Goal: Task Accomplishment & Management: Use online tool/utility

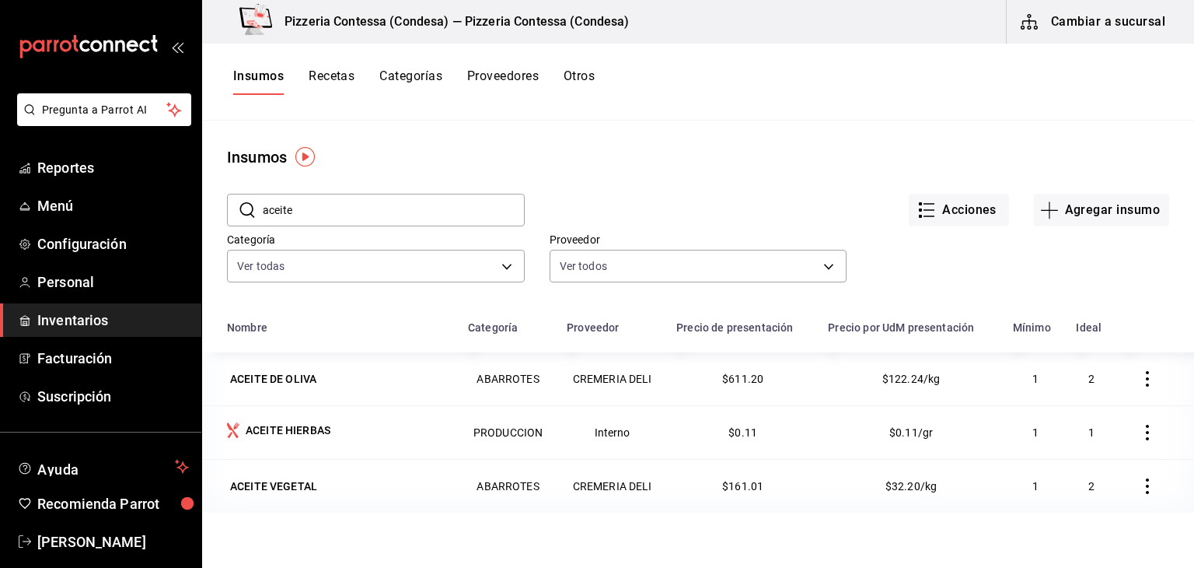
drag, startPoint x: 386, startPoint y: 375, endPoint x: 337, endPoint y: 213, distance: 169.0
click at [337, 213] on input "aceite" at bounding box center [394, 209] width 262 height 31
drag, startPoint x: 337, startPoint y: 213, endPoint x: 199, endPoint y: 222, distance: 137.9
click at [199, 222] on div "Pregunta a Parrot AI Reportes Menú Configuración Personal Inventarios Facturaci…" at bounding box center [597, 278] width 1194 height 557
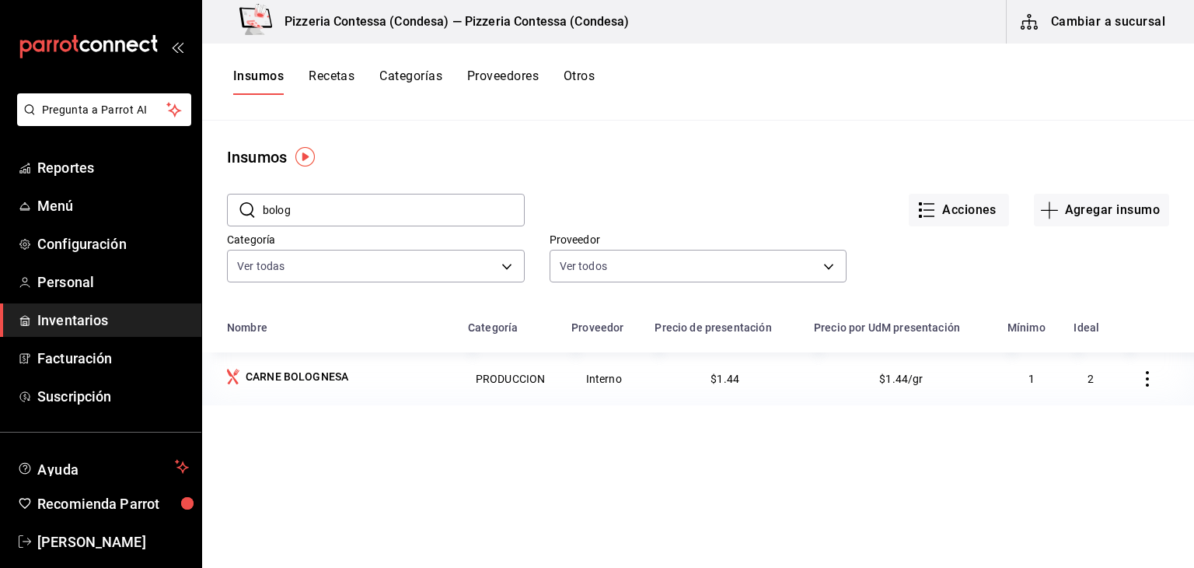
drag, startPoint x: 312, startPoint y: 222, endPoint x: 227, endPoint y: 209, distance: 85.8
click at [227, 209] on div "​ bolog ​" at bounding box center [376, 210] width 298 height 33
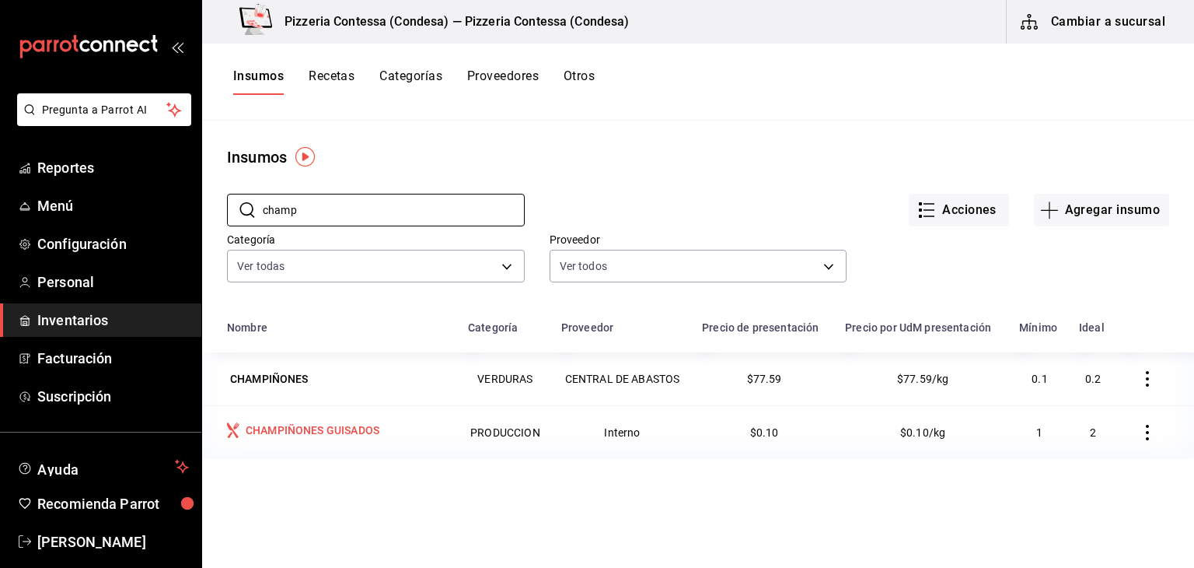
type input "champ"
click at [316, 433] on div "CHAMPIÑONES GUISADOS" at bounding box center [313, 430] width 134 height 16
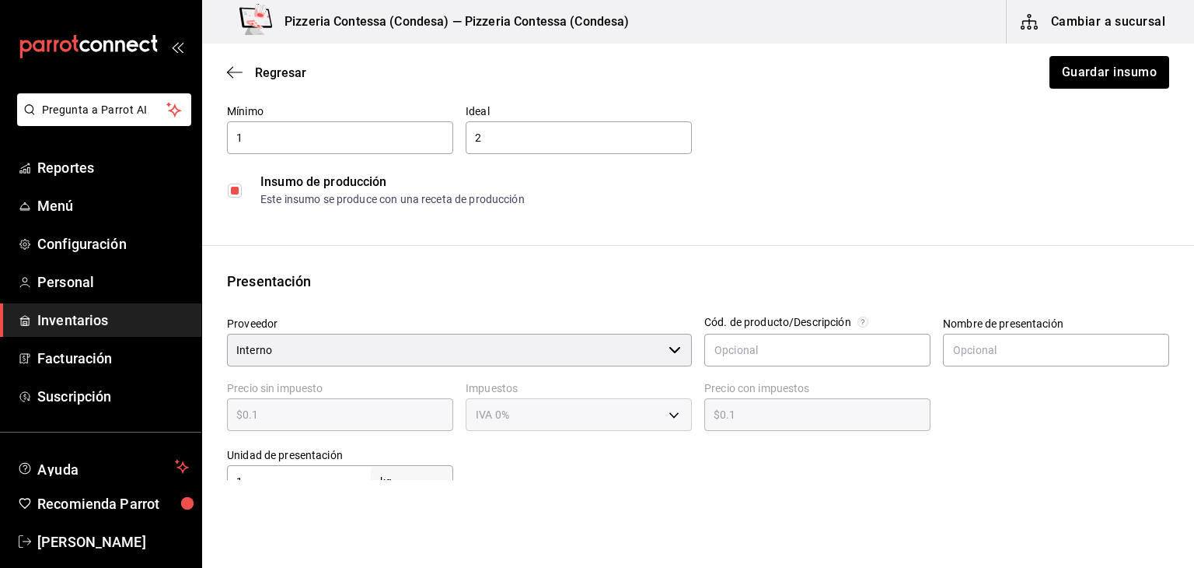
scroll to position [202, 0]
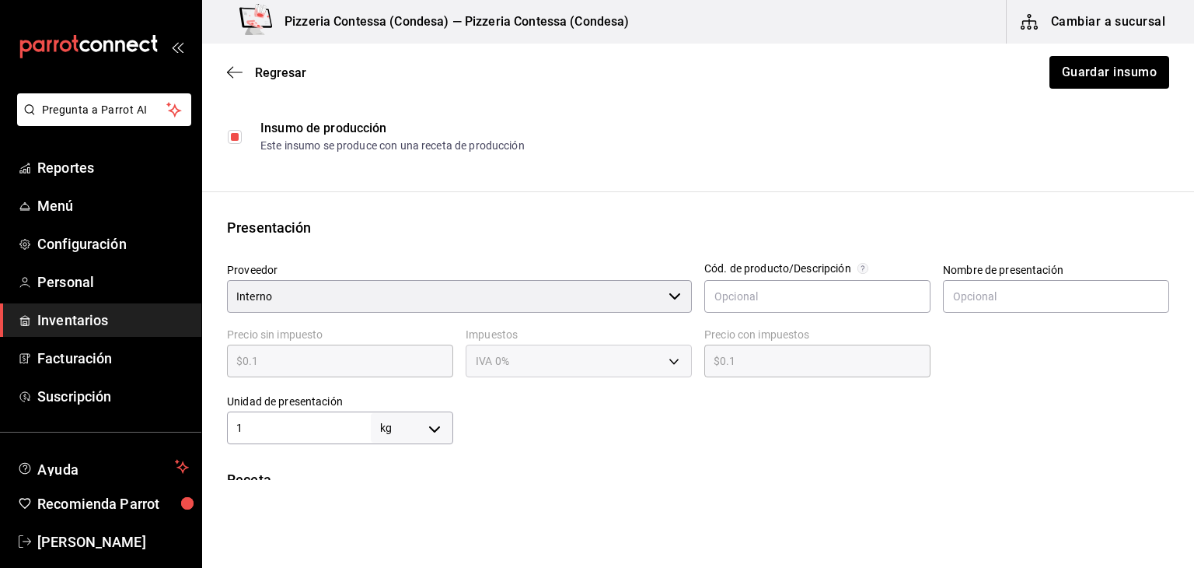
click at [429, 427] on body "Pregunta a Parrot AI Reportes Menú Configuración Personal Inventarios Facturaci…" at bounding box center [597, 240] width 1194 height 480
click at [428, 441] on li "gr" at bounding box center [409, 445] width 81 height 26
type input "GRAM"
type input "1"
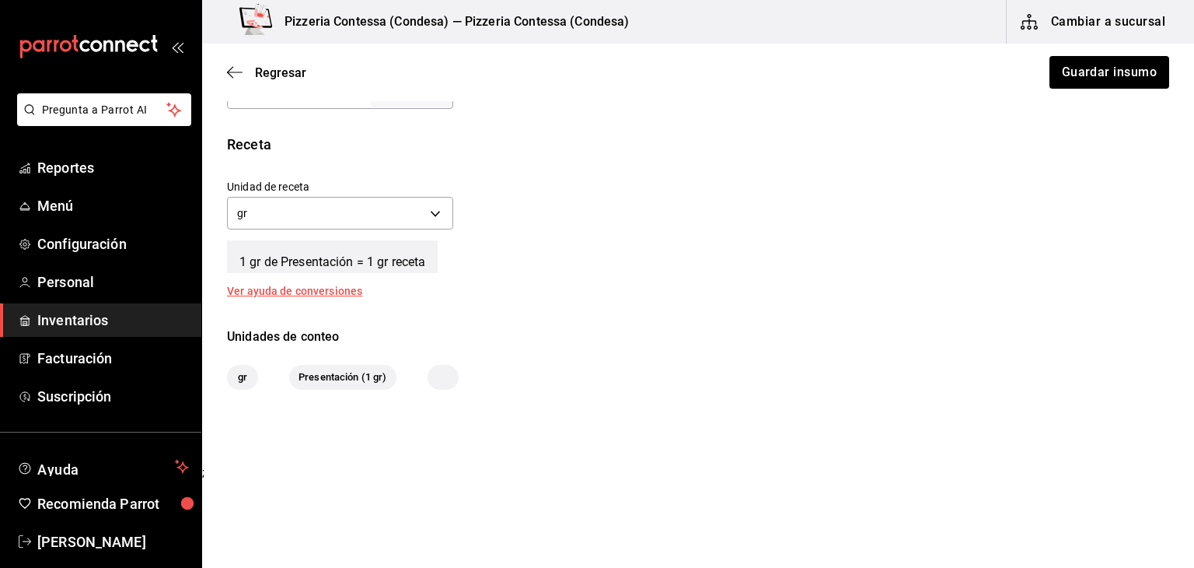
scroll to position [538, 0]
click at [1074, 78] on button "Guardar insumo" at bounding box center [1108, 72] width 121 height 33
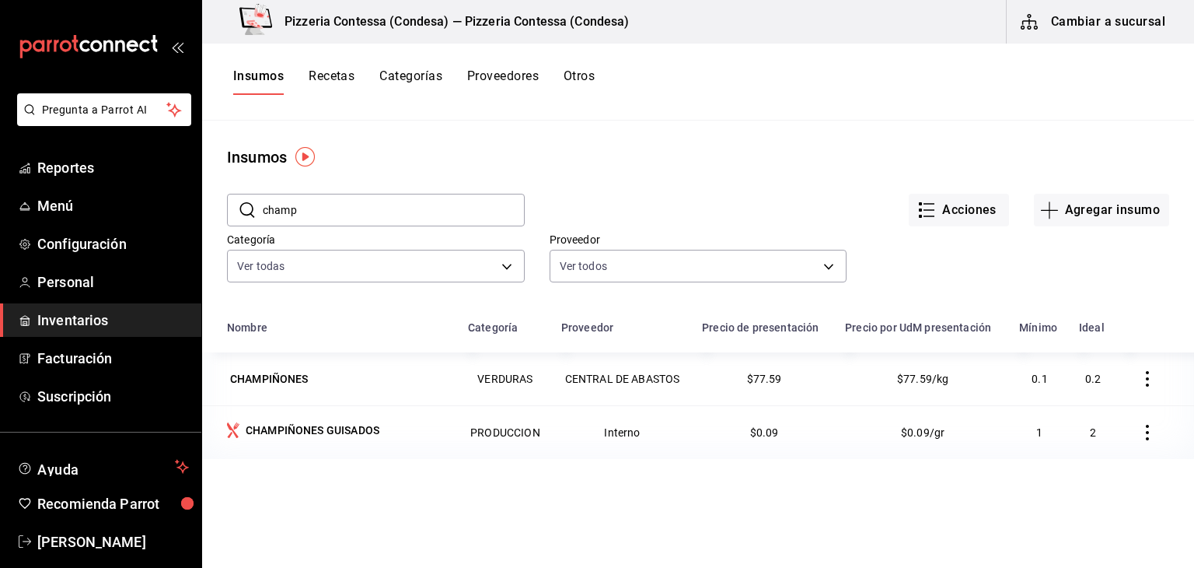
drag, startPoint x: 364, startPoint y: 214, endPoint x: 252, endPoint y: 208, distance: 112.1
click at [252, 208] on div "​ champ ​" at bounding box center [376, 210] width 298 height 33
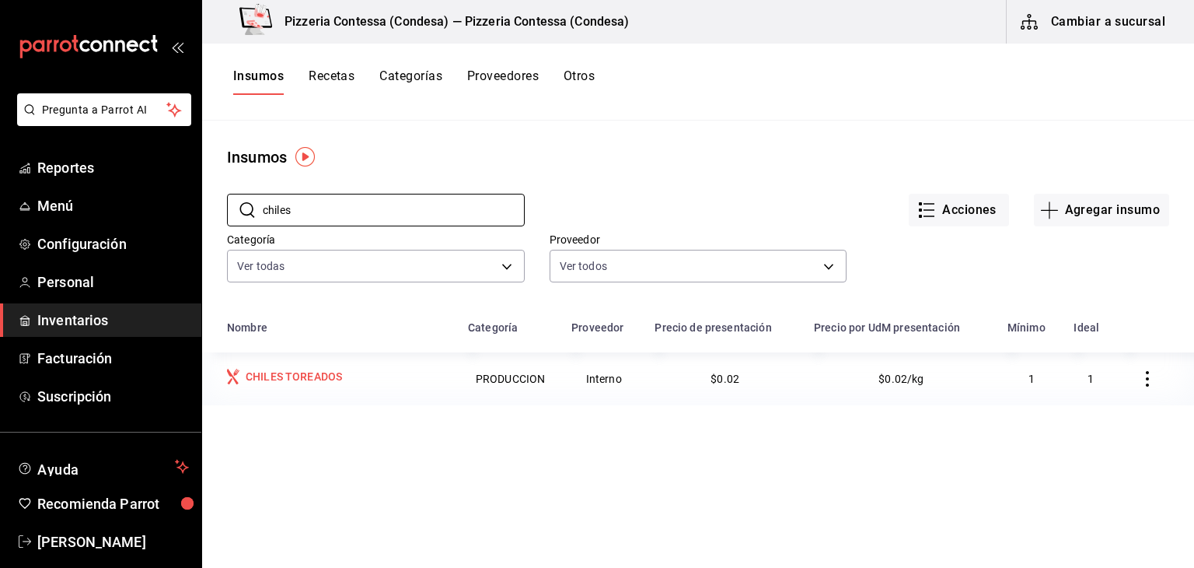
type input "chiles"
click at [289, 374] on div "CHILES TOREADOS" at bounding box center [294, 377] width 96 height 16
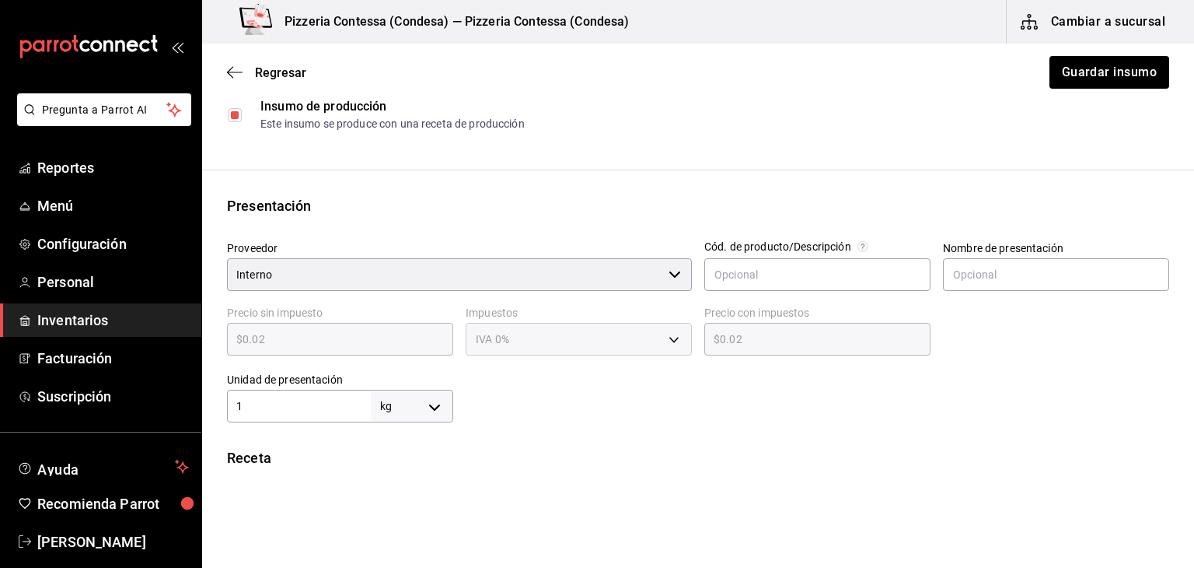
scroll to position [224, 0]
click at [435, 402] on body "Pregunta a Parrot AI Reportes Menú Configuración Personal Inventarios Facturaci…" at bounding box center [597, 240] width 1194 height 480
click at [404, 442] on li "gr" at bounding box center [409, 445] width 81 height 26
type input "GRAM"
type input "1"
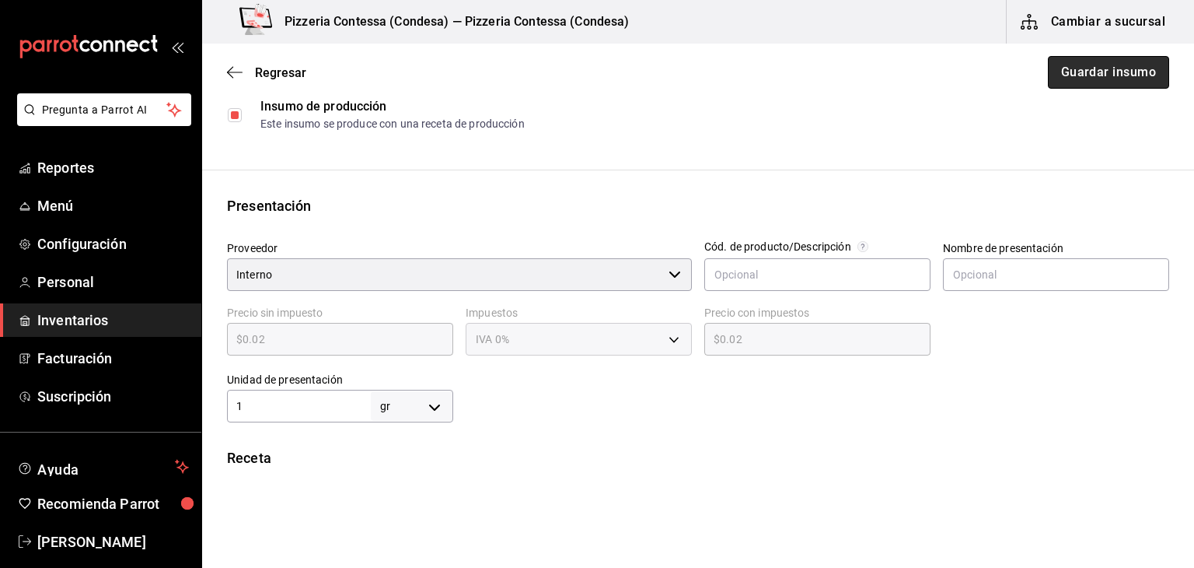
click at [1069, 79] on button "Guardar insumo" at bounding box center [1108, 72] width 121 height 33
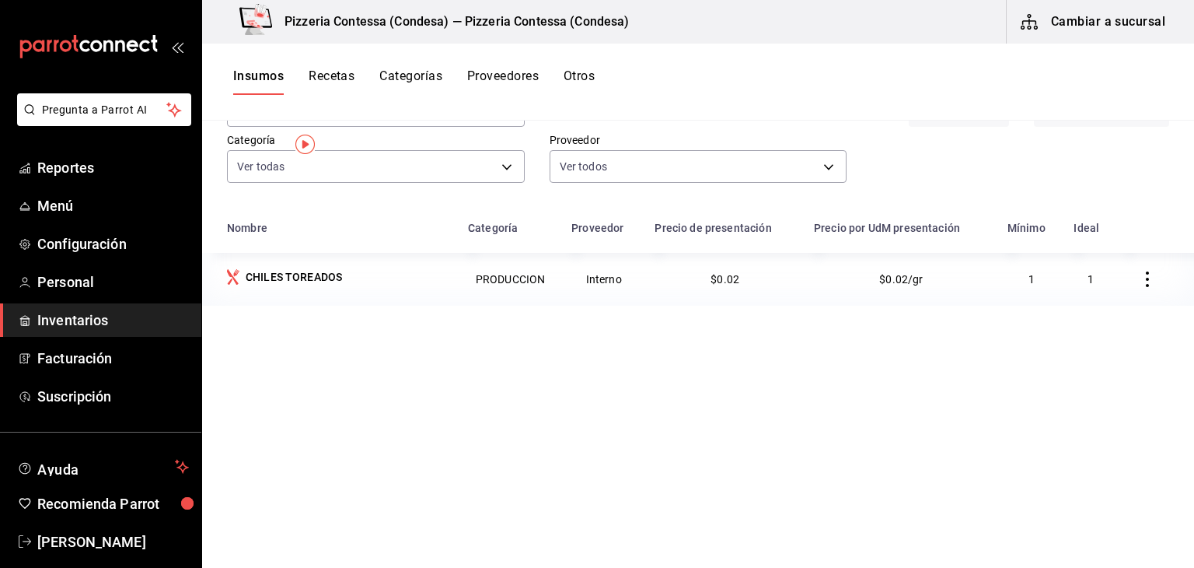
scroll to position [8, 0]
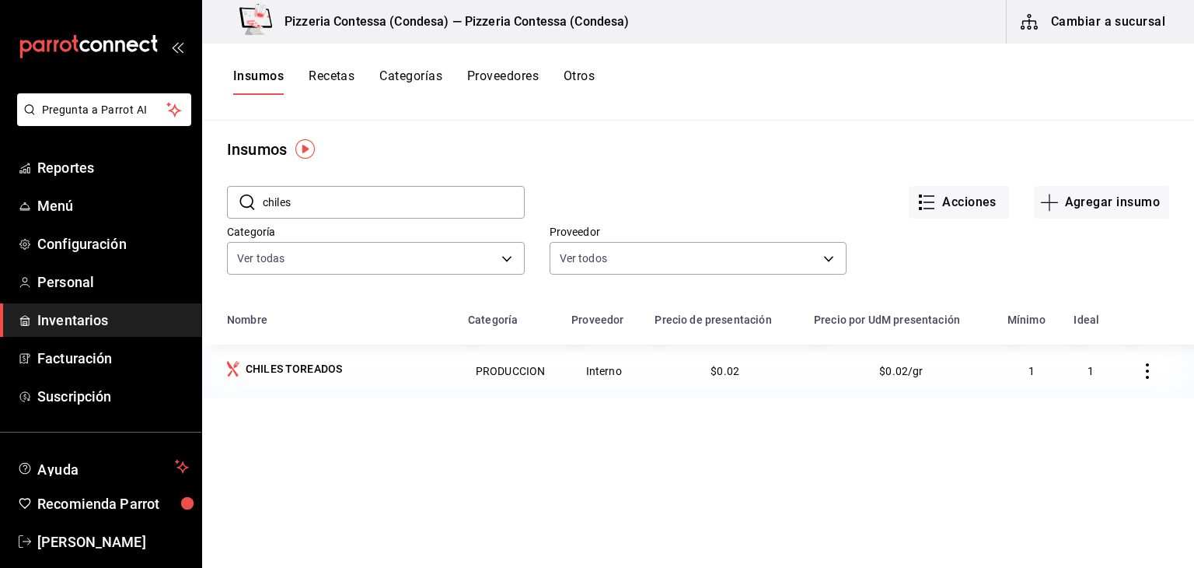
drag, startPoint x: 363, startPoint y: 196, endPoint x: 228, endPoint y: 196, distance: 135.3
click at [228, 196] on div "​ chiles ​" at bounding box center [376, 202] width 298 height 33
type input "chimi"
click at [278, 372] on div "CHIMICHURRI" at bounding box center [281, 369] width 71 height 16
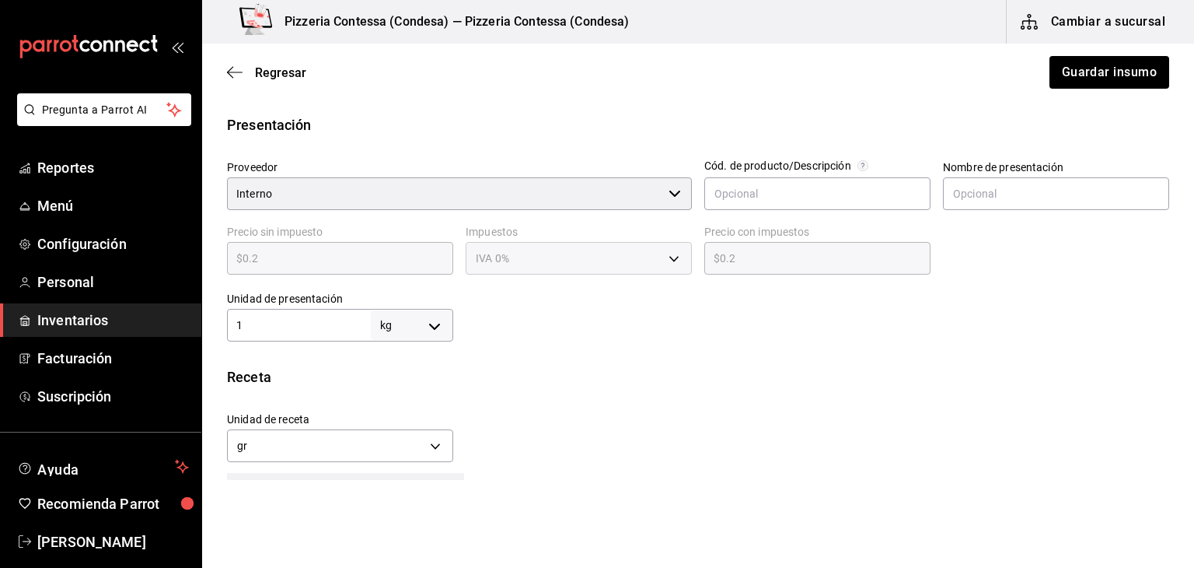
scroll to position [306, 0]
click at [438, 320] on body "Pregunta a Parrot AI Reportes Menú Configuración Personal Inventarios Facturaci…" at bounding box center [597, 240] width 1194 height 480
click at [413, 414] on li "gr" at bounding box center [409, 421] width 81 height 26
type input "GRAM"
type input "1"
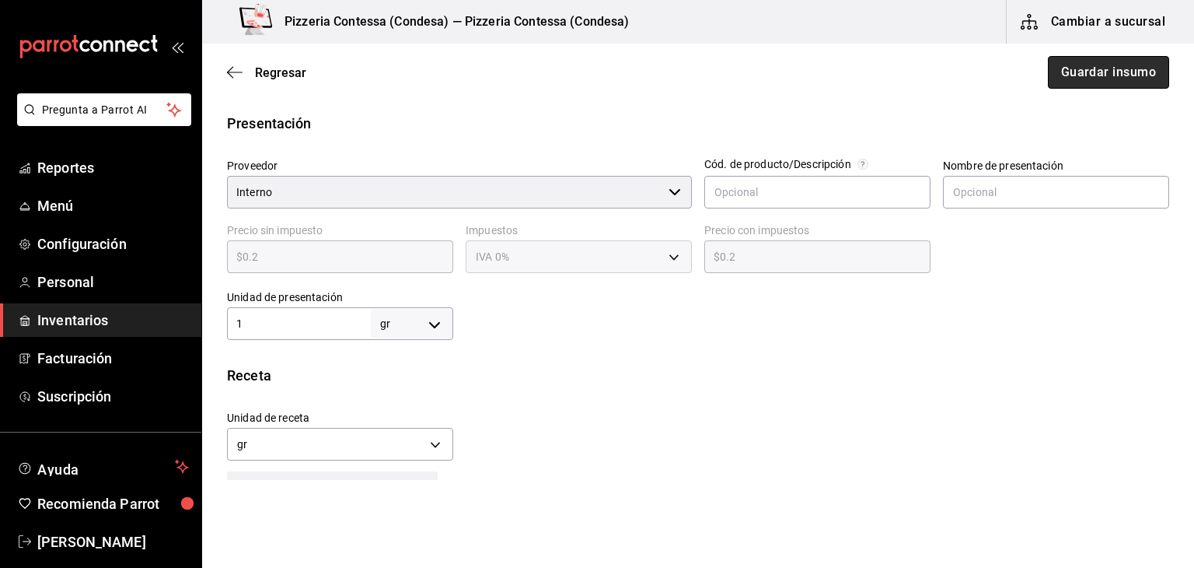
click at [1084, 72] on button "Guardar insumo" at bounding box center [1108, 72] width 121 height 33
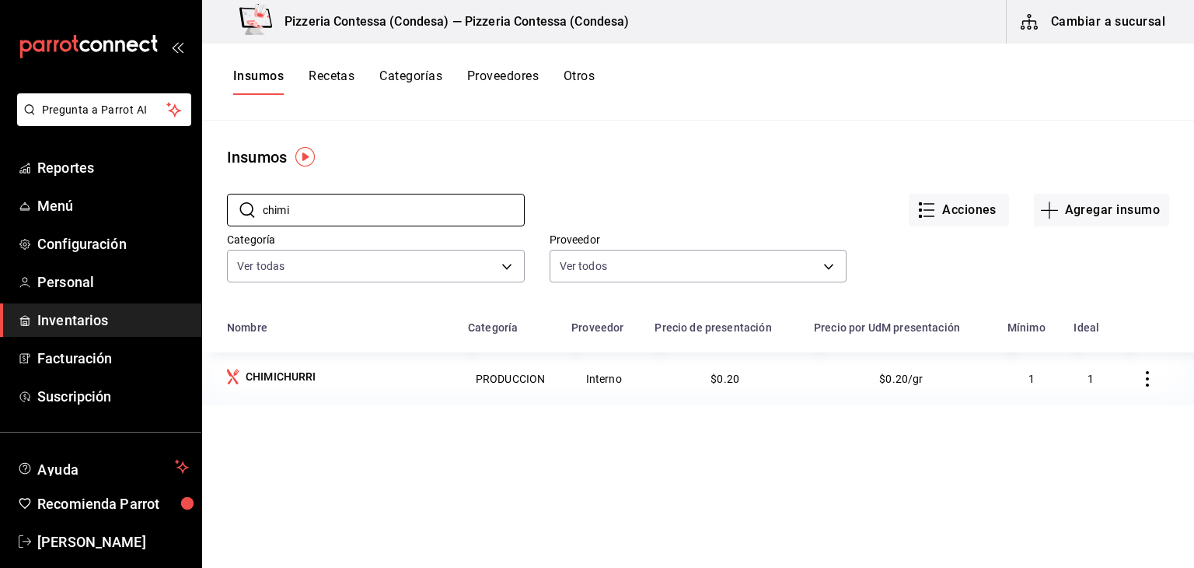
drag, startPoint x: 301, startPoint y: 204, endPoint x: 218, endPoint y: 199, distance: 83.4
click at [218, 199] on div "​ chimi ​" at bounding box center [363, 198] width 323 height 58
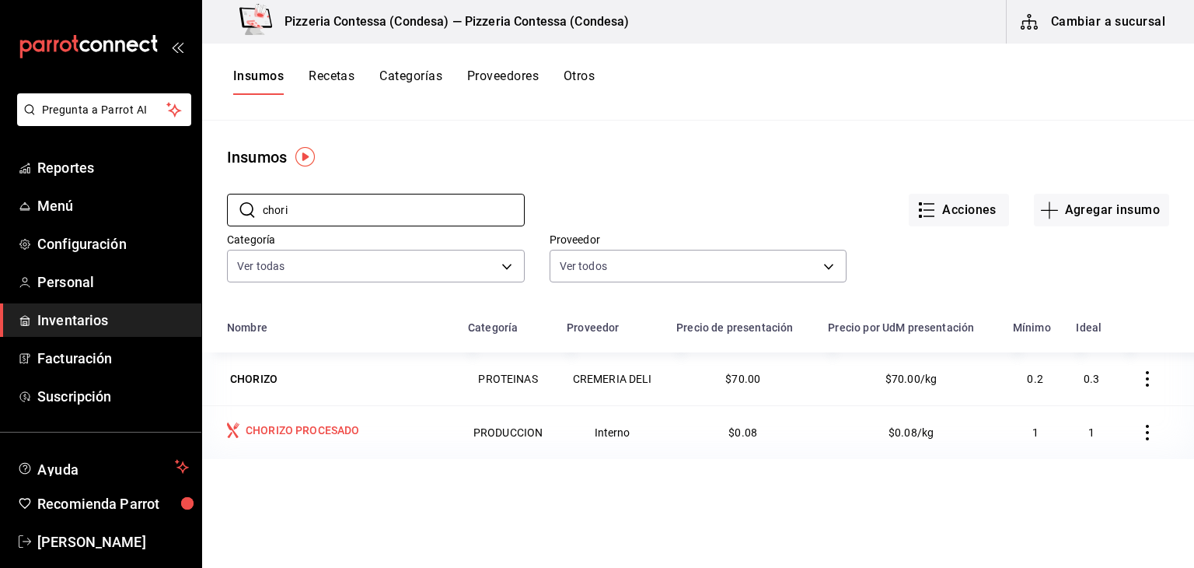
type input "chori"
click at [269, 428] on div "CHORIZO PROCESADO" at bounding box center [303, 430] width 114 height 16
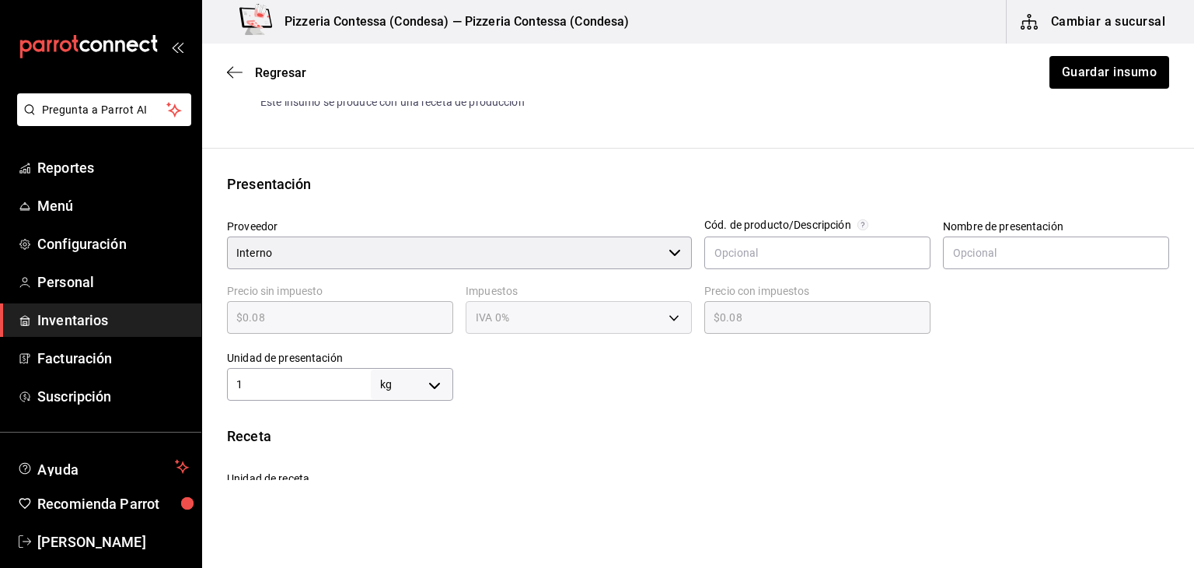
scroll to position [249, 0]
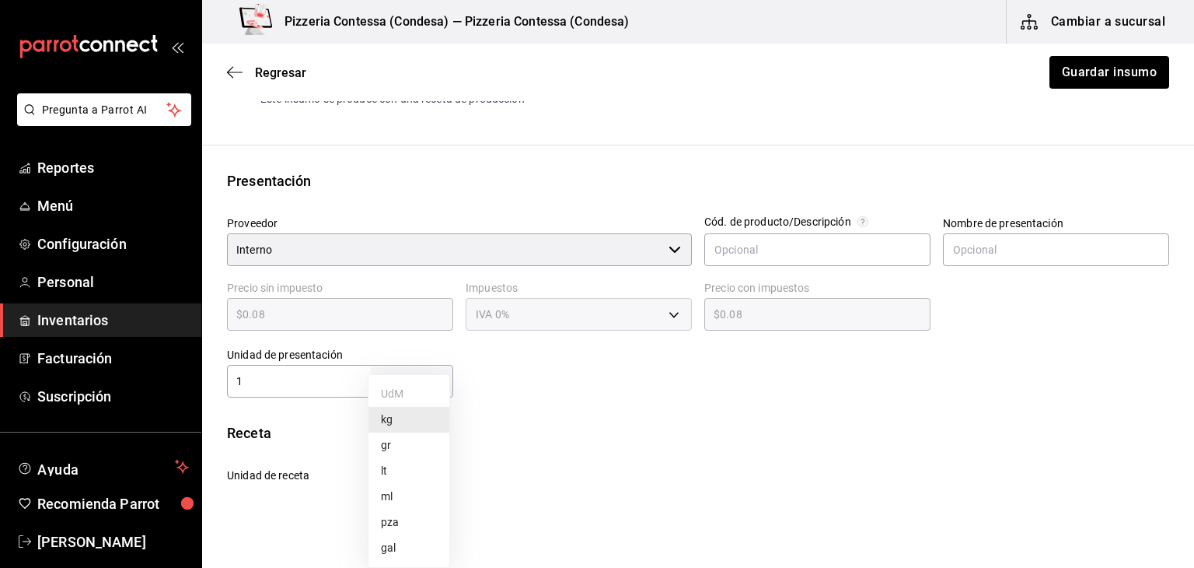
click at [441, 372] on body "Pregunta a Parrot AI Reportes Menú Configuración Personal Inventarios Facturaci…" at bounding box center [597, 240] width 1194 height 480
click at [401, 456] on li "gr" at bounding box center [409, 445] width 81 height 26
type input "GRAM"
type input "1"
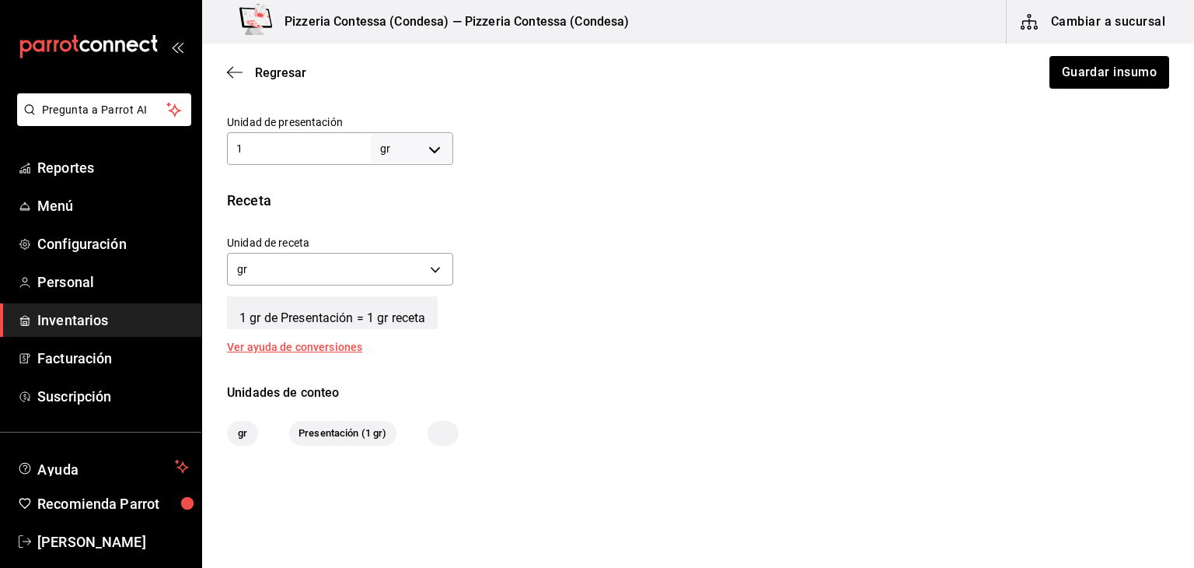
scroll to position [482, 0]
click at [1098, 82] on button "Guardar insumo" at bounding box center [1108, 72] width 121 height 33
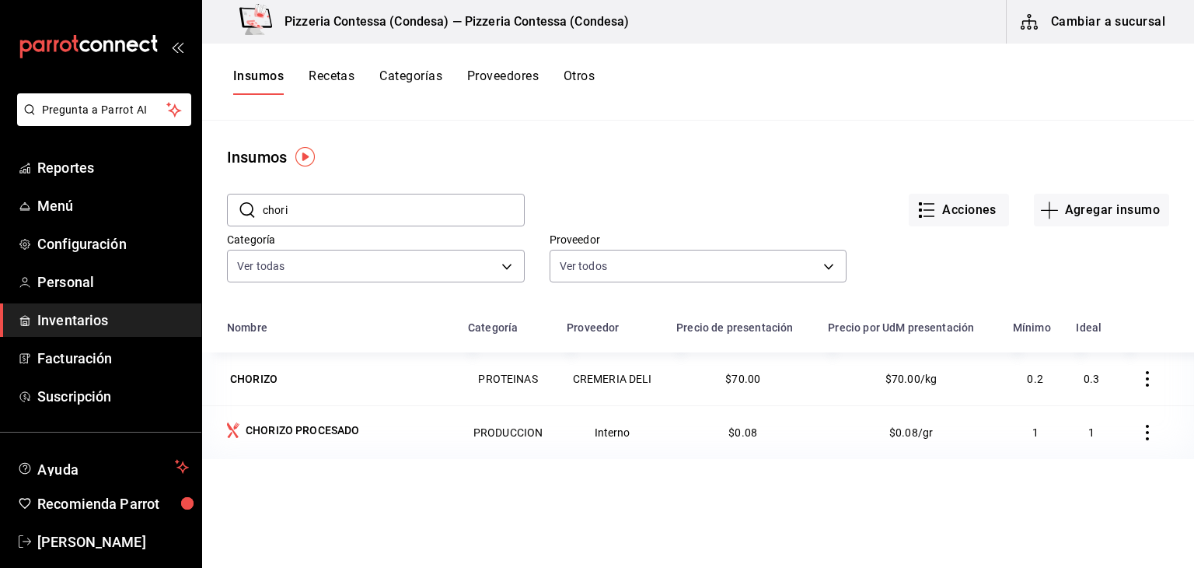
drag, startPoint x: 361, startPoint y: 216, endPoint x: 250, endPoint y: 203, distance: 112.0
click at [250, 203] on div "​ chori ​" at bounding box center [376, 210] width 298 height 33
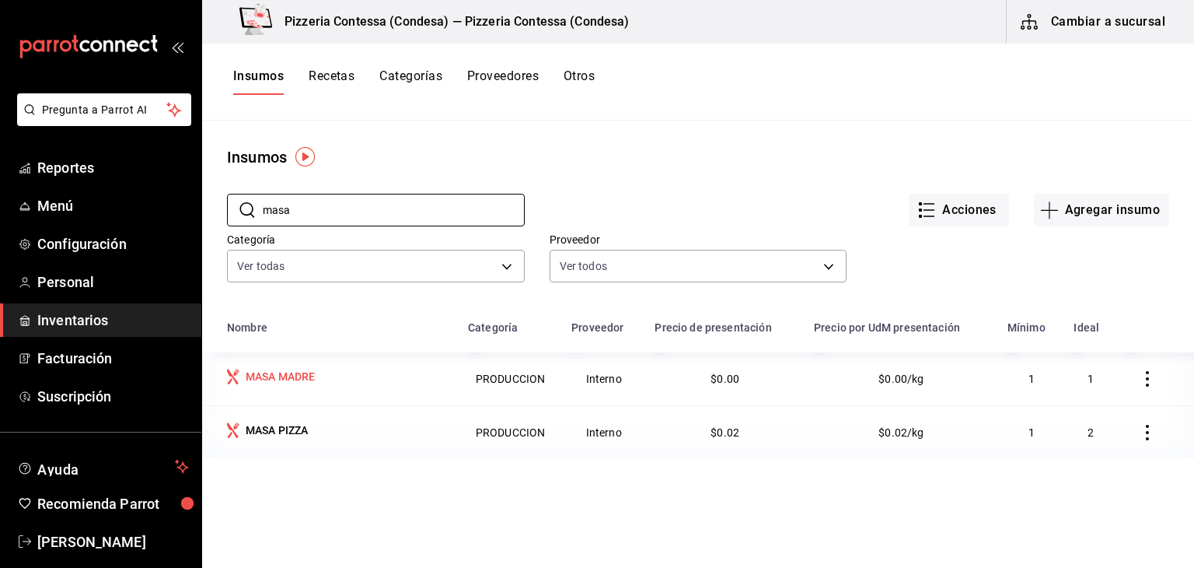
type input "masa"
click at [273, 380] on div "MASA MADRE" at bounding box center [281, 377] width 70 height 16
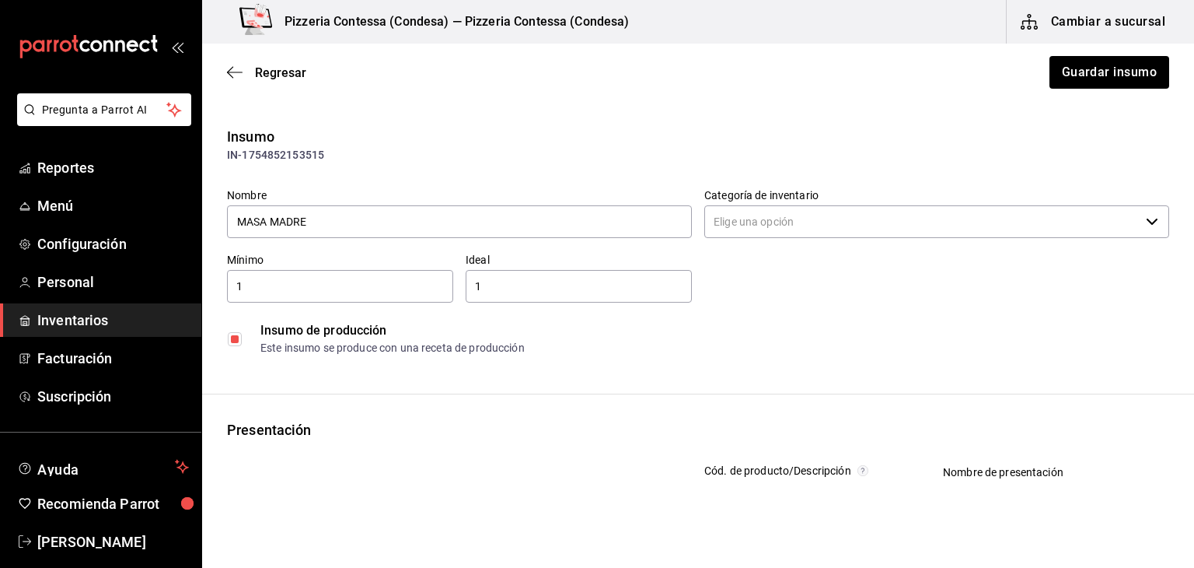
type input "PRODUCCION"
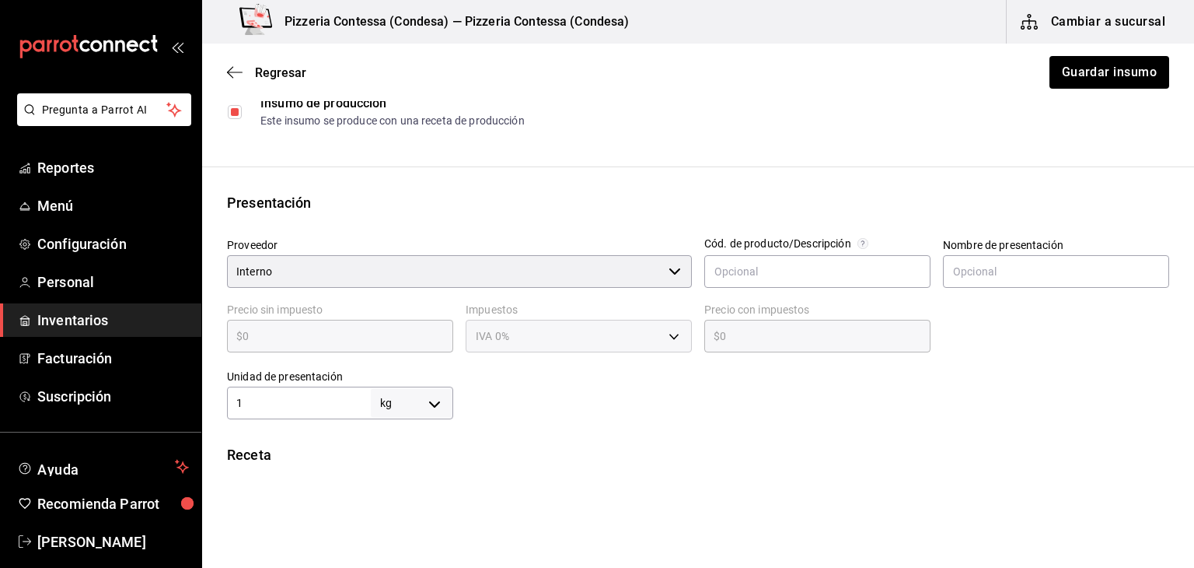
scroll to position [227, 0]
click at [442, 397] on body "Pregunta a Parrot AI Reportes Menú Configuración Personal Inventarios Facturaci…" at bounding box center [597, 240] width 1194 height 480
click at [411, 441] on li "gr" at bounding box center [409, 445] width 81 height 26
type input "GRAM"
type input "1"
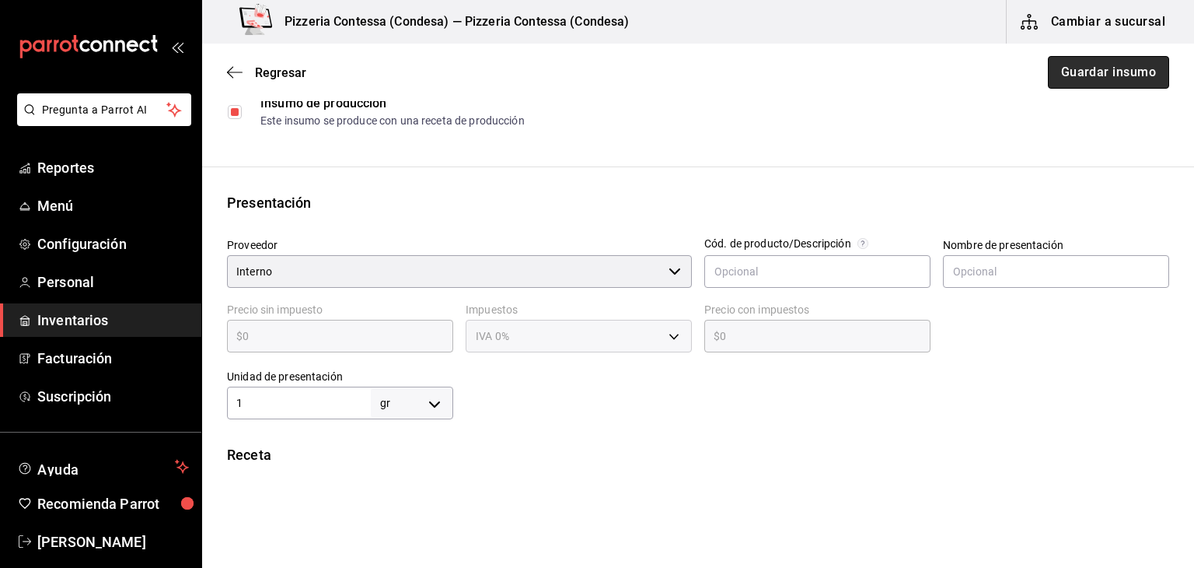
click at [1093, 74] on button "Guardar insumo" at bounding box center [1108, 72] width 121 height 33
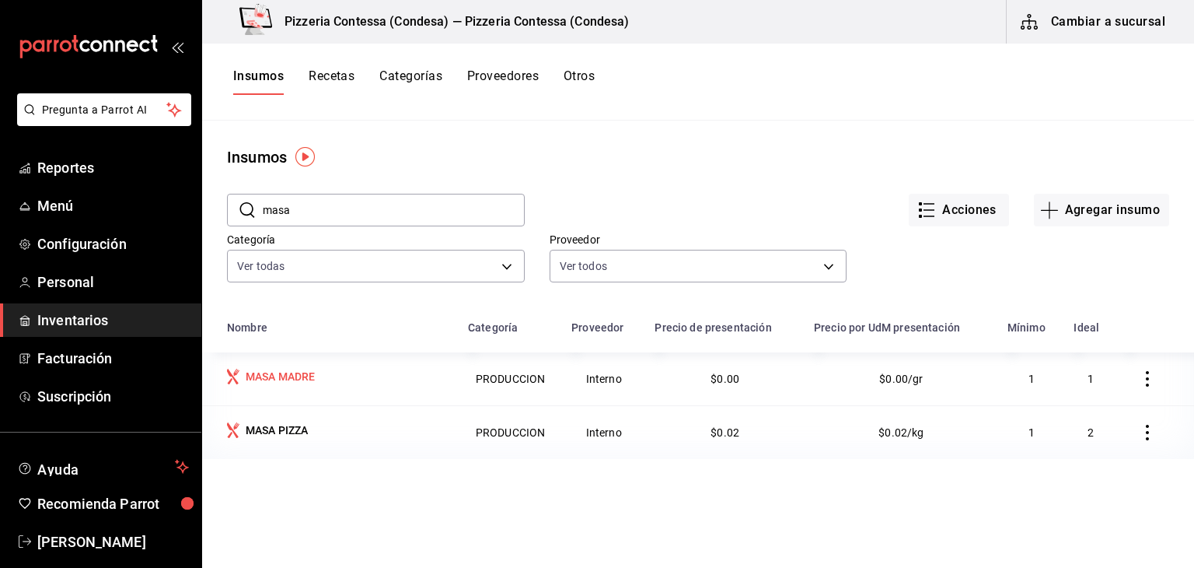
click at [316, 377] on div "MASA MADRE" at bounding box center [281, 377] width 70 height 16
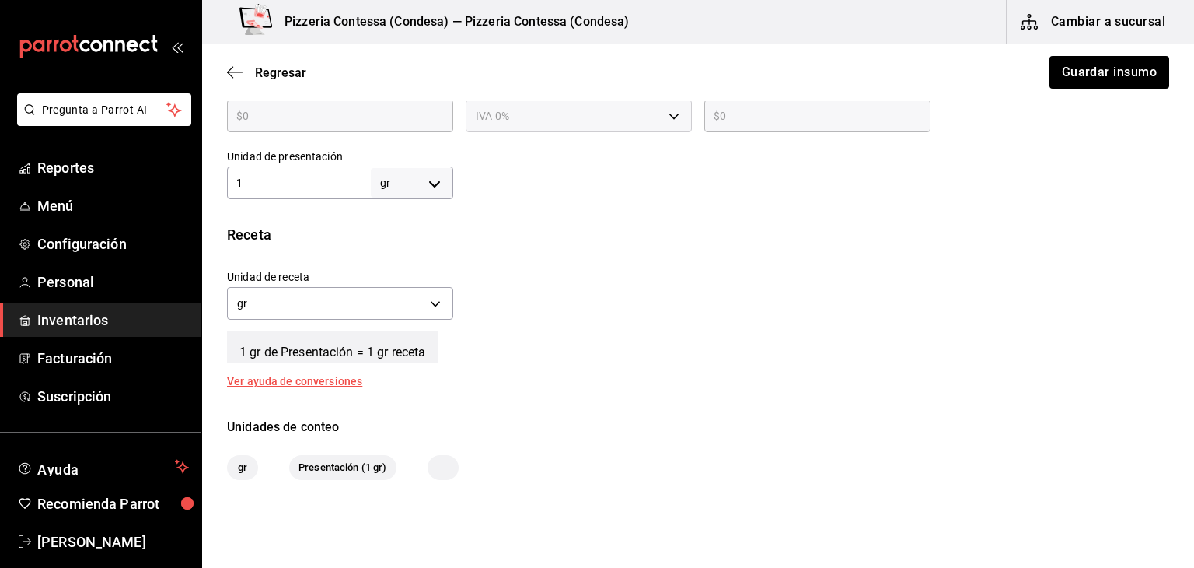
scroll to position [506, 0]
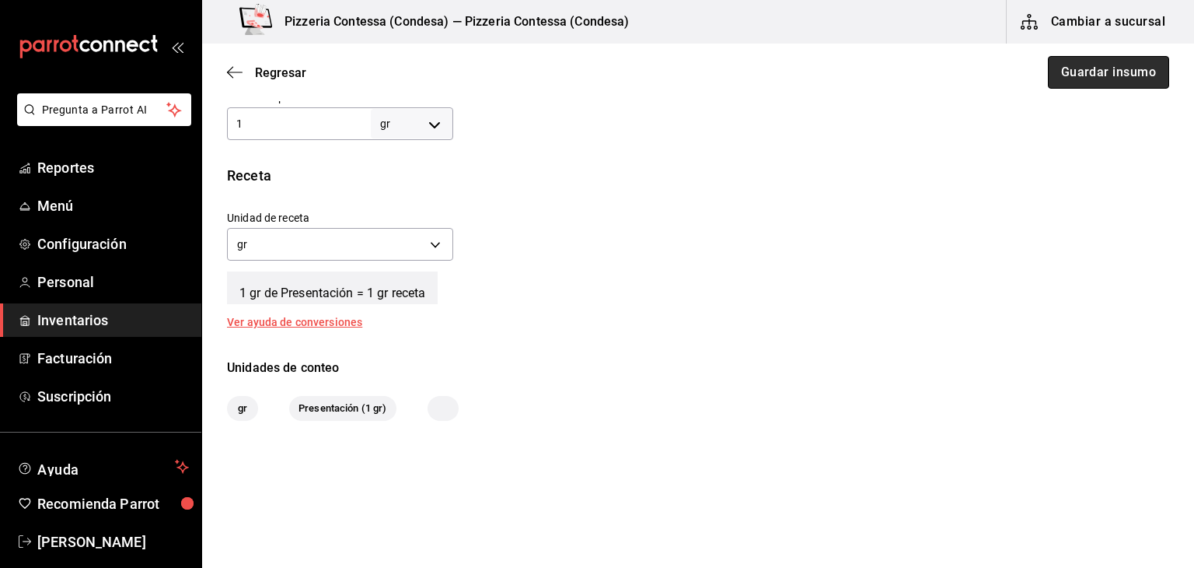
click at [1082, 65] on button "Guardar insumo" at bounding box center [1108, 72] width 121 height 33
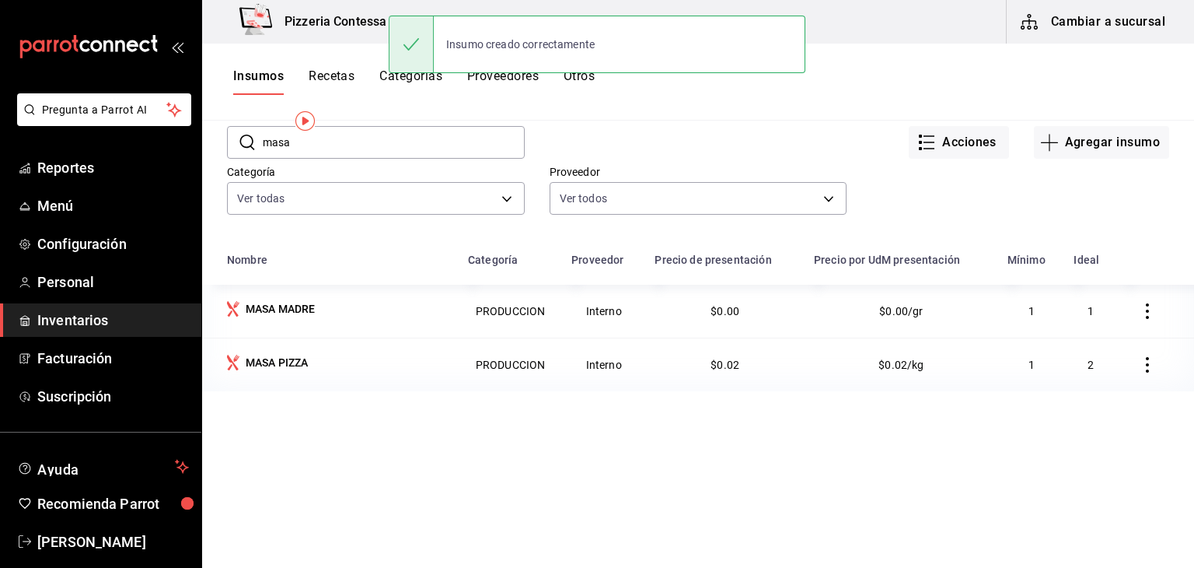
scroll to position [72, 0]
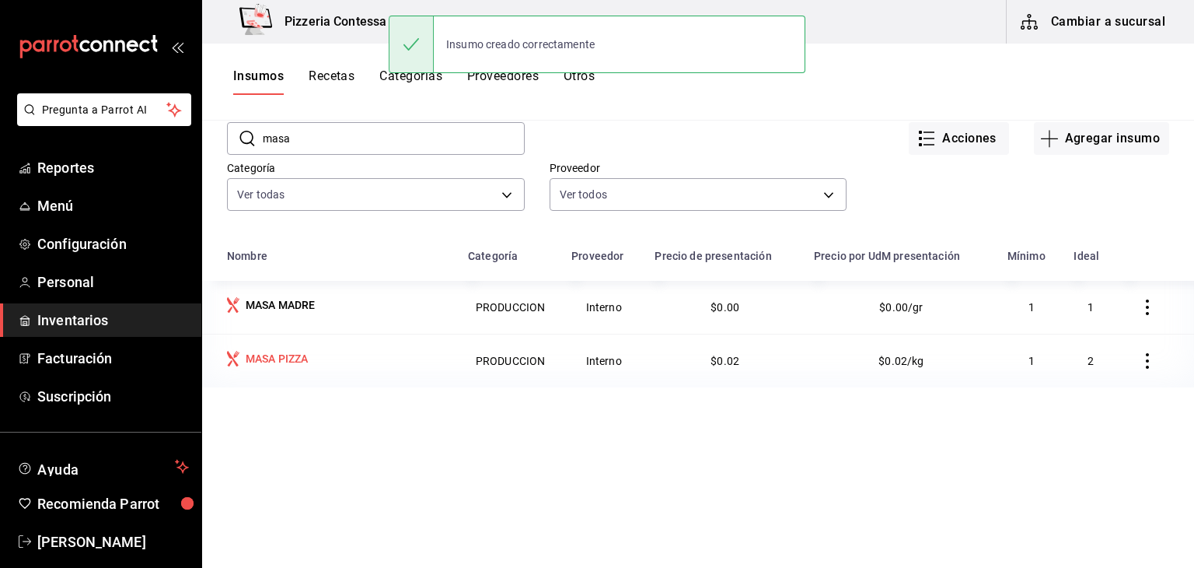
click at [289, 367] on div "MASA PIZZA" at bounding box center [273, 360] width 69 height 19
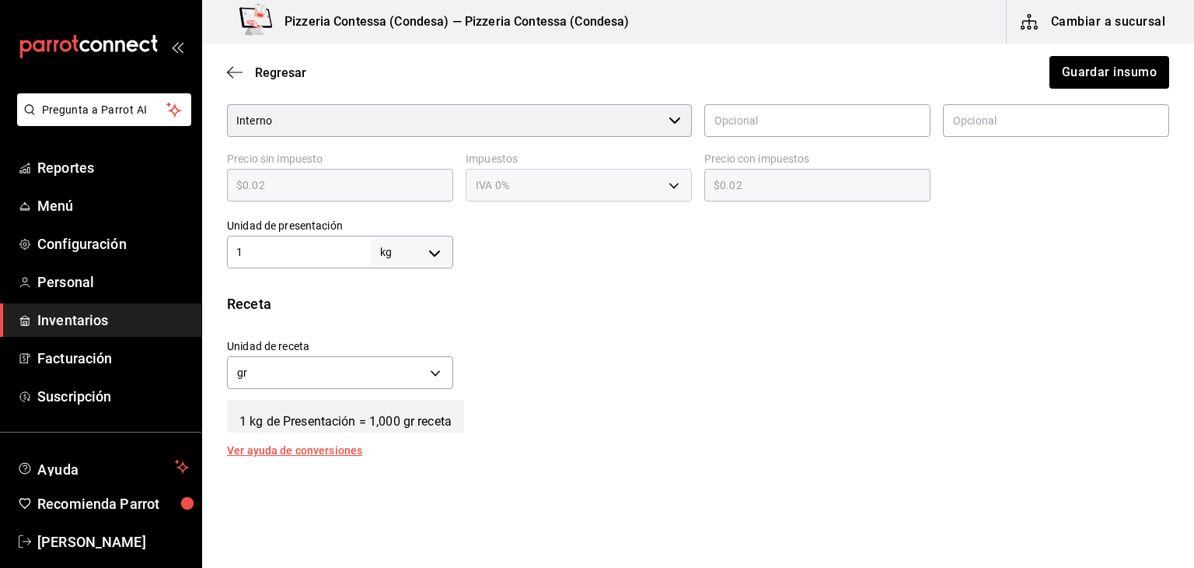
scroll to position [379, 0]
click at [423, 249] on body "Pregunta a Parrot AI Reportes Menú Configuración Personal Inventarios Facturaci…" at bounding box center [597, 240] width 1194 height 480
click at [411, 343] on li "gr" at bounding box center [409, 349] width 81 height 26
type input "GRAM"
type input "1"
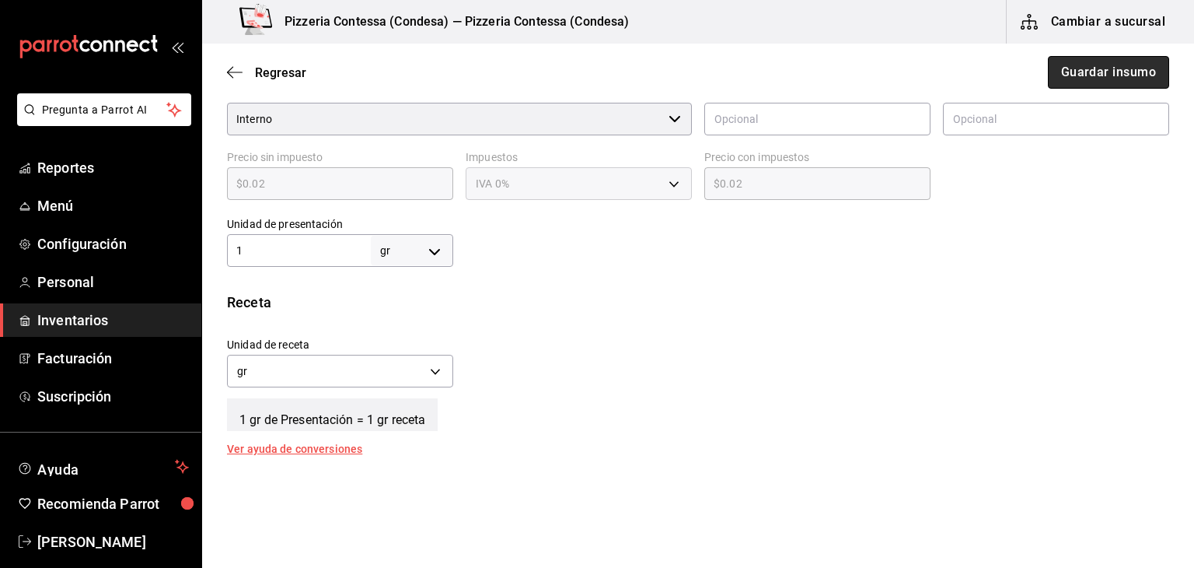
click at [1081, 68] on button "Guardar insumo" at bounding box center [1108, 72] width 121 height 33
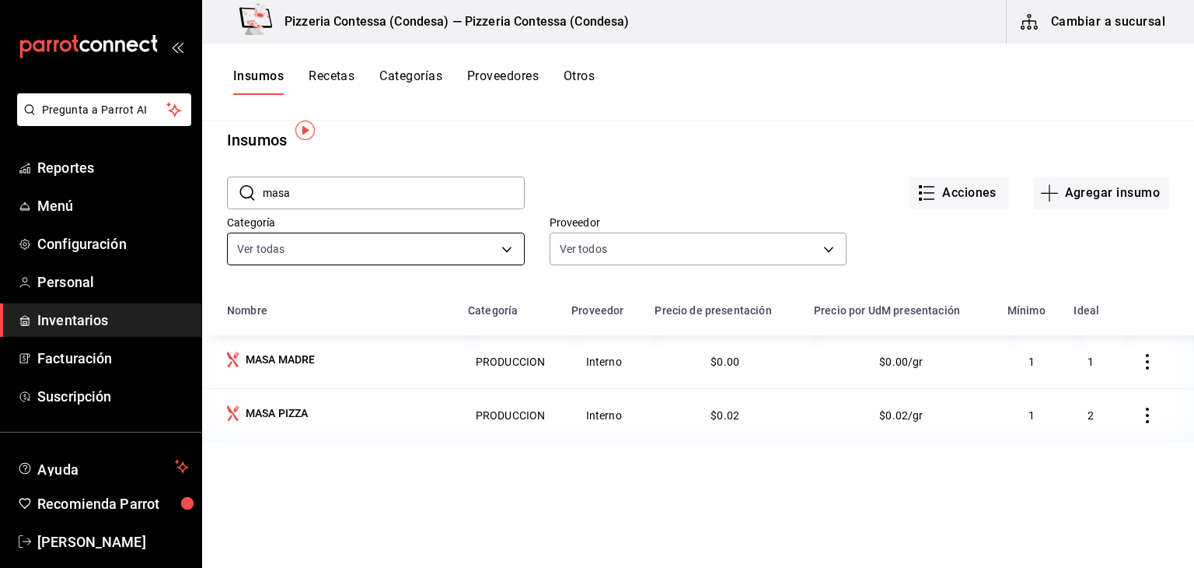
scroll to position [9, 0]
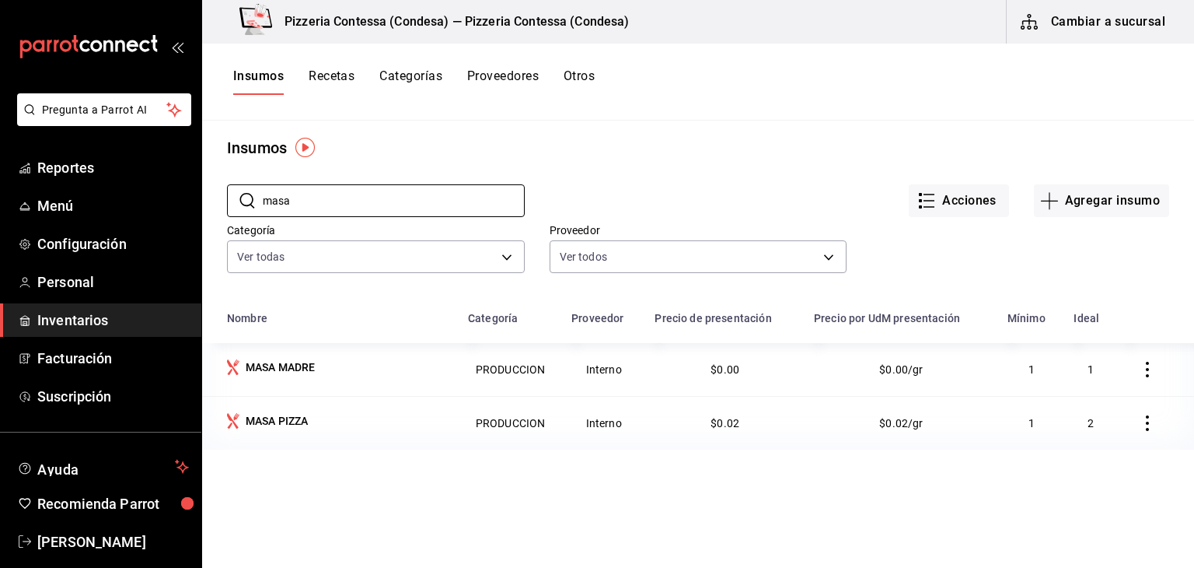
drag, startPoint x: 295, startPoint y: 208, endPoint x: 216, endPoint y: 190, distance: 80.7
click at [216, 190] on div "​ masa ​" at bounding box center [363, 188] width 323 height 58
type input "merme"
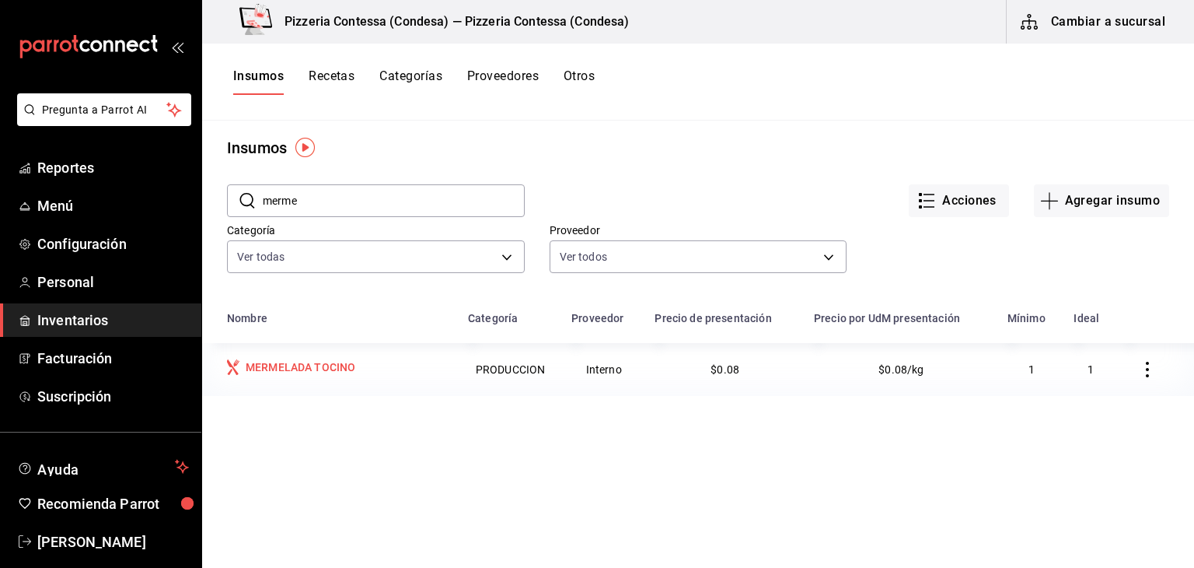
click at [287, 359] on div "MERMELADA TOCINO" at bounding box center [301, 367] width 110 height 16
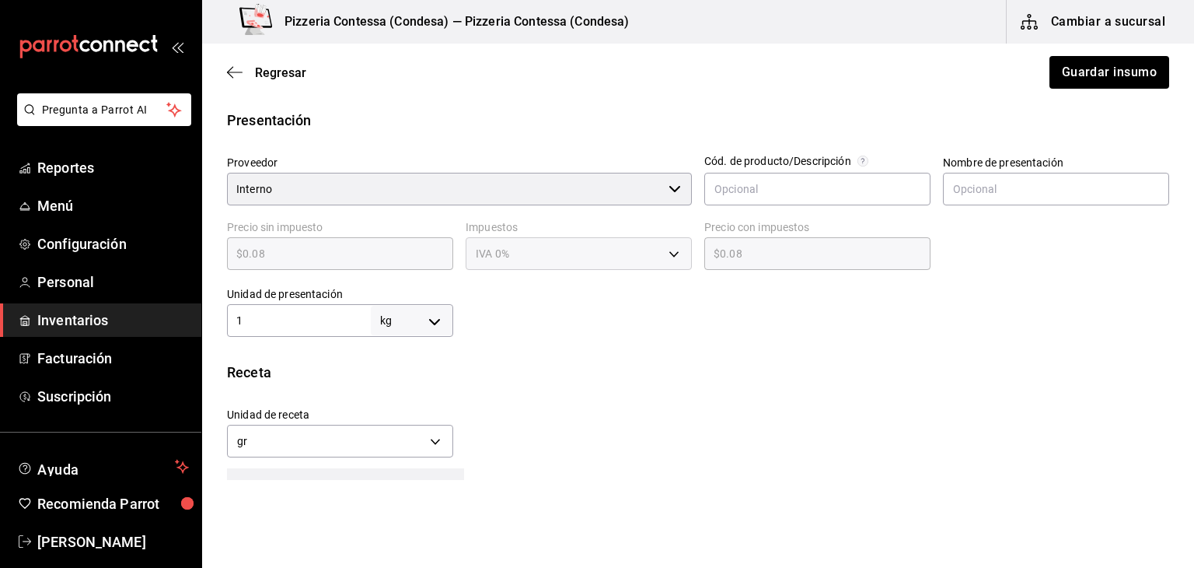
scroll to position [317, 0]
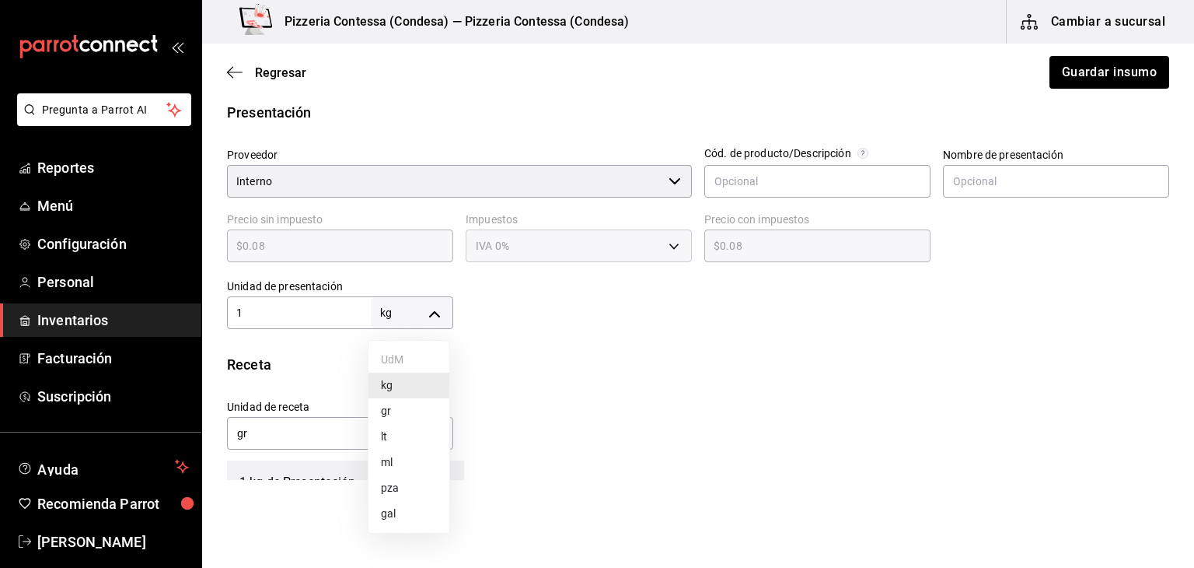
click at [400, 309] on body "Pregunta a Parrot AI Reportes Menú Configuración Personal Inventarios Facturaci…" at bounding box center [597, 240] width 1194 height 480
click at [386, 406] on li "gr" at bounding box center [409, 411] width 81 height 26
type input "GRAM"
type input "1"
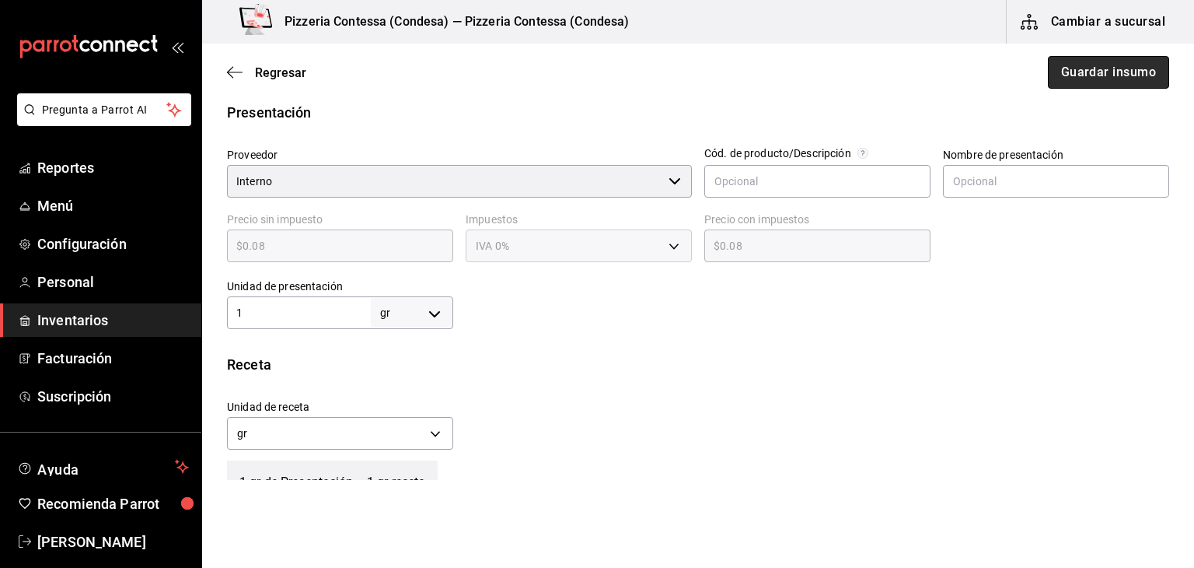
click at [1084, 86] on button "Guardar insumo" at bounding box center [1108, 72] width 121 height 33
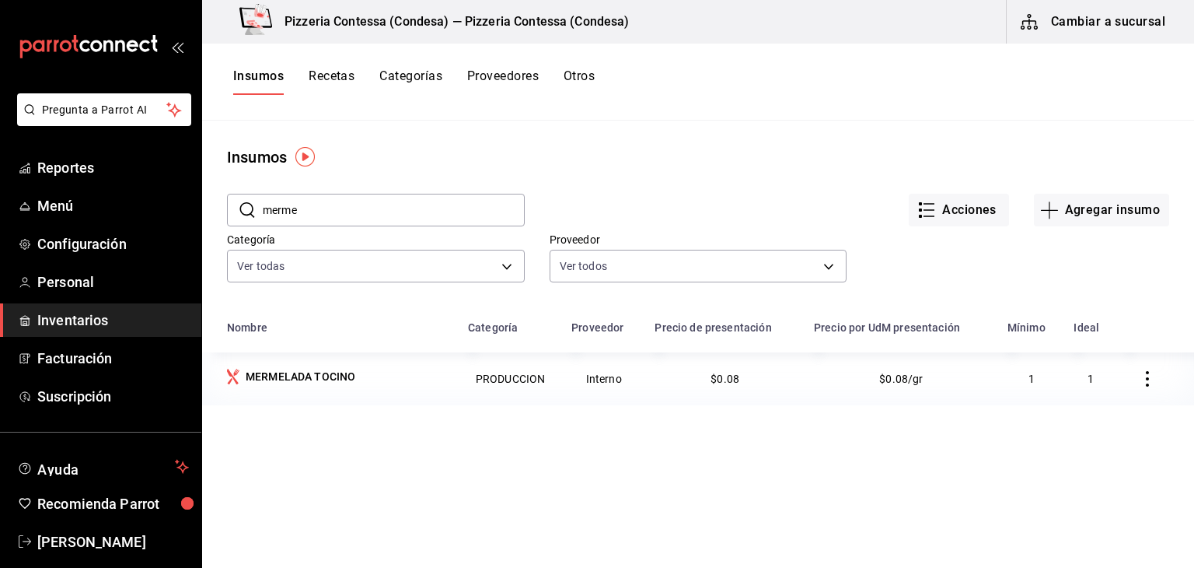
drag, startPoint x: 314, startPoint y: 197, endPoint x: 299, endPoint y: 200, distance: 15.0
click at [299, 200] on input "merme" at bounding box center [394, 209] width 262 height 31
drag, startPoint x: 308, startPoint y: 215, endPoint x: 232, endPoint y: 204, distance: 76.1
click at [232, 204] on div "​ merme ​" at bounding box center [376, 210] width 298 height 33
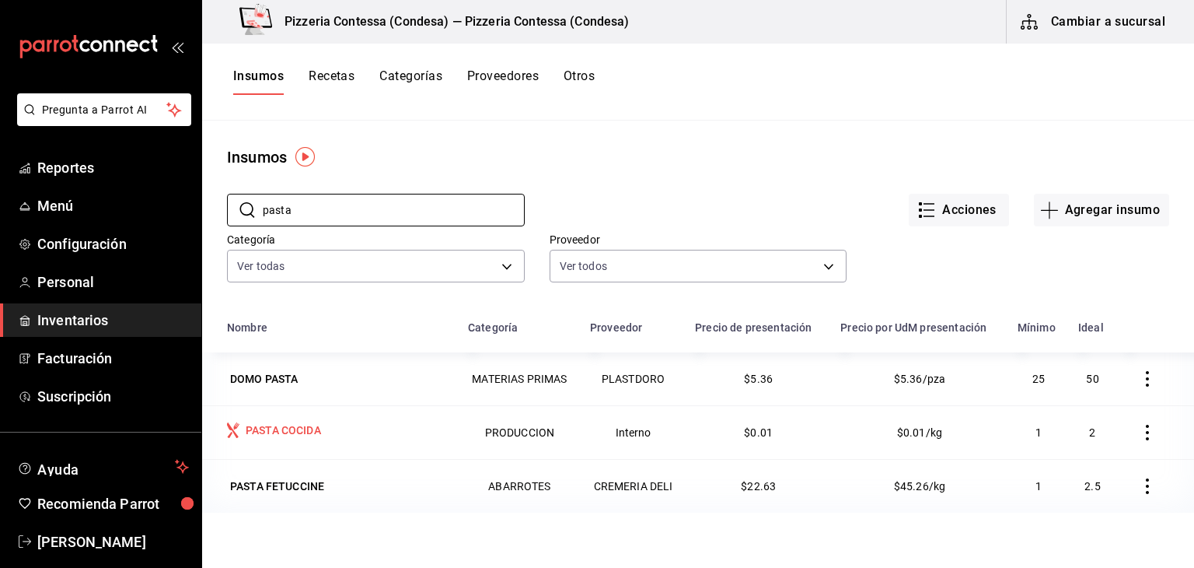
type input "pasta"
click at [360, 425] on div "PASTA COCIDA" at bounding box center [338, 431] width 222 height 19
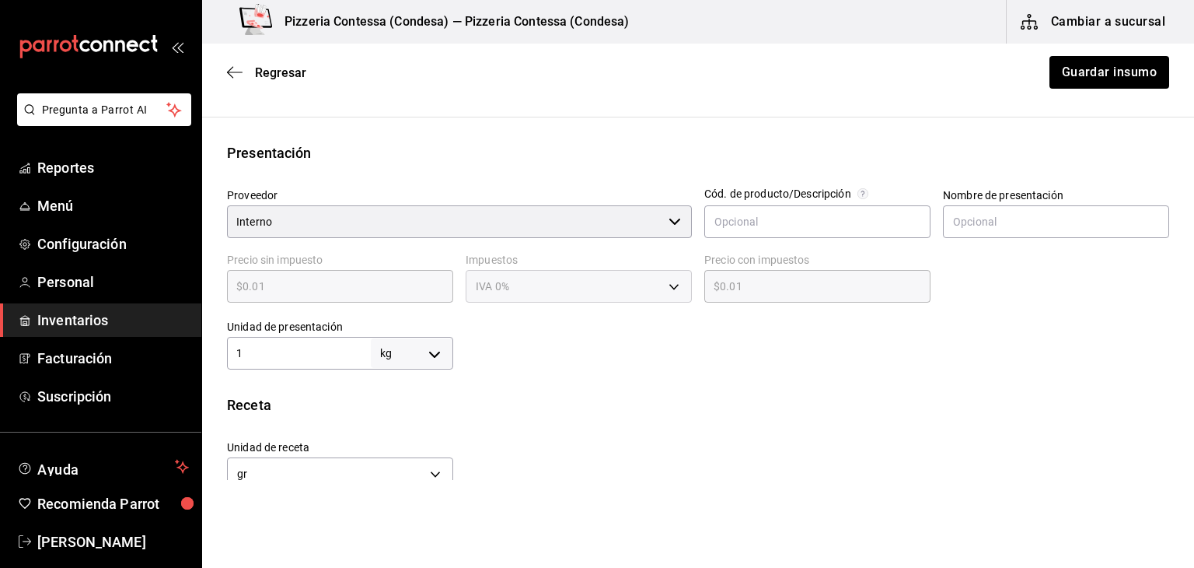
scroll to position [292, 0]
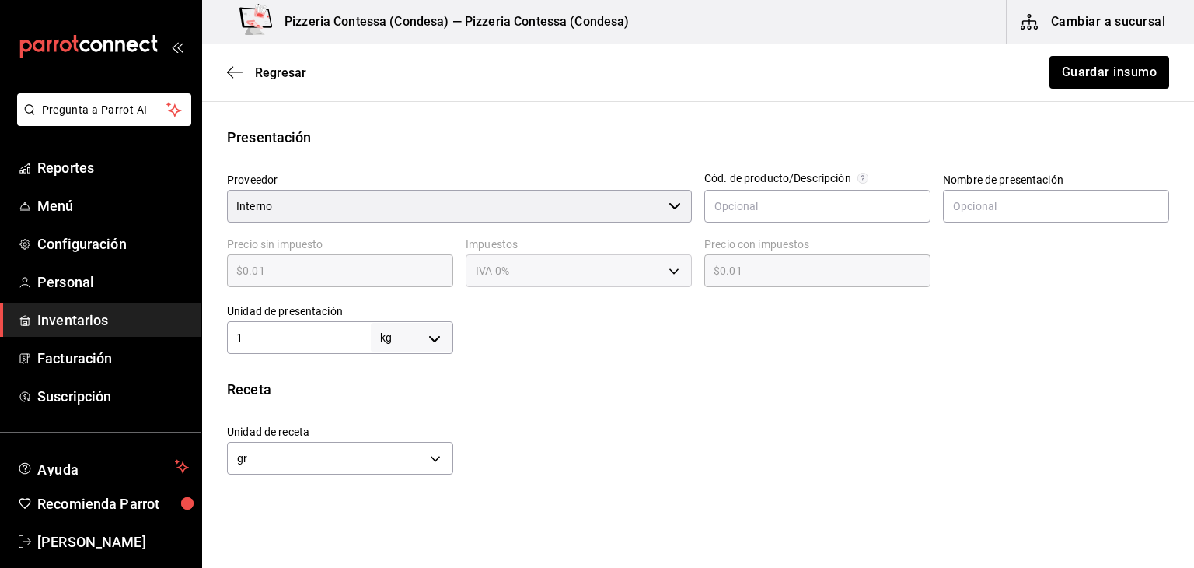
click at [432, 341] on body "Pregunta a Parrot AI Reportes Menú Configuración Personal Inventarios Facturaci…" at bounding box center [597, 240] width 1194 height 480
click at [414, 433] on li "gr" at bounding box center [409, 436] width 81 height 26
type input "GRAM"
type input "1"
click at [1095, 63] on button "Guardar insumo" at bounding box center [1108, 72] width 121 height 33
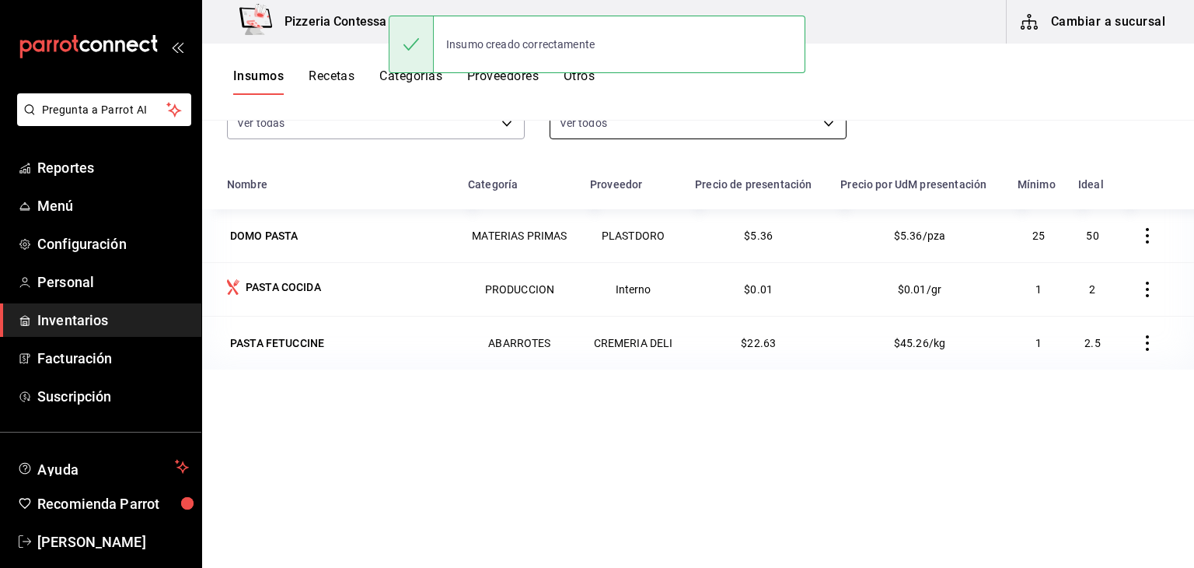
scroll to position [173, 0]
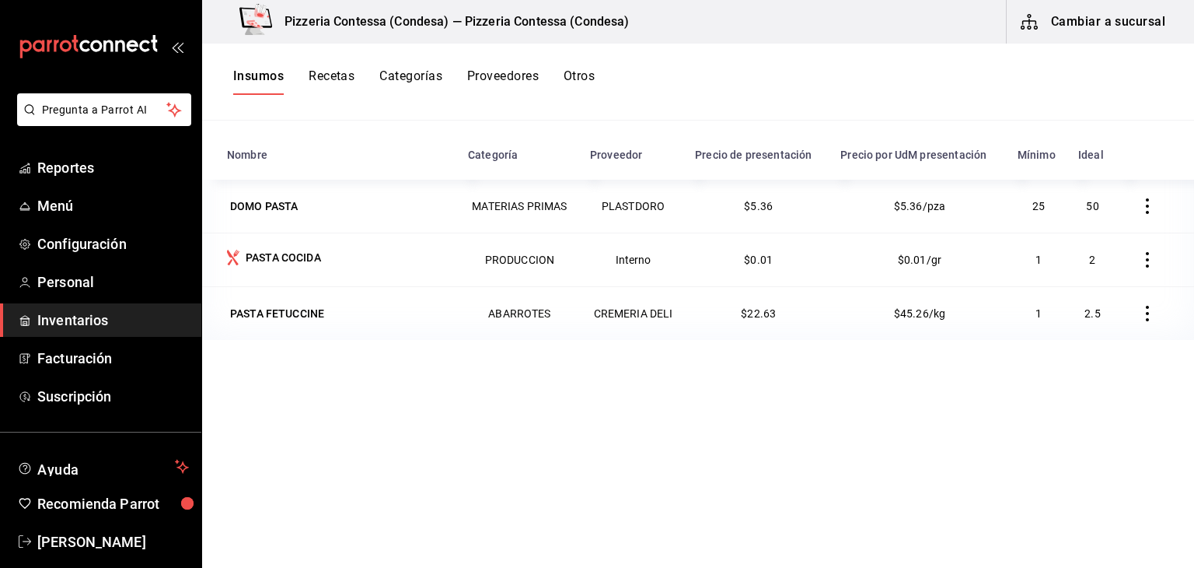
click at [592, 180] on td "PLASTDORO" at bounding box center [633, 206] width 105 height 53
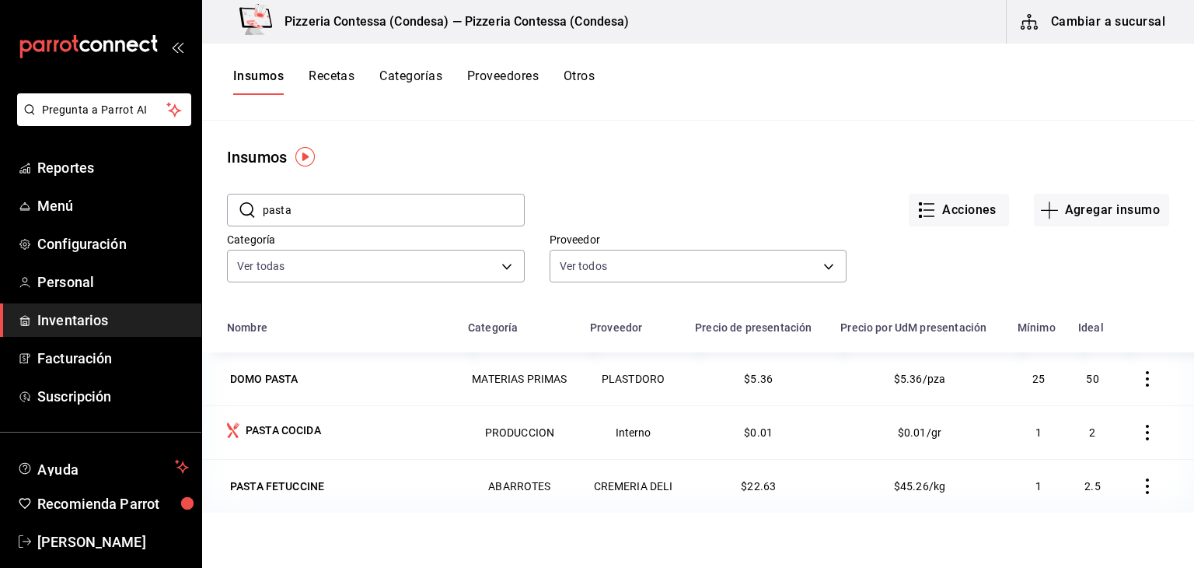
drag, startPoint x: 354, startPoint y: 208, endPoint x: 258, endPoint y: 194, distance: 96.7
click at [258, 194] on div "​ pasta ​" at bounding box center [376, 210] width 298 height 33
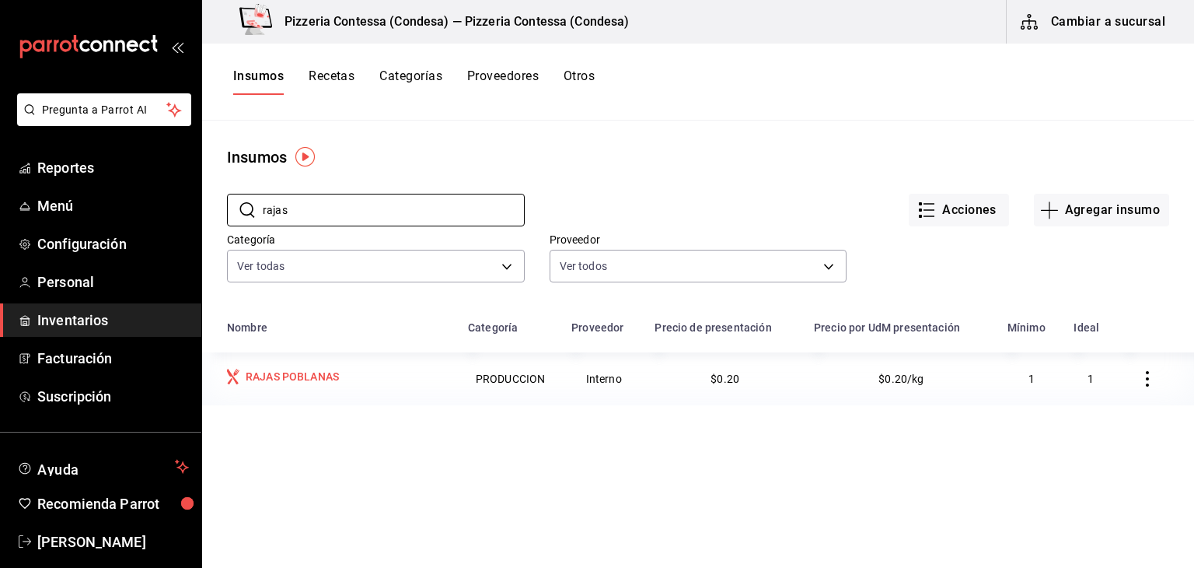
type input "rajas"
click at [289, 382] on div "RAJAS POBLANAS" at bounding box center [292, 377] width 93 height 16
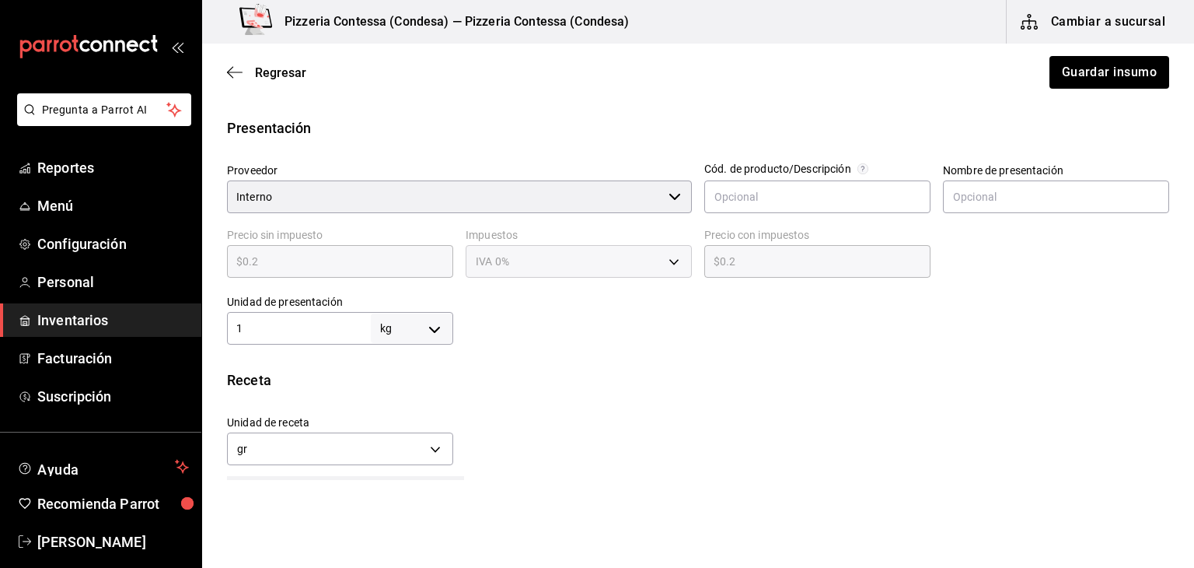
scroll to position [306, 0]
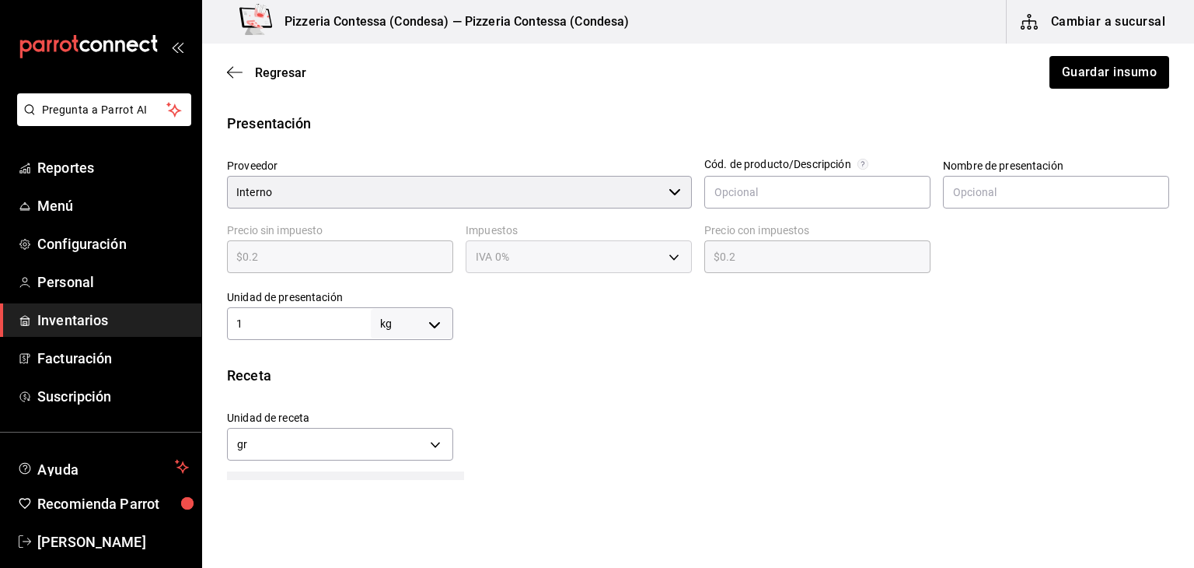
click at [417, 329] on body "Pregunta a Parrot AI Reportes Menú Configuración Personal Inventarios Facturaci…" at bounding box center [597, 240] width 1194 height 480
click at [406, 414] on li "gr" at bounding box center [409, 421] width 81 height 26
type input "GRAM"
type input "1"
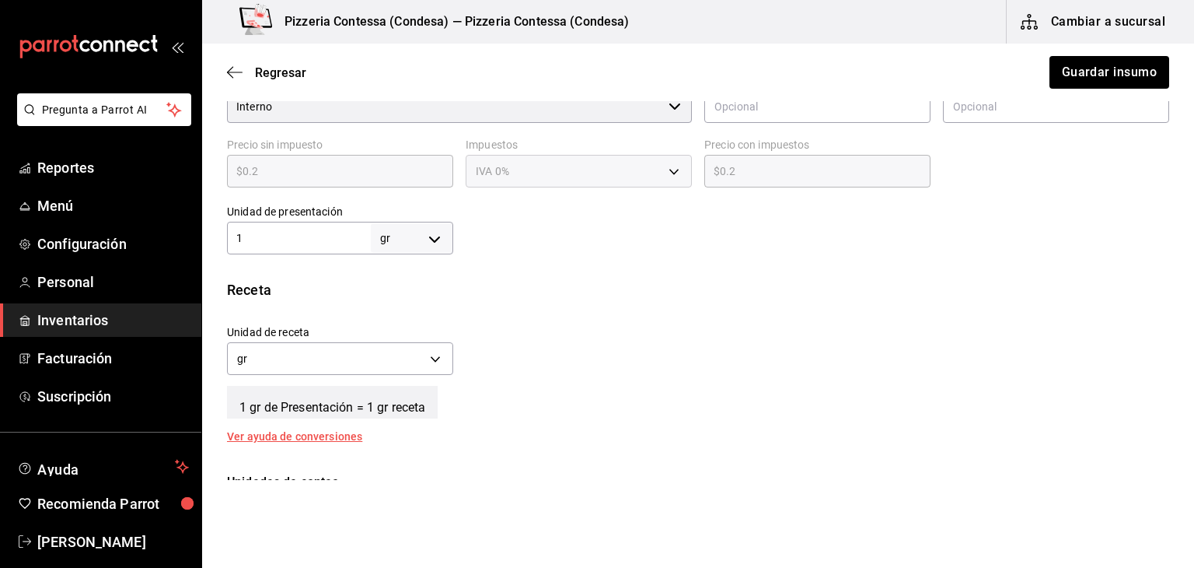
scroll to position [400, 0]
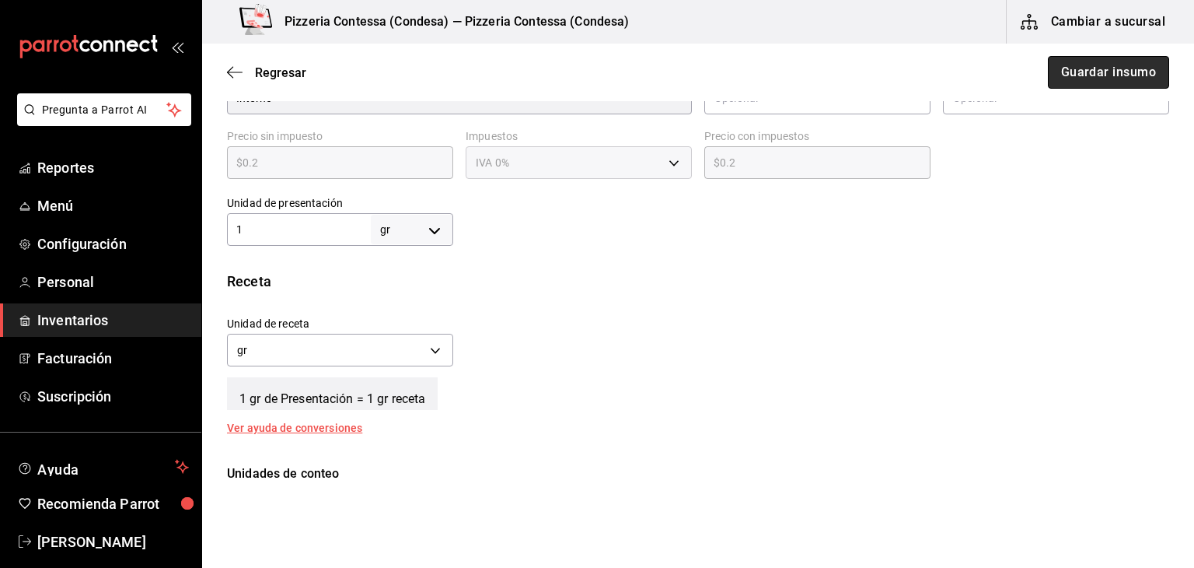
click at [1110, 75] on button "Guardar insumo" at bounding box center [1108, 72] width 121 height 33
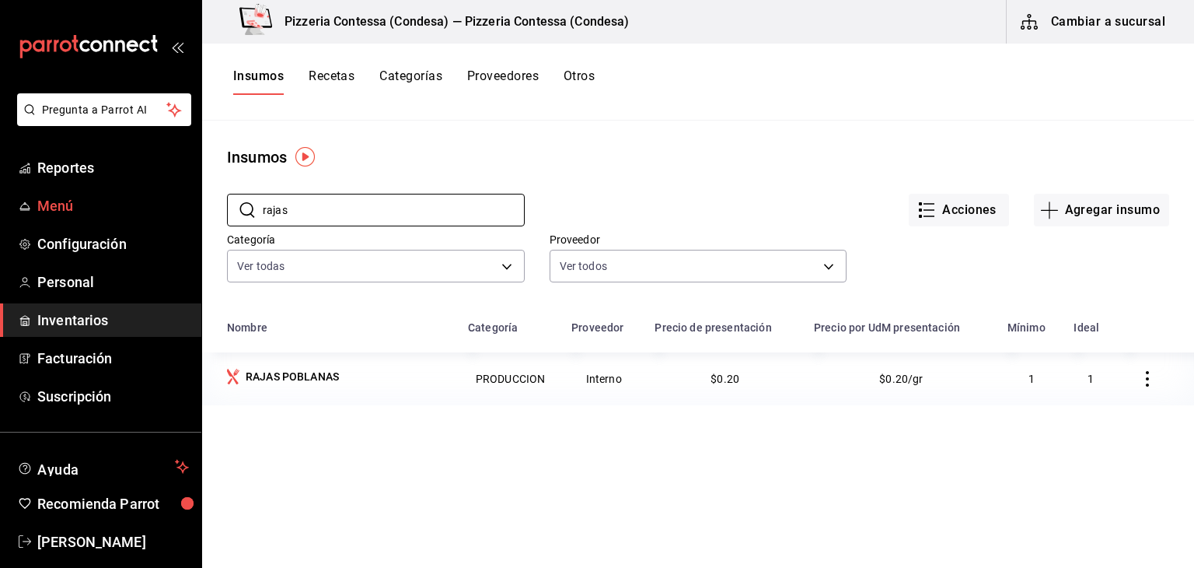
drag, startPoint x: 341, startPoint y: 216, endPoint x: 190, endPoint y: 208, distance: 151.8
click at [190, 208] on div "Pregunta a Parrot AI Reportes Menú Configuración Personal Inventarios Facturaci…" at bounding box center [597, 278] width 1194 height 557
type input "reduc"
click at [366, 387] on div "REDUCCION DE BALSAMICO" at bounding box center [312, 378] width 147 height 19
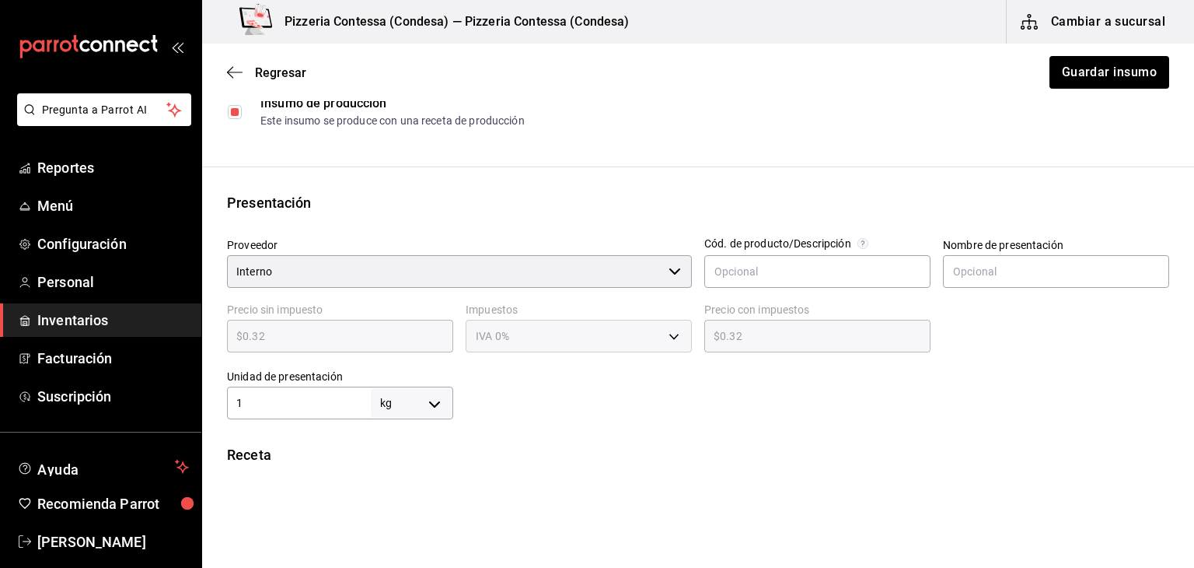
scroll to position [227, 0]
click at [429, 416] on body "Pregunta a Parrot AI Reportes Menú Configuración Personal Inventarios Facturaci…" at bounding box center [597, 240] width 1194 height 480
click at [418, 452] on li "gr" at bounding box center [409, 445] width 81 height 26
type input "GRAM"
type input "1"
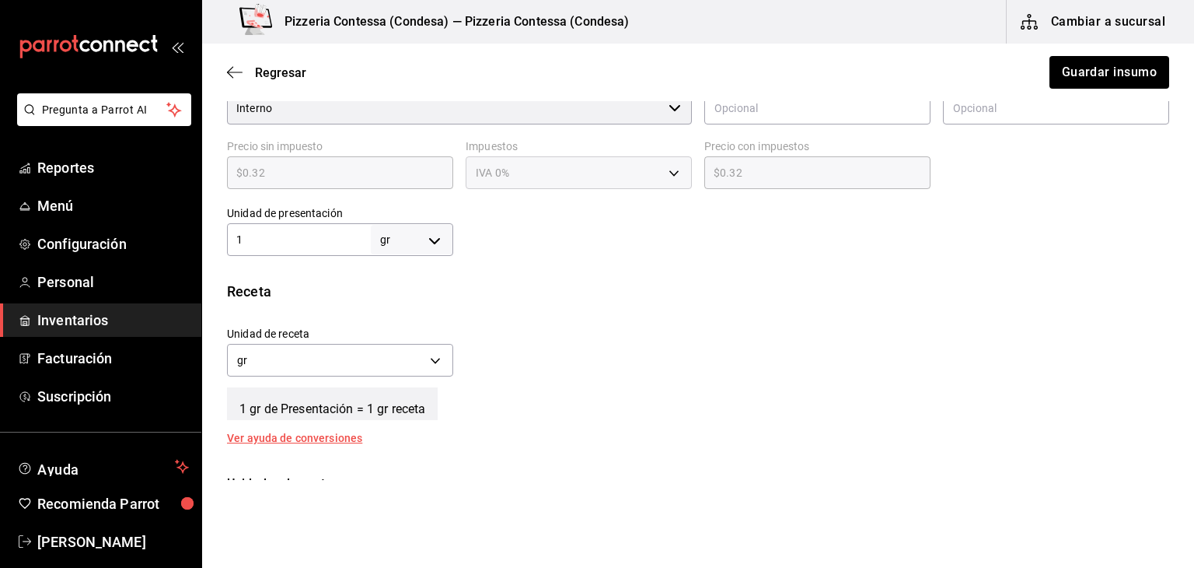
scroll to position [448, 0]
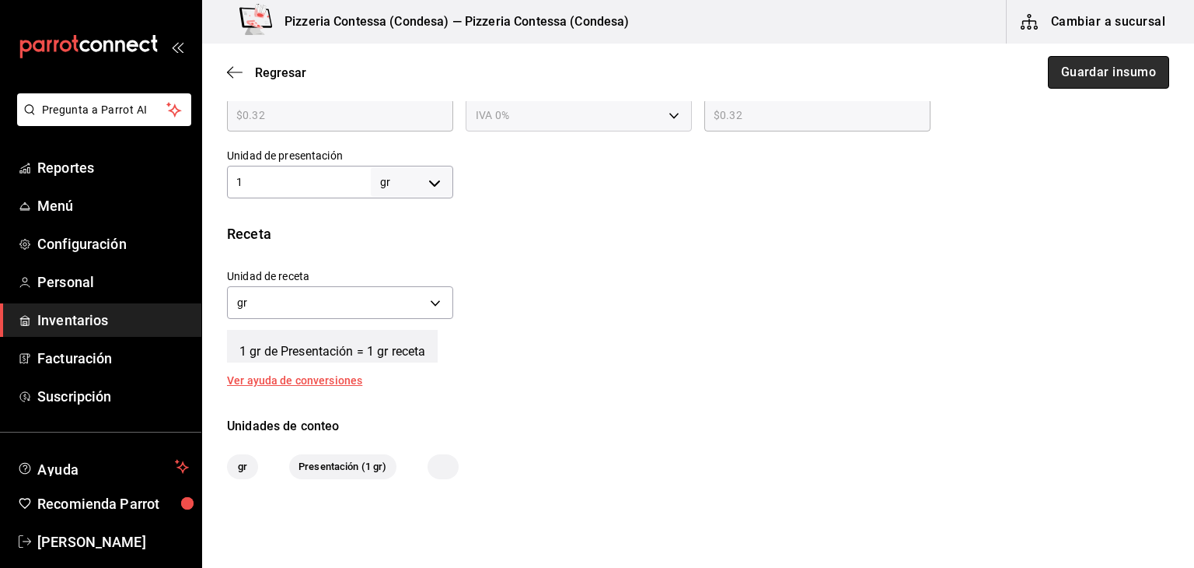
click at [1101, 83] on button "Guardar insumo" at bounding box center [1108, 72] width 121 height 33
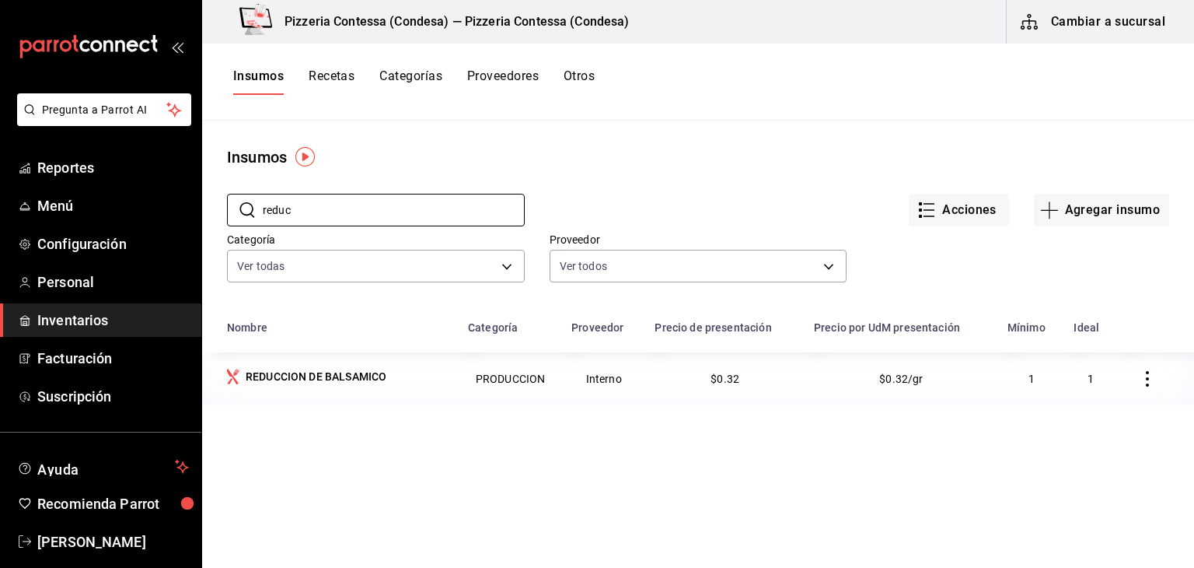
drag, startPoint x: 360, startPoint y: 214, endPoint x: 219, endPoint y: 217, distance: 140.8
click at [219, 217] on div "​ reduc ​ Acciones Agregar insumo Categoría Ver todas adbb1f52-8470-42d1-af23-a…" at bounding box center [698, 240] width 992 height 143
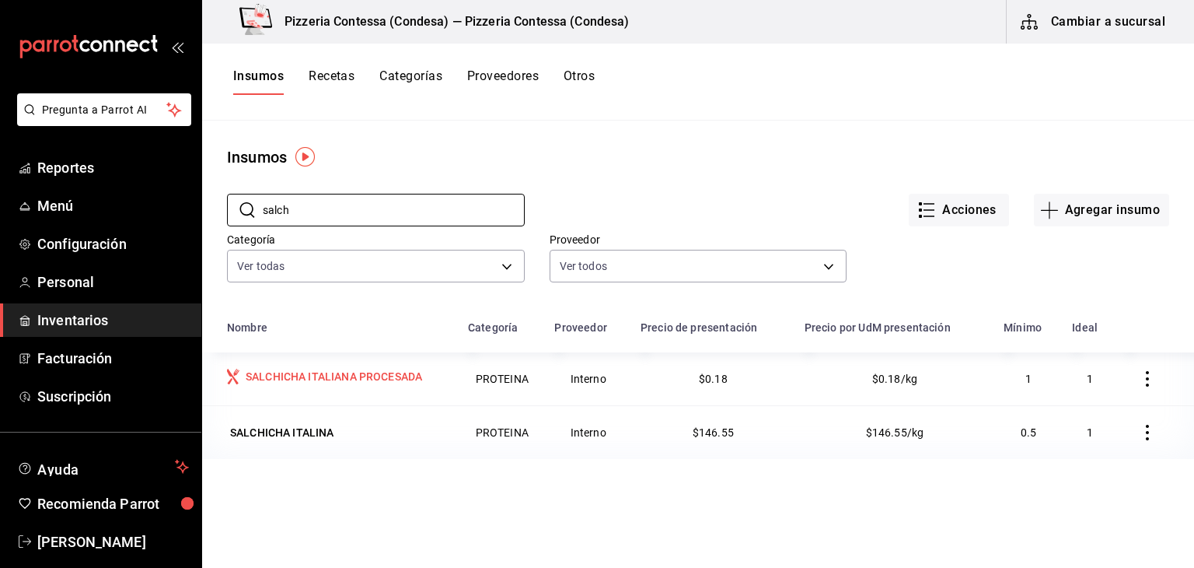
type input "salch"
click at [313, 365] on td "SALCHICHA ITALIANA PROCESADA" at bounding box center [330, 378] width 257 height 53
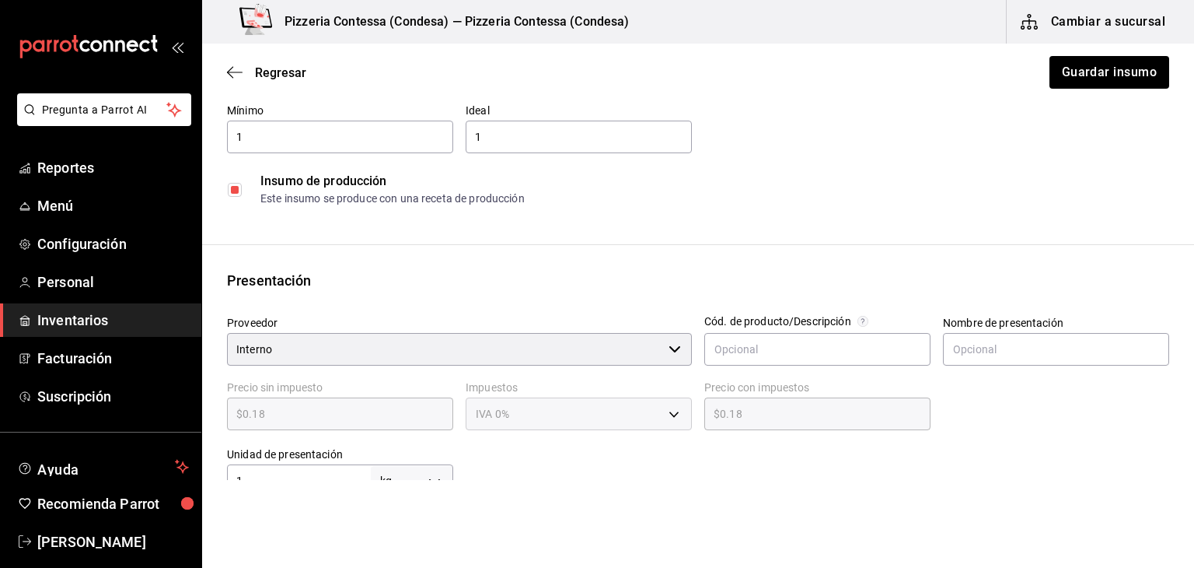
scroll to position [263, 0]
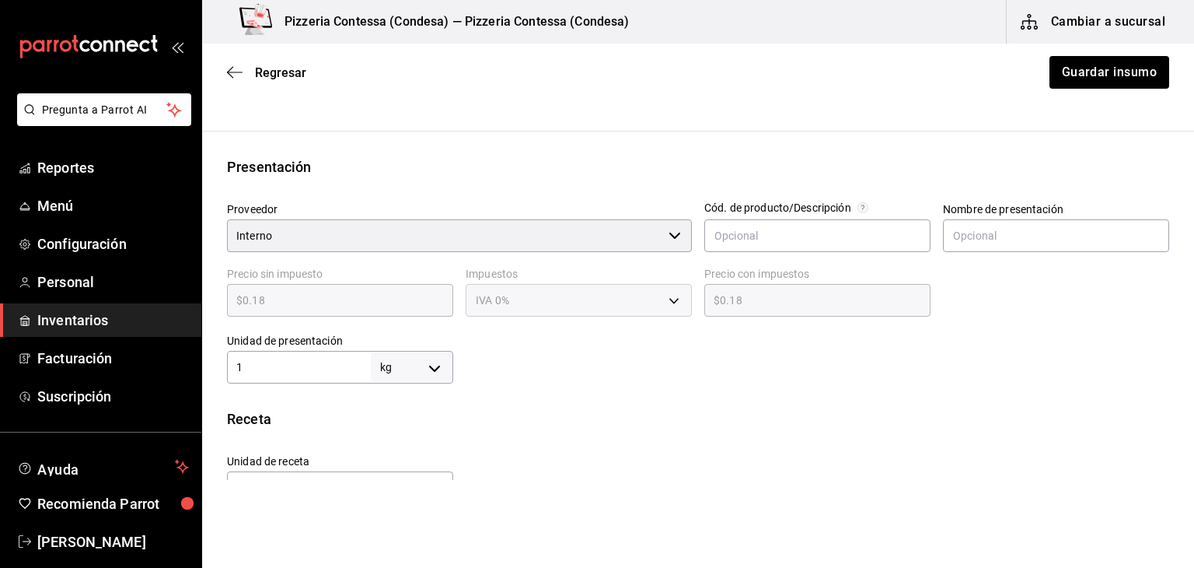
click at [424, 358] on body "Pregunta a Parrot AI Reportes Menú Configuración Personal Inventarios Facturaci…" at bounding box center [597, 240] width 1194 height 480
click at [397, 442] on li "gr" at bounding box center [409, 445] width 81 height 26
type input "GRAM"
type input "1"
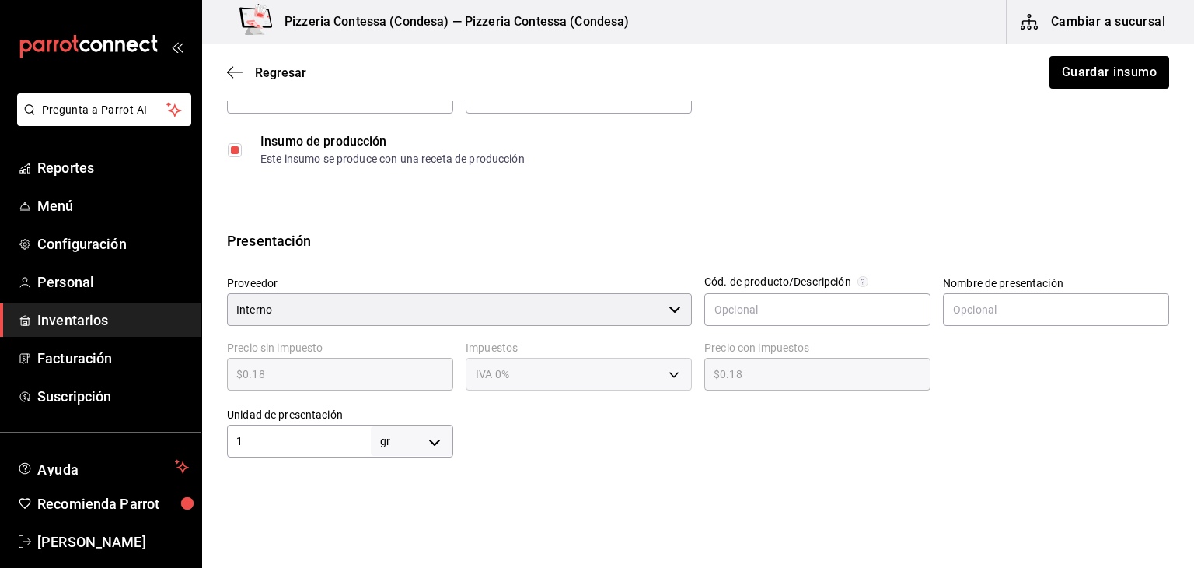
scroll to position [188, 0]
click at [1079, 77] on button "Guardar insumo" at bounding box center [1108, 72] width 121 height 33
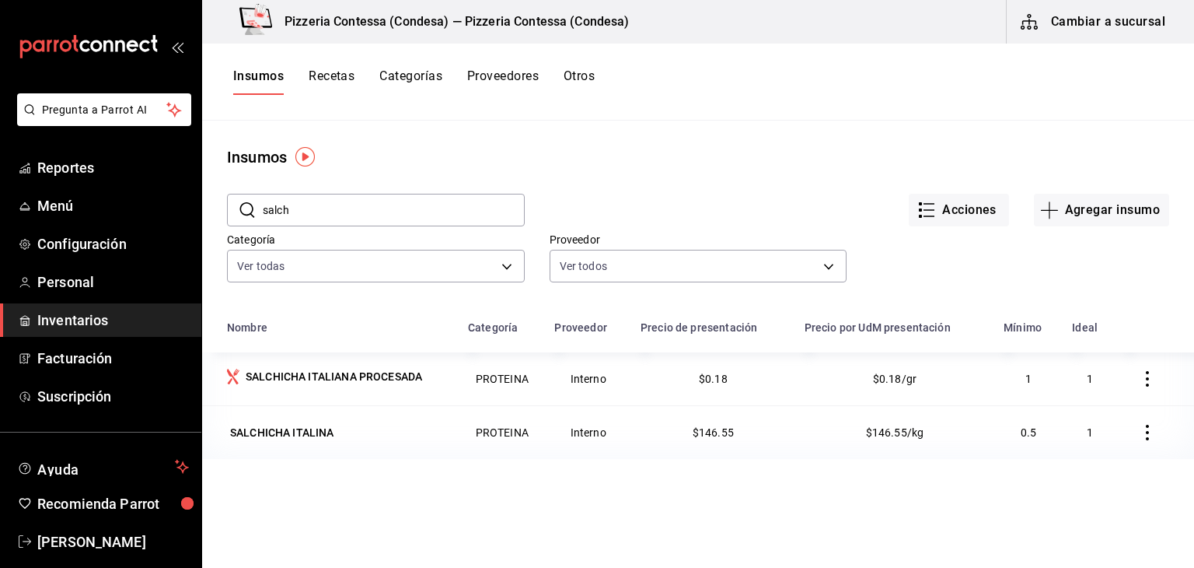
click at [346, 217] on input "salch" at bounding box center [394, 209] width 262 height 31
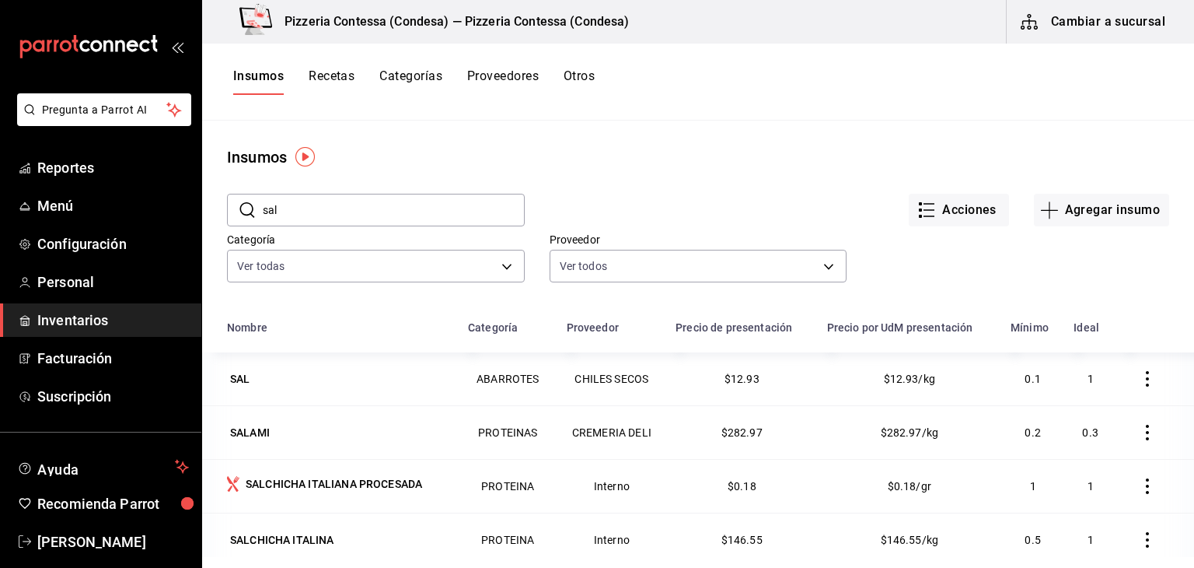
type input "SALSA"
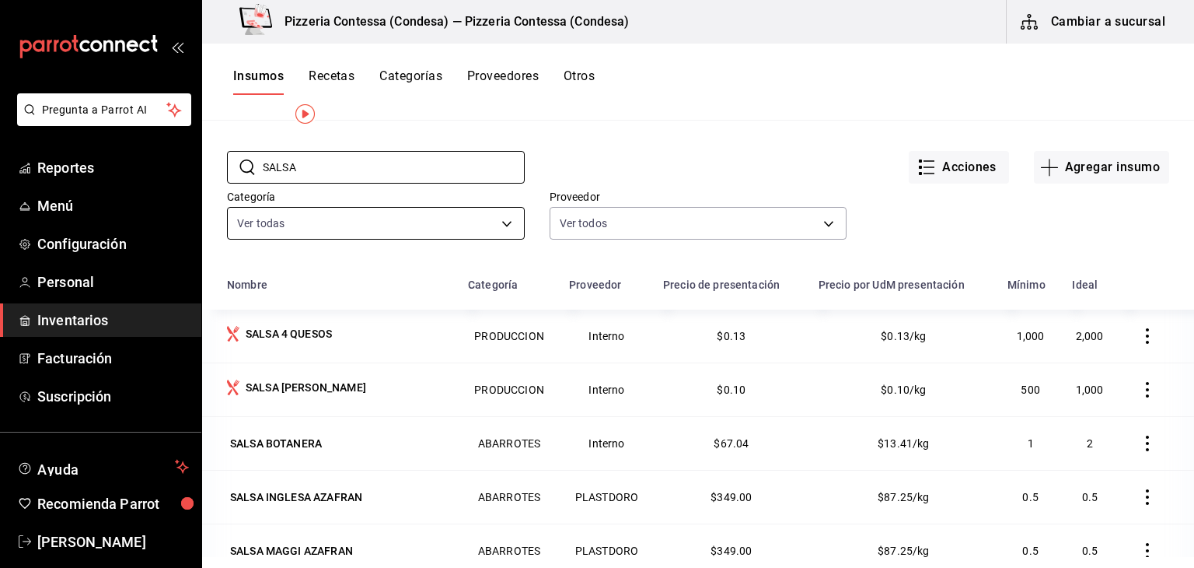
scroll to position [44, 0]
click at [315, 337] on div "SALSA 4 QUESOS" at bounding box center [289, 333] width 86 height 16
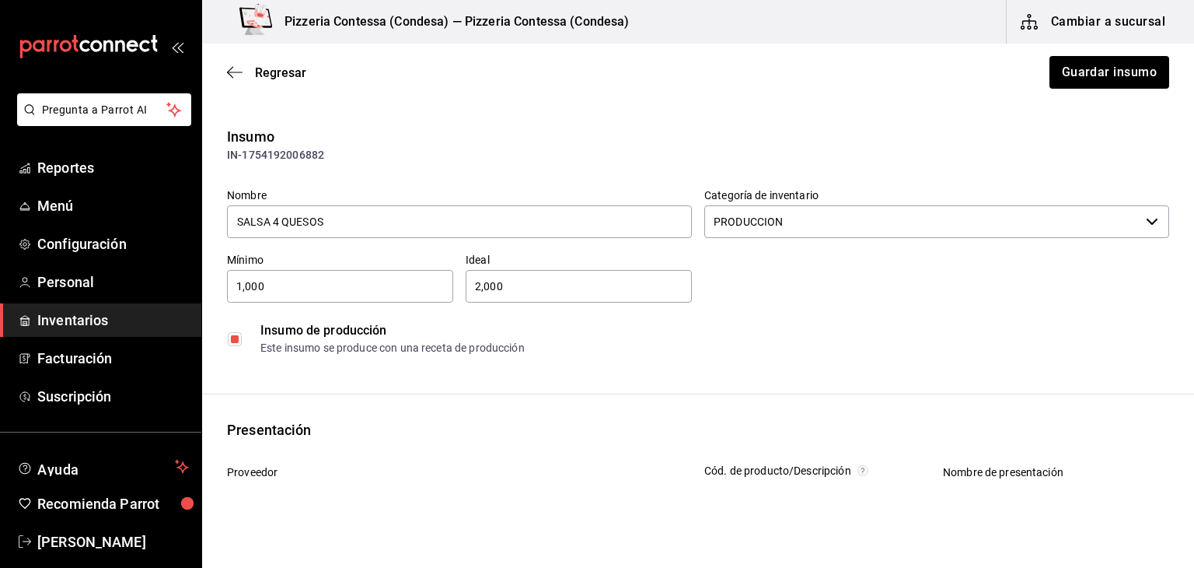
scroll to position [169, 0]
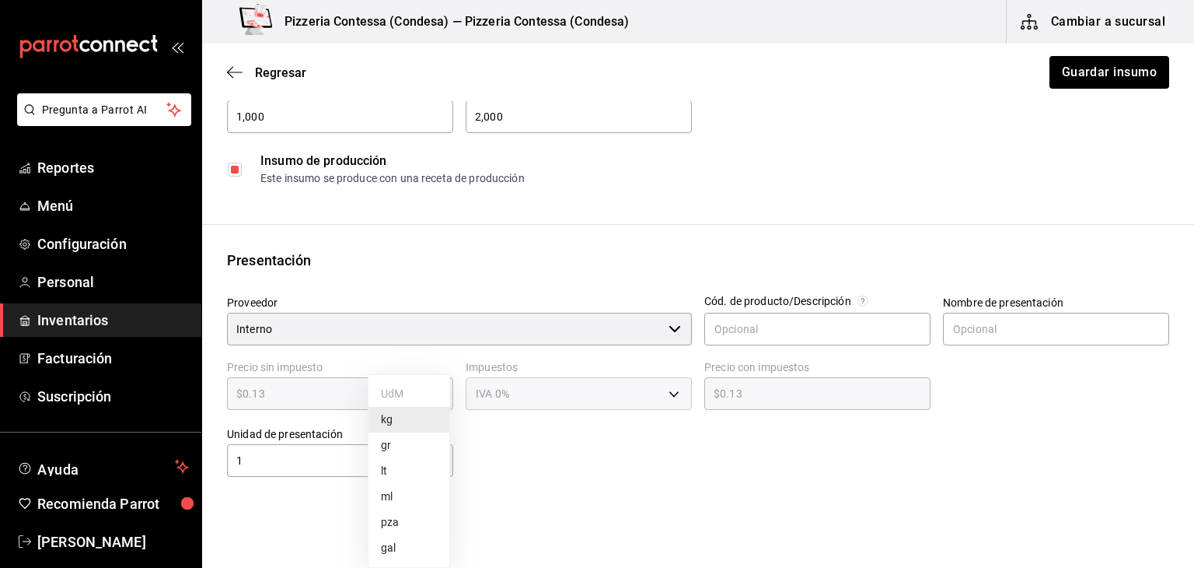
click at [414, 465] on body "Pregunta a Parrot AI Reportes Menú Configuración Personal Inventarios Facturaci…" at bounding box center [597, 240] width 1194 height 480
click at [421, 452] on li "gr" at bounding box center [409, 445] width 81 height 26
type input "GRAM"
type input "1"
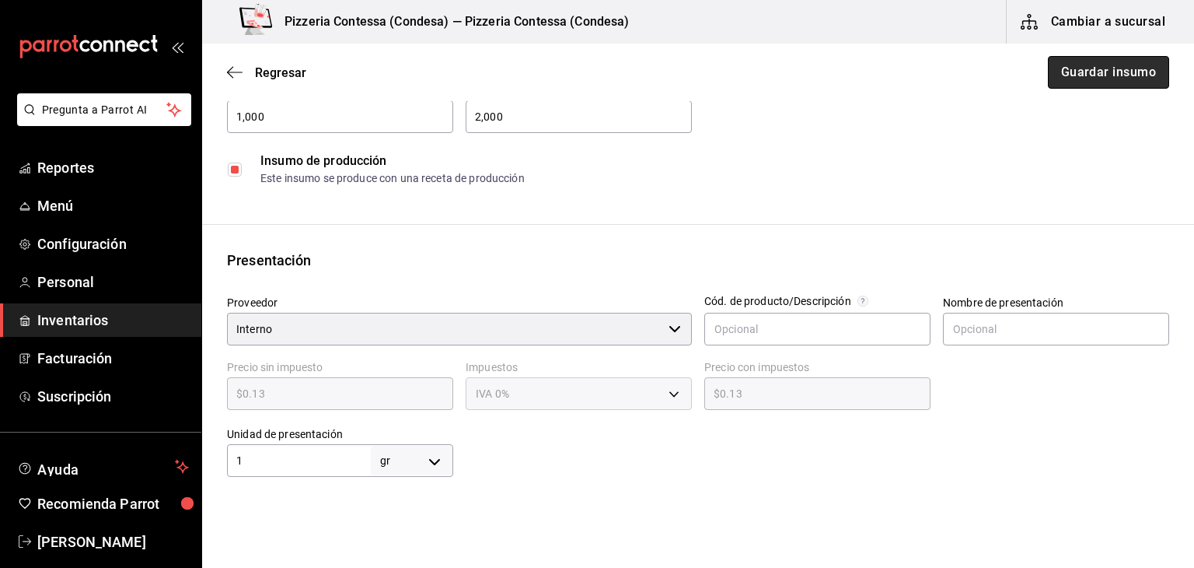
click at [1138, 81] on button "Guardar insumo" at bounding box center [1108, 72] width 121 height 33
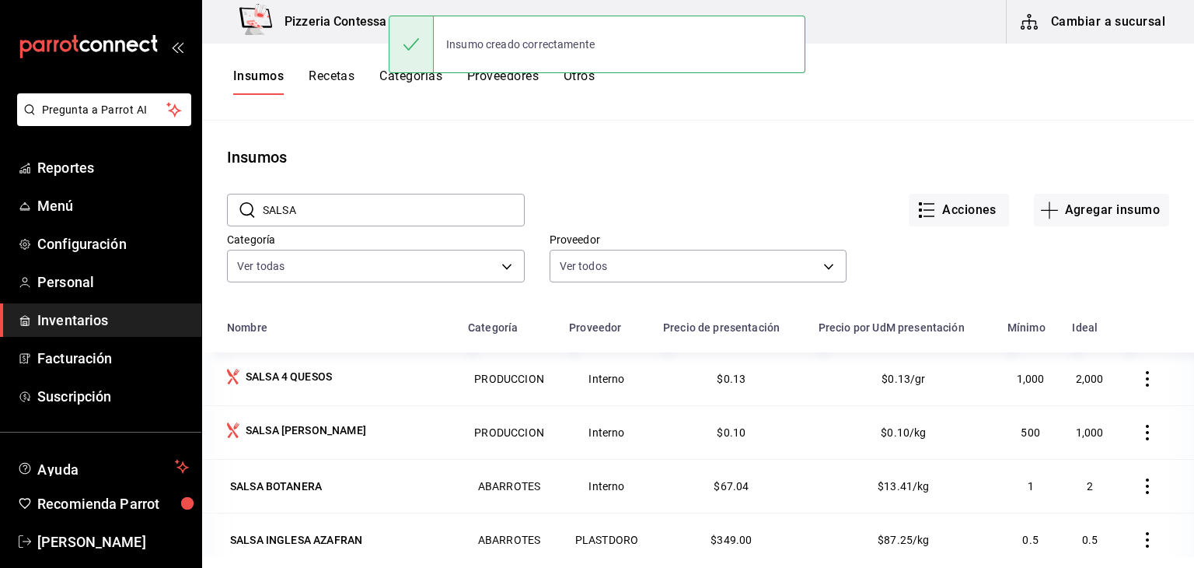
scroll to position [65, 0]
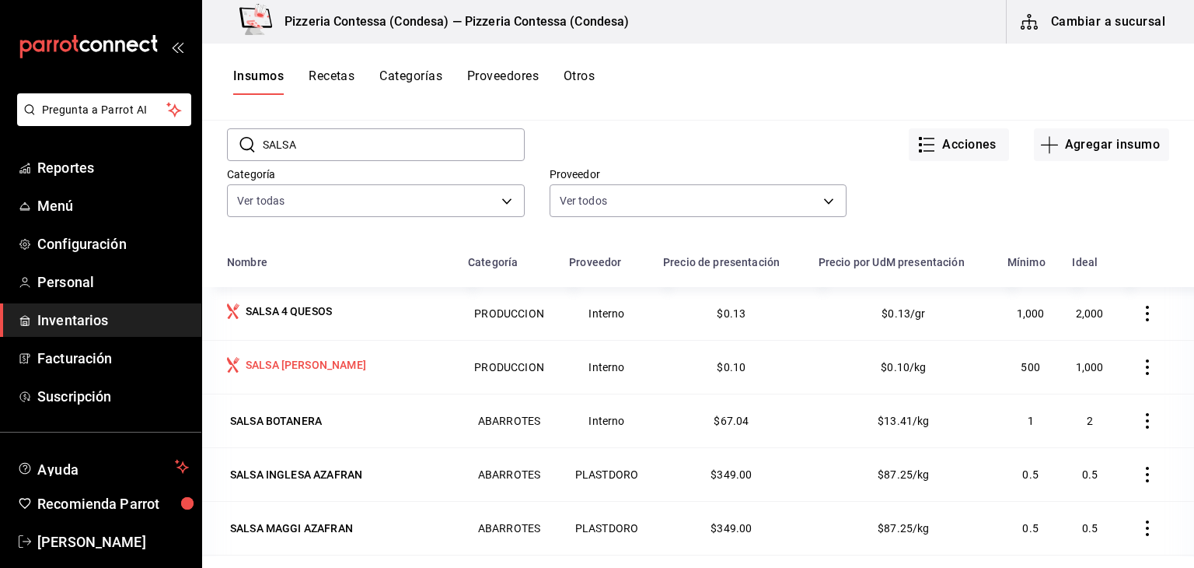
click at [292, 371] on div "SALSA [PERSON_NAME]" at bounding box center [306, 365] width 121 height 16
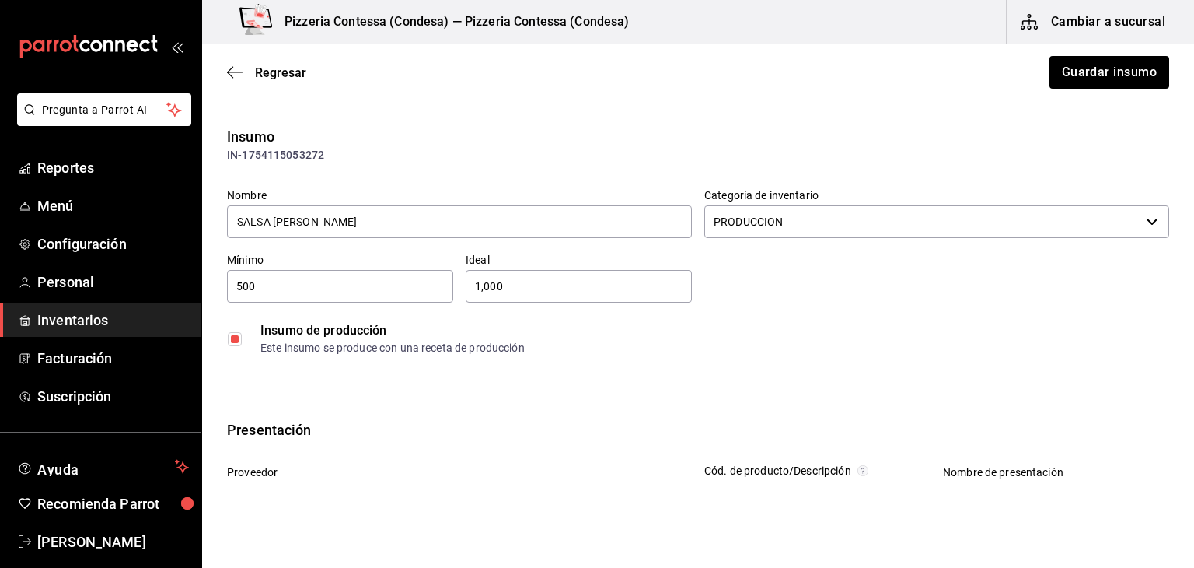
scroll to position [204, 0]
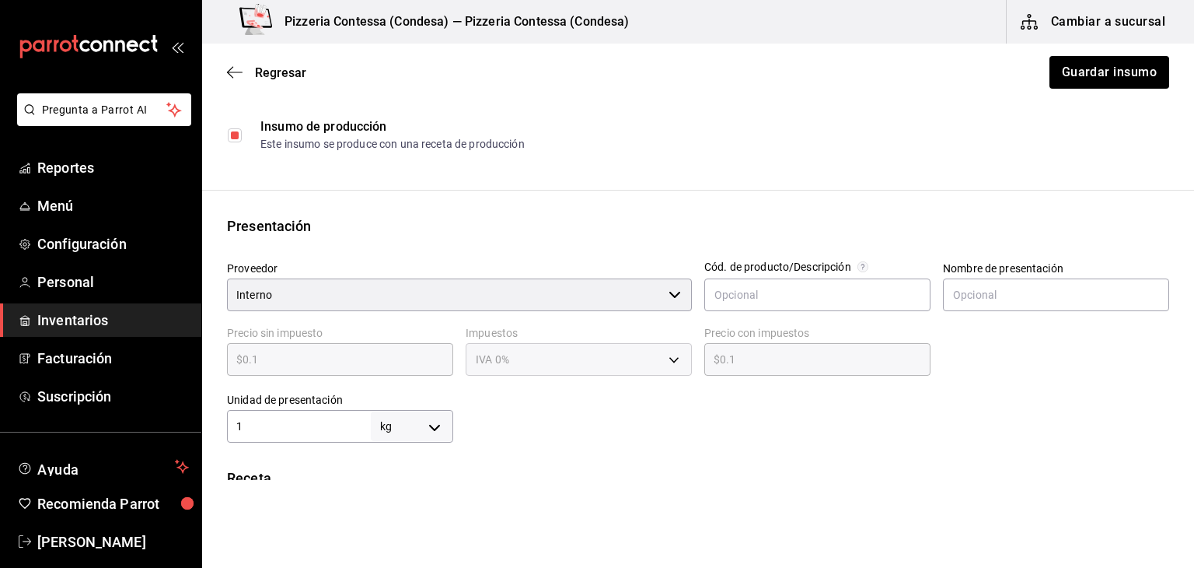
click at [407, 437] on body "Pregunta a Parrot AI Reportes Menú Configuración Personal Inventarios Facturaci…" at bounding box center [597, 240] width 1194 height 480
click at [401, 446] on li "gr" at bounding box center [409, 445] width 81 height 26
type input "GRAM"
type input "1"
click at [1092, 64] on button "Guardar insumo" at bounding box center [1108, 72] width 121 height 33
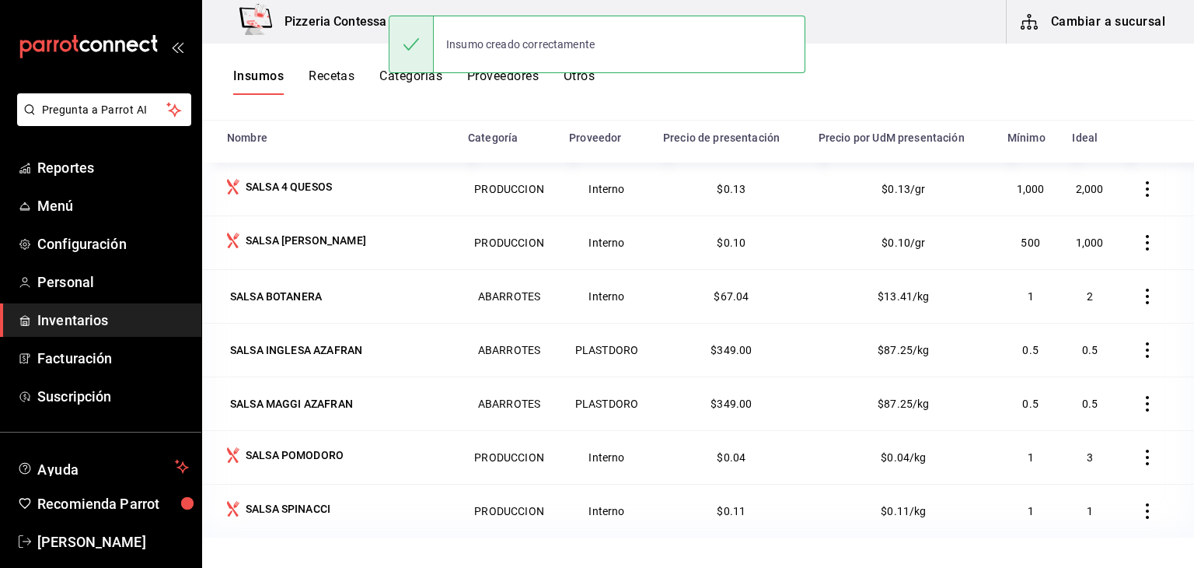
scroll to position [190, 0]
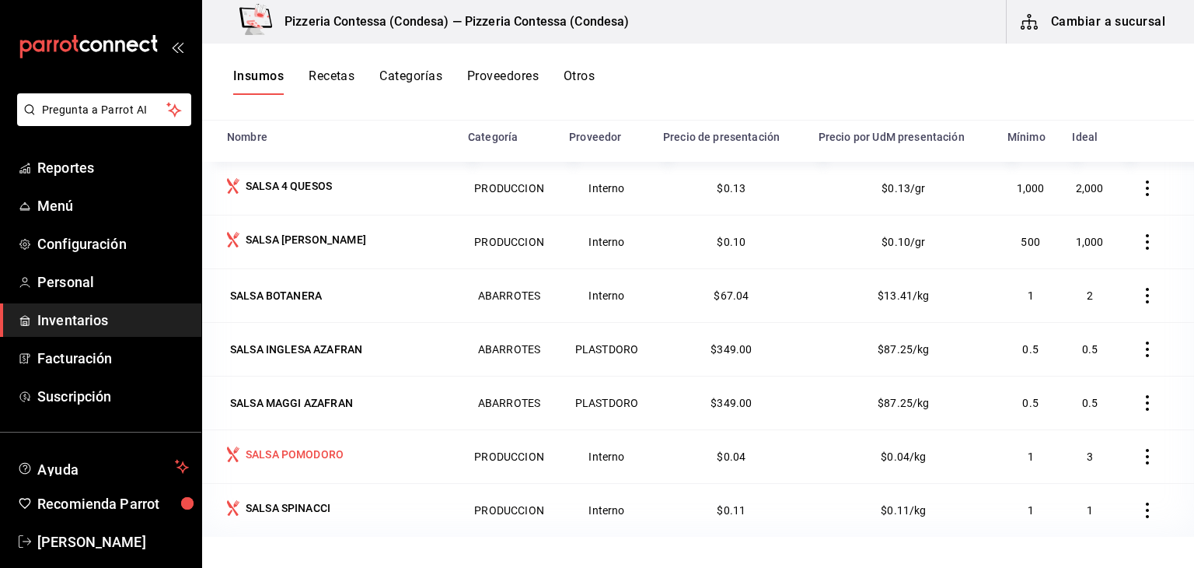
click at [334, 461] on div "SALSA POMODORO" at bounding box center [295, 454] width 98 height 16
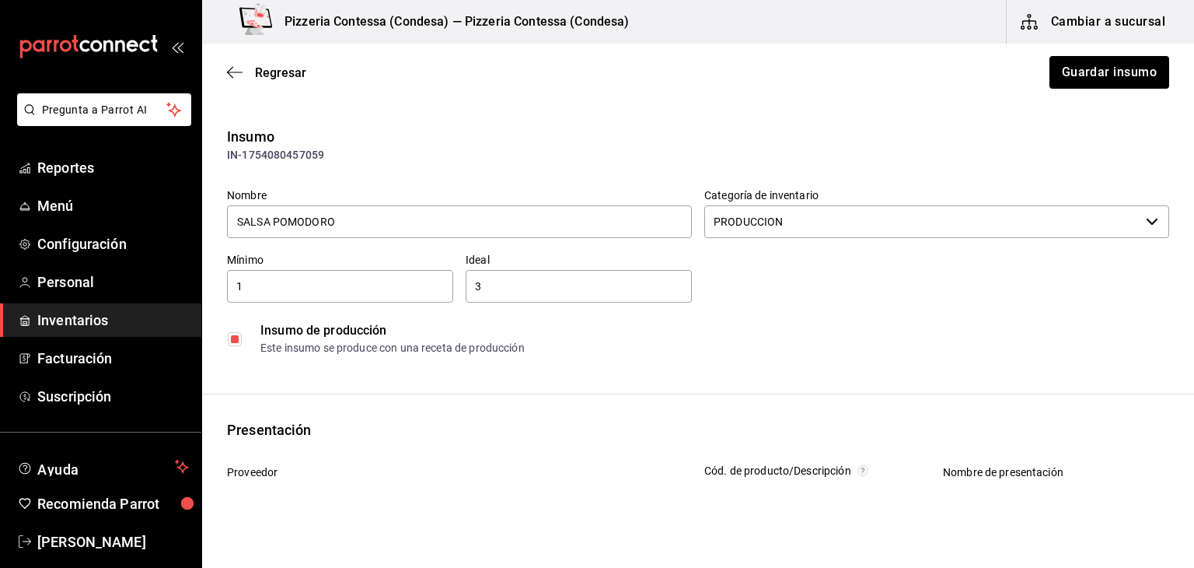
scroll to position [189, 0]
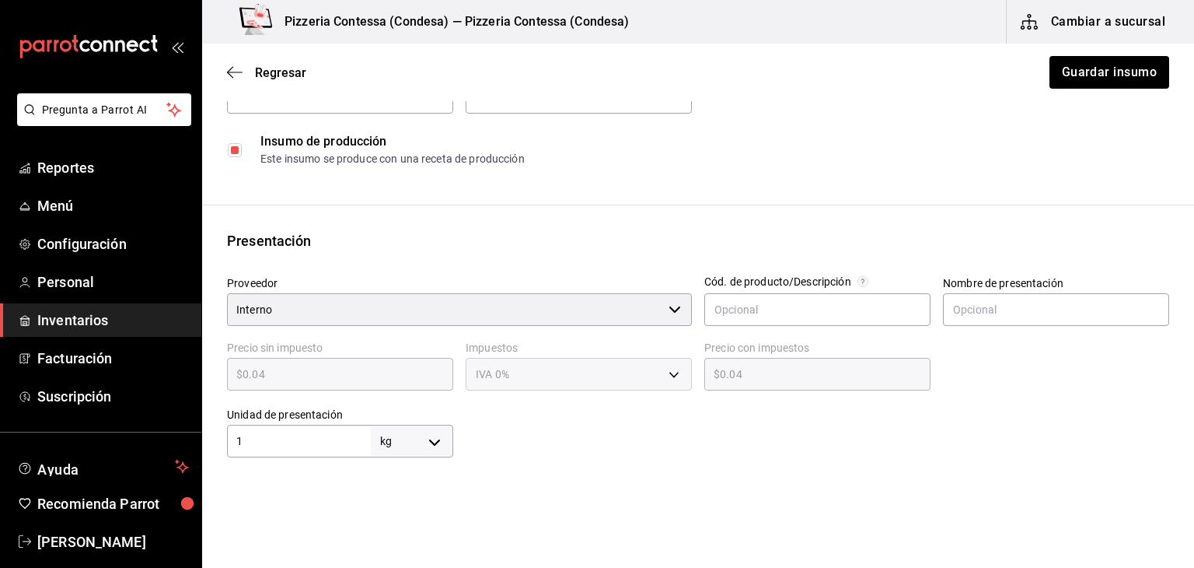
click at [414, 447] on body "Pregunta a Parrot AI Reportes Menú Configuración Personal Inventarios Facturaci…" at bounding box center [597, 240] width 1194 height 480
click at [414, 450] on li "gr" at bounding box center [409, 445] width 81 height 26
type input "GRAM"
type input "1"
click at [1059, 72] on button "Guardar insumo" at bounding box center [1108, 72] width 121 height 33
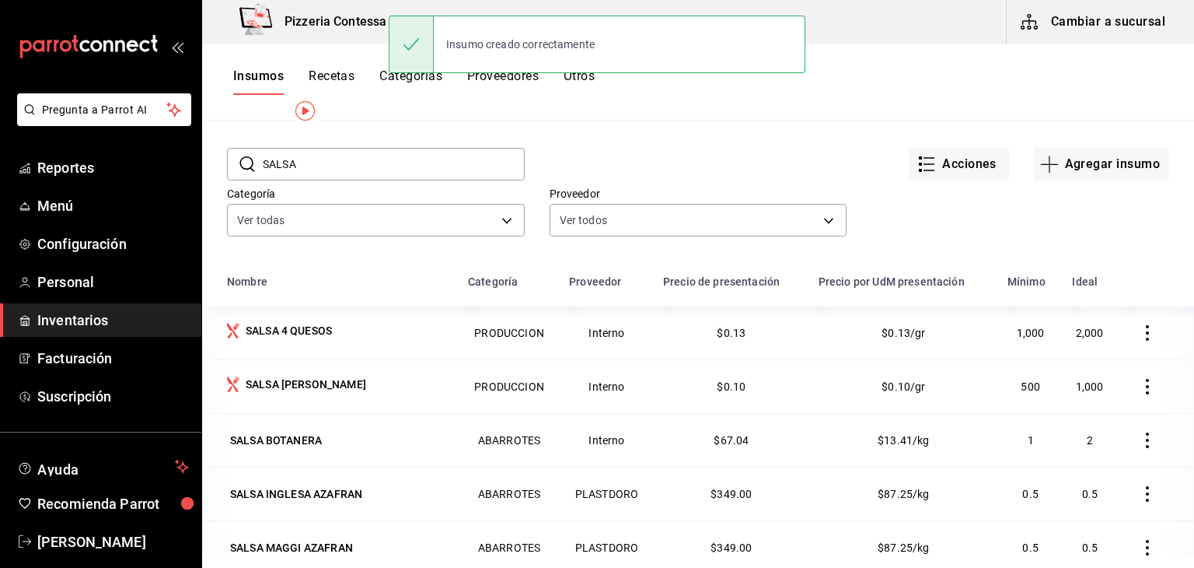
scroll to position [190, 0]
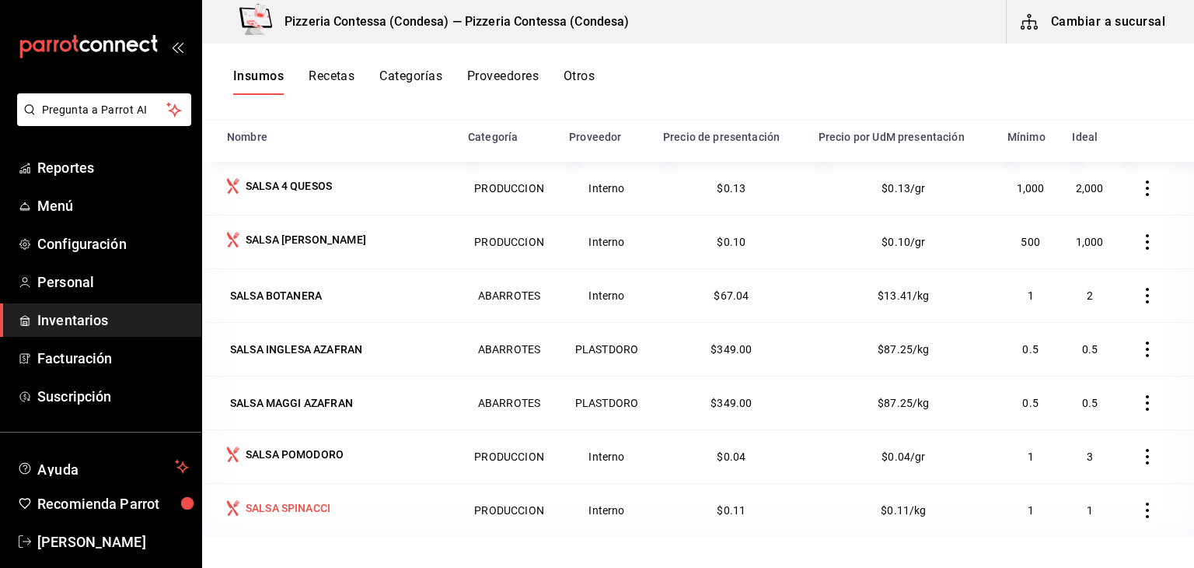
click at [330, 506] on div "SALSA SPINACCI" at bounding box center [288, 508] width 85 height 16
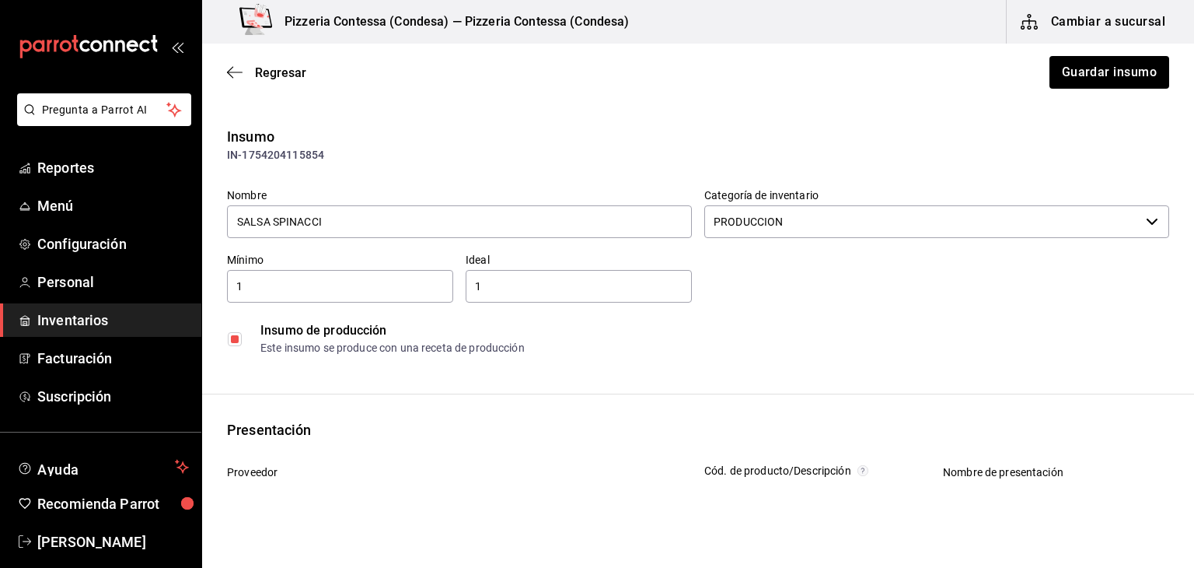
scroll to position [215, 0]
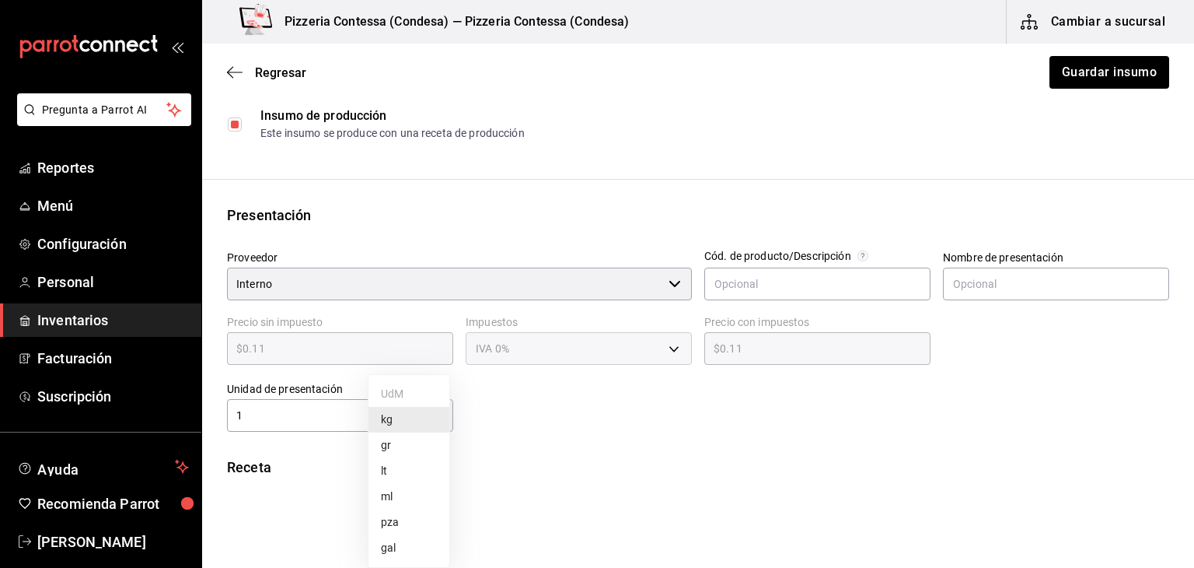
click at [423, 414] on body "Pregunta a Parrot AI Reportes Menú Configuración Personal Inventarios Facturaci…" at bounding box center [597, 240] width 1194 height 480
click at [426, 437] on li "gr" at bounding box center [409, 445] width 81 height 26
type input "GRAM"
type input "1"
click at [1061, 82] on button "Guardar insumo" at bounding box center [1108, 72] width 121 height 33
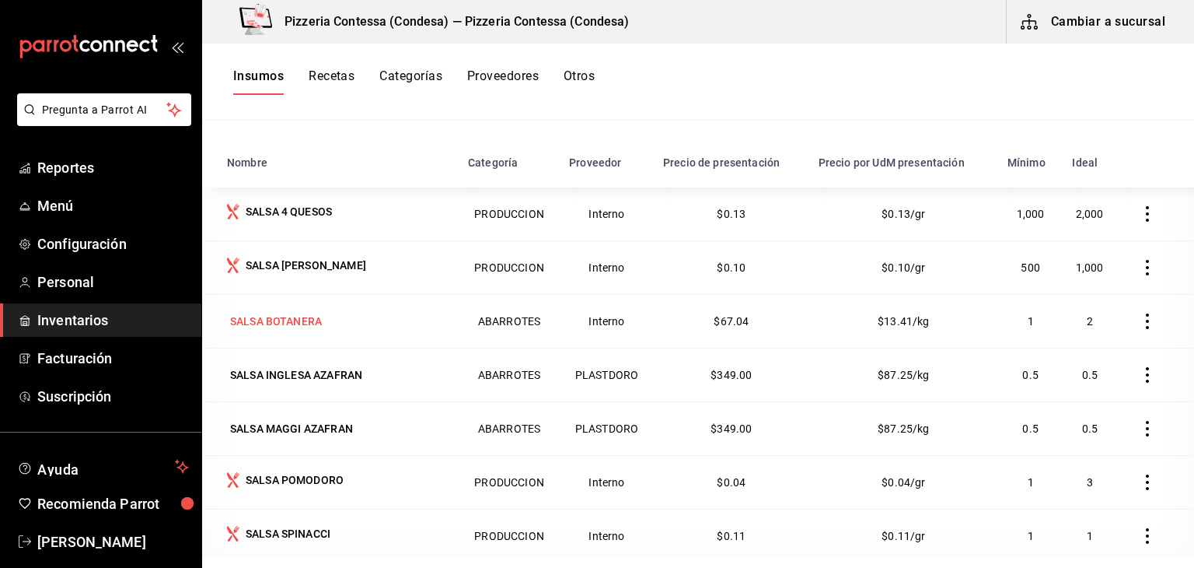
scroll to position [190, 0]
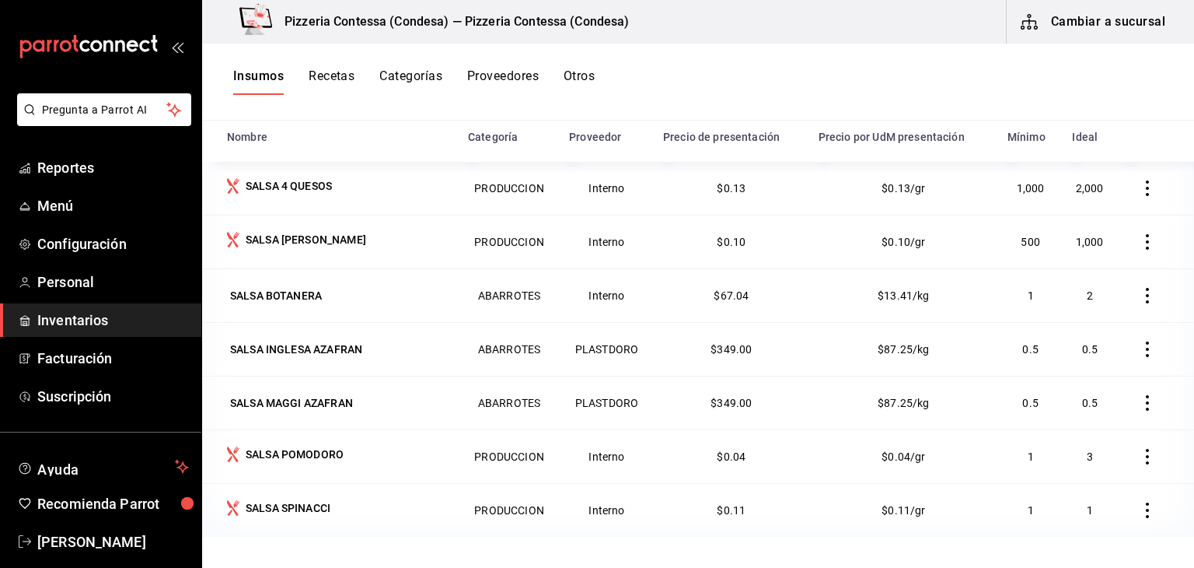
click at [1094, 19] on button "Cambiar a sucursal" at bounding box center [1094, 22] width 175 height 44
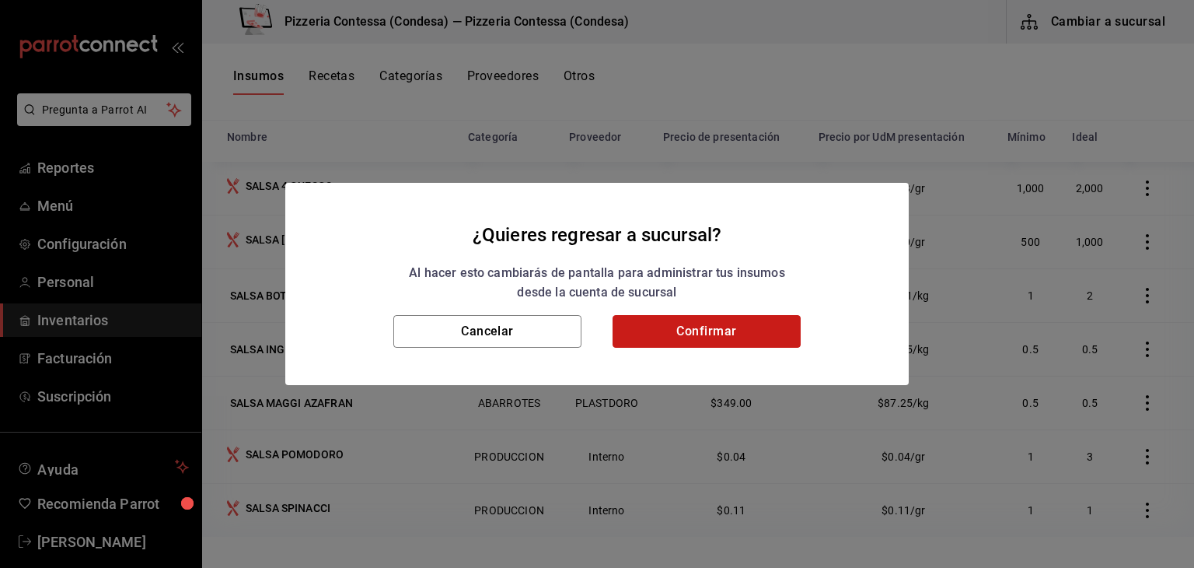
click at [745, 334] on button "Confirmar" at bounding box center [707, 331] width 188 height 33
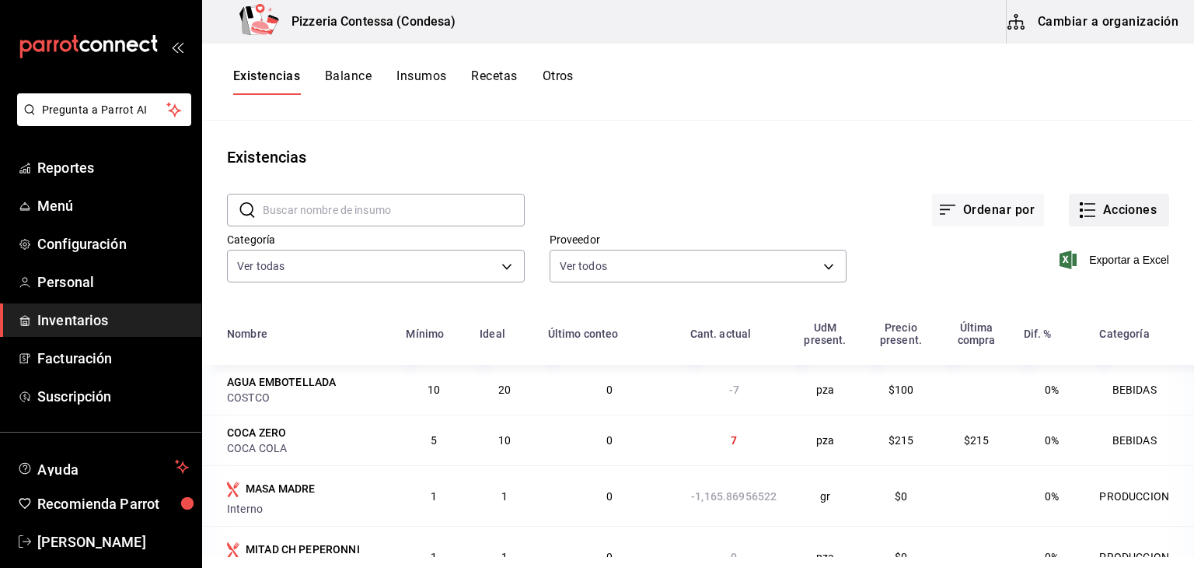
click at [1127, 195] on button "Acciones" at bounding box center [1119, 210] width 100 height 33
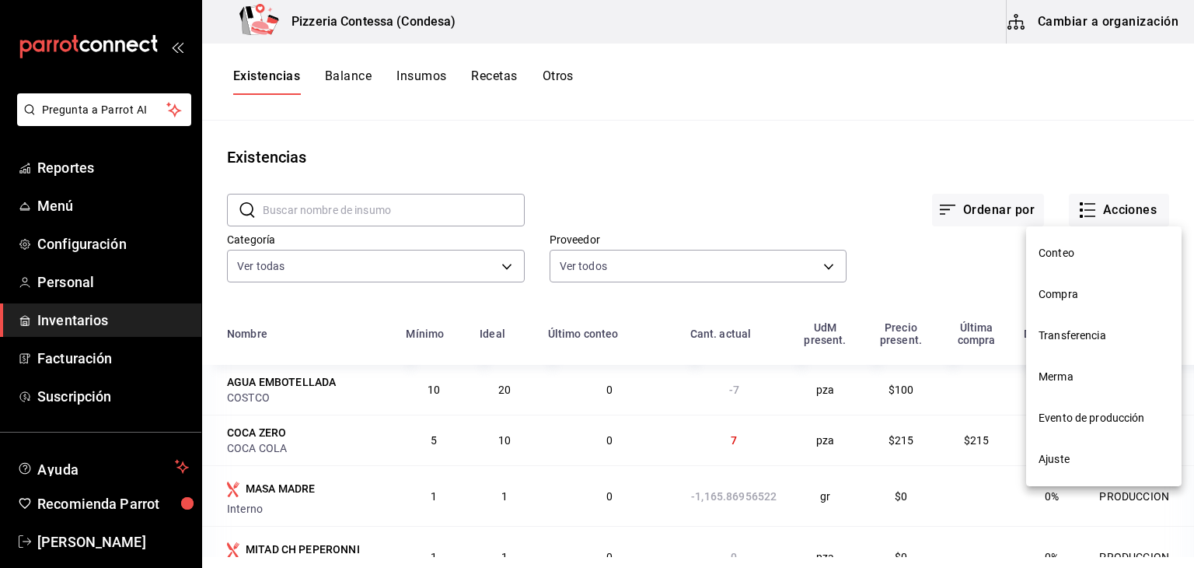
click at [1057, 408] on li "Evento de producción" at bounding box center [1104, 417] width 156 height 41
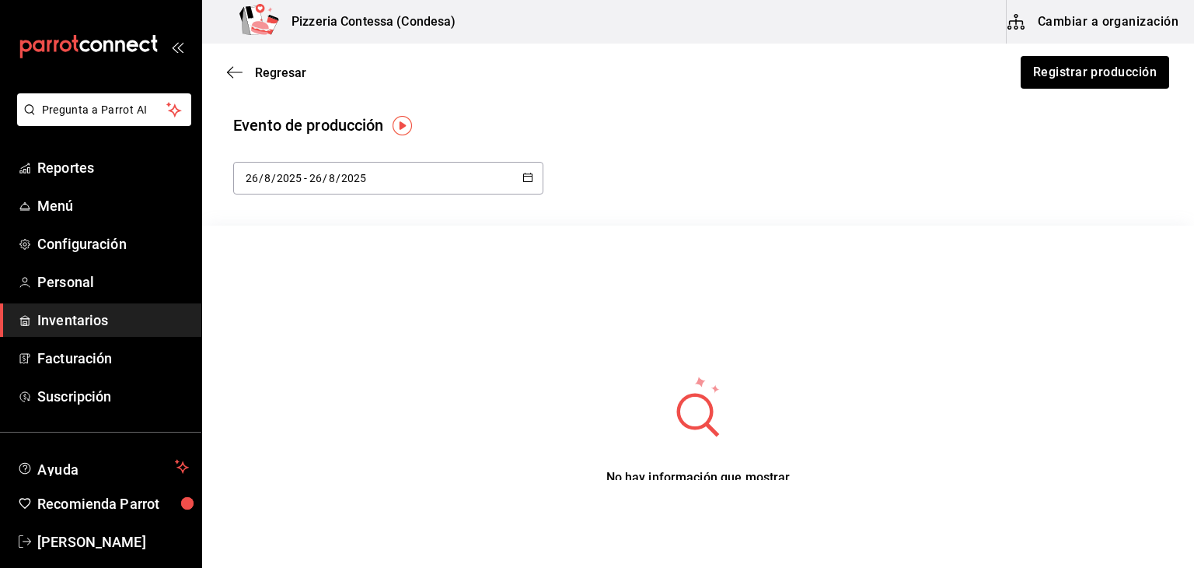
click at [526, 180] on \(Stroke\) "button" at bounding box center [527, 177] width 9 height 9
click at [284, 324] on li "Mes actual" at bounding box center [306, 332] width 147 height 35
type input "2025-08-01"
type input "1"
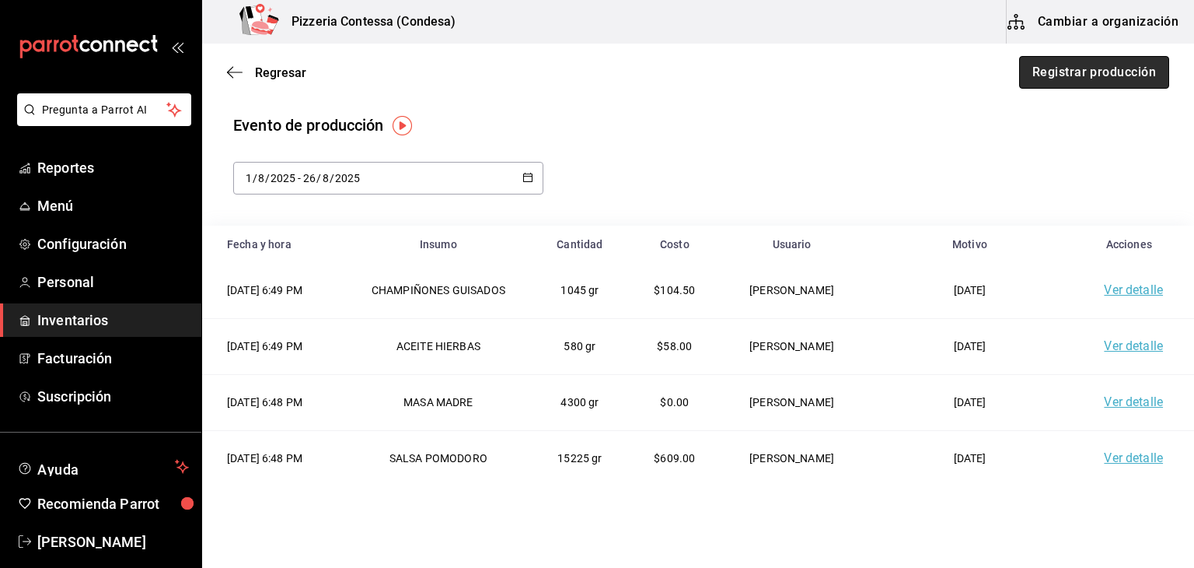
click at [1067, 79] on button "Registrar producción" at bounding box center [1094, 72] width 150 height 33
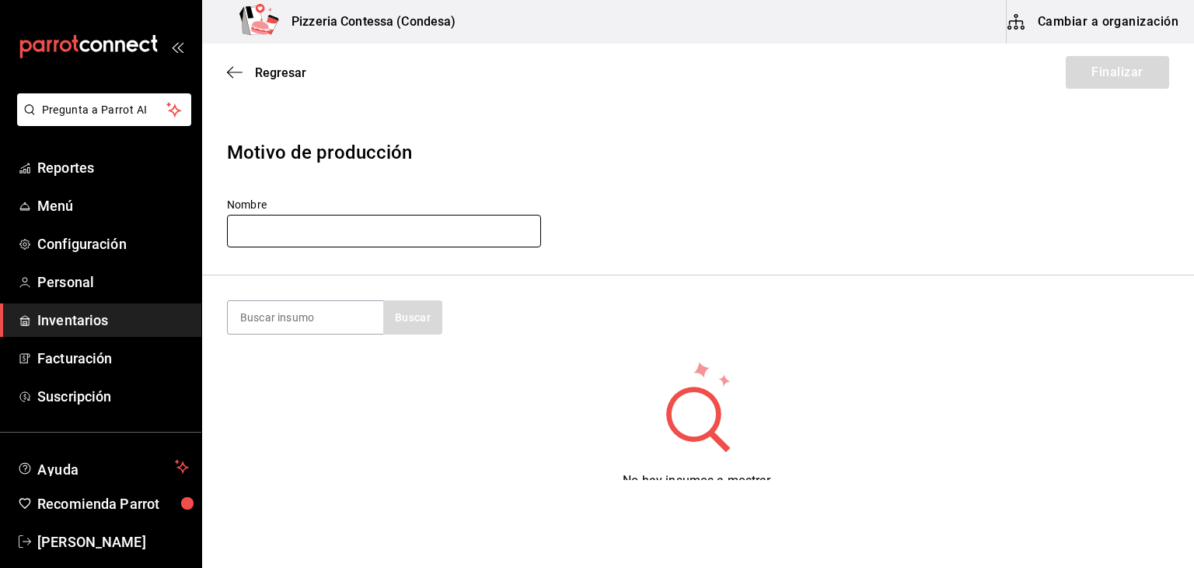
click at [469, 236] on input "text" at bounding box center [384, 231] width 314 height 33
type input "[DATE]"
click at [268, 326] on input at bounding box center [306, 317] width 156 height 33
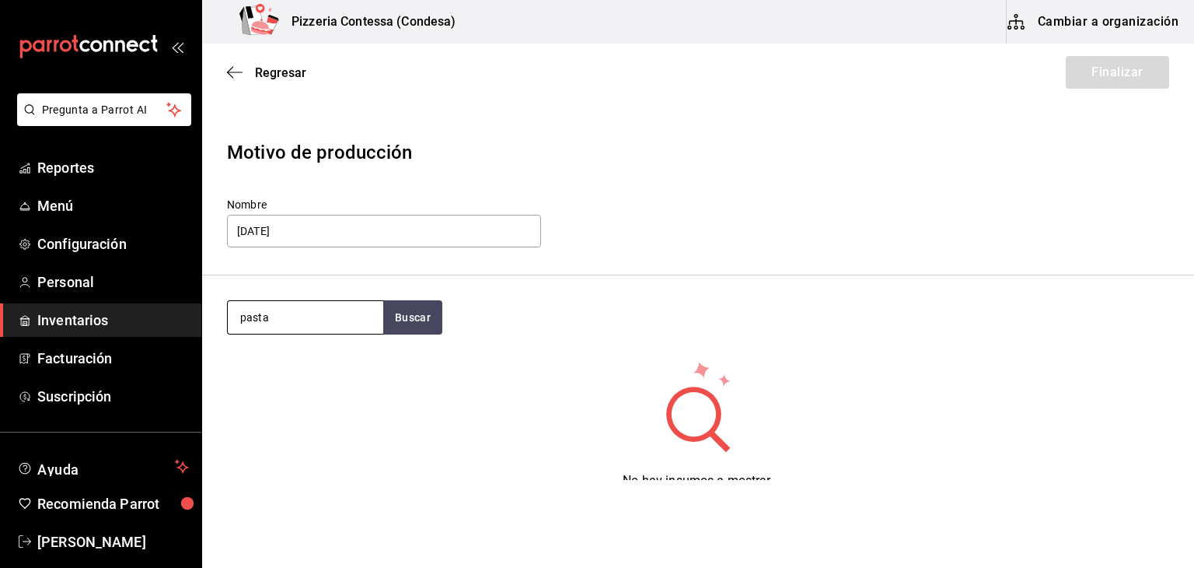
type input "pasta"
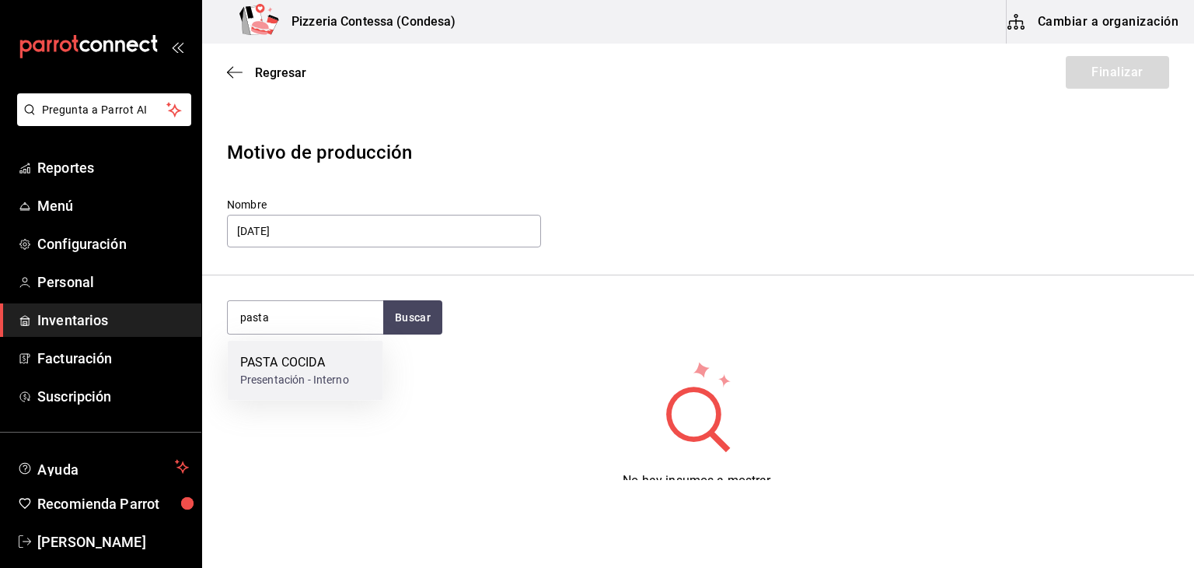
click at [279, 356] on div "PASTA COCIDA" at bounding box center [294, 362] width 109 height 19
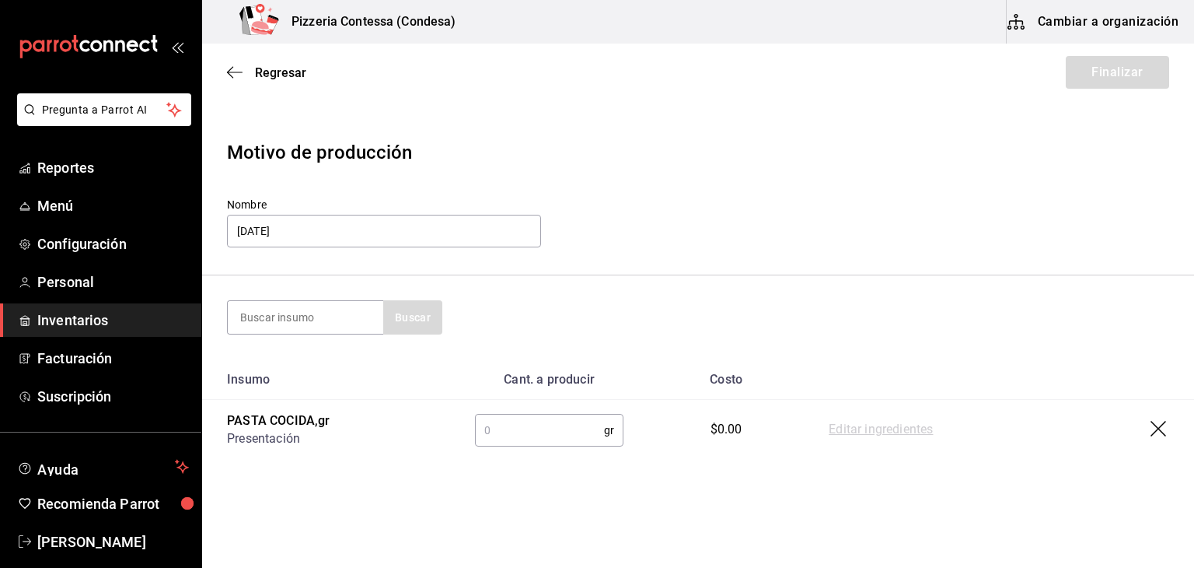
click at [541, 425] on input "text" at bounding box center [539, 429] width 129 height 31
click at [541, 425] on input "5000" at bounding box center [539, 429] width 129 height 31
type input "5000"
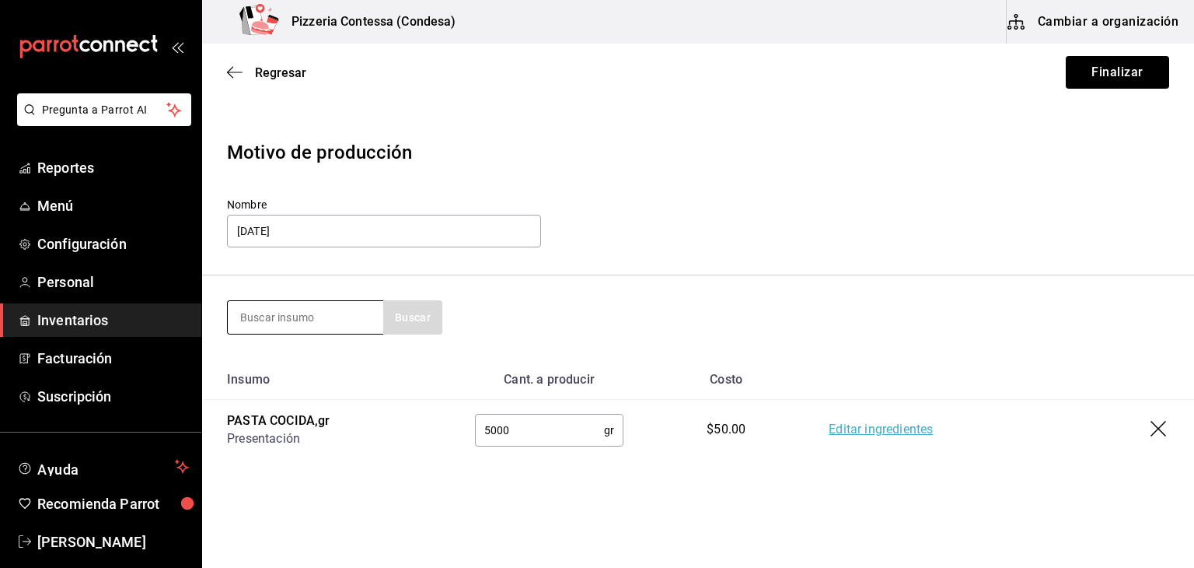
click at [356, 320] on input at bounding box center [306, 317] width 156 height 33
type input "salsa al"
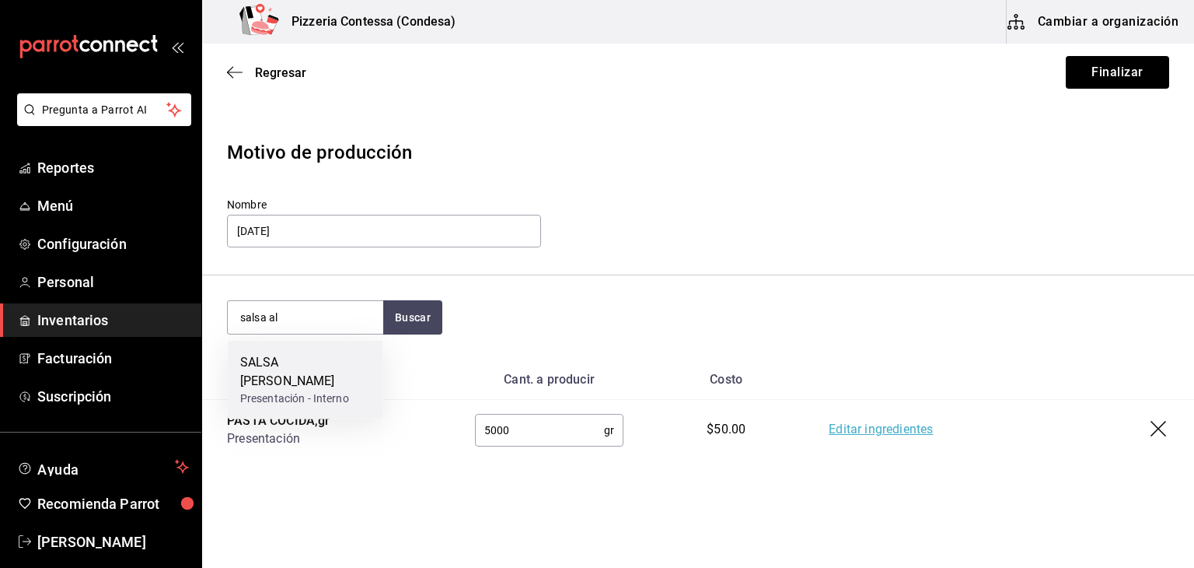
click at [342, 345] on div "SALSA ALFREDO Presentación - Interno" at bounding box center [306, 380] width 156 height 79
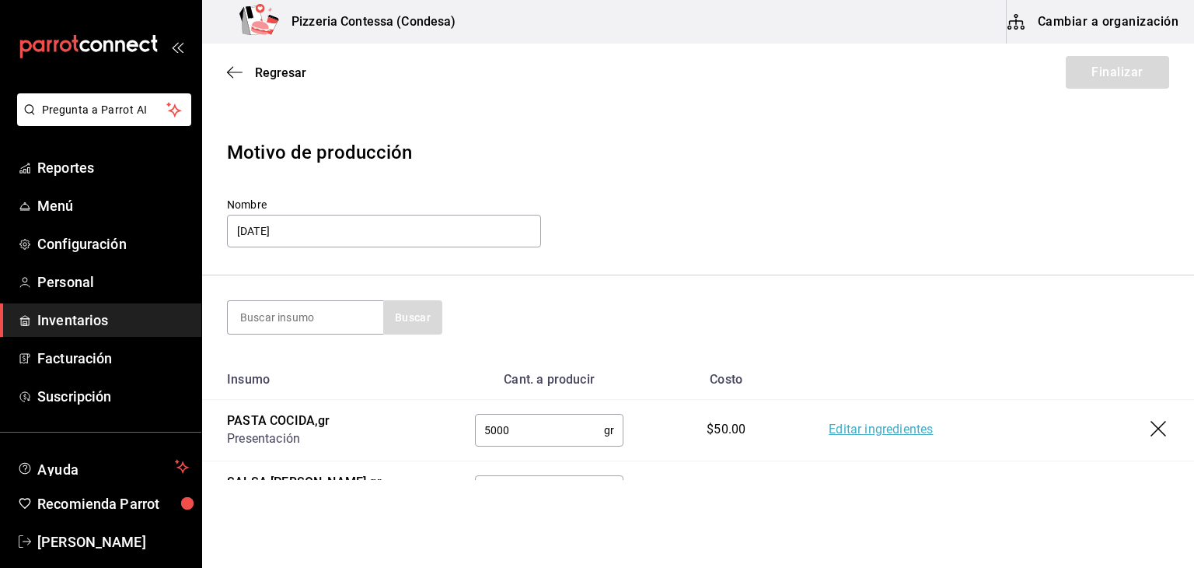
scroll to position [79, 0]
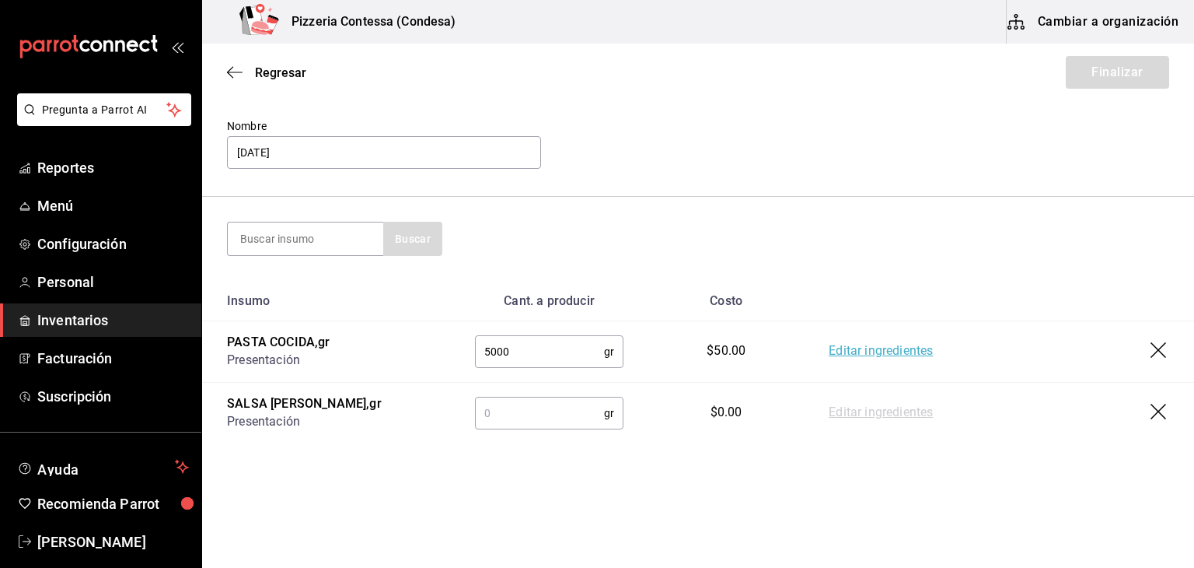
click at [543, 414] on input "text" at bounding box center [539, 412] width 129 height 31
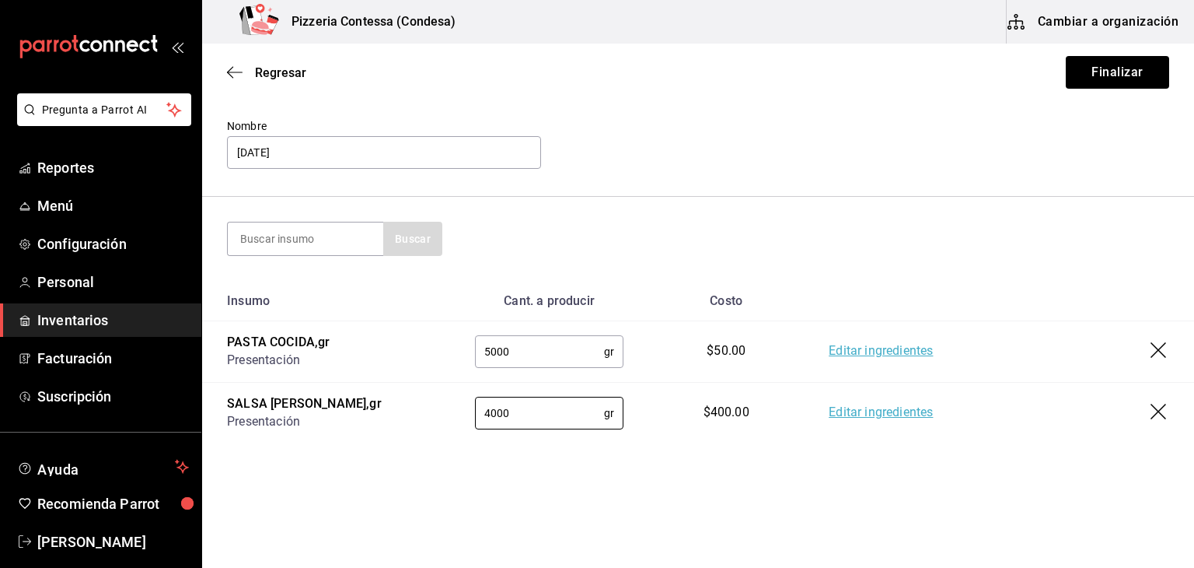
type input "4000"
click at [348, 240] on input at bounding box center [306, 238] width 156 height 33
type input "masa"
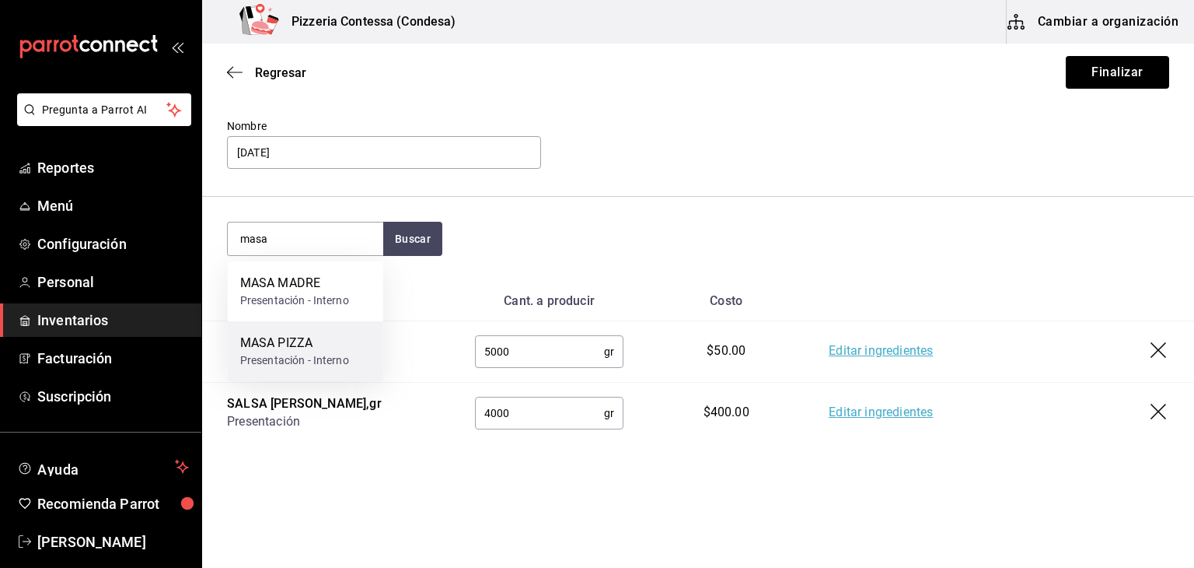
click at [326, 328] on div "MASA PIZZA Presentación - Interno" at bounding box center [306, 351] width 156 height 60
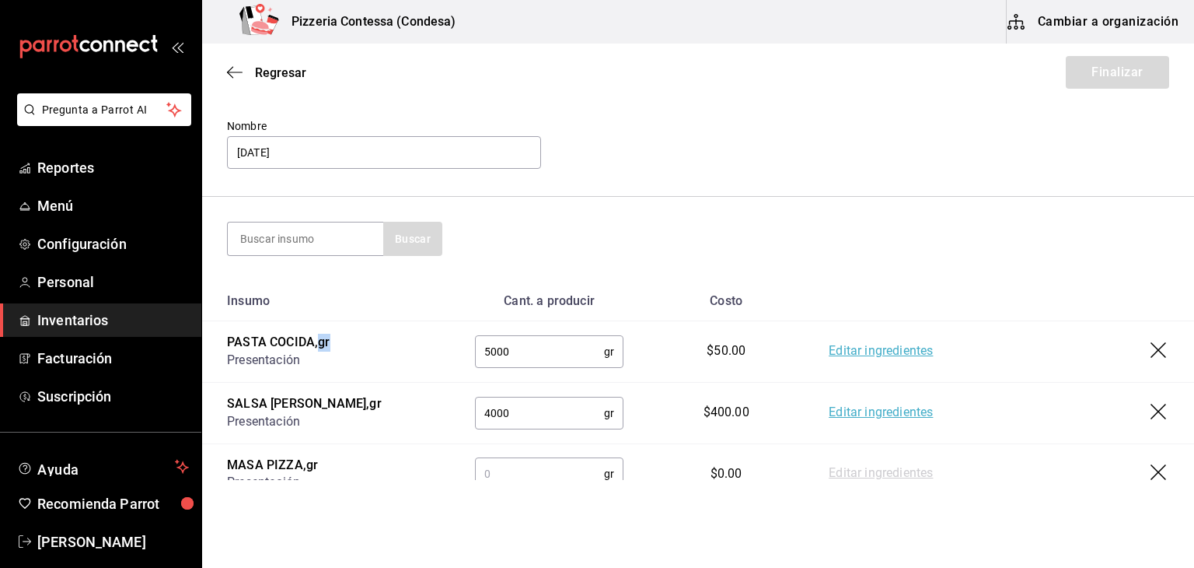
click at [326, 328] on td "PASTA COCIDA , gr Presentación" at bounding box center [326, 351] width 248 height 61
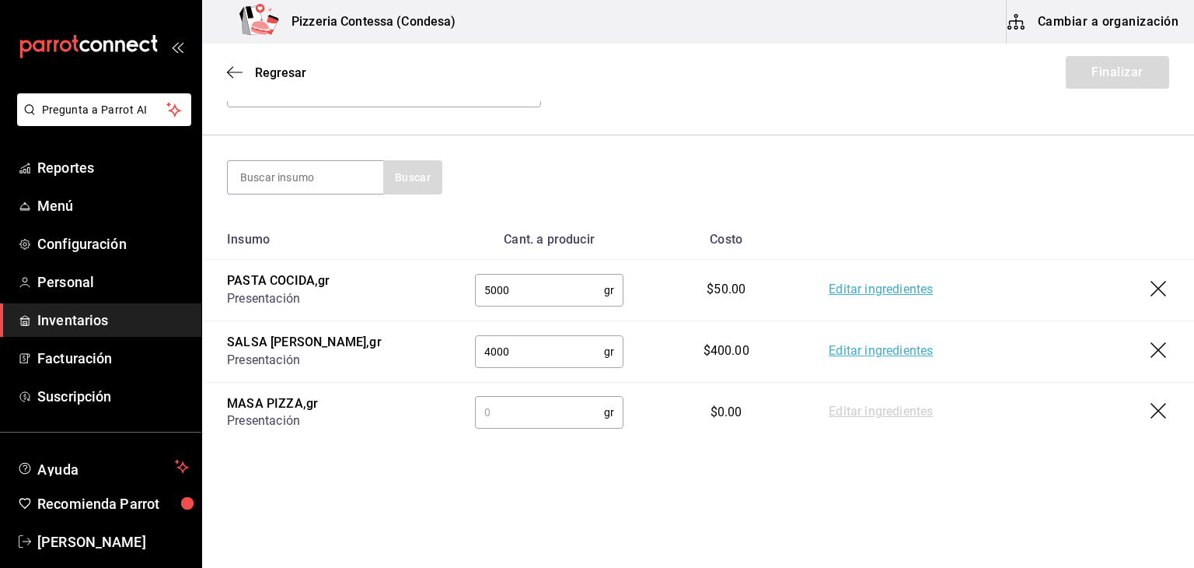
click at [530, 408] on input "text" at bounding box center [539, 412] width 129 height 31
type input "5840"
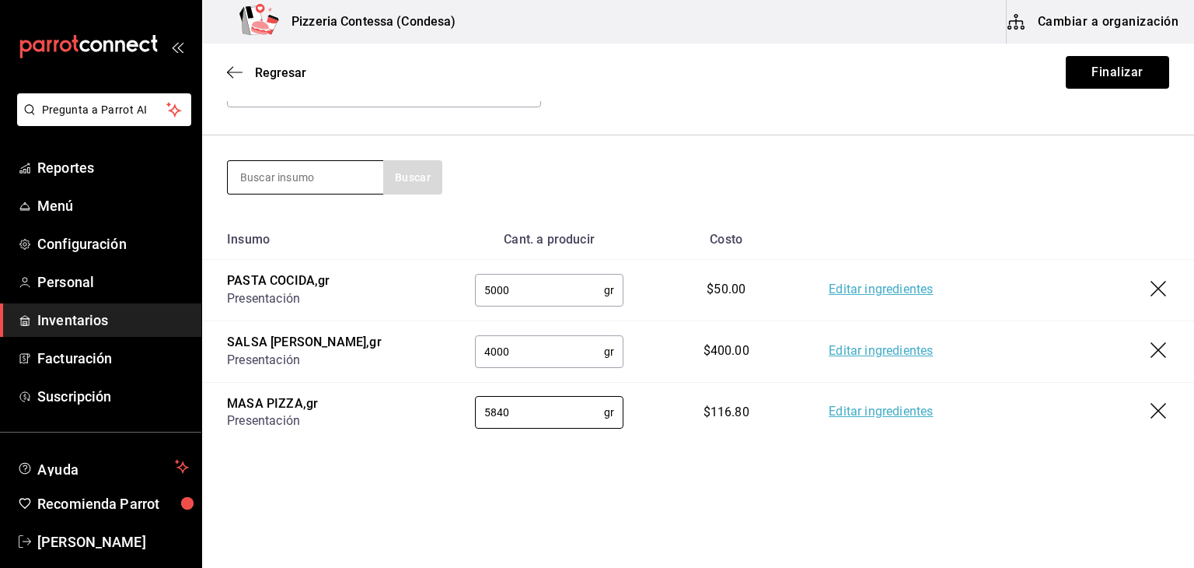
click at [345, 178] on input at bounding box center [306, 177] width 156 height 33
type input "masa"
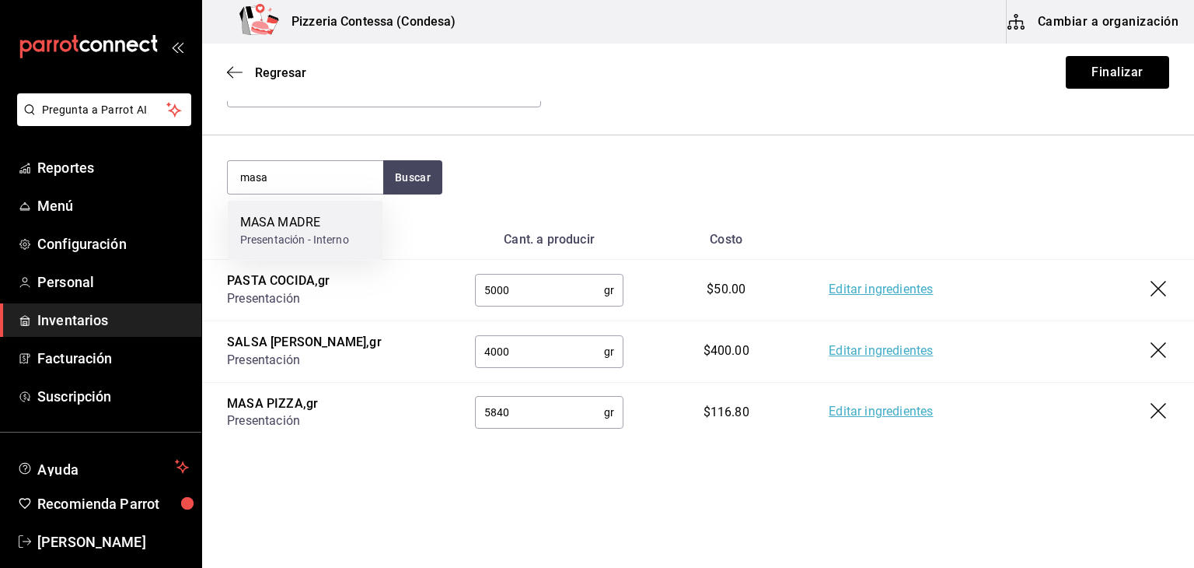
click at [324, 225] on div "MASA MADRE" at bounding box center [294, 222] width 109 height 19
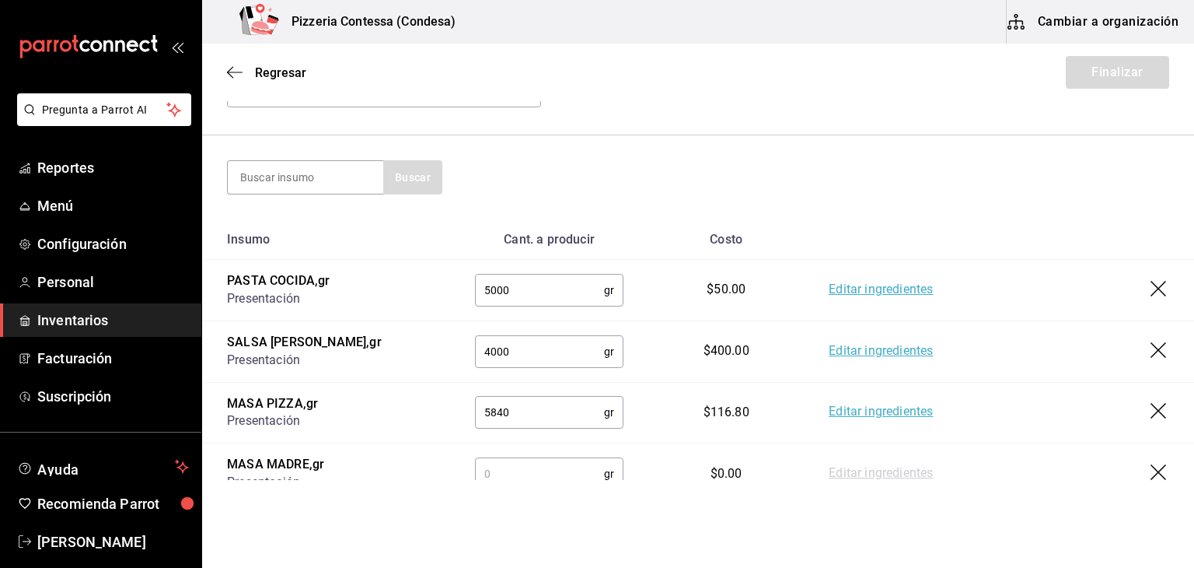
scroll to position [201, 0]
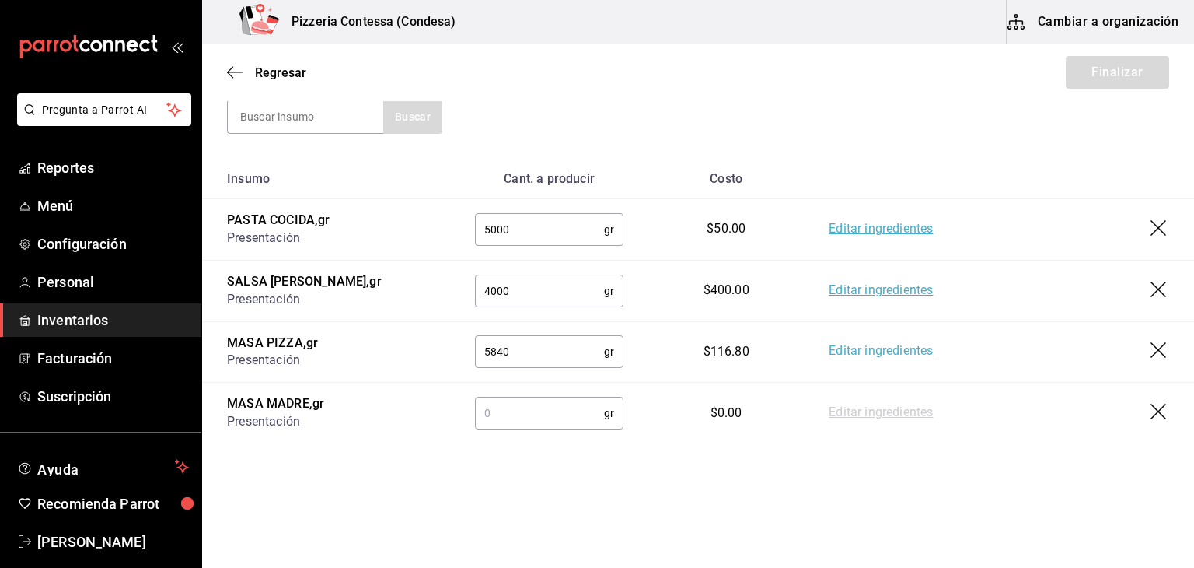
click at [552, 418] on input "text" at bounding box center [539, 412] width 129 height 31
type input "2400"
click at [523, 455] on div "Motivo de producción Nombre 25-08-25 Buscar Insumo Cant. a producir Costo PASTA…" at bounding box center [698, 187] width 992 height 549
click at [882, 409] on link "Editar ingredientes" at bounding box center [881, 413] width 104 height 19
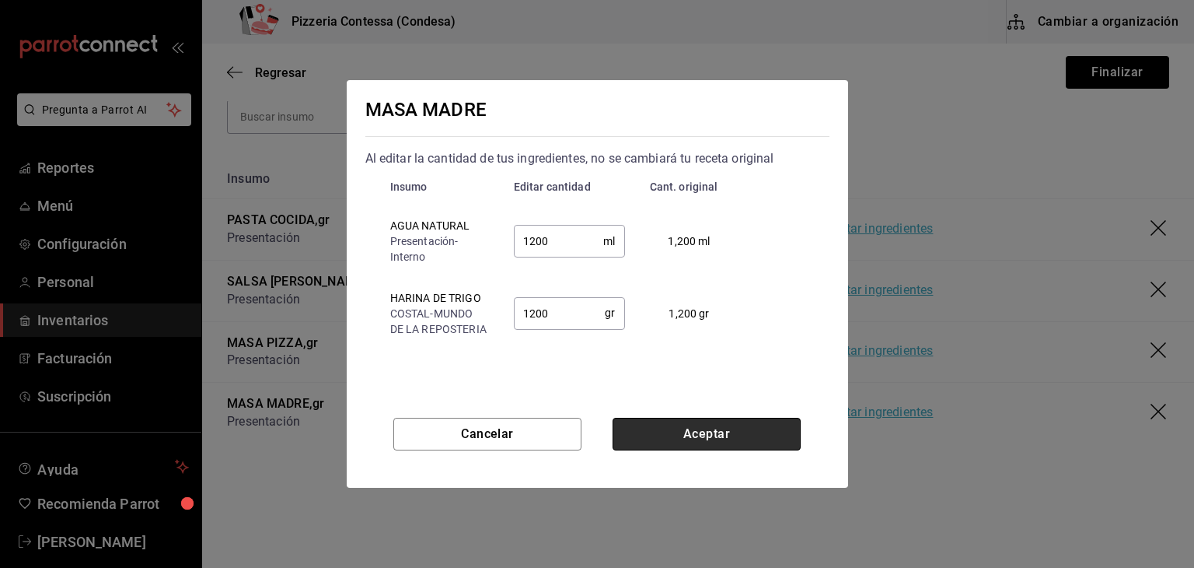
click at [732, 428] on button "Aceptar" at bounding box center [707, 434] width 188 height 33
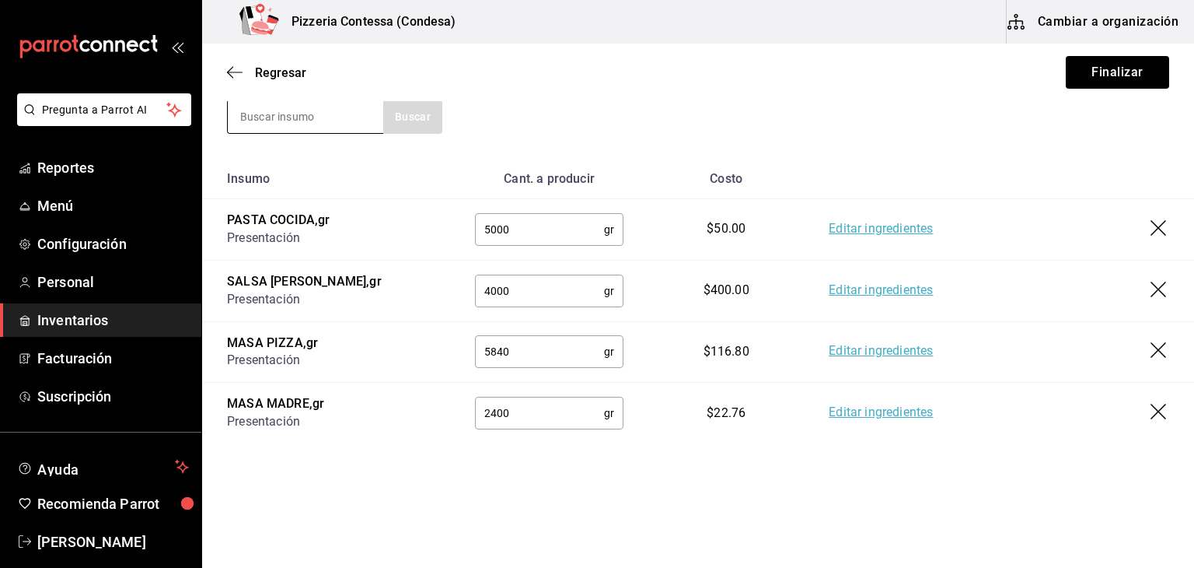
click at [317, 121] on input at bounding box center [306, 116] width 156 height 33
type input "bolo"
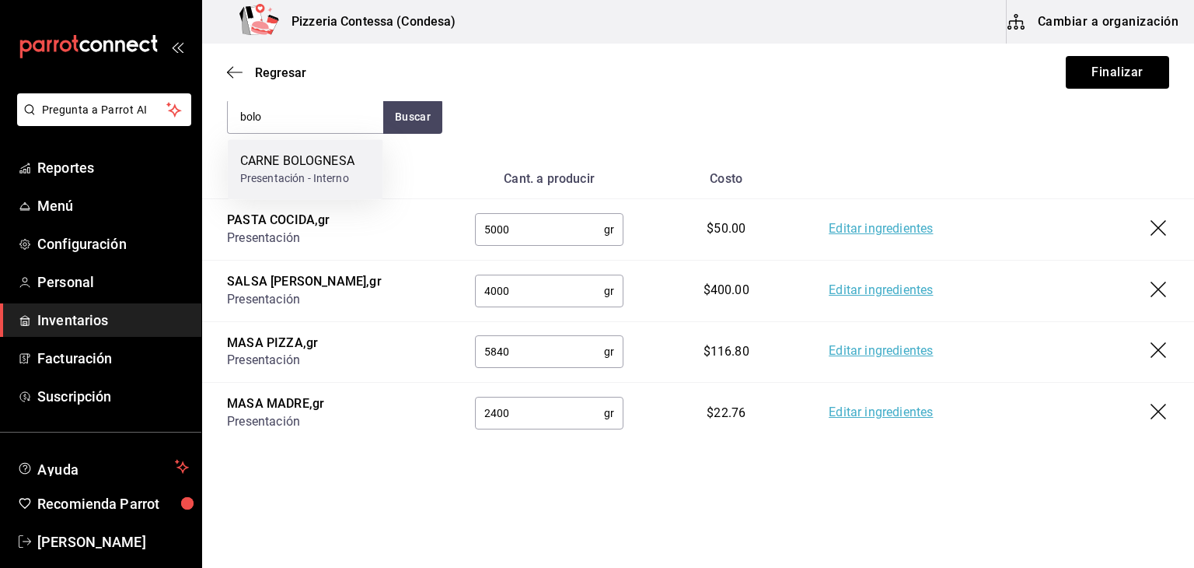
click at [311, 162] on div "CARNE BOLOGNESA" at bounding box center [297, 161] width 114 height 19
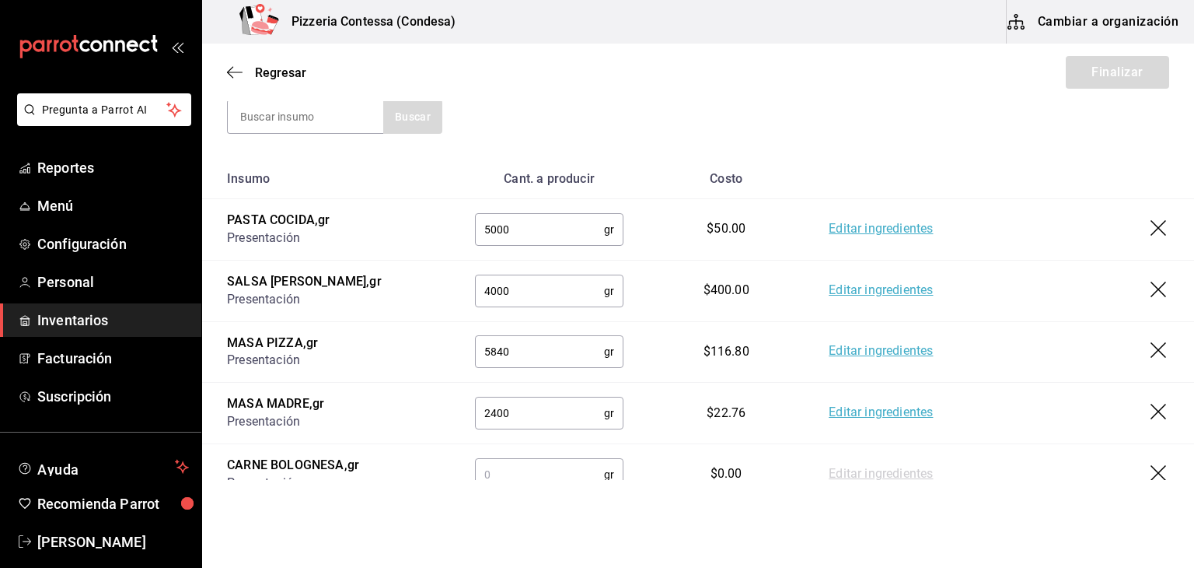
scroll to position [261, 0]
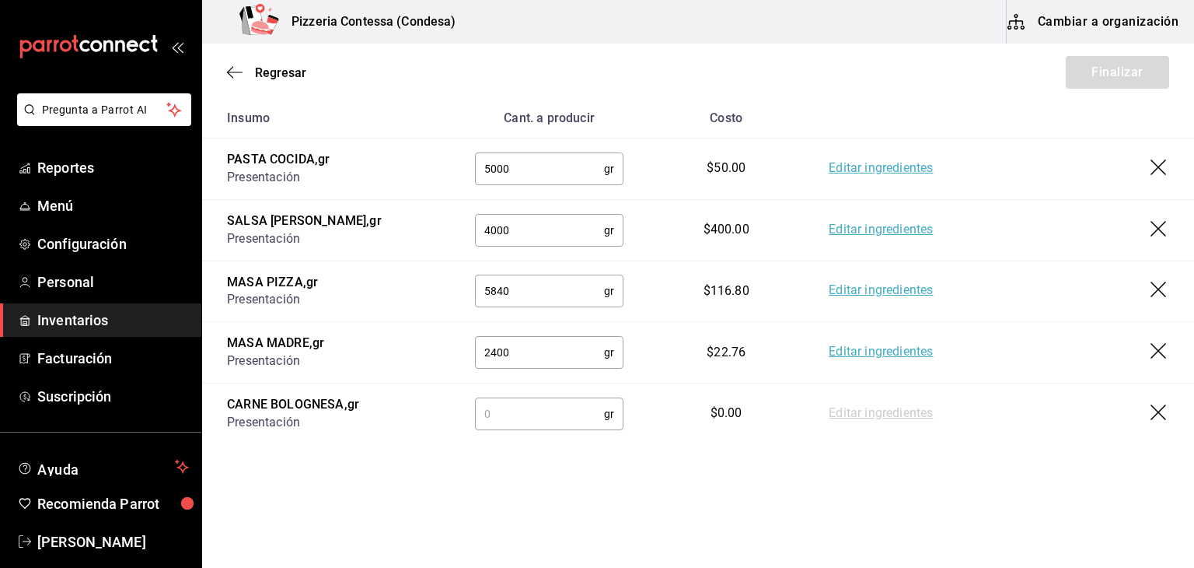
click at [529, 398] on input "text" at bounding box center [539, 413] width 129 height 31
type input "9094"
click at [886, 418] on link "Editar ingredientes" at bounding box center [881, 413] width 104 height 19
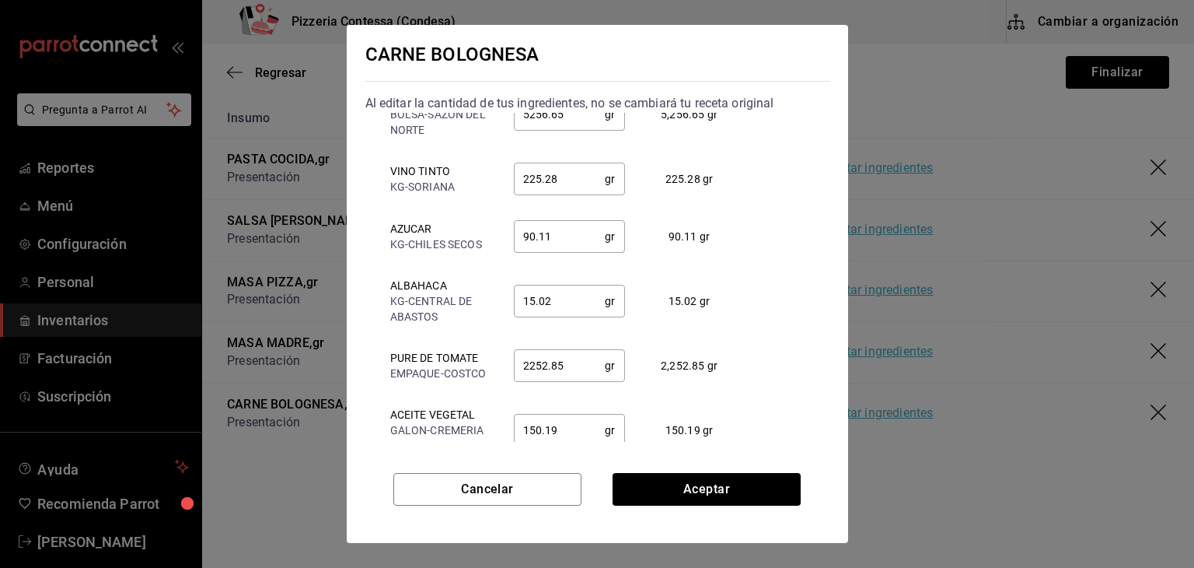
scroll to position [0, 0]
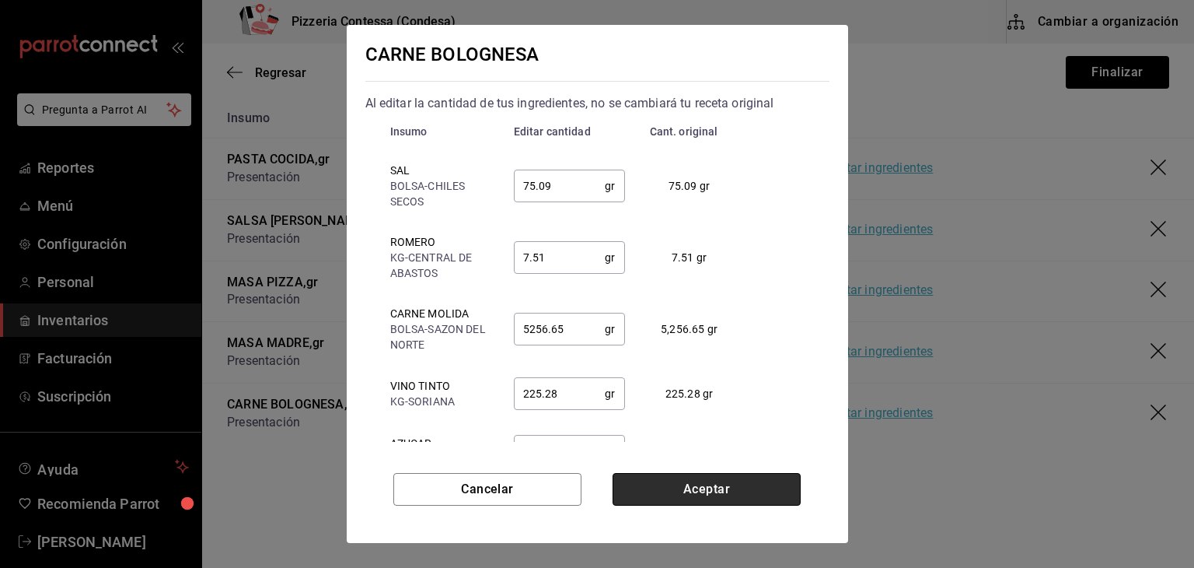
click at [706, 484] on button "Aceptar" at bounding box center [707, 489] width 188 height 33
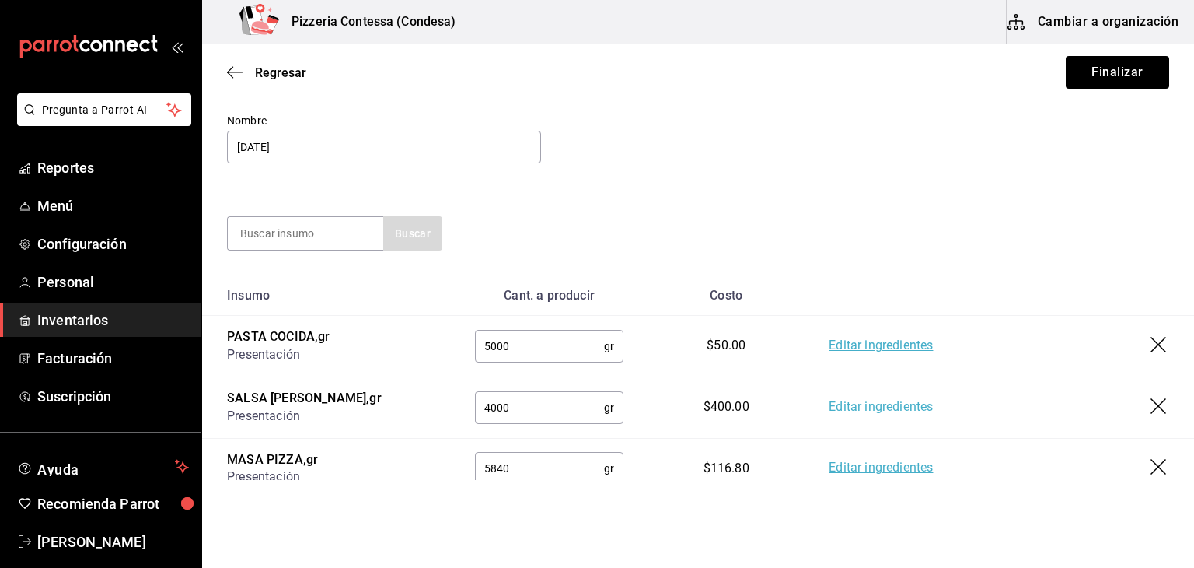
scroll to position [75, 0]
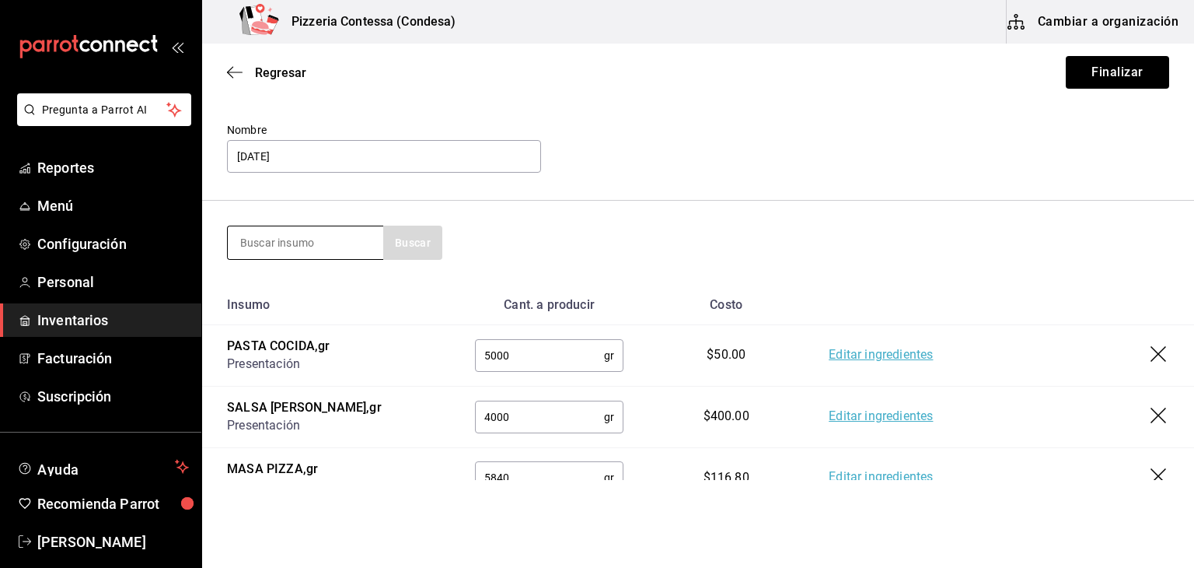
click at [292, 257] on input at bounding box center [306, 242] width 156 height 33
type input "masa"
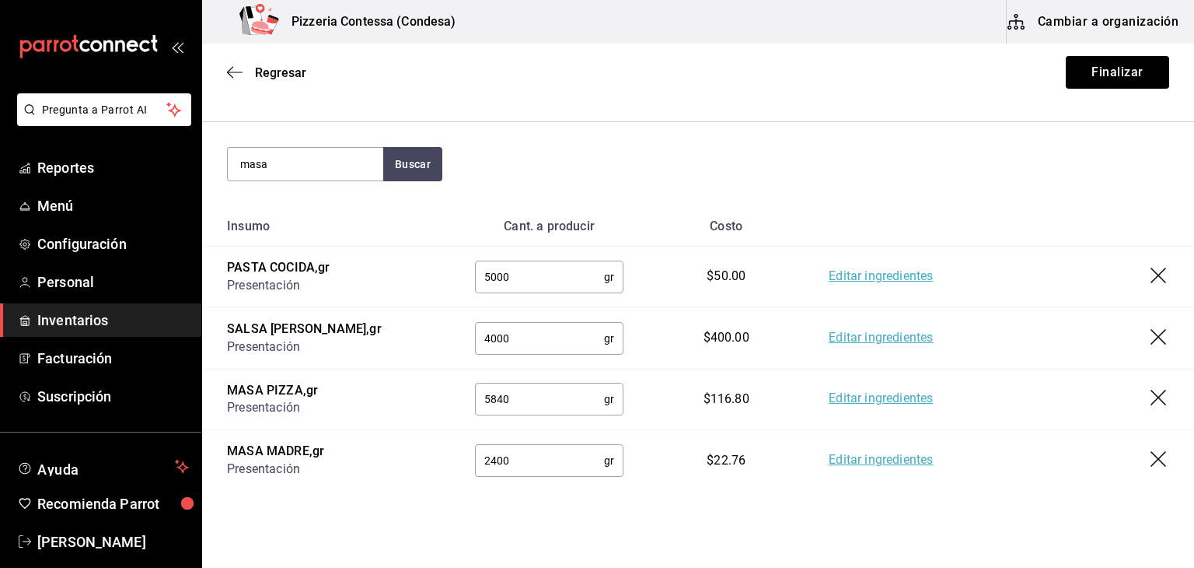
scroll to position [187, 0]
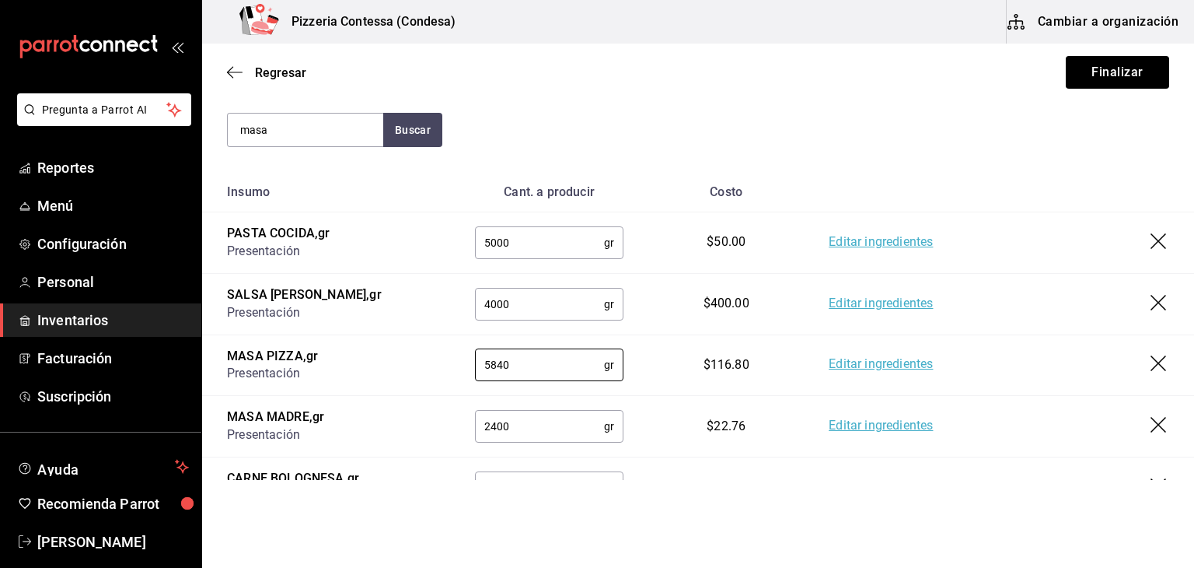
drag, startPoint x: 522, startPoint y: 354, endPoint x: 418, endPoint y: 358, distance: 103.5
click at [418, 358] on tr "MASA PIZZA , gr Presentación 5840 gr ​ $116.80 Editar ingredientes" at bounding box center [698, 364] width 992 height 61
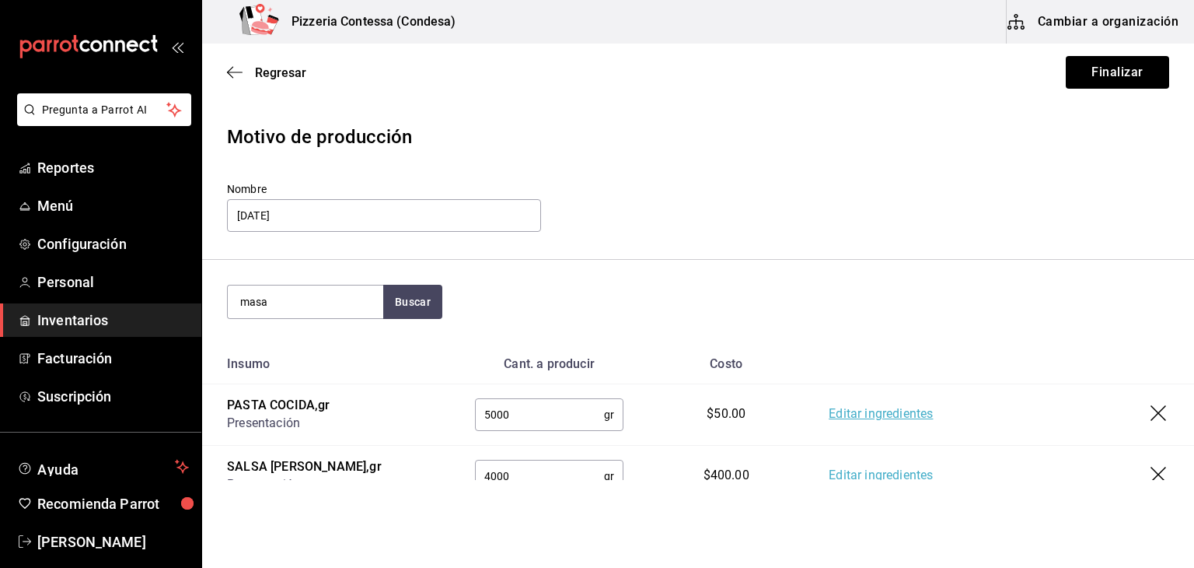
scroll to position [0, 0]
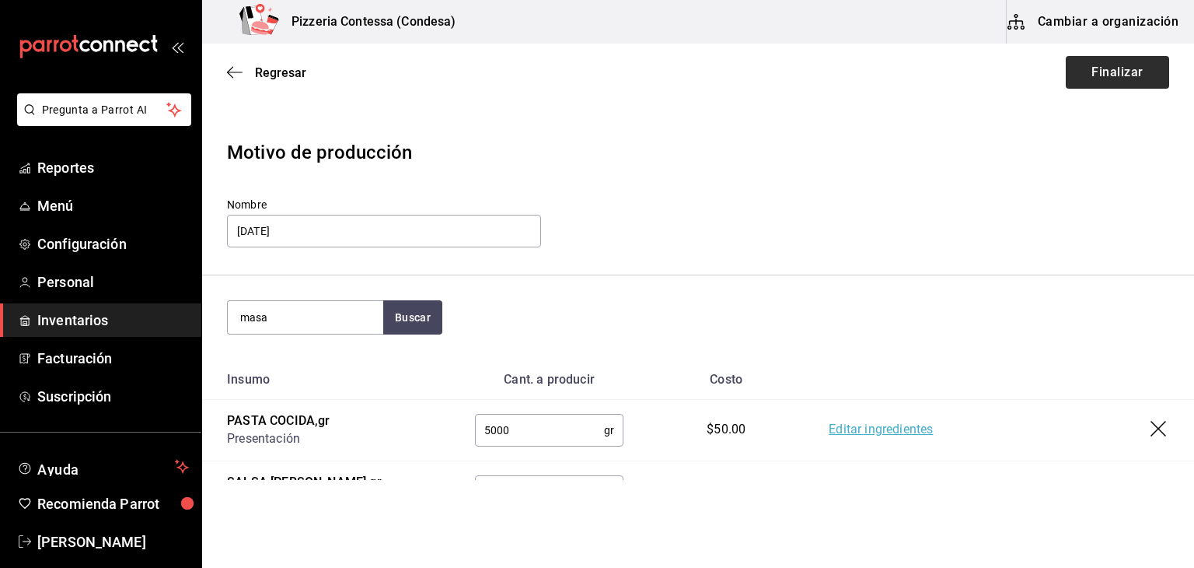
type input "11680"
click at [1107, 66] on button "Finalizar" at bounding box center [1117, 72] width 103 height 33
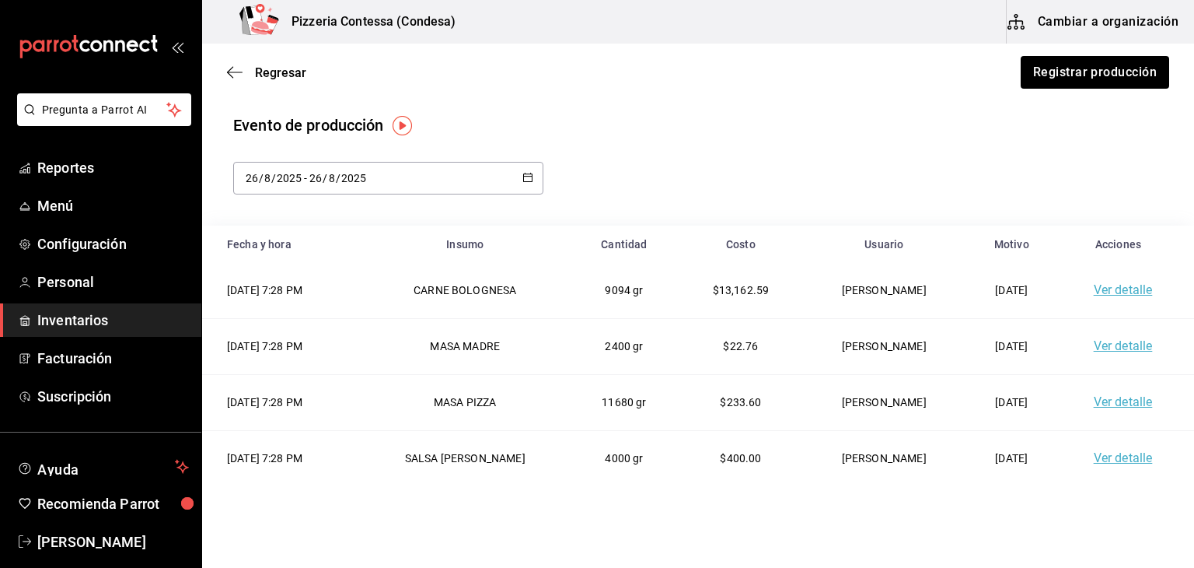
click at [1075, 13] on button "Cambiar a organización" at bounding box center [1094, 22] width 175 height 44
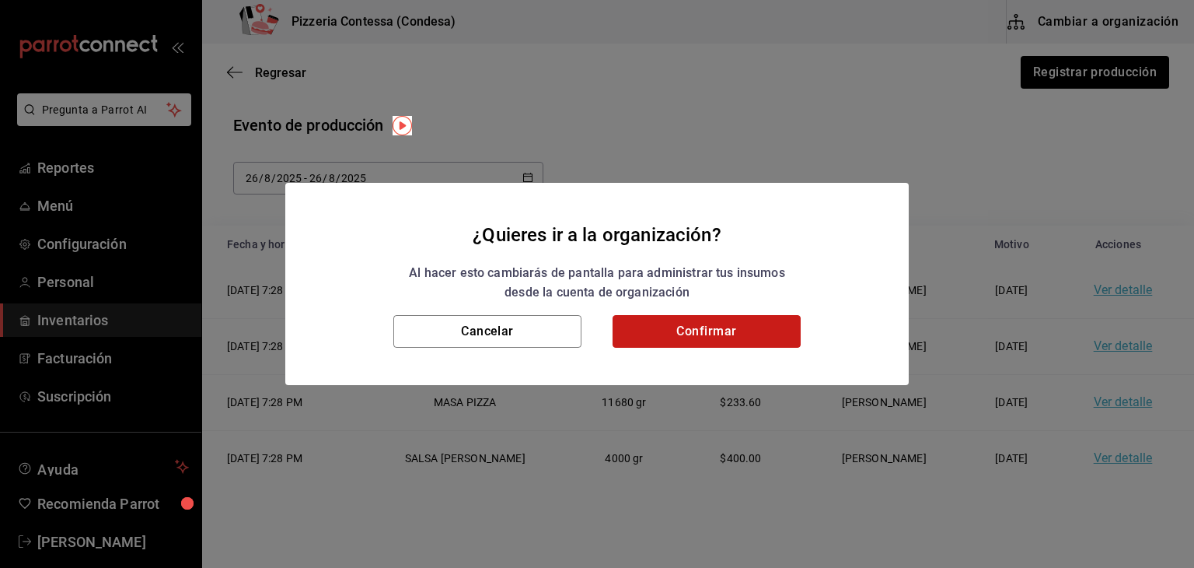
click at [705, 335] on button "Confirmar" at bounding box center [707, 331] width 188 height 33
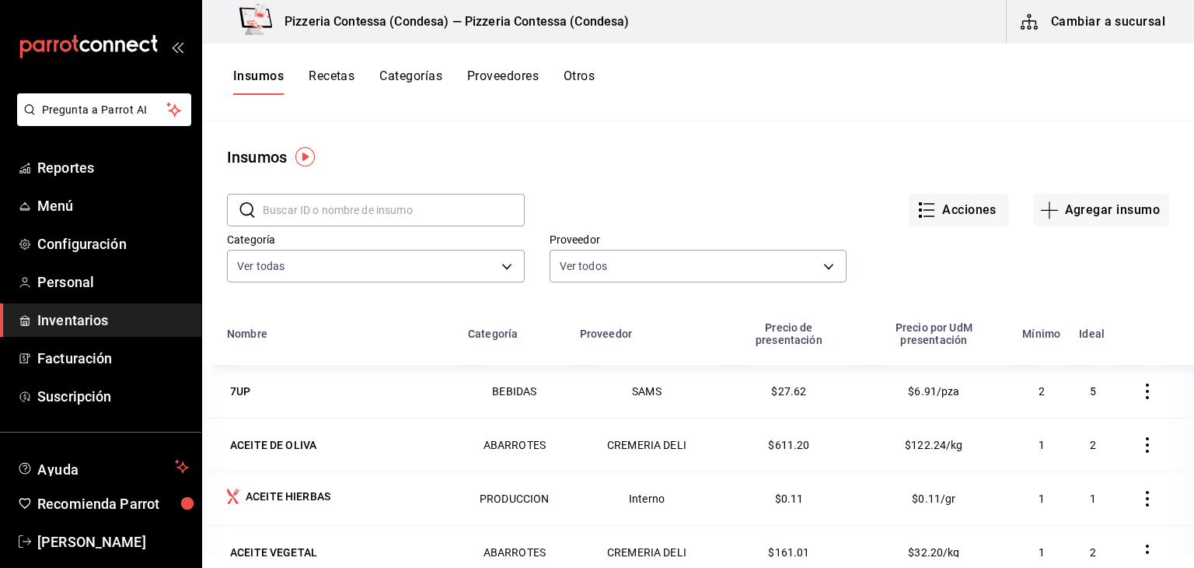
click at [358, 215] on input "text" at bounding box center [394, 209] width 262 height 31
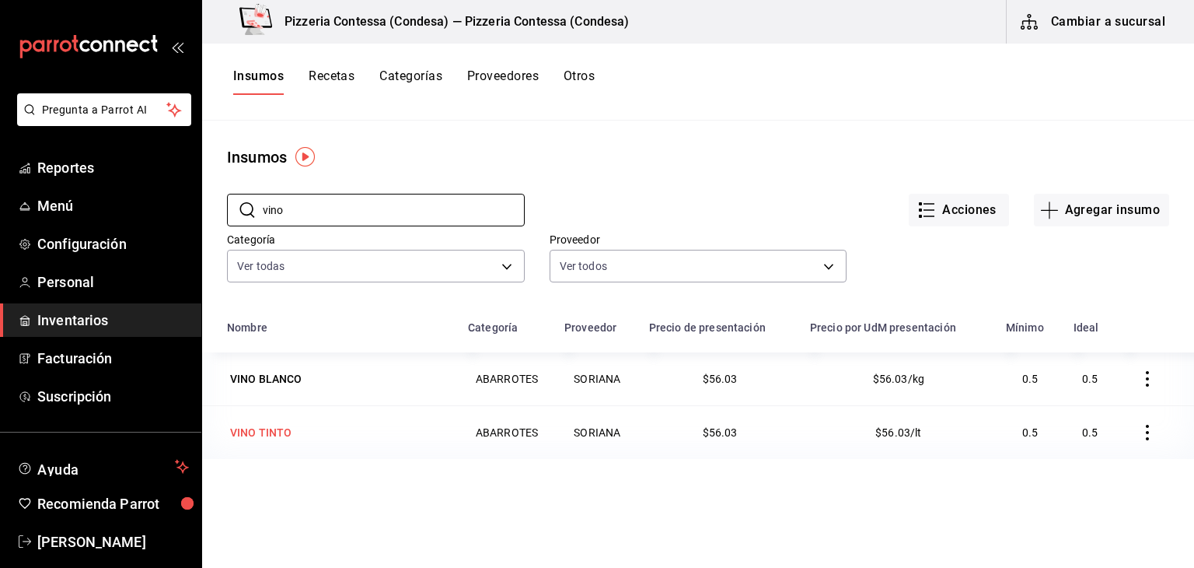
type input "vino"
click at [284, 433] on div "VINO TINTO" at bounding box center [261, 433] width 62 height 16
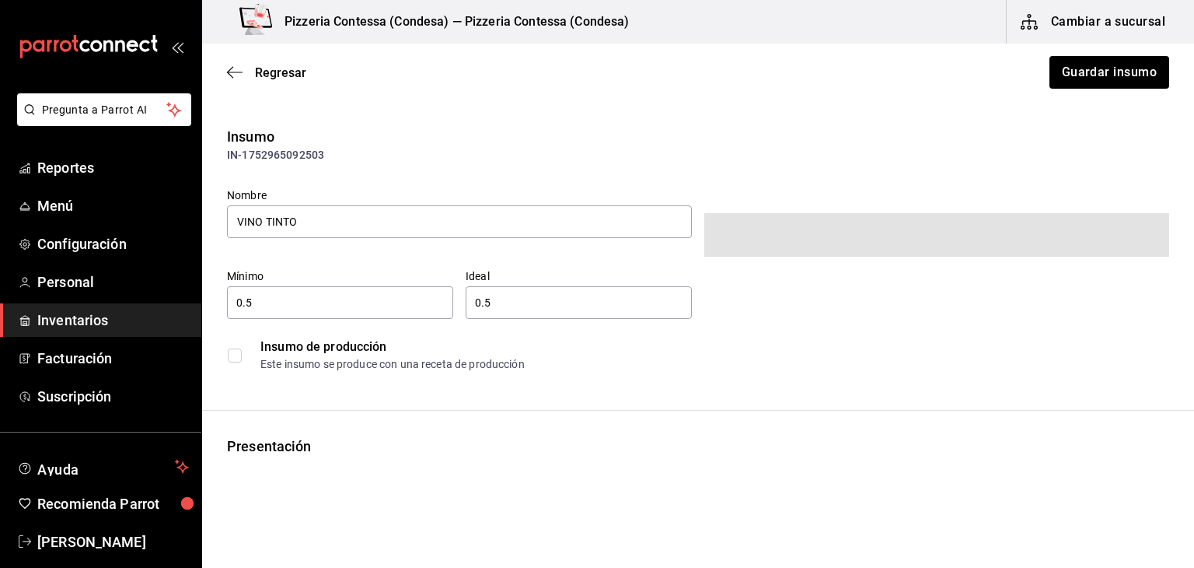
type input "$64.99"
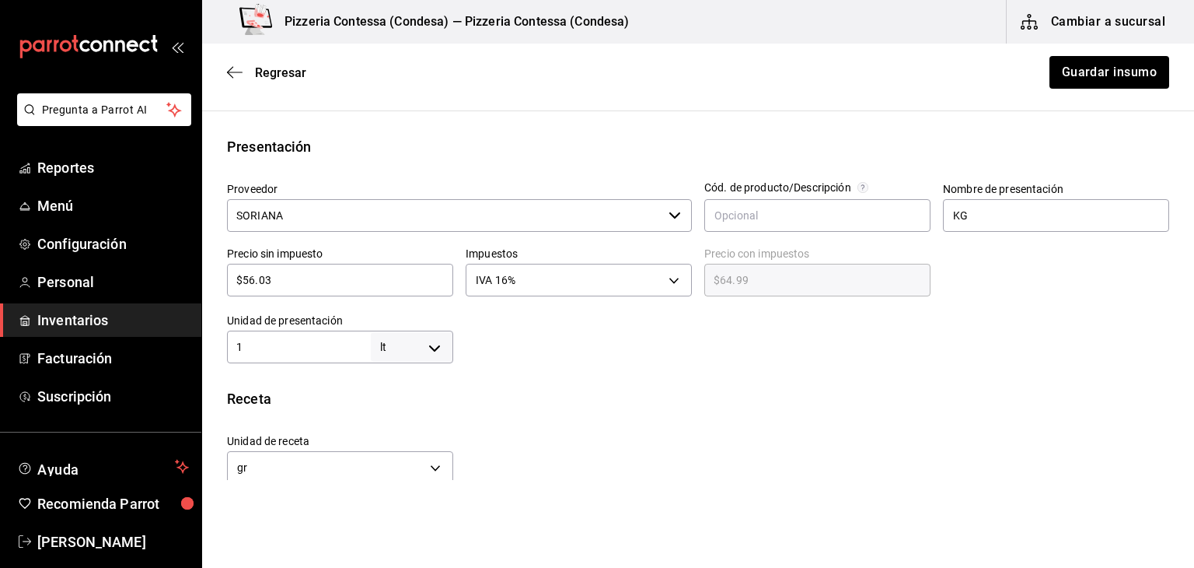
scroll to position [285, 0]
click at [424, 346] on body "Pregunta a Parrot AI Reportes Menú Configuración Personal Inventarios Facturaci…" at bounding box center [597, 240] width 1194 height 480
click at [414, 418] on li "kg" at bounding box center [409, 417] width 81 height 26
type input "KILOGRAM"
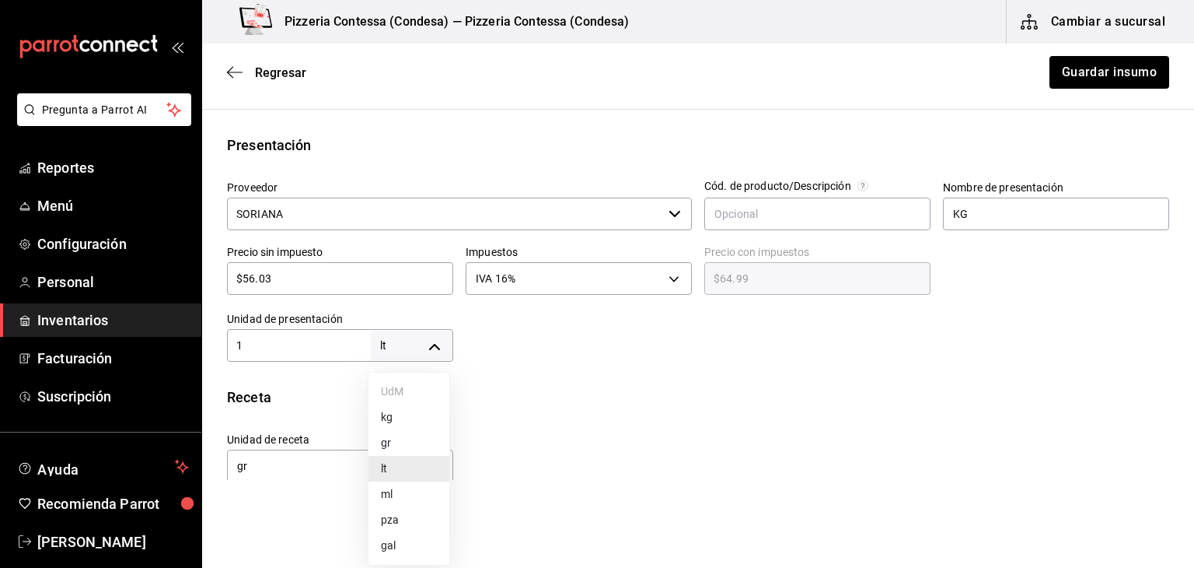
type input "1"
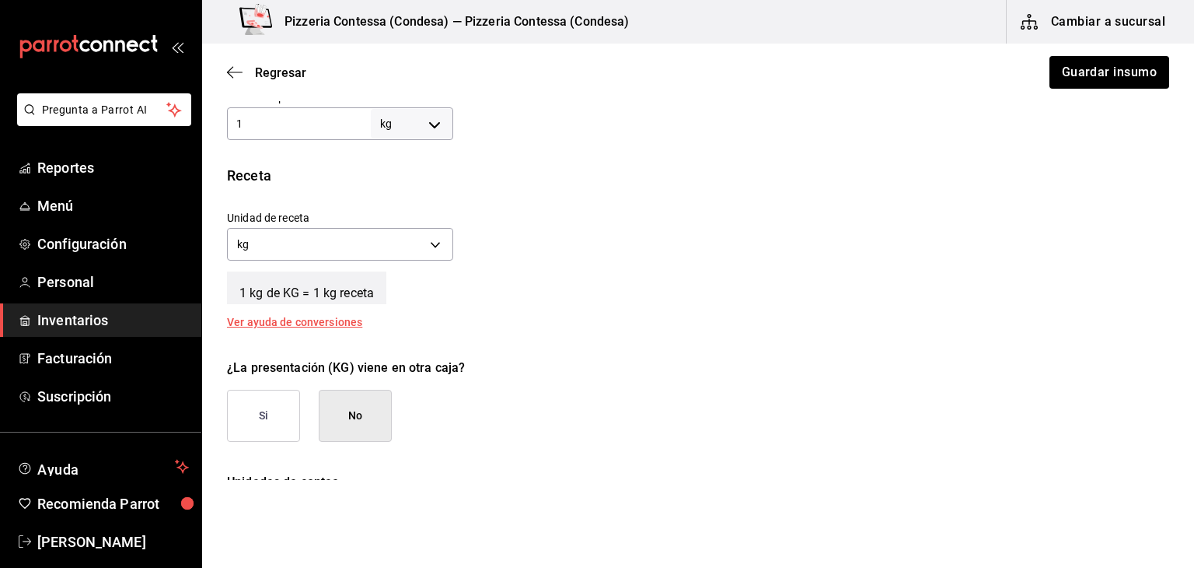
scroll to position [508, 0]
click at [428, 235] on body "Pregunta a Parrot AI Reportes Menú Configuración Personal Inventarios Facturaci…" at bounding box center [597, 240] width 1194 height 480
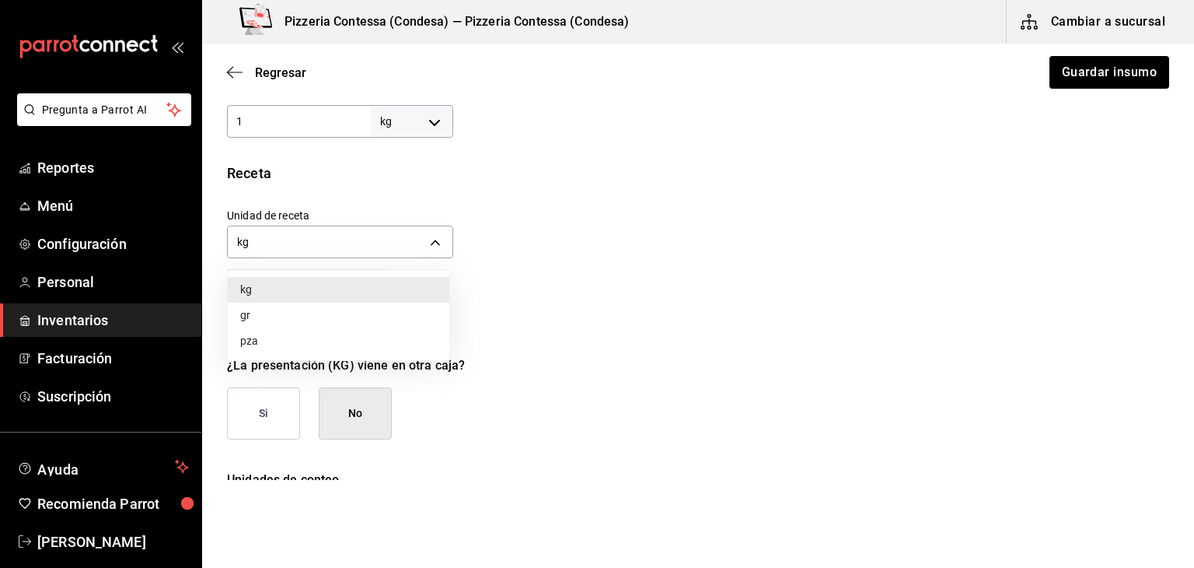
click at [387, 321] on li "gr" at bounding box center [339, 315] width 222 height 26
type input "GRAM"
type input "1,000"
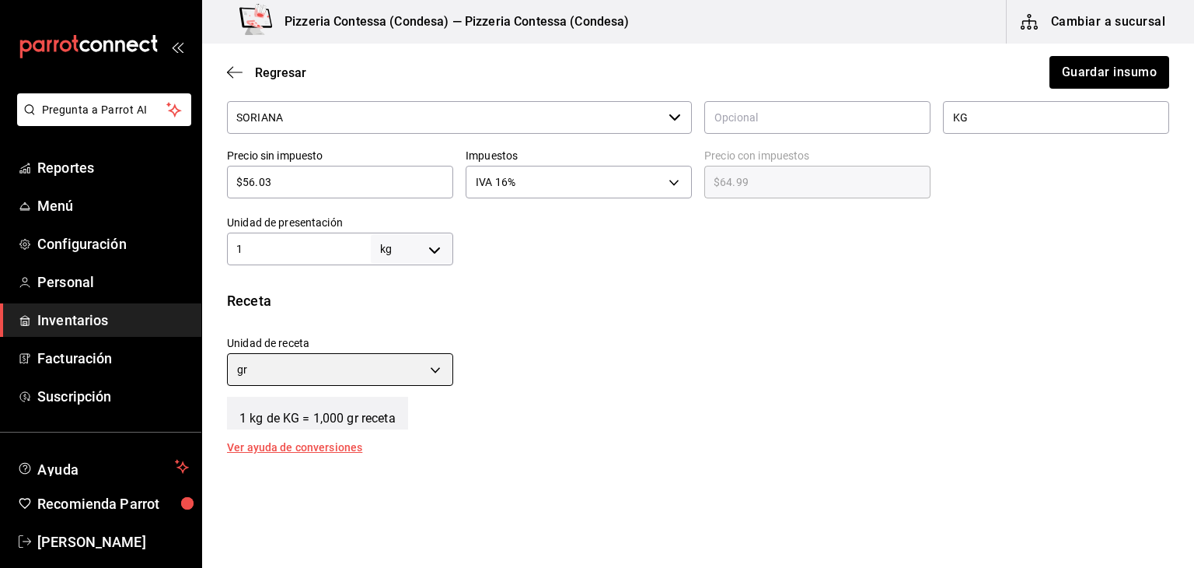
scroll to position [327, 0]
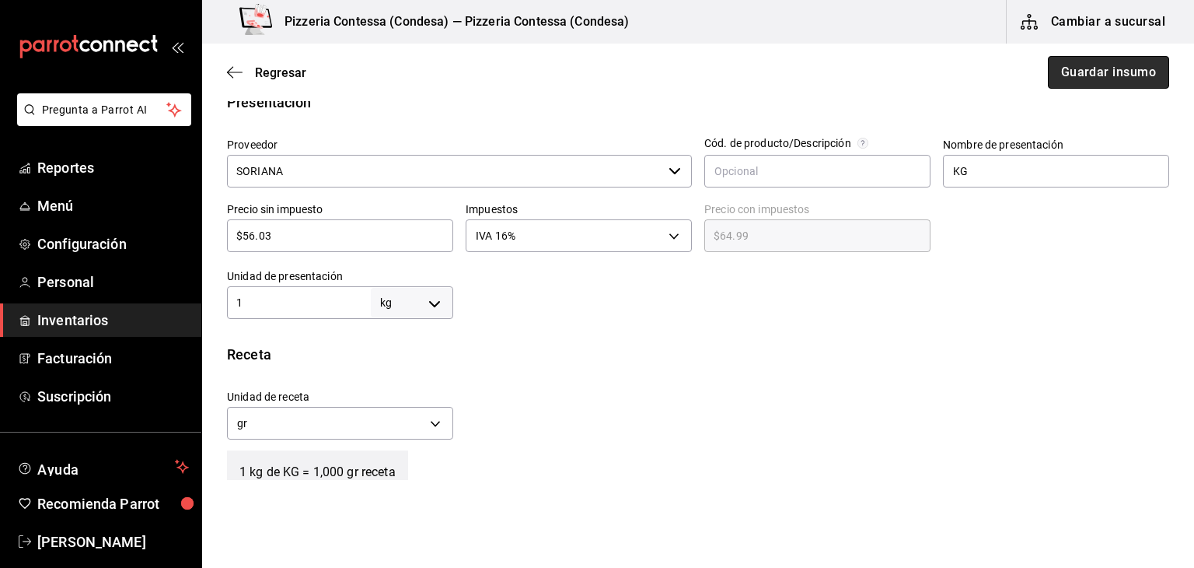
click at [1103, 62] on button "Guardar insumo" at bounding box center [1108, 72] width 121 height 33
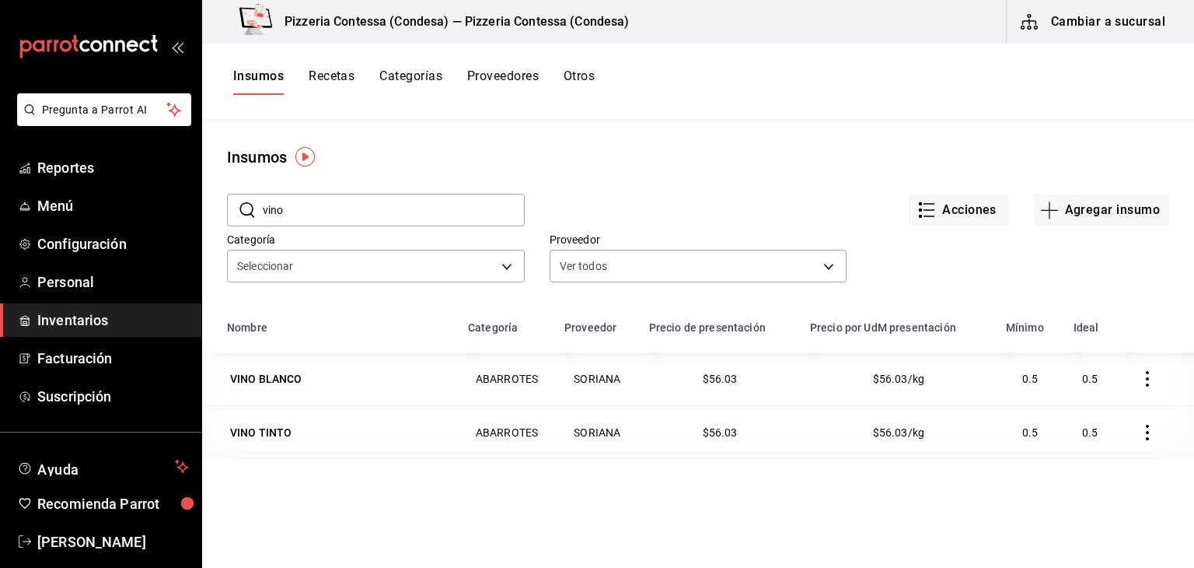
drag, startPoint x: 323, startPoint y: 215, endPoint x: 277, endPoint y: 215, distance: 46.7
click at [277, 215] on input "vino" at bounding box center [394, 209] width 262 height 31
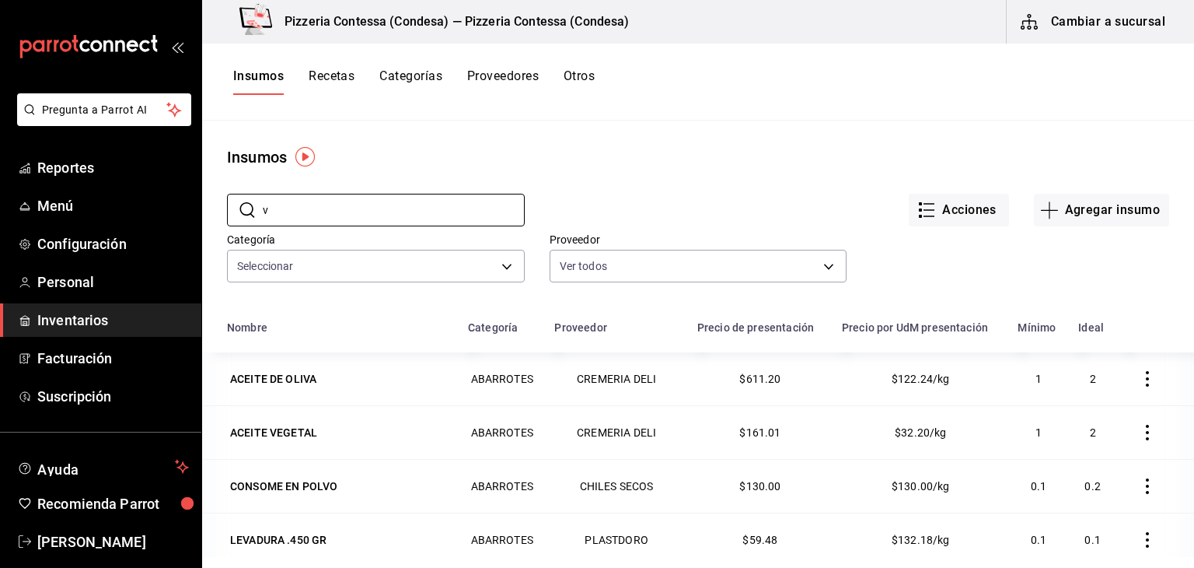
type input "v"
click at [345, 79] on button "Recetas" at bounding box center [332, 81] width 46 height 26
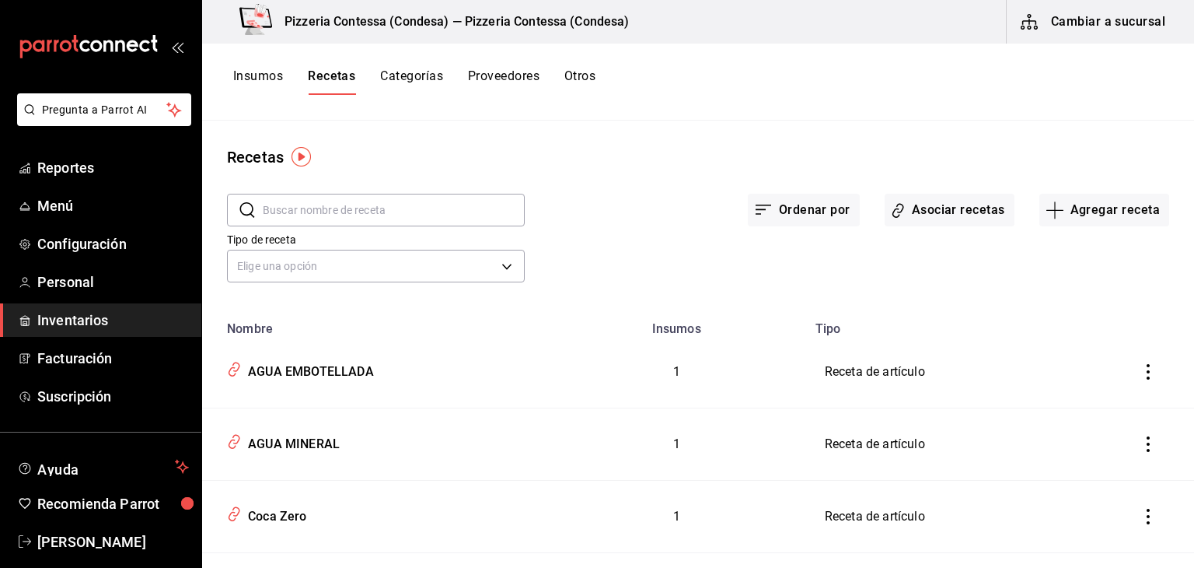
click at [386, 212] on input "text" at bounding box center [394, 209] width 262 height 31
type input "masa"
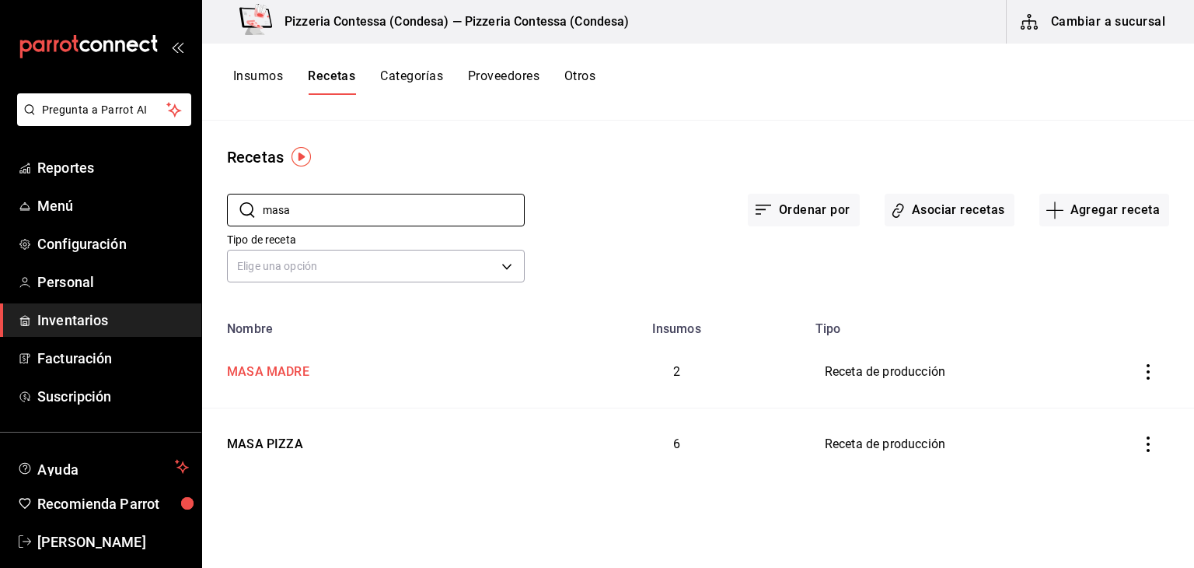
click at [308, 366] on div "MASA MADRE" at bounding box center [265, 369] width 89 height 24
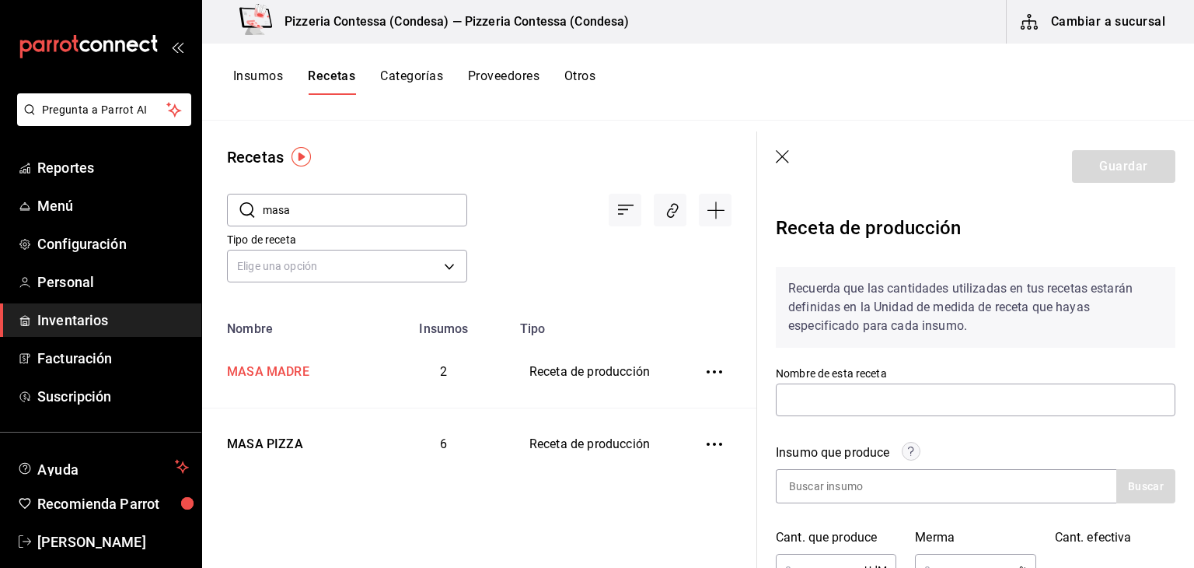
type input "MASA MADRE"
type input "4,000"
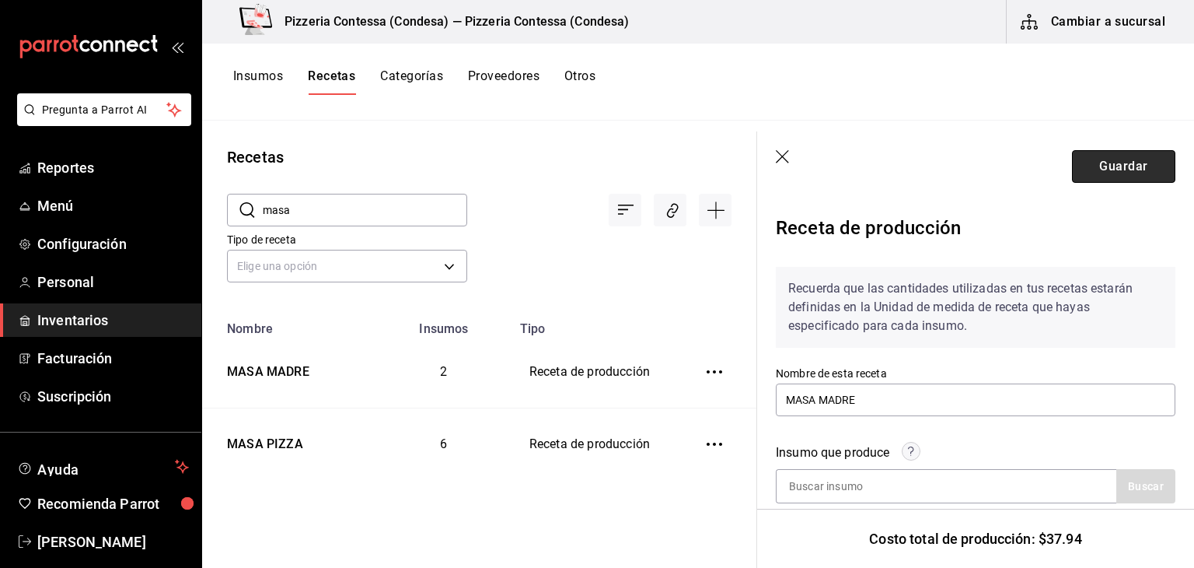
click at [1096, 163] on button "Guardar" at bounding box center [1123, 166] width 103 height 33
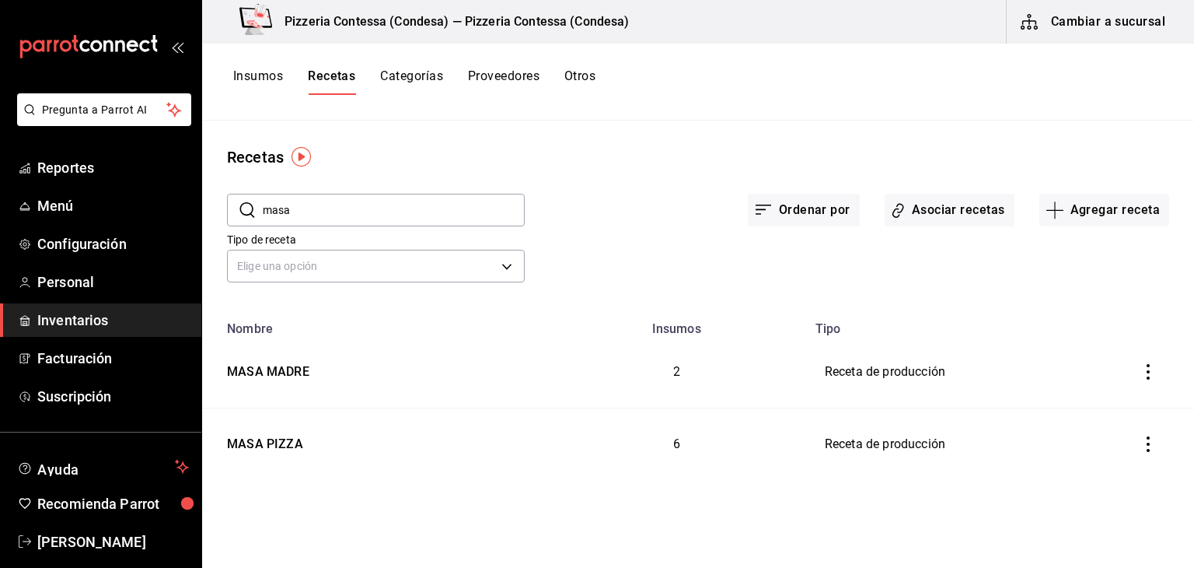
click at [281, 78] on button "Insumos" at bounding box center [258, 81] width 50 height 26
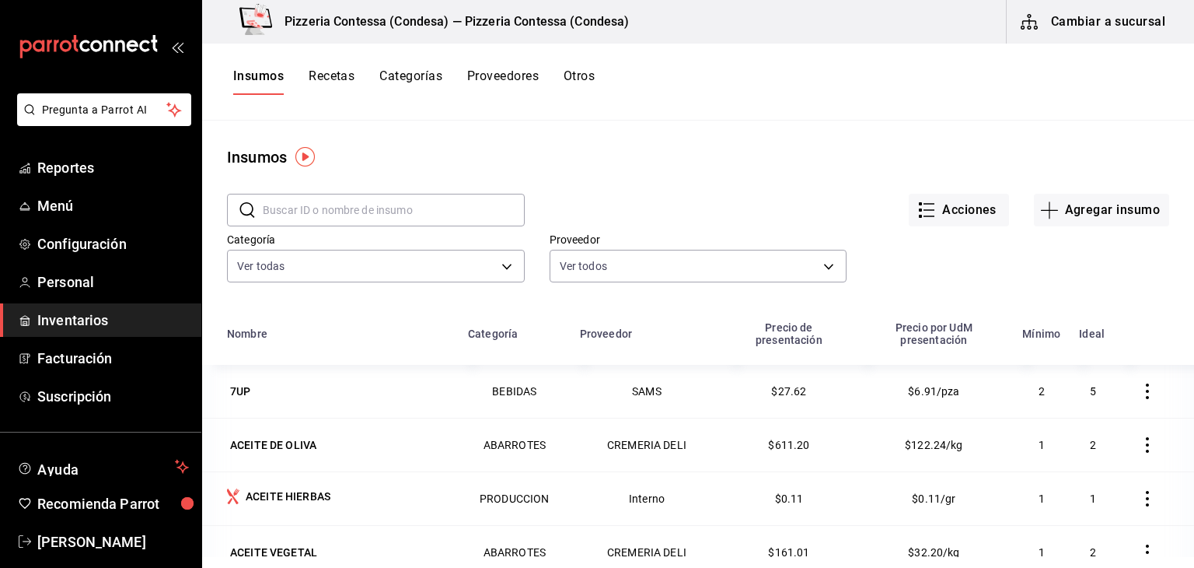
click at [320, 215] on input "text" at bounding box center [394, 209] width 262 height 31
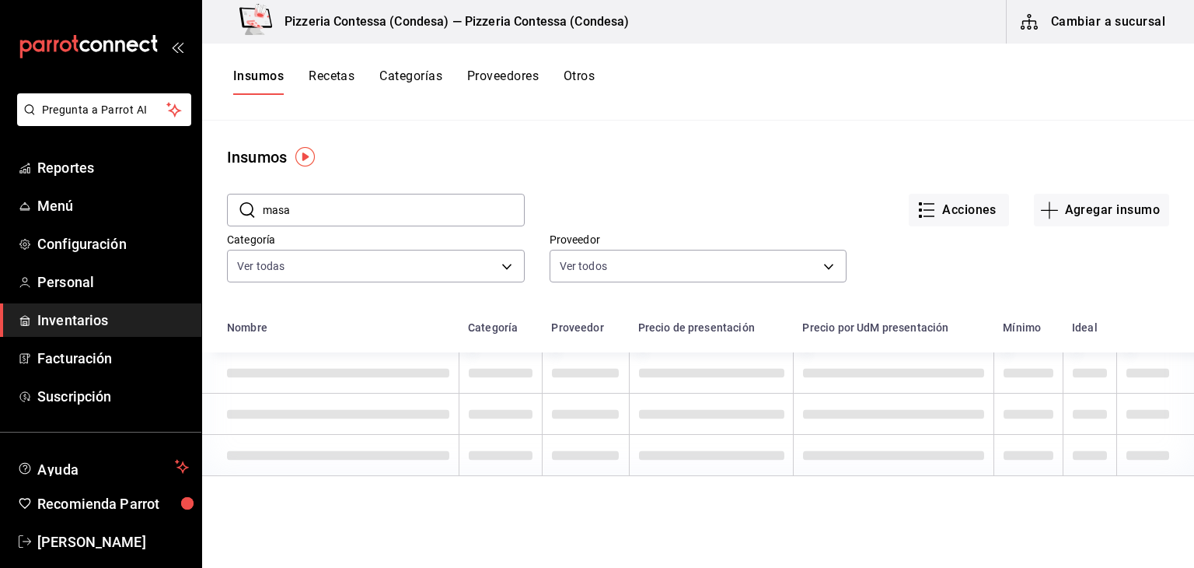
type input "masa"
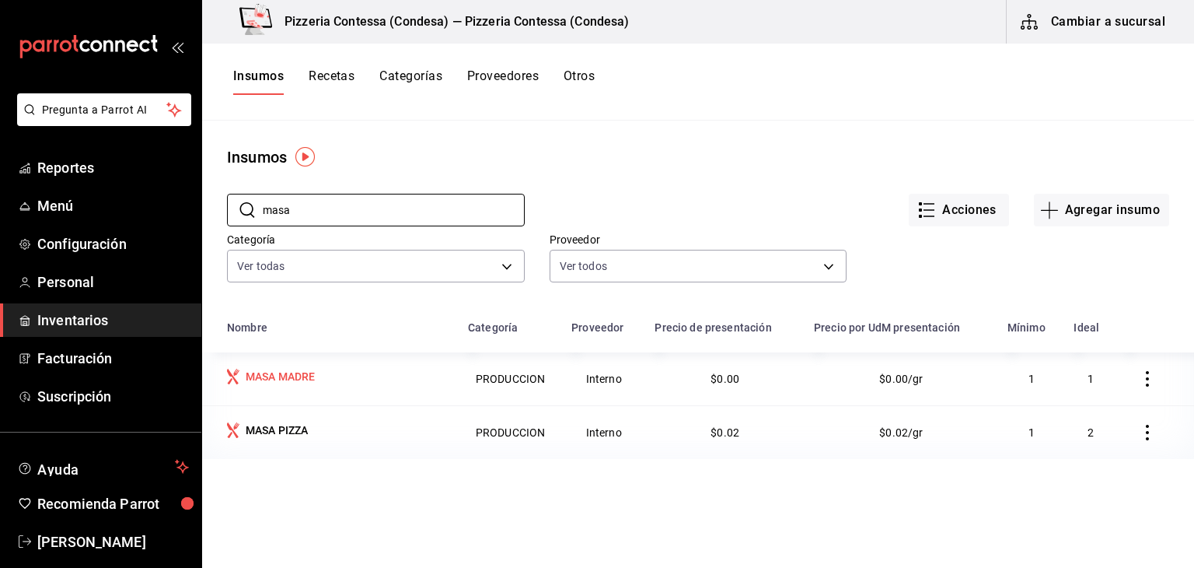
click at [300, 377] on div "MASA MADRE" at bounding box center [281, 377] width 70 height 16
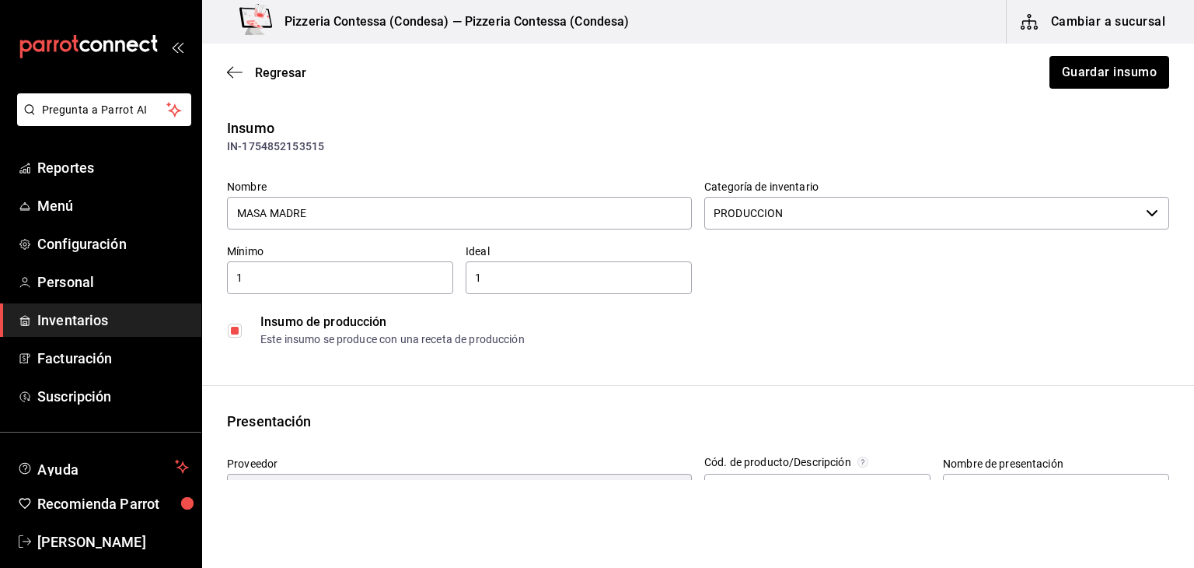
scroll to position [8, 0]
click at [1051, 78] on button "Guardar insumo" at bounding box center [1108, 72] width 121 height 33
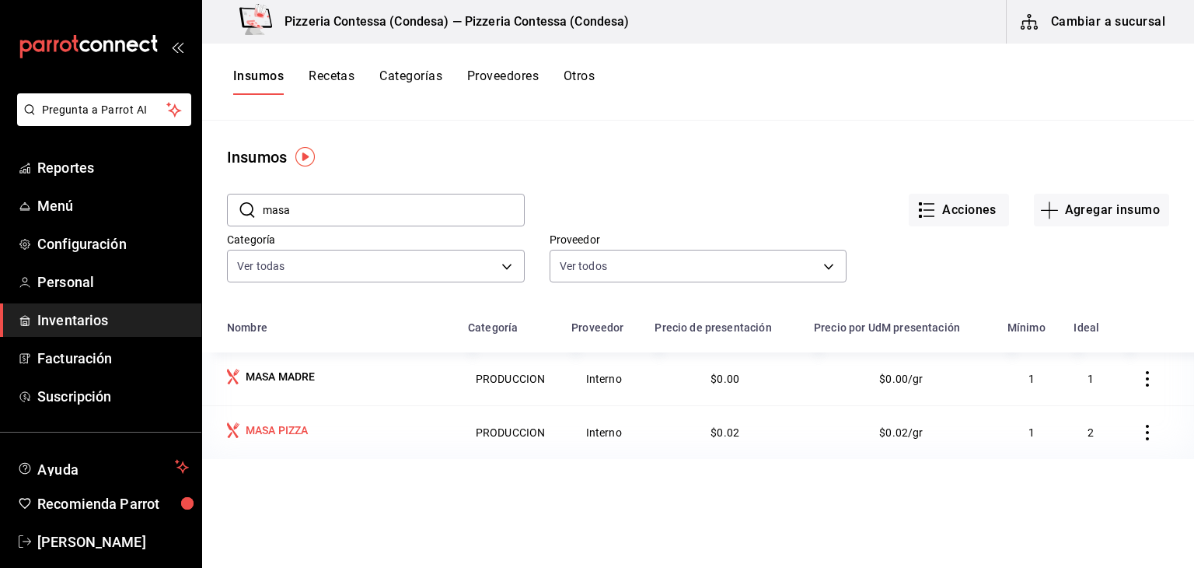
click at [301, 432] on div "MASA PIZZA" at bounding box center [277, 430] width 63 height 16
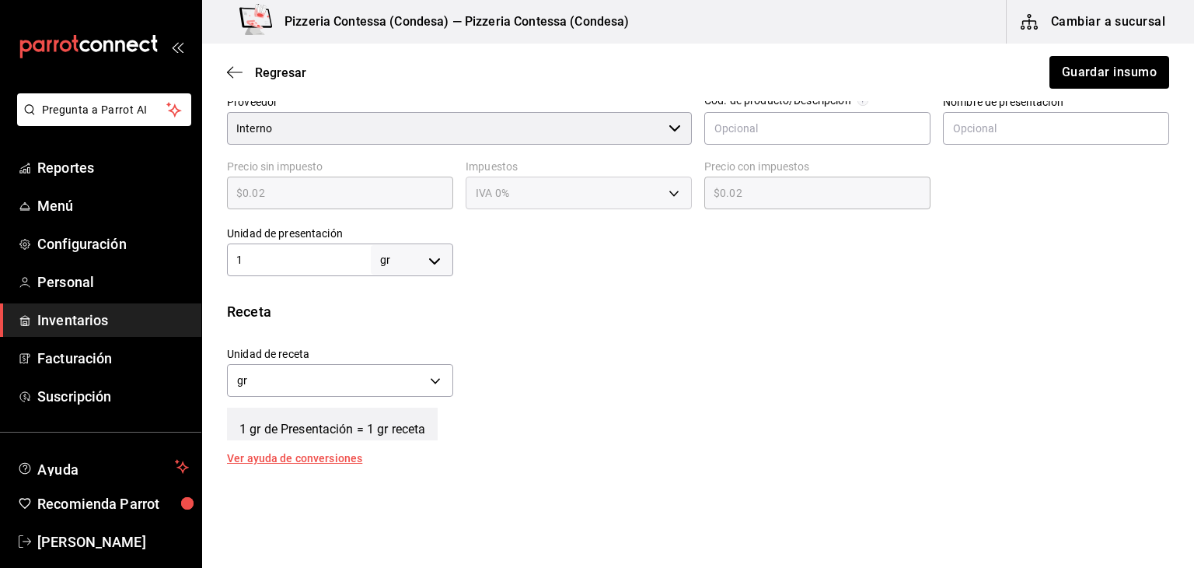
scroll to position [538, 0]
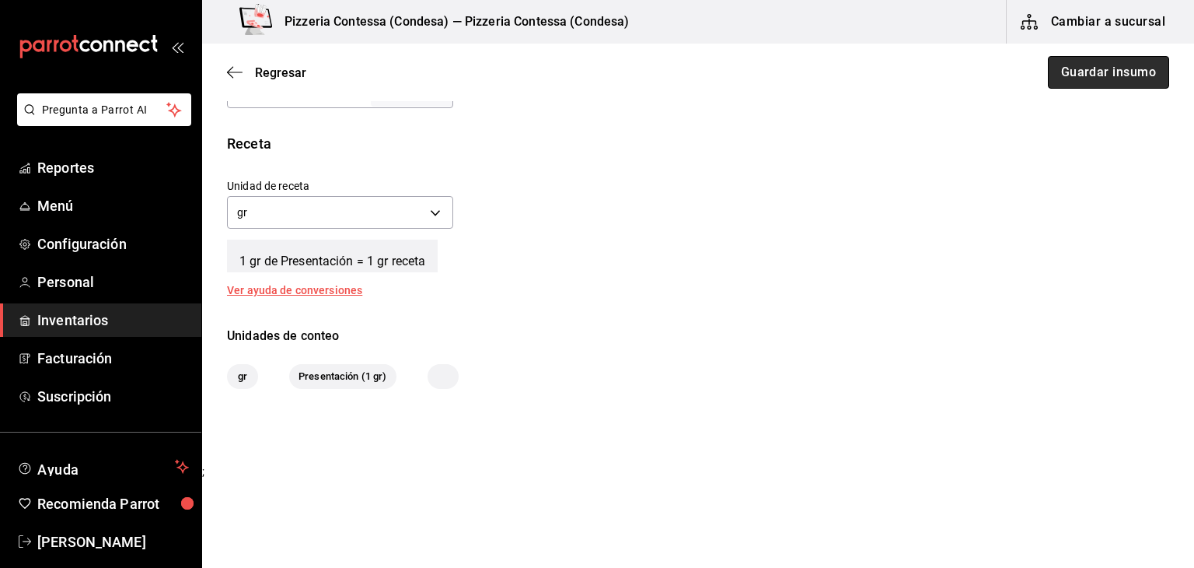
click at [1068, 68] on button "Guardar insumo" at bounding box center [1108, 72] width 121 height 33
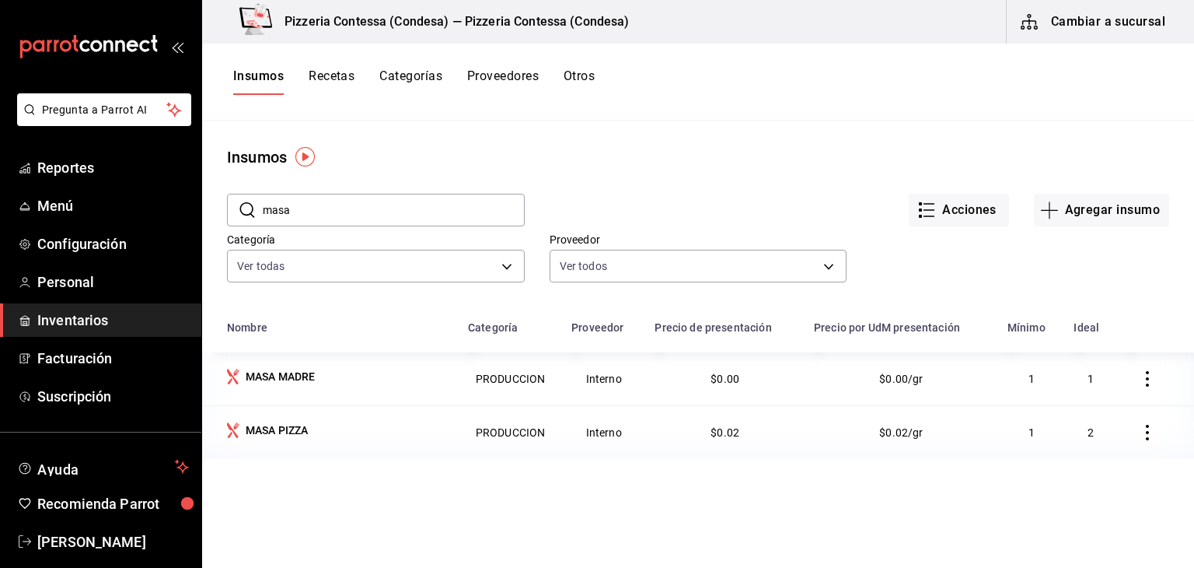
click at [359, 84] on div "Insumos Recetas Categorías Proveedores Otros" at bounding box center [414, 81] width 362 height 26
click at [354, 80] on button "Recetas" at bounding box center [332, 81] width 46 height 26
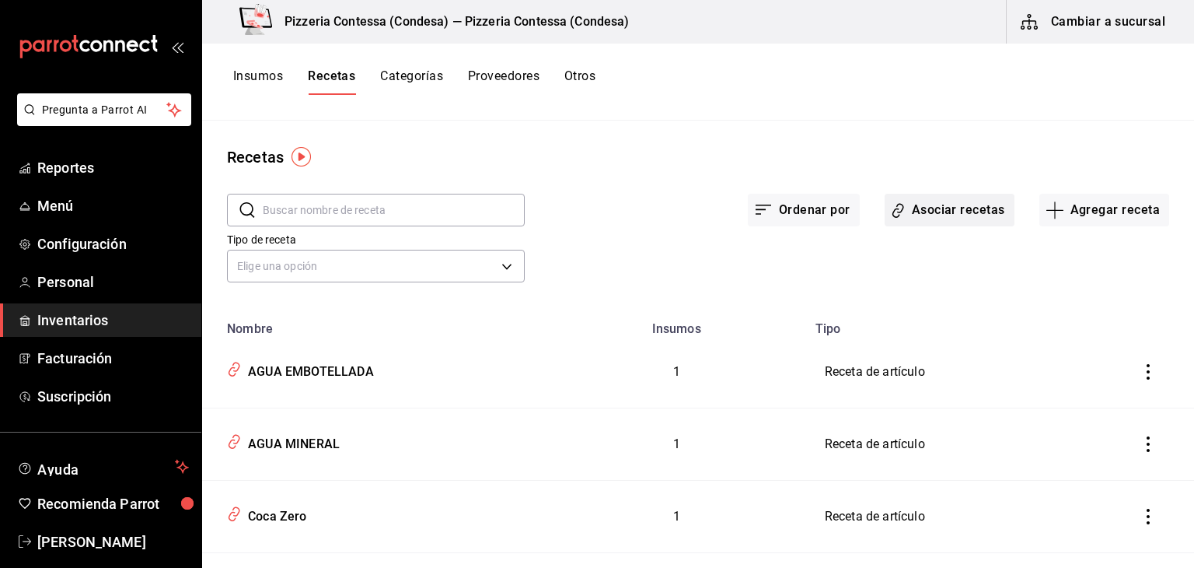
click at [930, 211] on button "Asociar recetas" at bounding box center [950, 210] width 130 height 33
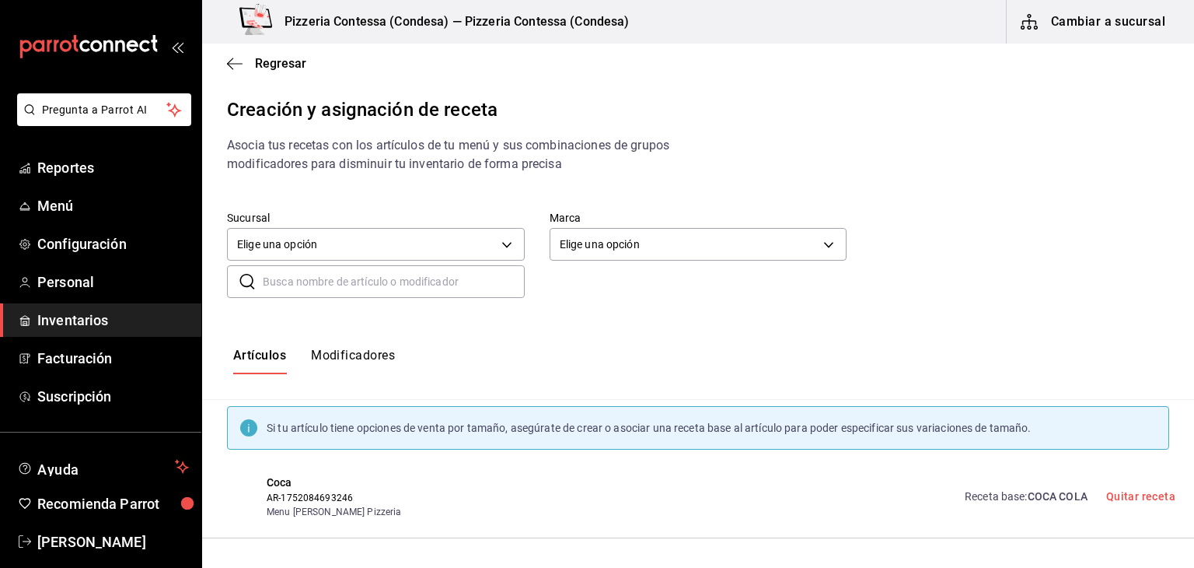
click at [405, 279] on input "text" at bounding box center [394, 281] width 262 height 31
type input "masa"
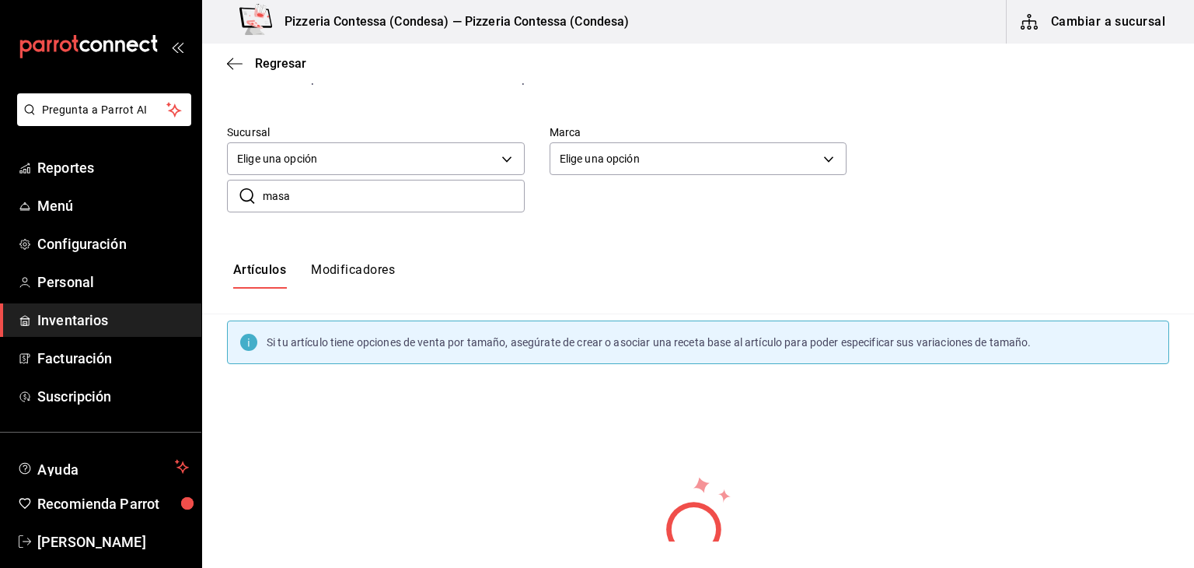
scroll to position [65, 0]
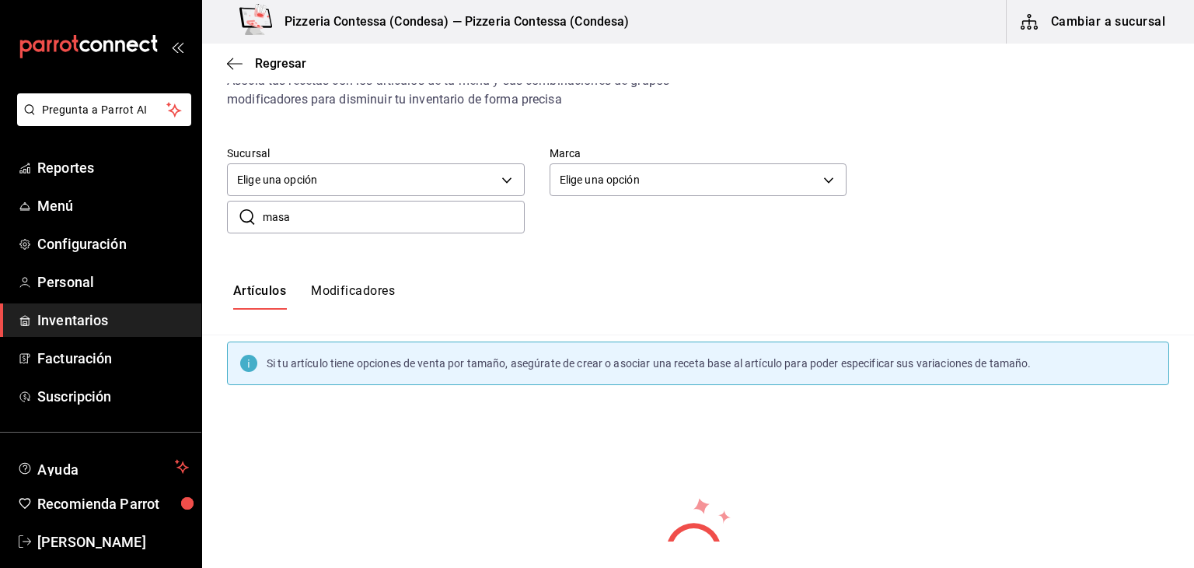
drag, startPoint x: 304, startPoint y: 225, endPoint x: 240, endPoint y: 211, distance: 65.4
click at [240, 211] on div "​ masa ​" at bounding box center [376, 217] width 298 height 33
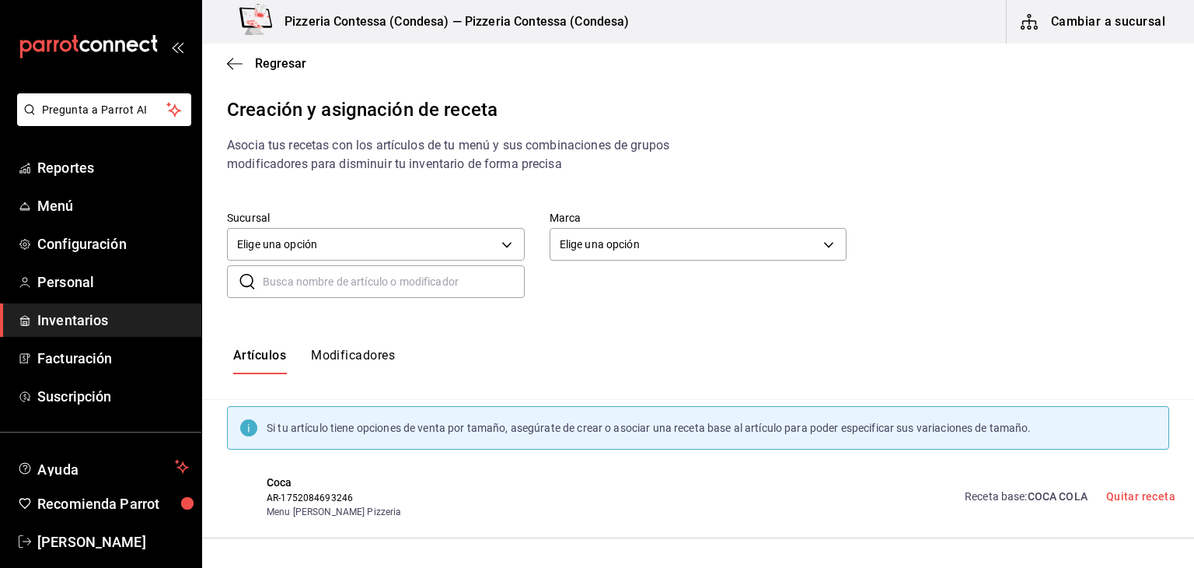
click at [678, 337] on div "Artículos Modificadores" at bounding box center [698, 361] width 992 height 77
click at [376, 287] on input "text" at bounding box center [394, 281] width 262 height 31
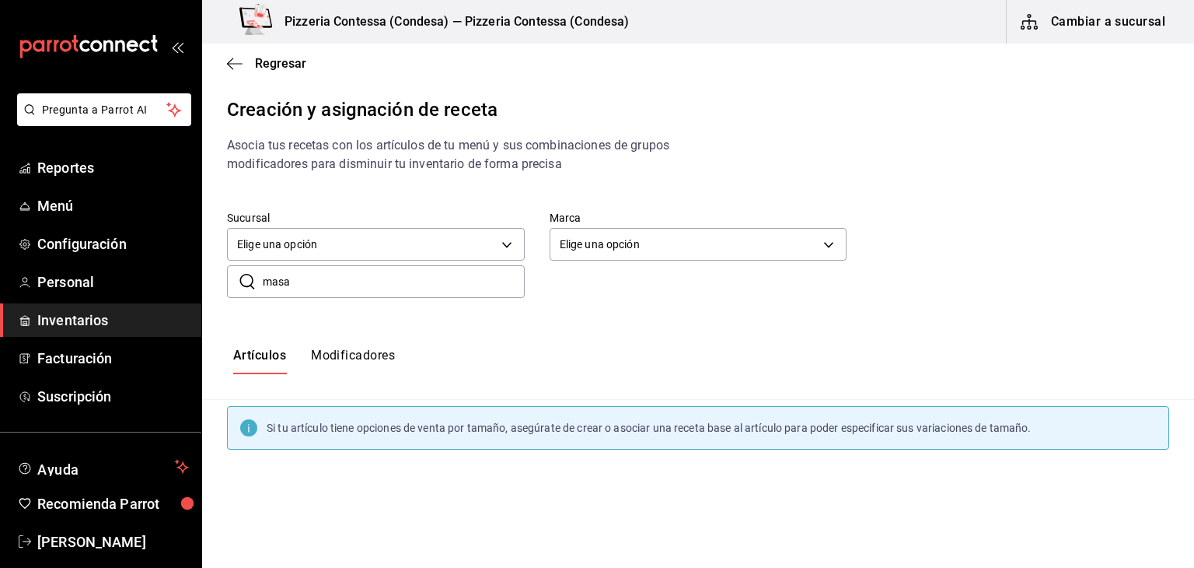
type input "masa"
click at [257, 68] on span "Regresar" at bounding box center [280, 63] width 51 height 15
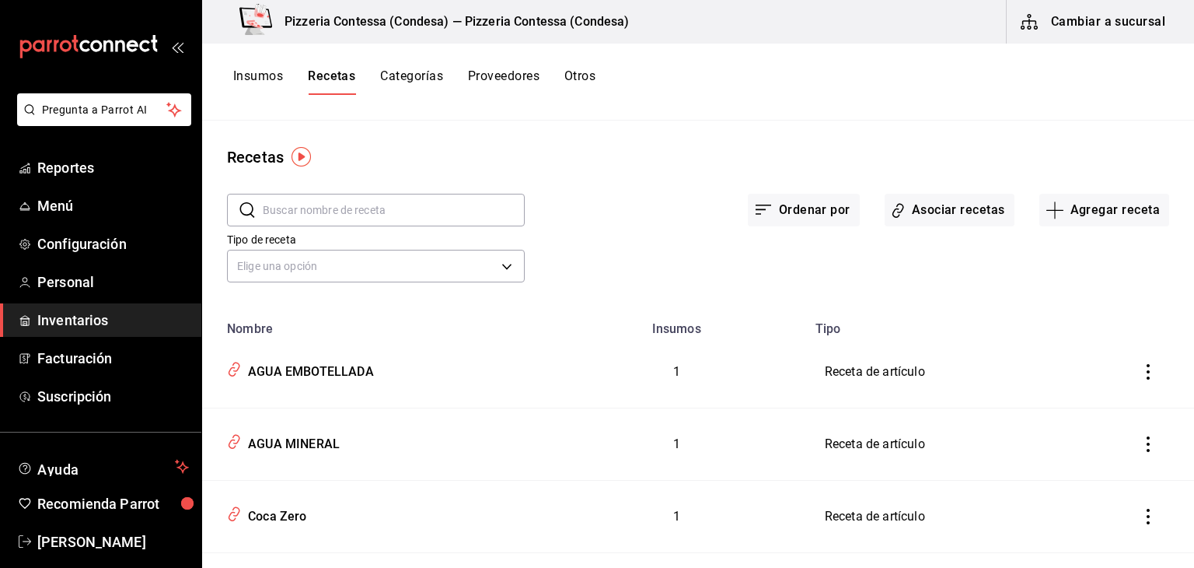
click at [372, 215] on input "text" at bounding box center [394, 209] width 262 height 31
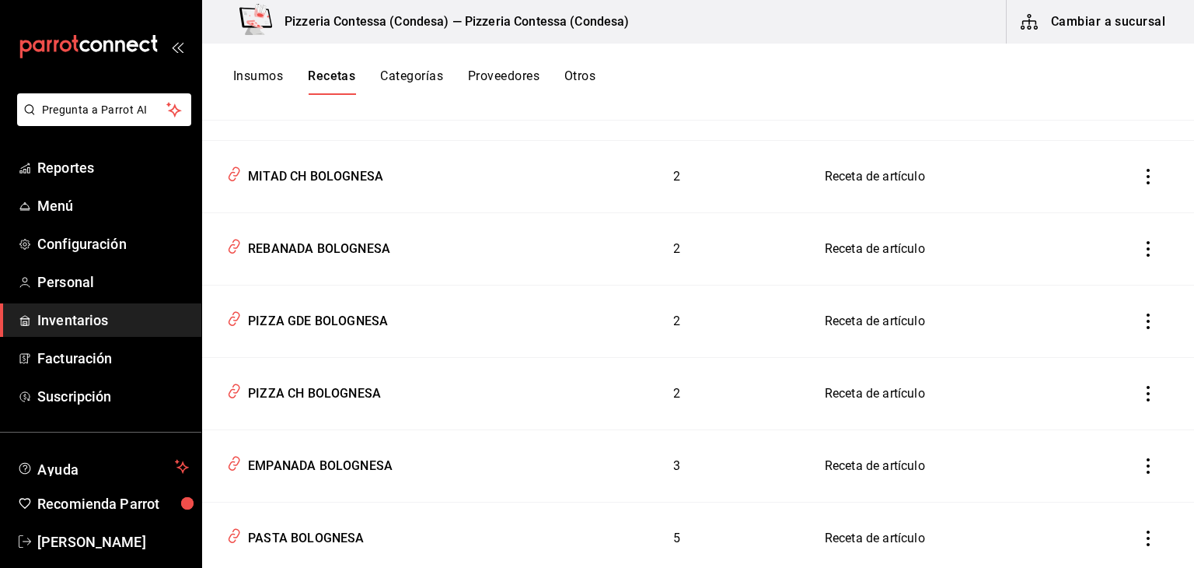
scroll to position [387, 0]
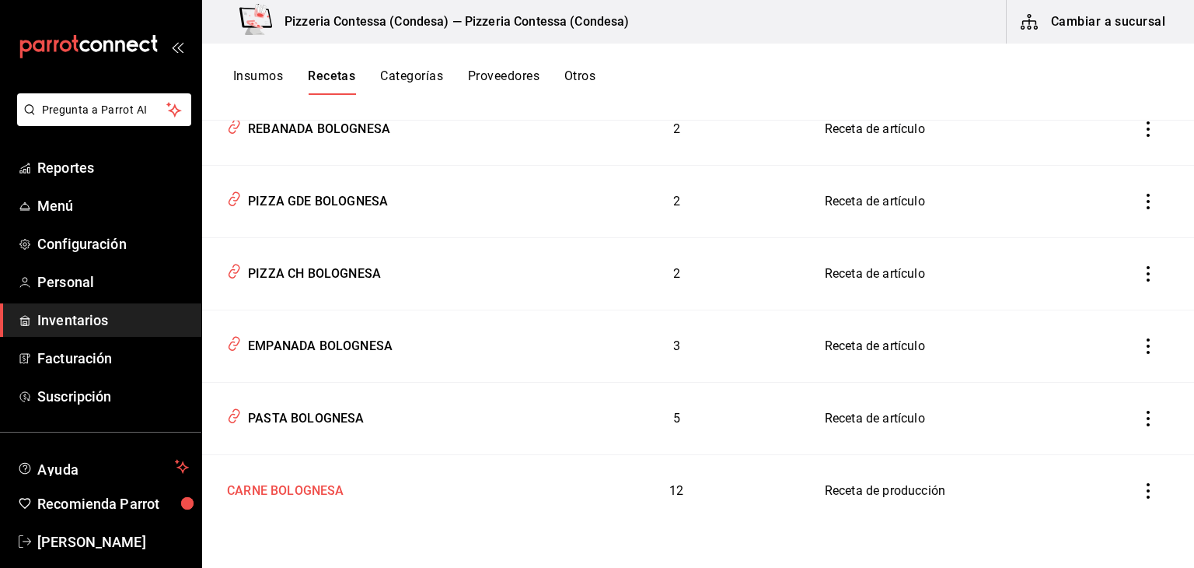
type input "bolo"
click at [307, 489] on div "CARNE BOLOGNESA" at bounding box center [283, 488] width 124 height 24
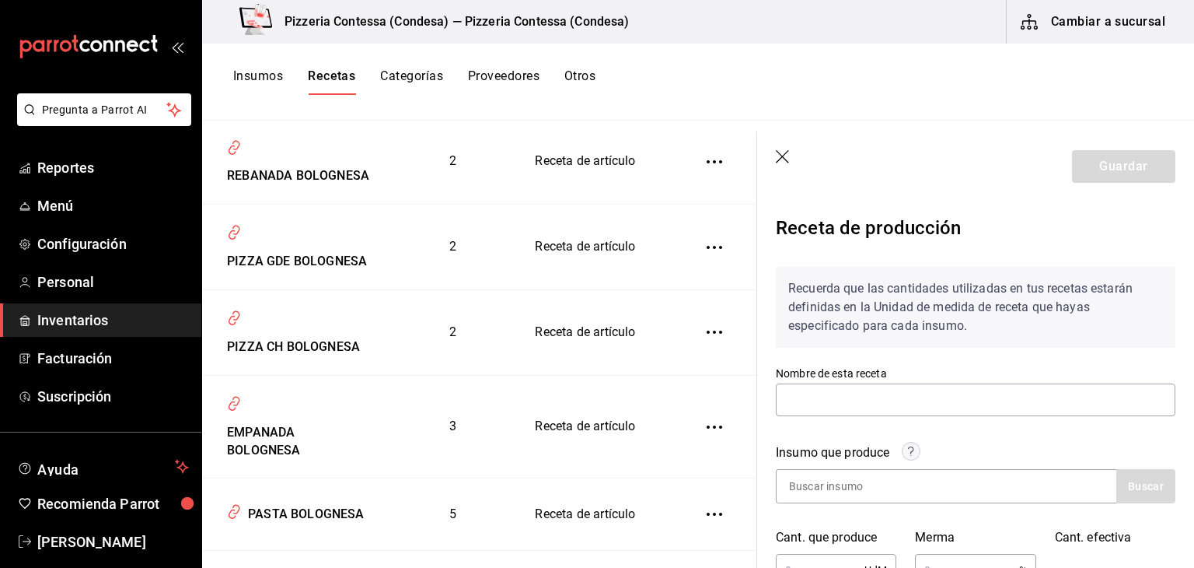
type input "CARNE BOLOGNESA"
type input "12,110"
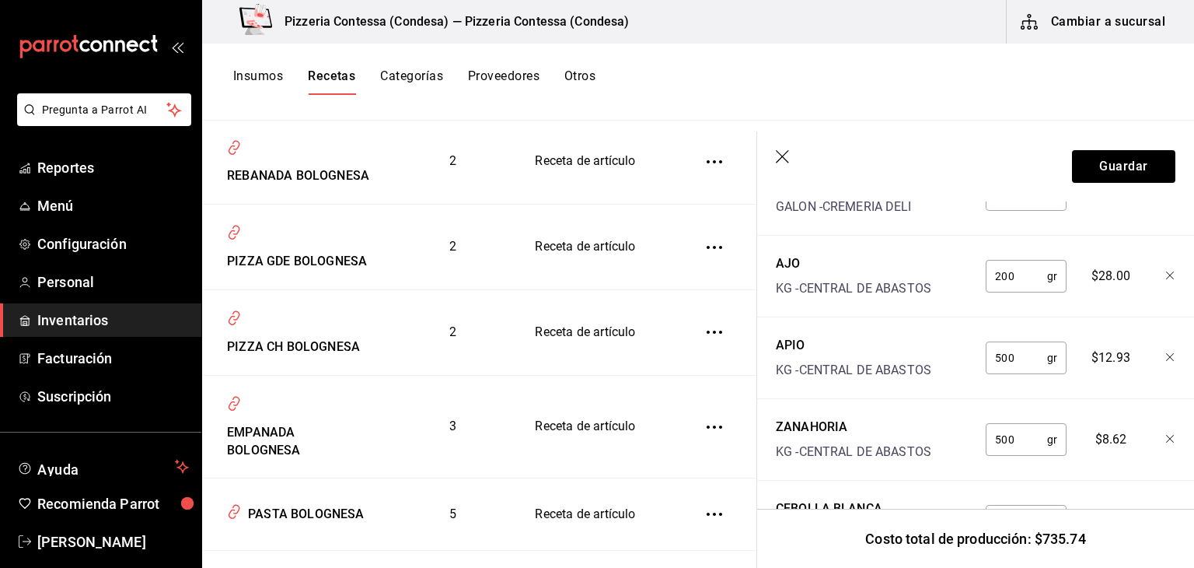
scroll to position [1346, 0]
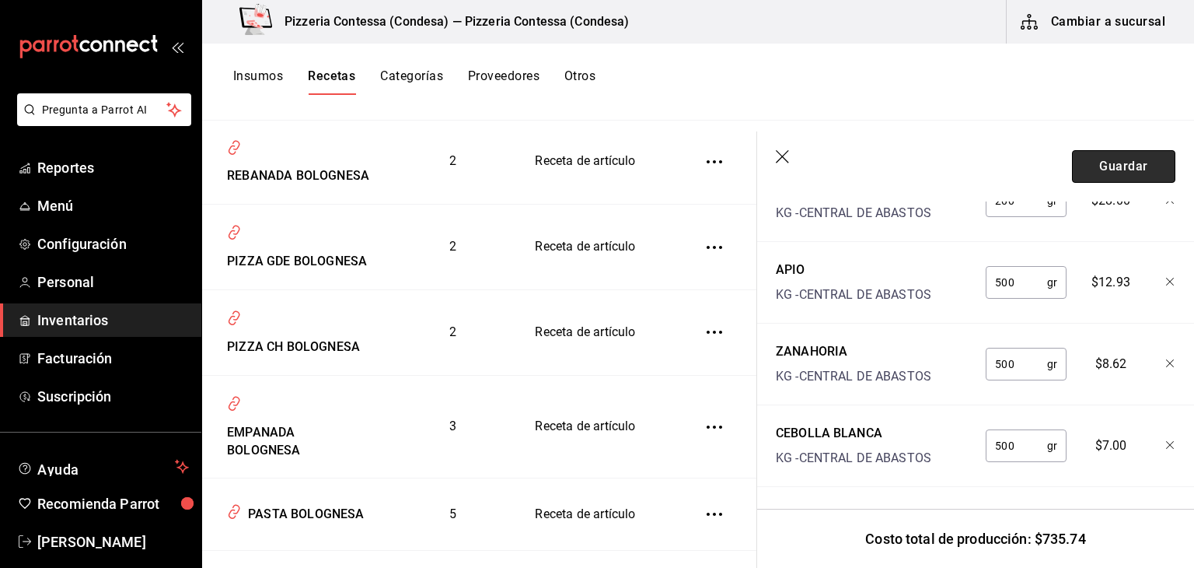
click at [1113, 173] on button "Guardar" at bounding box center [1123, 166] width 103 height 33
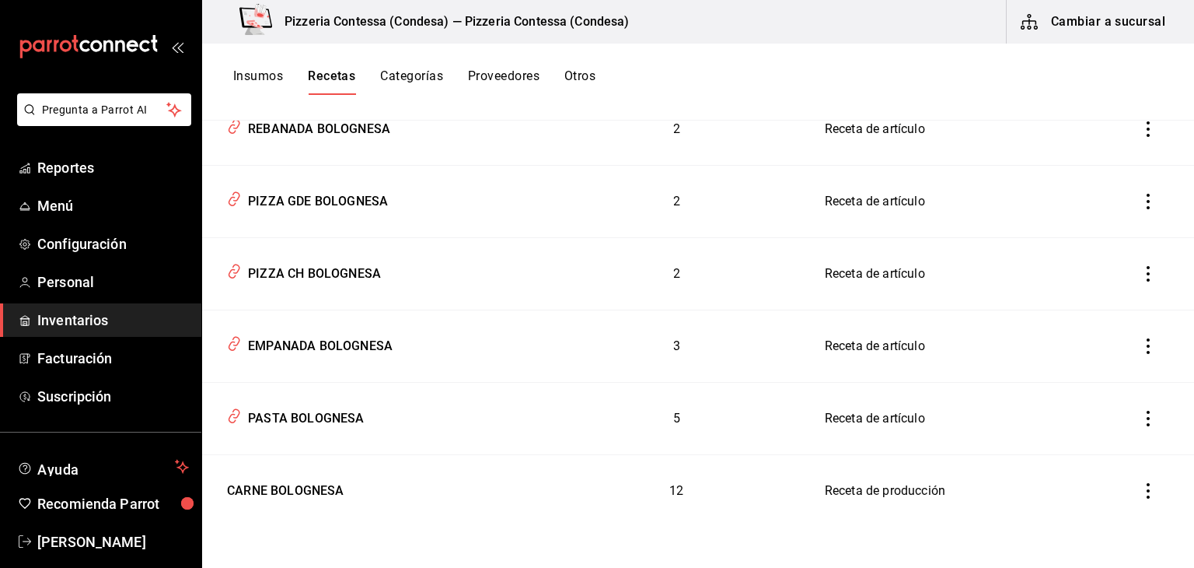
click at [1089, 19] on button "Cambiar a sucursal" at bounding box center [1094, 22] width 175 height 44
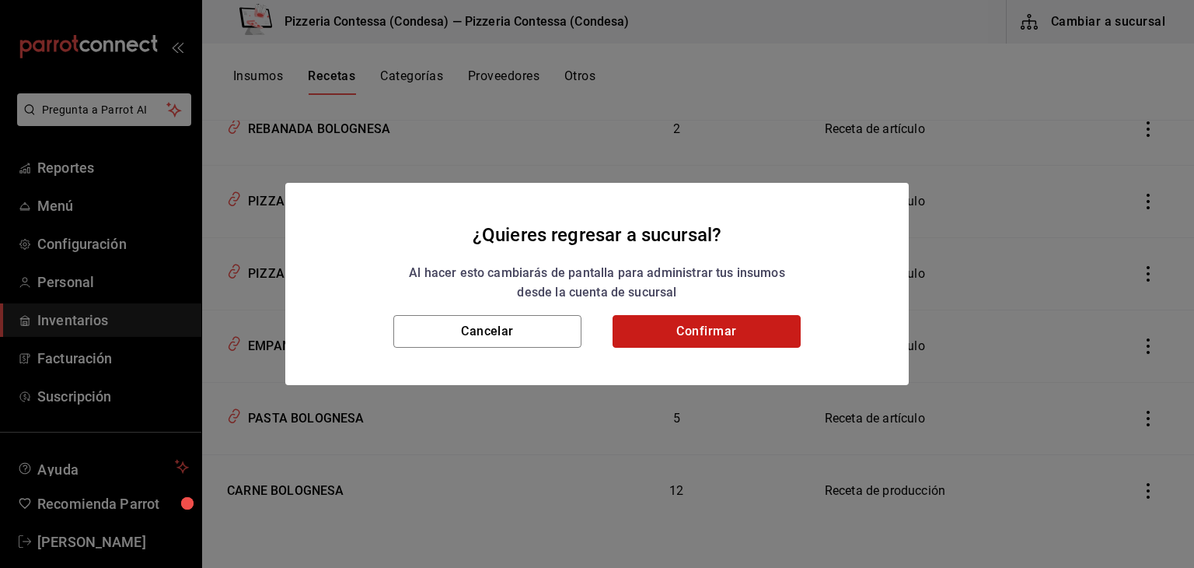
click at [713, 334] on button "Confirmar" at bounding box center [707, 331] width 188 height 33
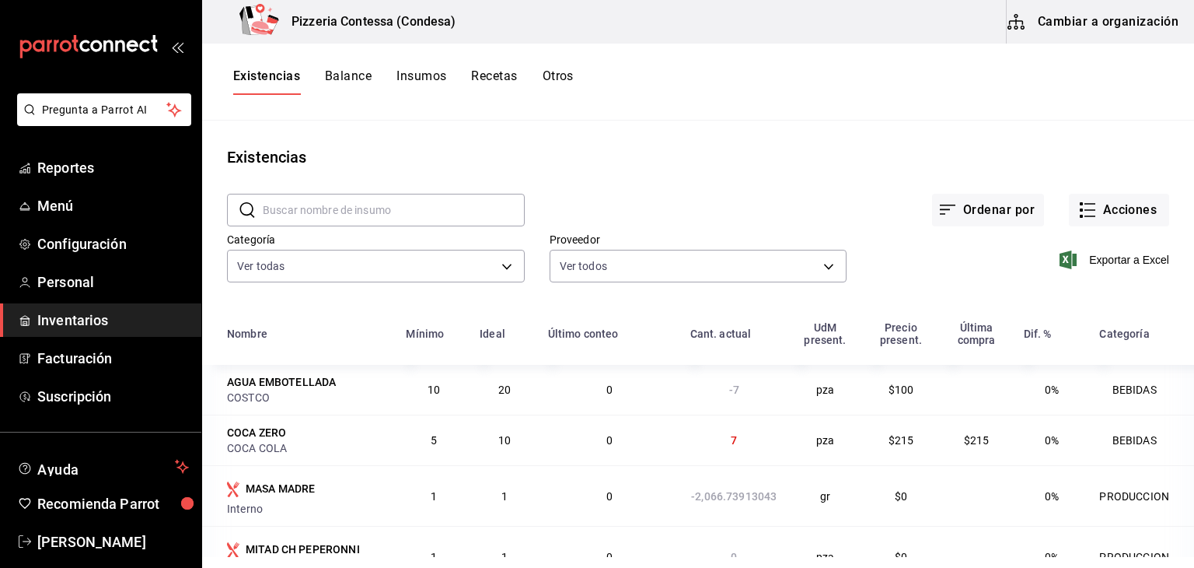
click at [418, 72] on button "Insumos" at bounding box center [422, 81] width 50 height 26
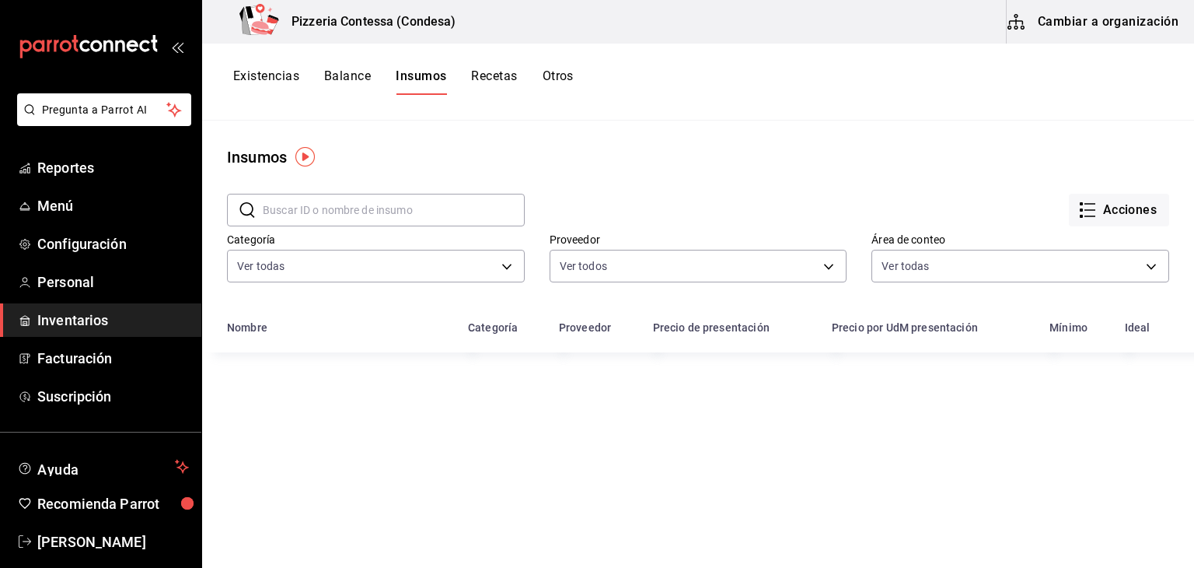
click at [483, 72] on button "Recetas" at bounding box center [494, 81] width 46 height 26
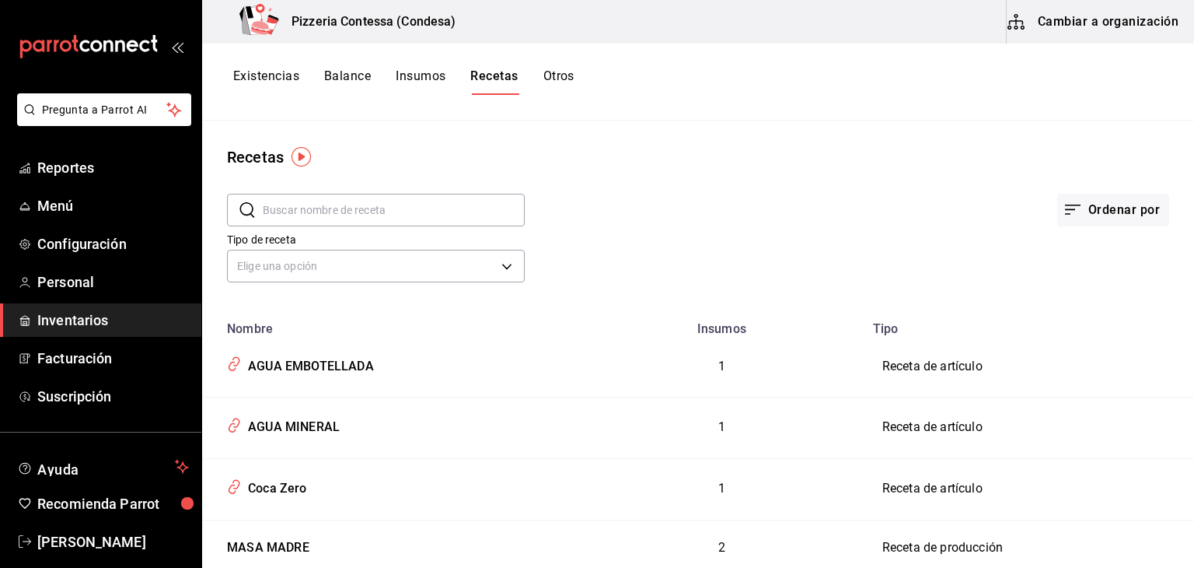
click at [395, 222] on input "text" at bounding box center [394, 209] width 262 height 31
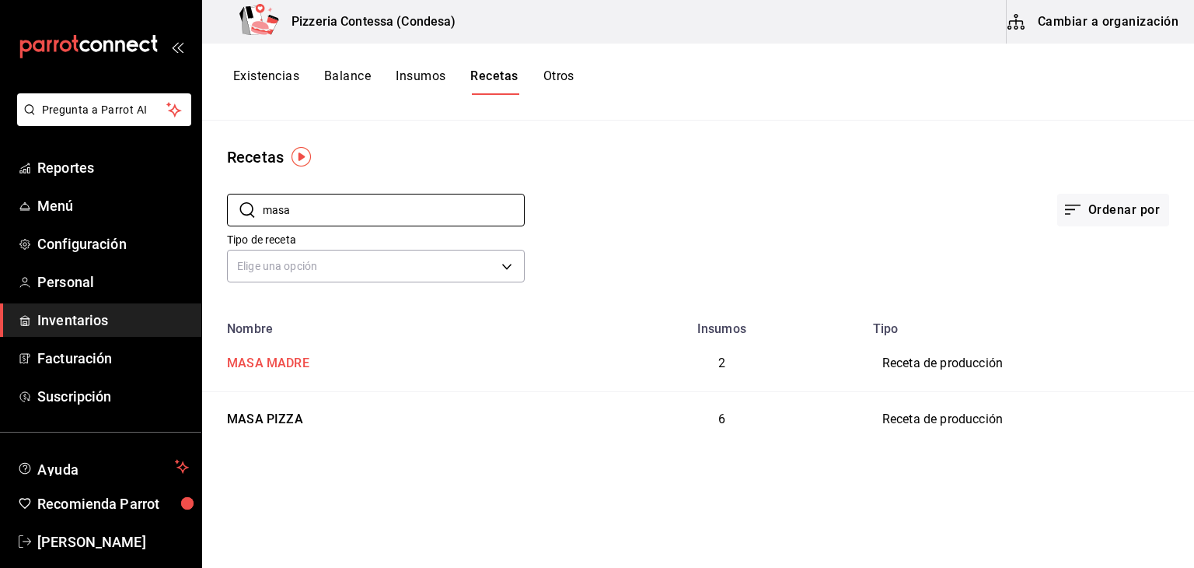
type input "masa"
click at [300, 370] on div "MASA MADRE" at bounding box center [265, 360] width 89 height 24
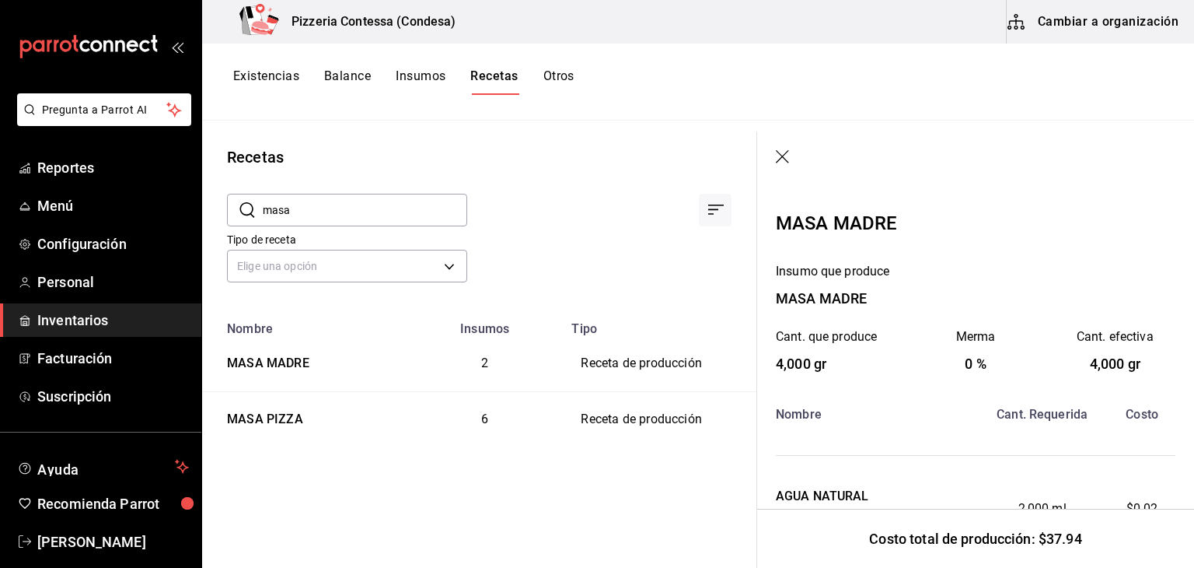
scroll to position [212, 0]
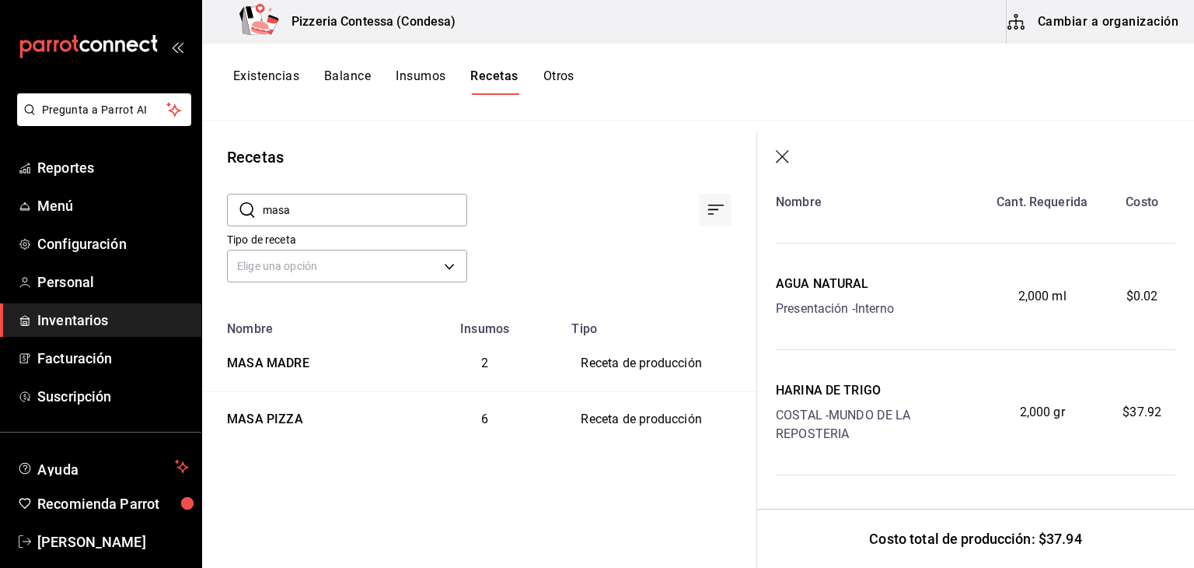
click at [787, 156] on icon "button" at bounding box center [784, 158] width 16 height 16
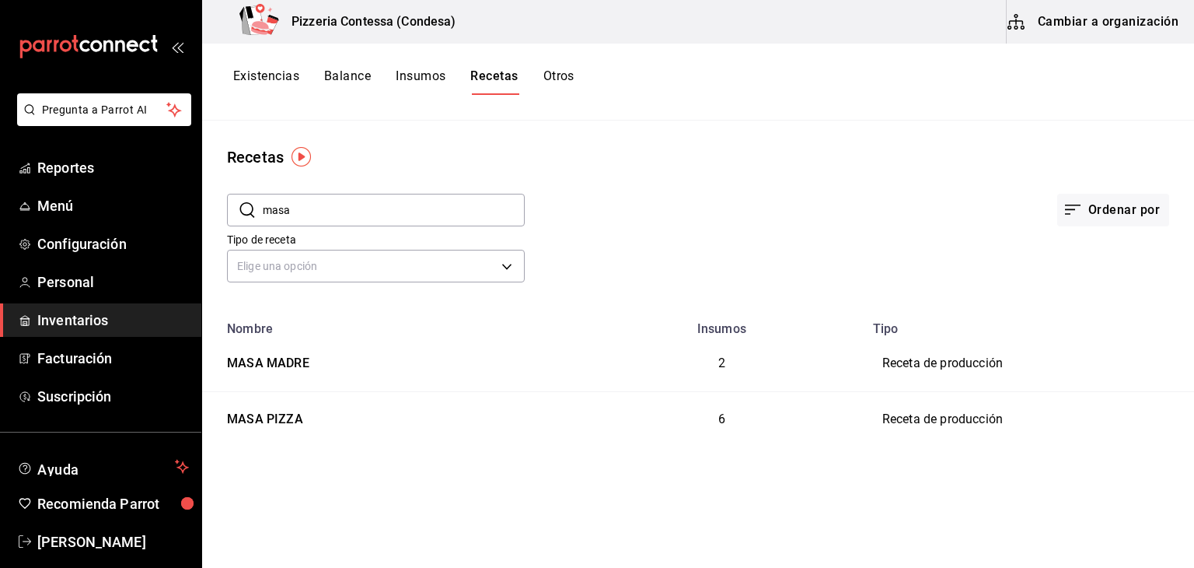
click at [426, 82] on button "Insumos" at bounding box center [421, 81] width 50 height 26
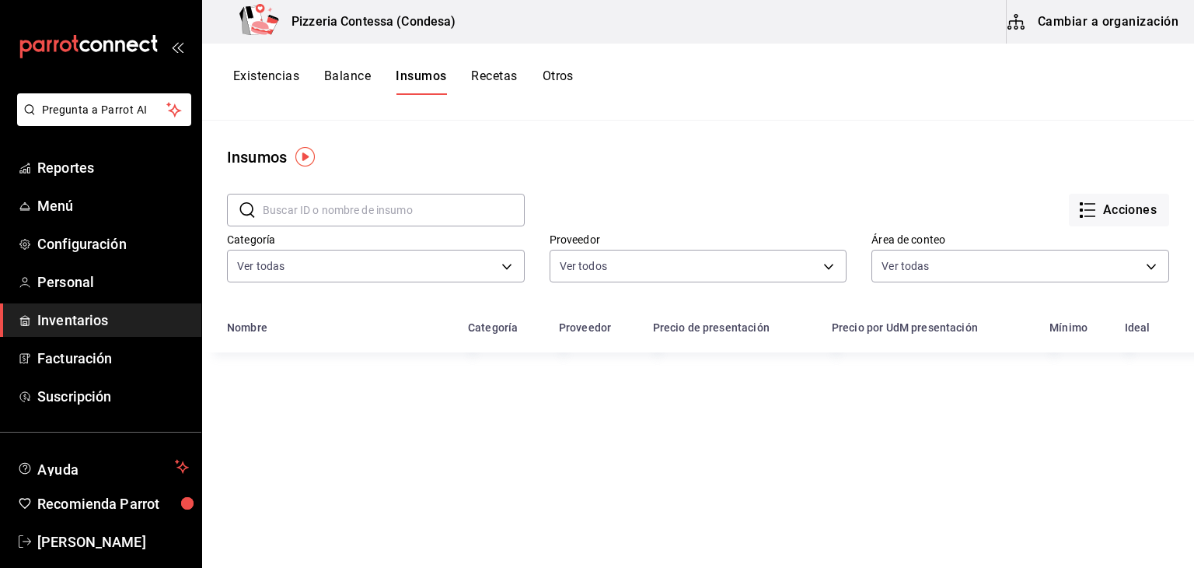
click at [399, 213] on input "text" at bounding box center [394, 209] width 262 height 31
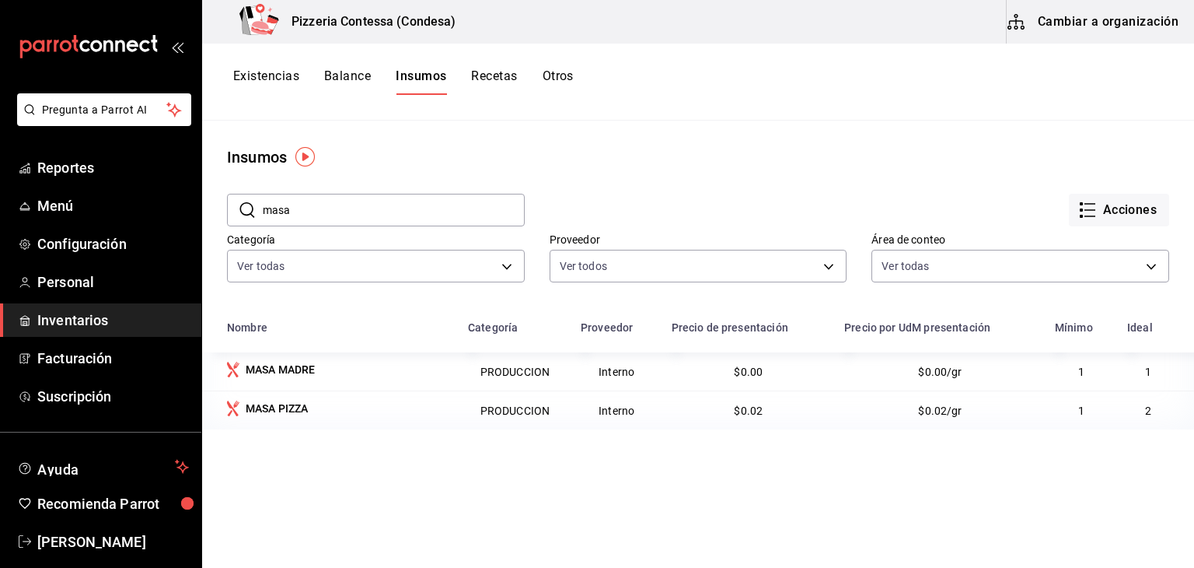
drag, startPoint x: 308, startPoint y: 211, endPoint x: 260, endPoint y: 216, distance: 48.4
click at [260, 216] on div "​ masa ​" at bounding box center [376, 210] width 298 height 33
type input "masa"
click at [1098, 207] on button "Acciones" at bounding box center [1119, 210] width 100 height 33
click at [886, 182] on div at bounding box center [597, 284] width 1194 height 568
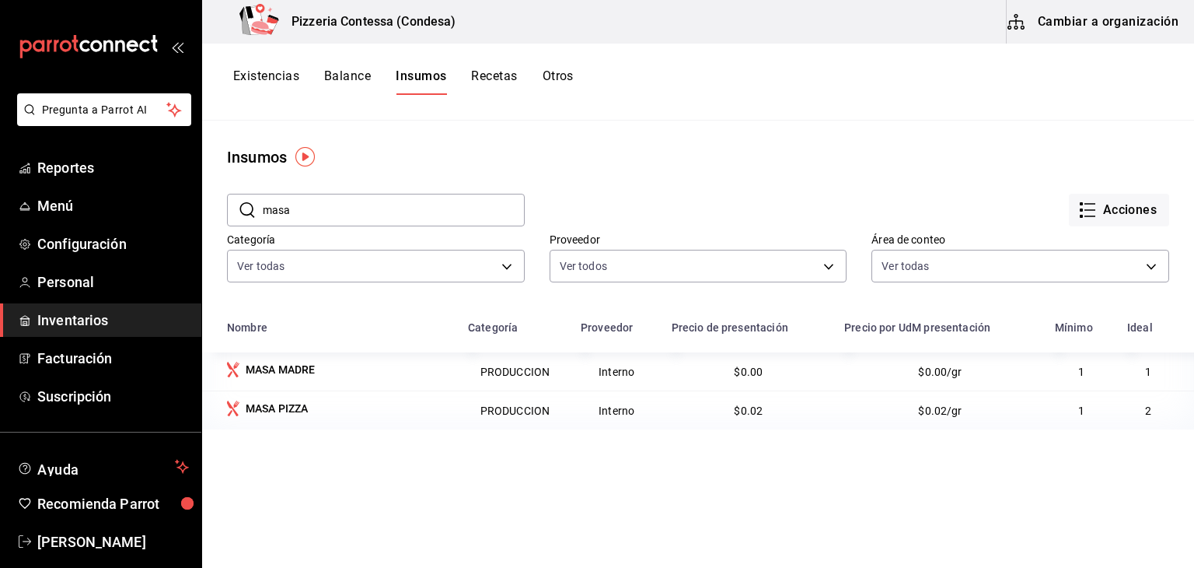
click at [488, 75] on button "Recetas" at bounding box center [494, 81] width 46 height 26
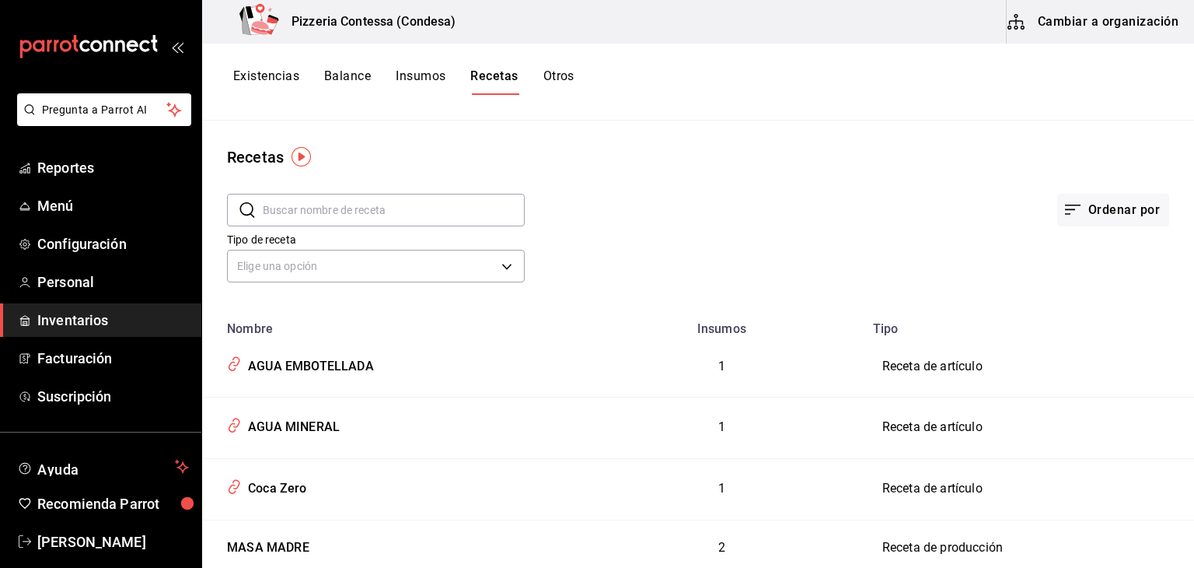
click at [283, 74] on button "Existencias" at bounding box center [266, 81] width 66 height 26
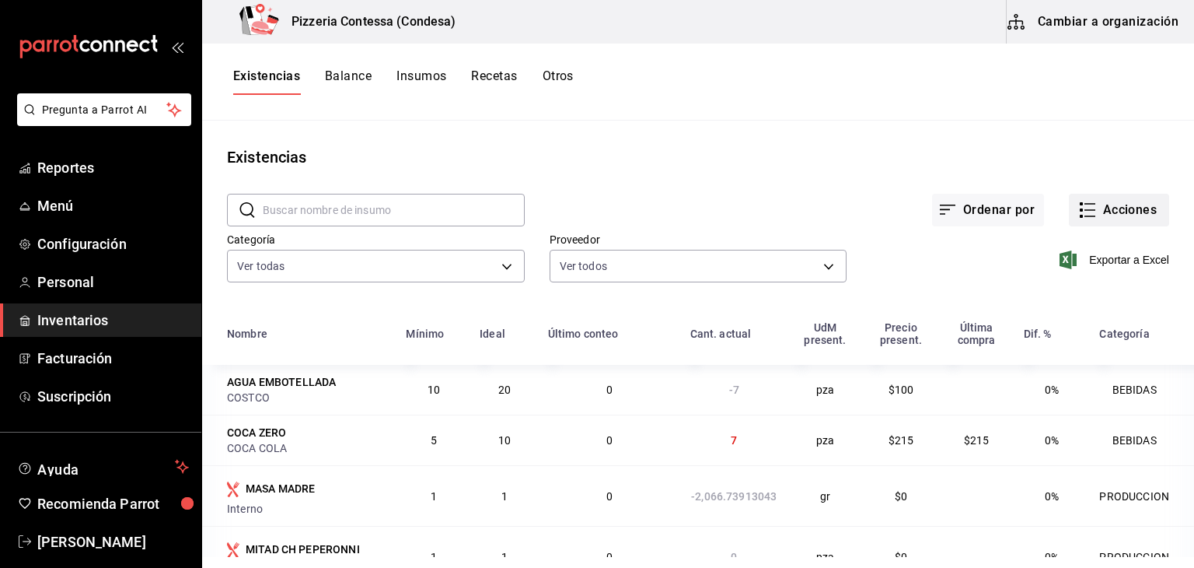
click at [1123, 197] on button "Acciones" at bounding box center [1119, 210] width 100 height 33
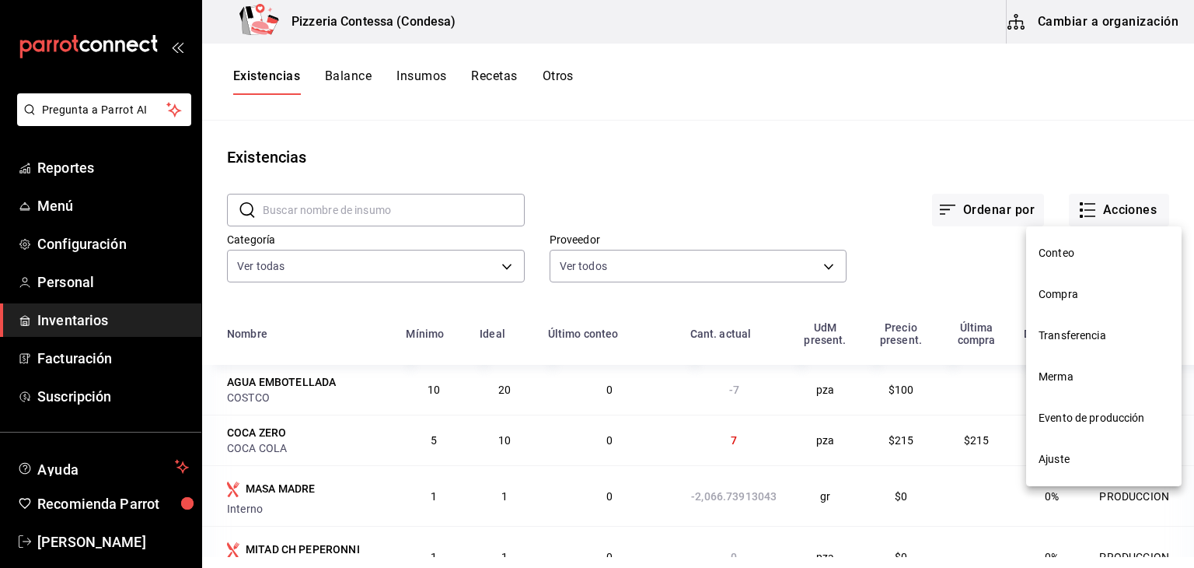
click at [1091, 411] on span "Evento de producción" at bounding box center [1104, 418] width 131 height 16
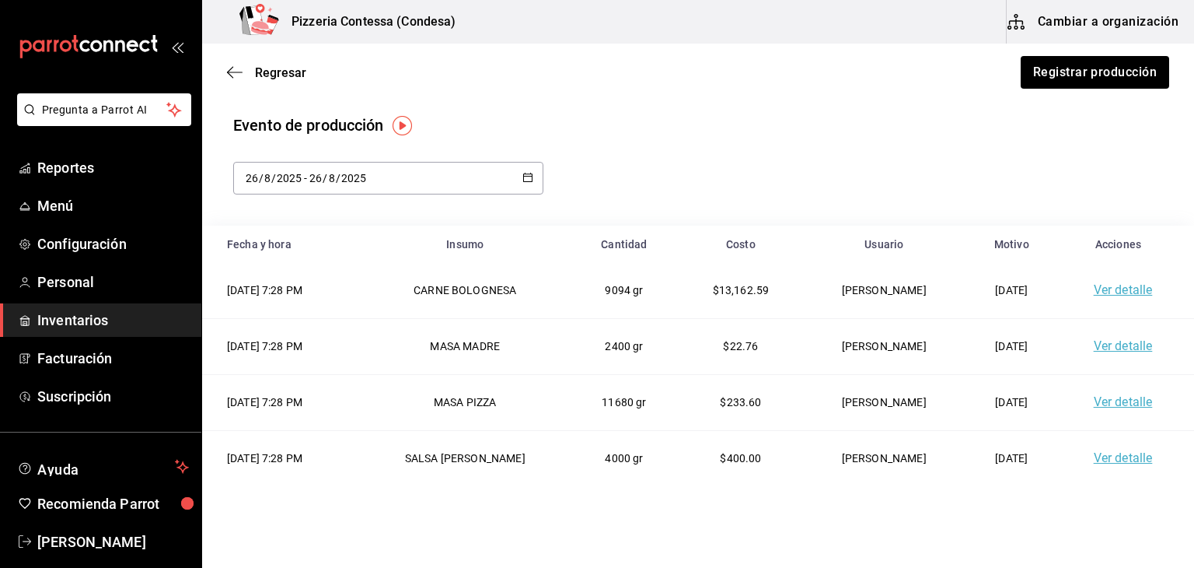
click at [1103, 291] on link "Ver detalle" at bounding box center [1123, 289] width 59 height 15
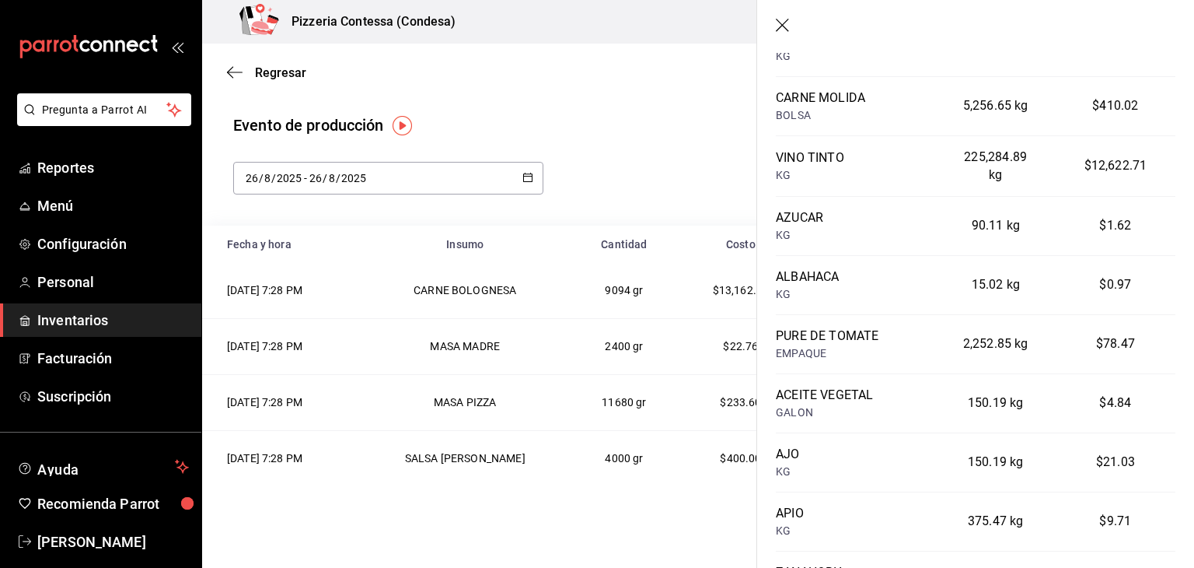
scroll to position [218, 0]
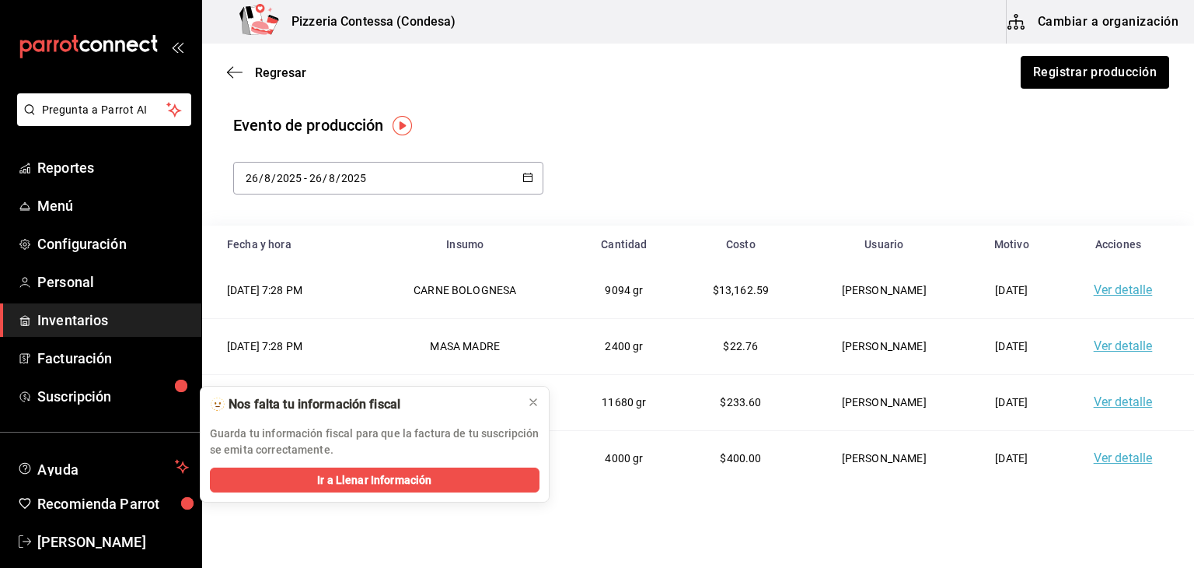
click at [1117, 287] on link "Ver detalle" at bounding box center [1123, 289] width 59 height 15
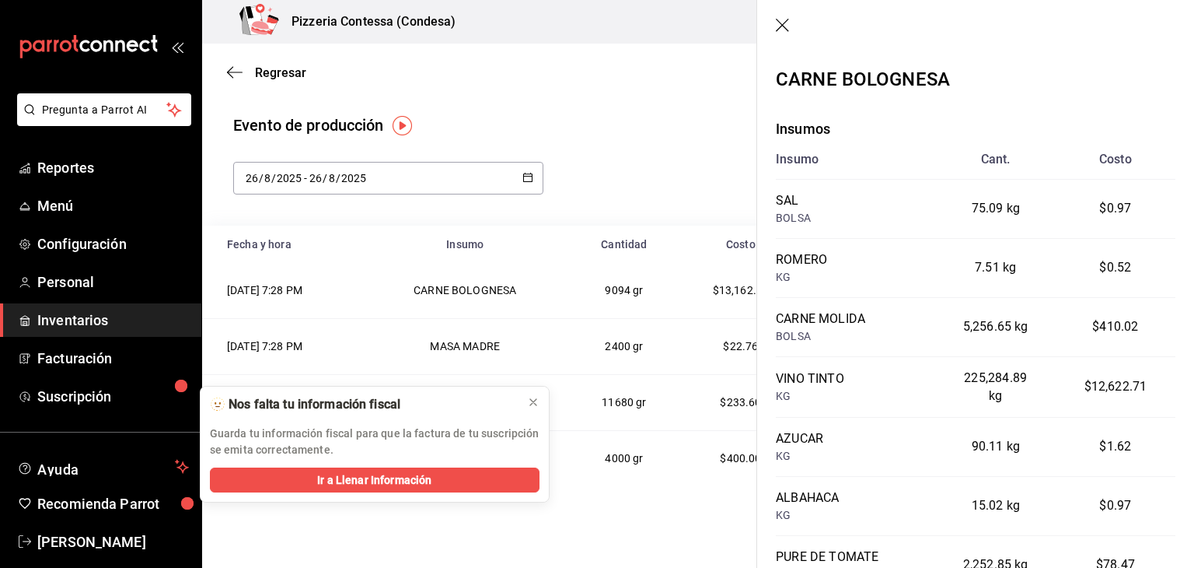
click at [784, 29] on icon "button" at bounding box center [784, 27] width 16 height 16
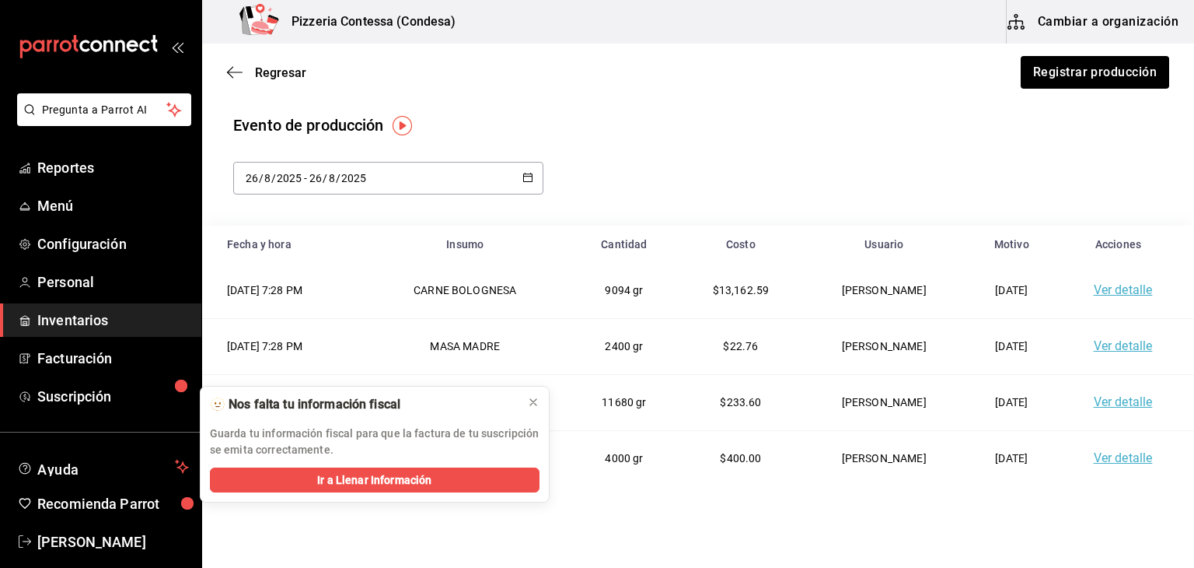
scroll to position [78, 0]
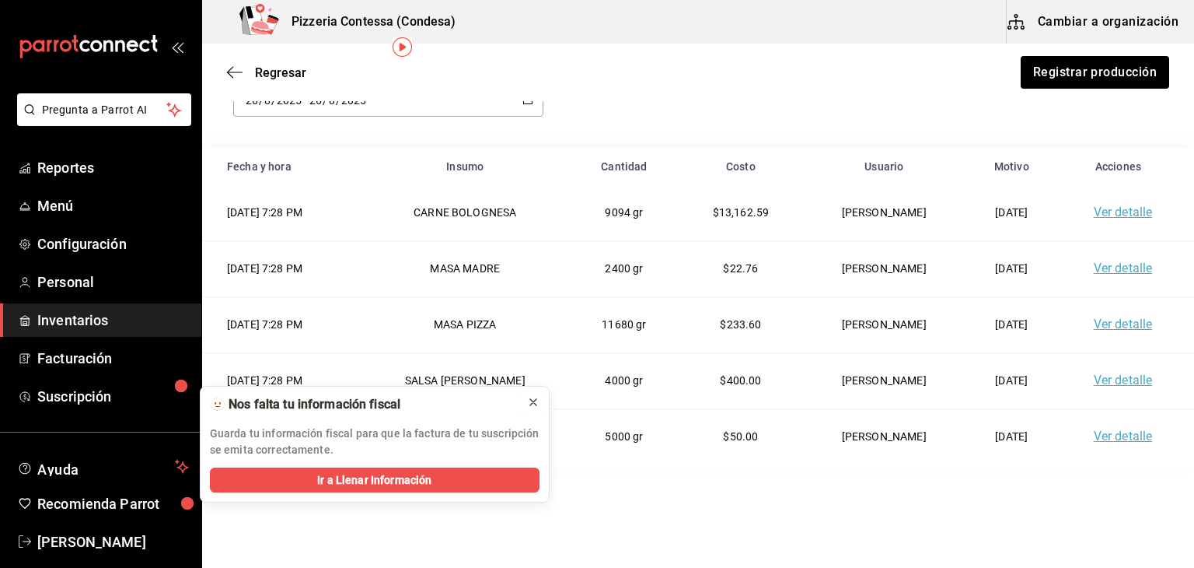
click at [538, 398] on icon at bounding box center [533, 402] width 12 height 12
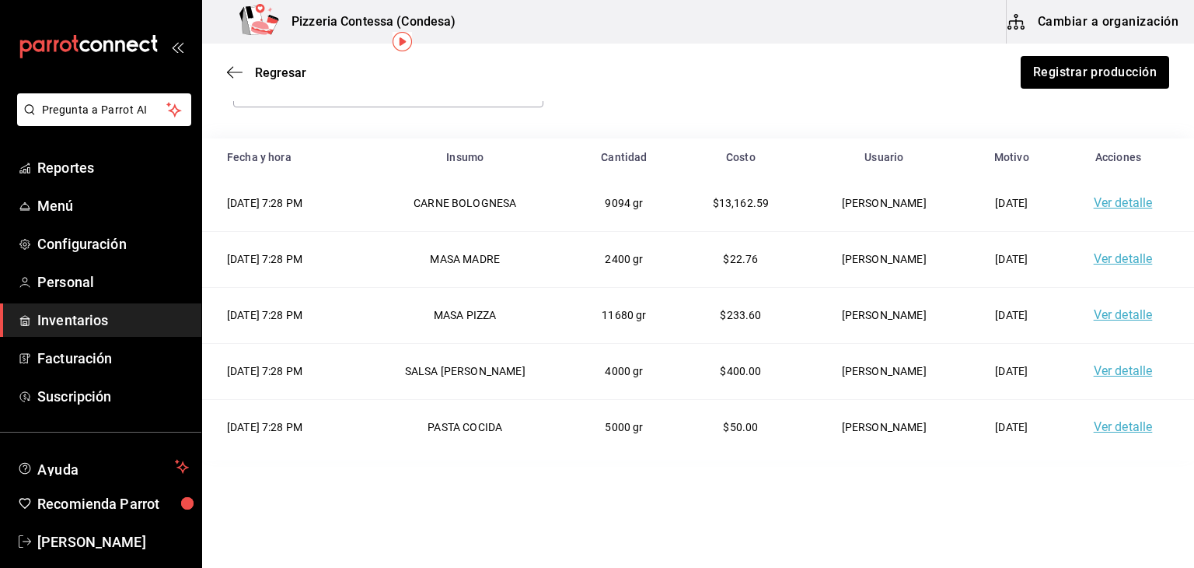
scroll to position [0, 0]
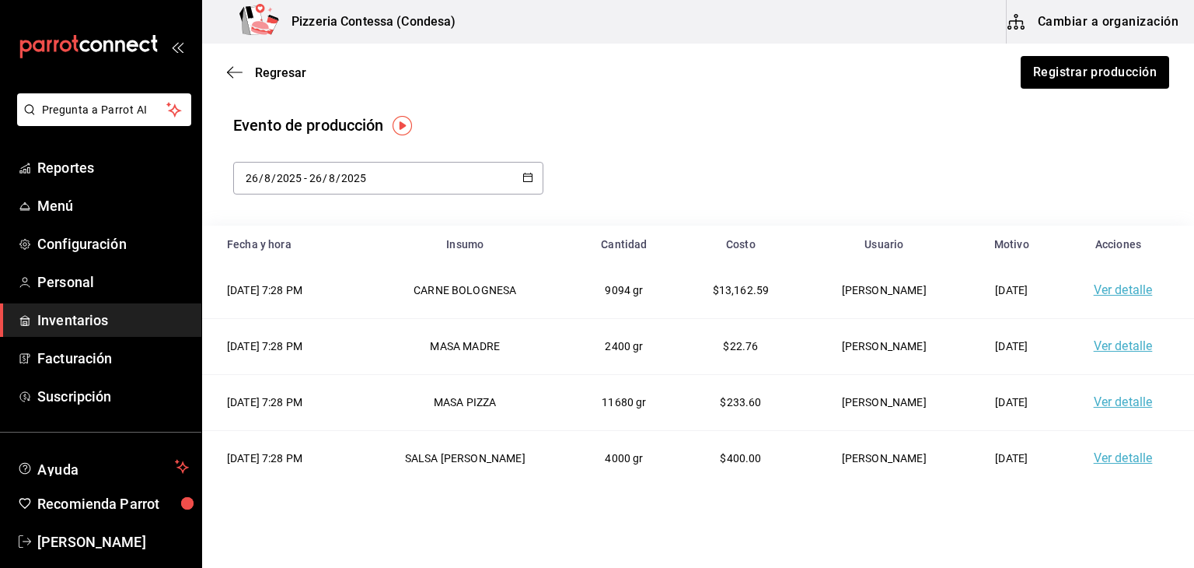
click at [1095, 12] on button "Cambiar a organización" at bounding box center [1094, 22] width 175 height 44
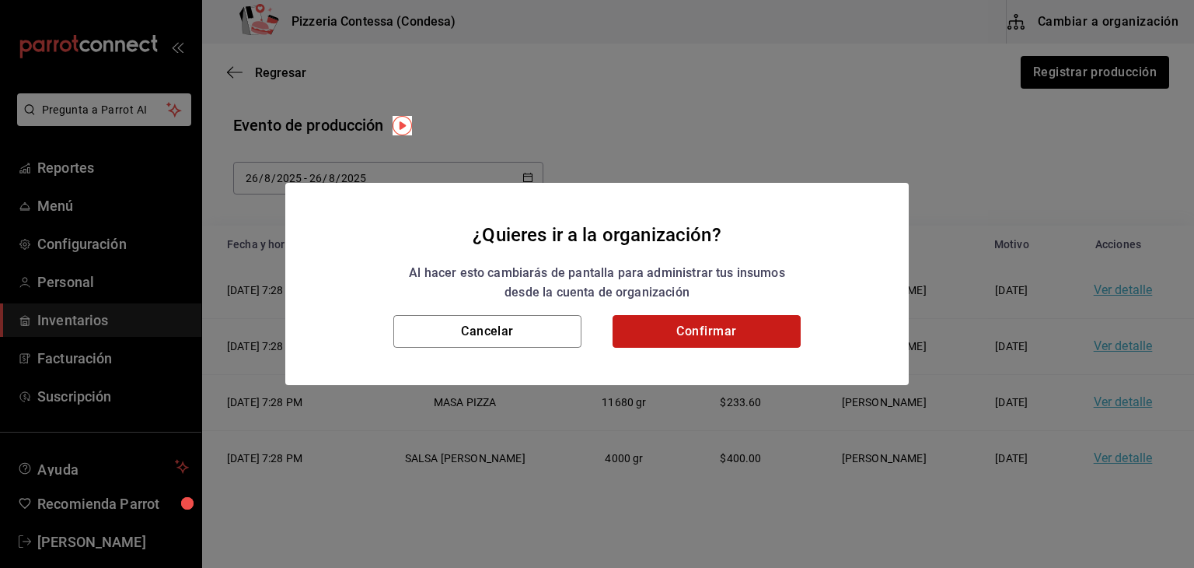
click at [700, 328] on button "Confirmar" at bounding box center [707, 331] width 188 height 33
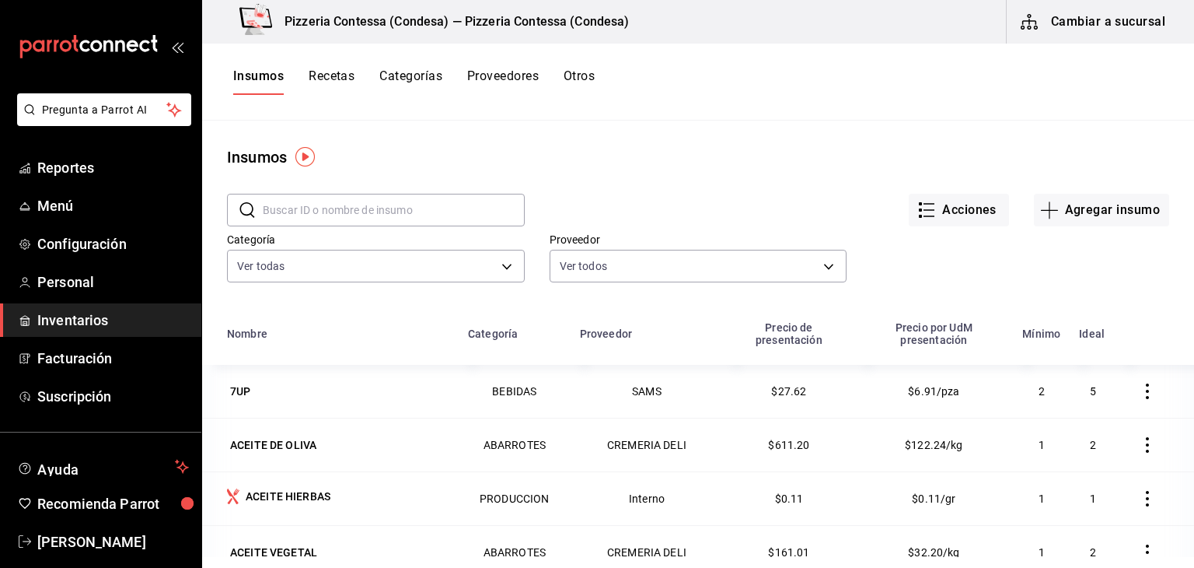
click at [1131, 16] on button "Cambiar a sucursal" at bounding box center [1094, 22] width 175 height 44
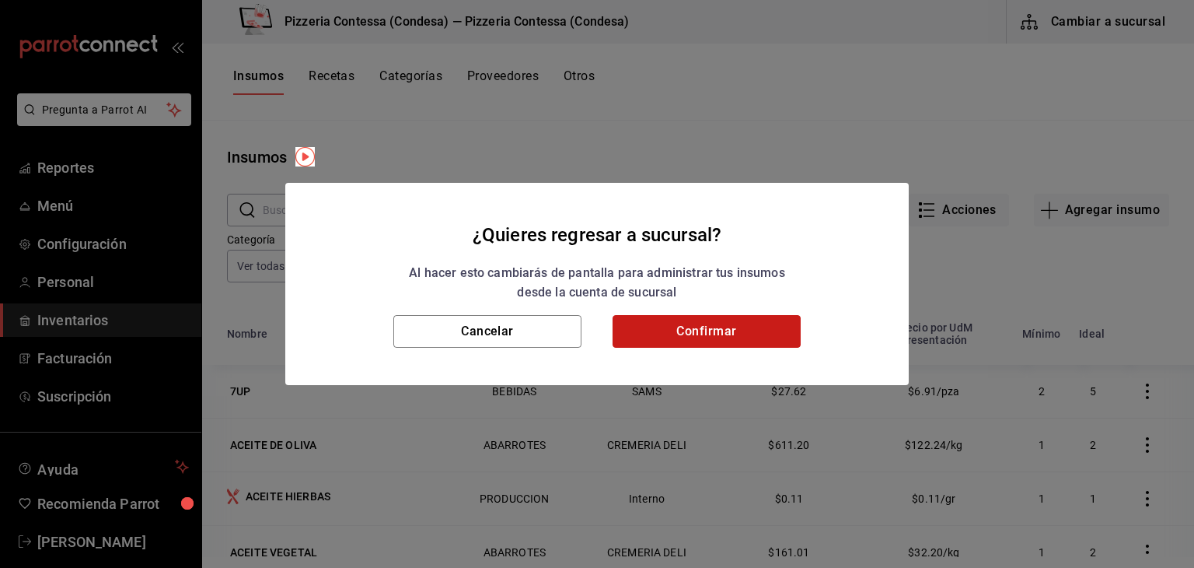
click at [703, 327] on button "Confirmar" at bounding box center [707, 331] width 188 height 33
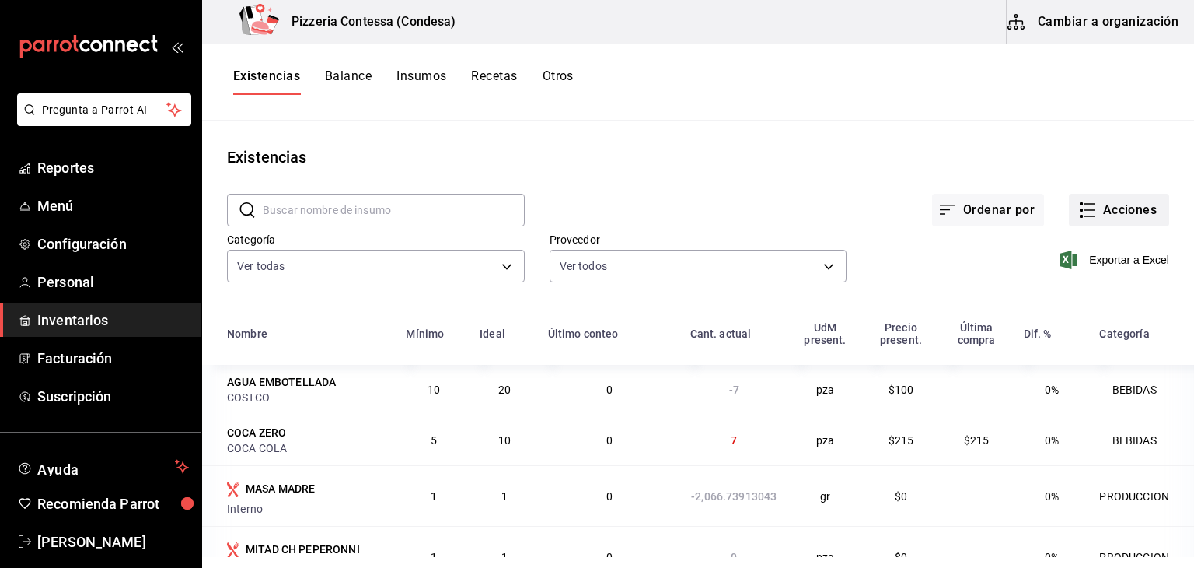
click at [1094, 207] on button "Acciones" at bounding box center [1119, 210] width 100 height 33
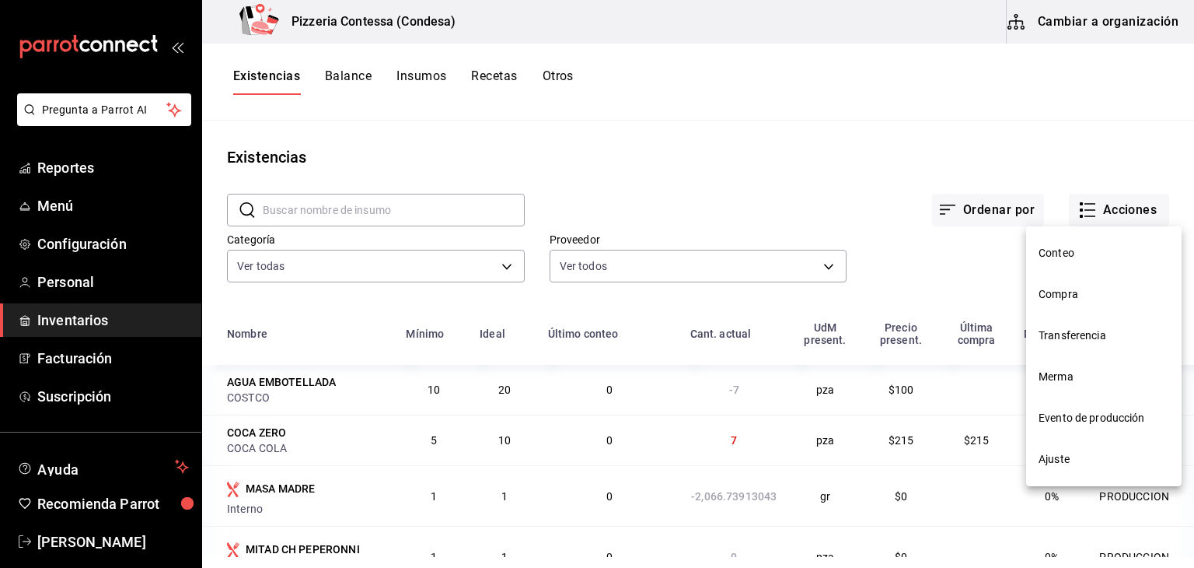
click at [1048, 444] on li "Ajuste" at bounding box center [1104, 459] width 156 height 41
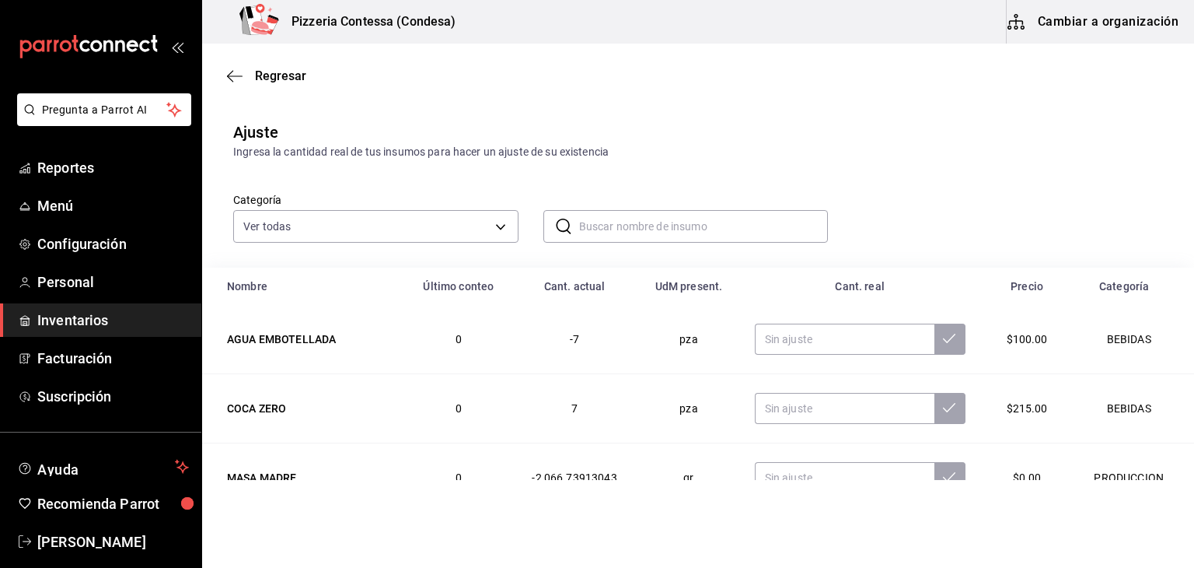
click at [596, 221] on input "text" at bounding box center [704, 226] width 250 height 31
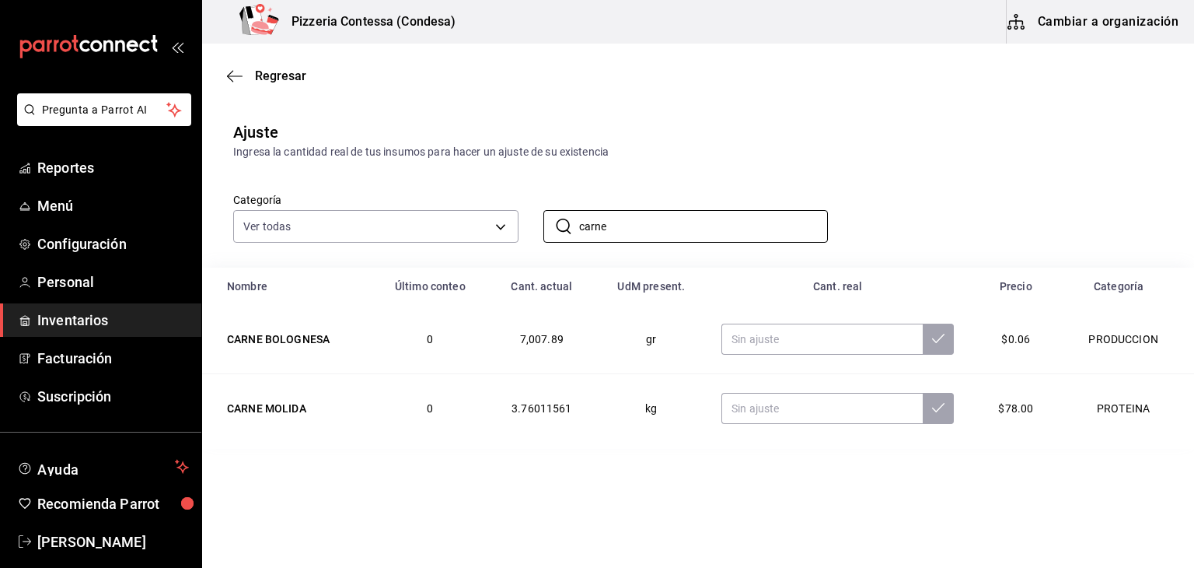
type input "carne"
click at [656, 480] on html "Pregunta a Parrot AI Reportes Menú Configuración Personal Inventarios Facturaci…" at bounding box center [597, 240] width 1194 height 480
click at [232, 69] on icon "button" at bounding box center [235, 76] width 16 height 14
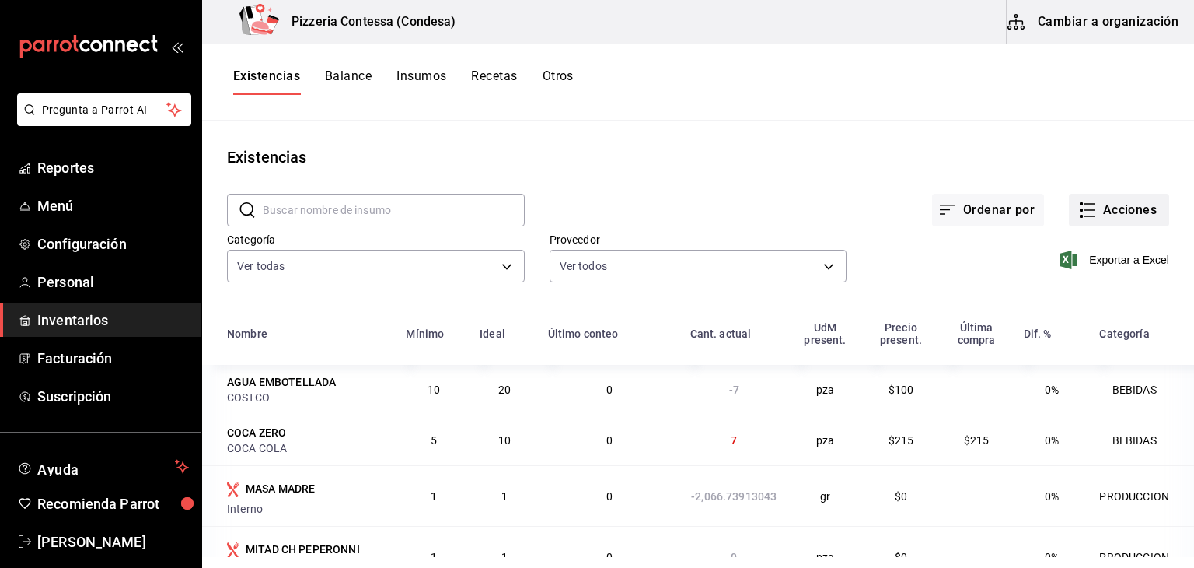
click at [1113, 215] on button "Acciones" at bounding box center [1119, 210] width 100 height 33
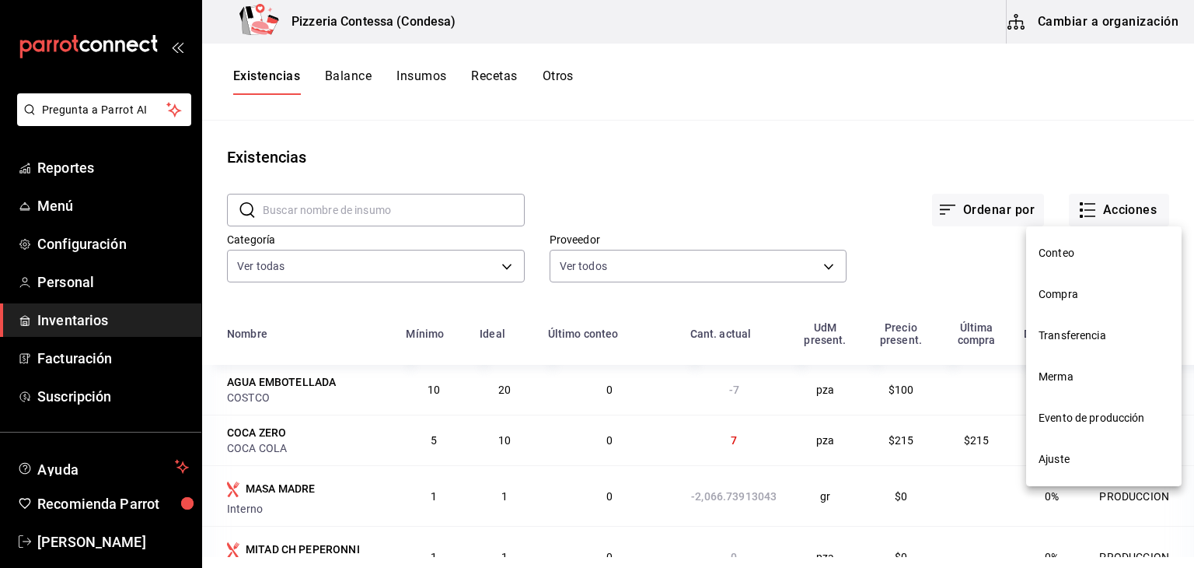
click at [1076, 421] on span "Evento de producción" at bounding box center [1104, 418] width 131 height 16
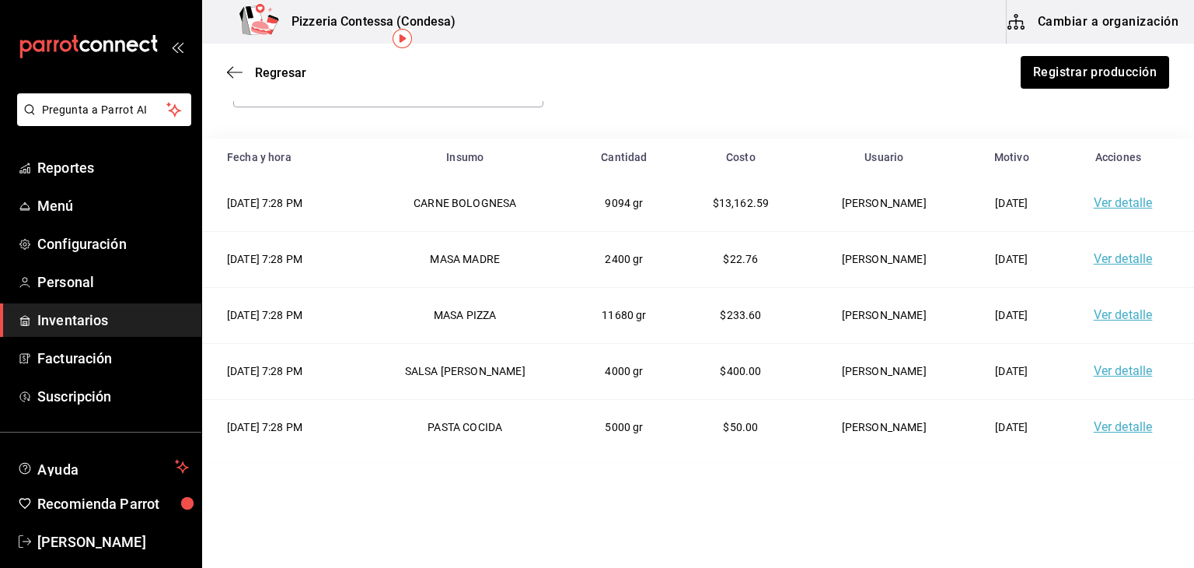
scroll to position [87, 0]
click at [1103, 208] on link "Ver detalle" at bounding box center [1123, 202] width 59 height 15
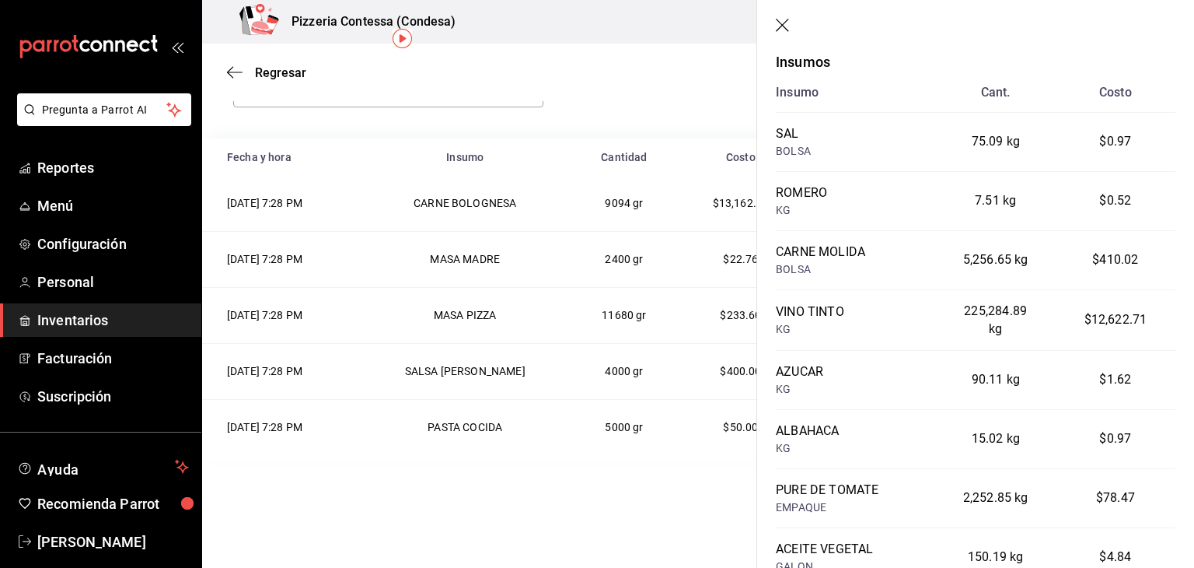
scroll to position [0, 0]
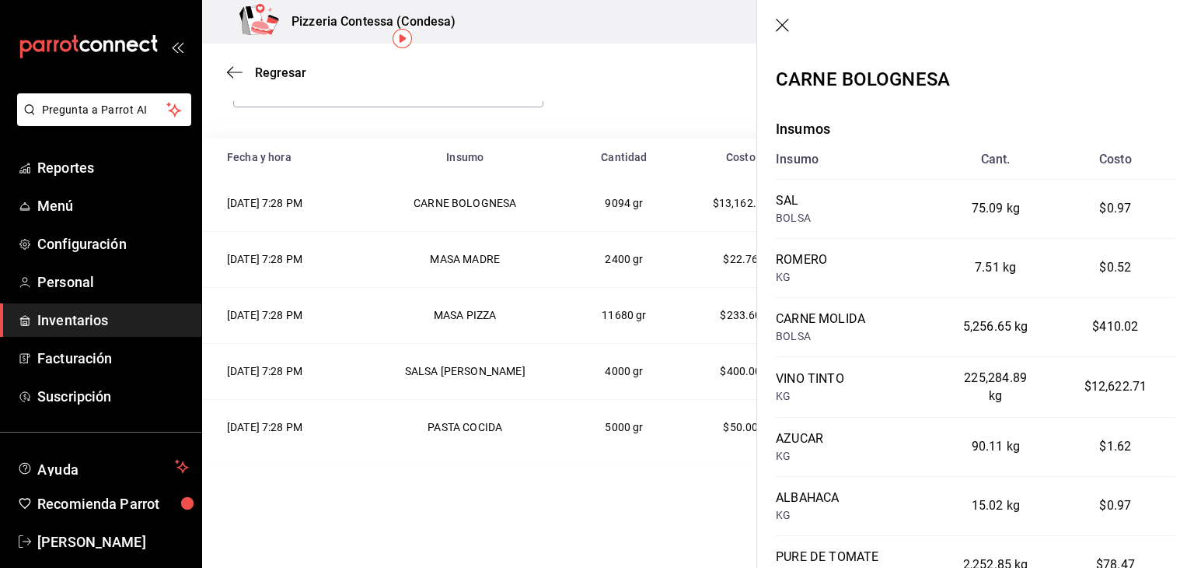
click at [783, 23] on icon "button" at bounding box center [784, 27] width 16 height 16
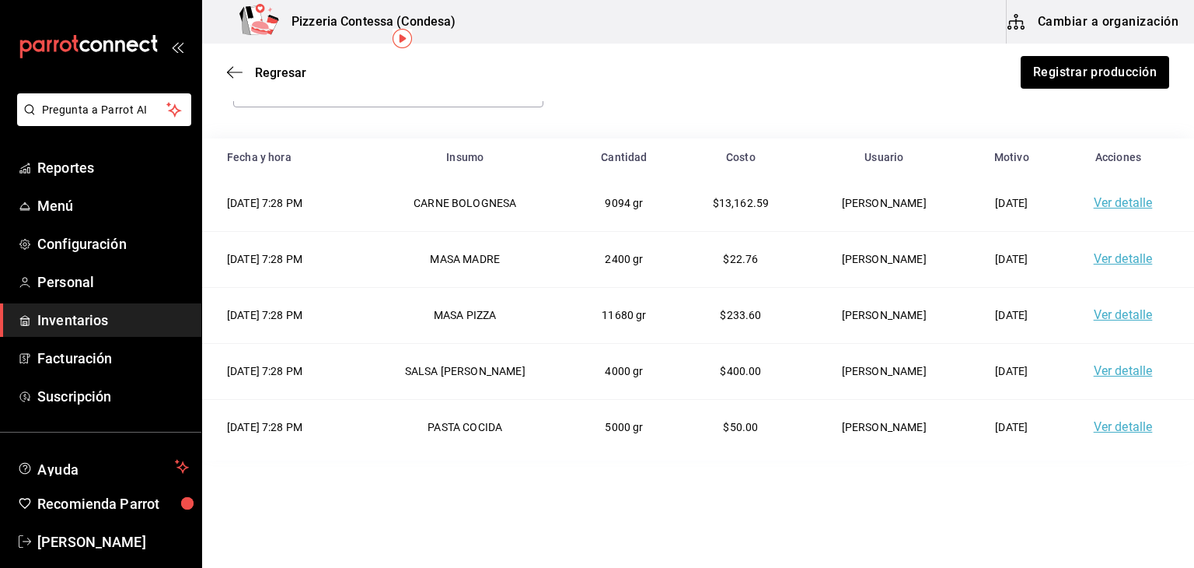
click at [1044, 23] on button "Cambiar a organización" at bounding box center [1094, 22] width 175 height 44
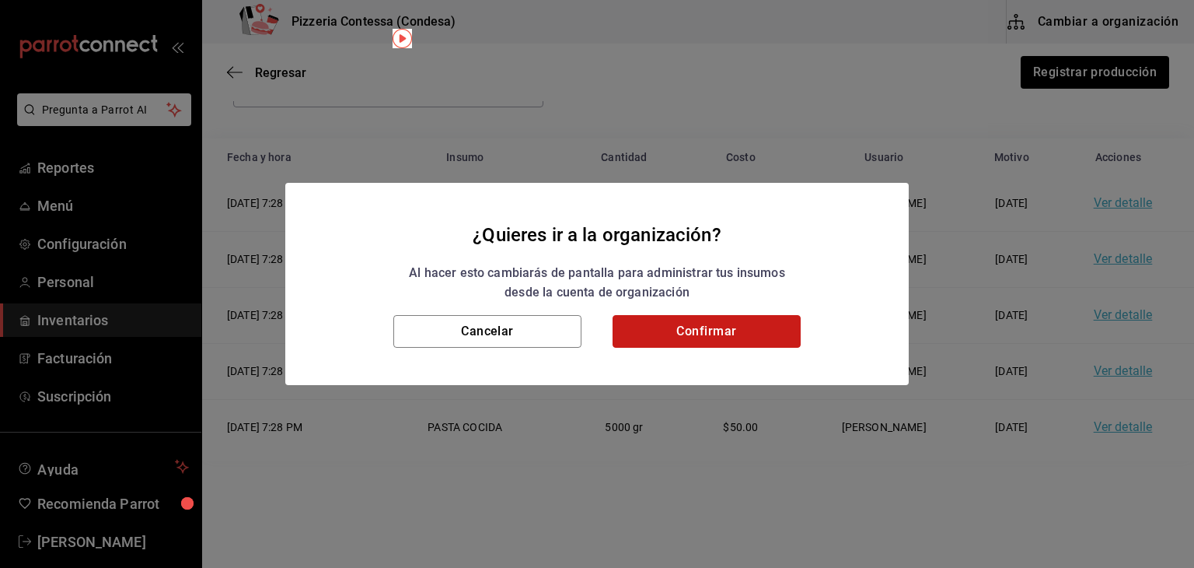
click at [748, 320] on button "Confirmar" at bounding box center [707, 331] width 188 height 33
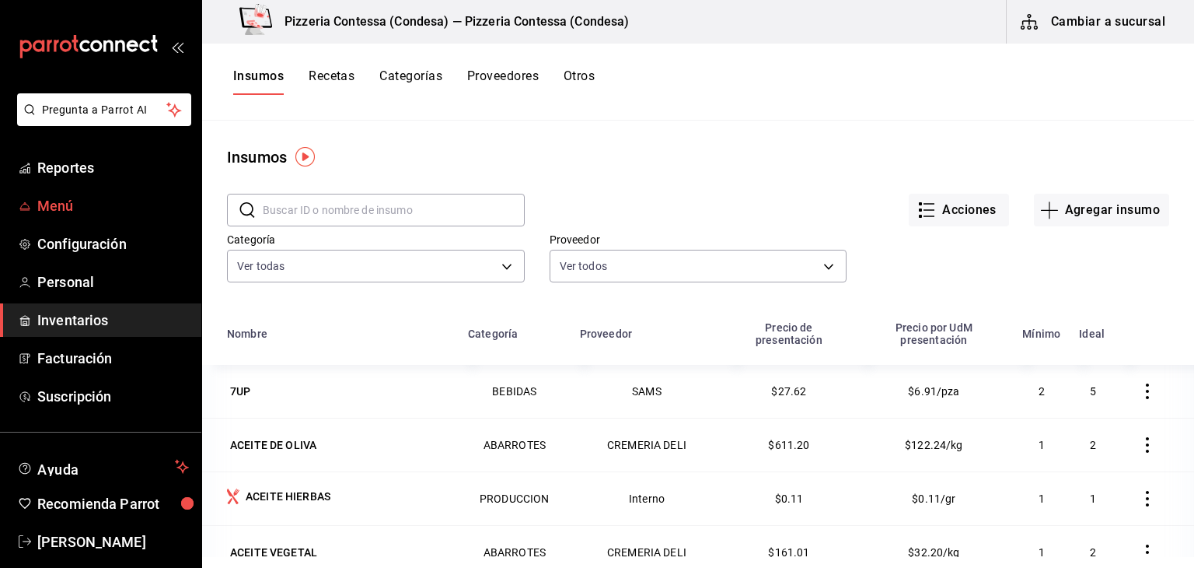
click at [58, 198] on span "Menú" at bounding box center [113, 205] width 152 height 21
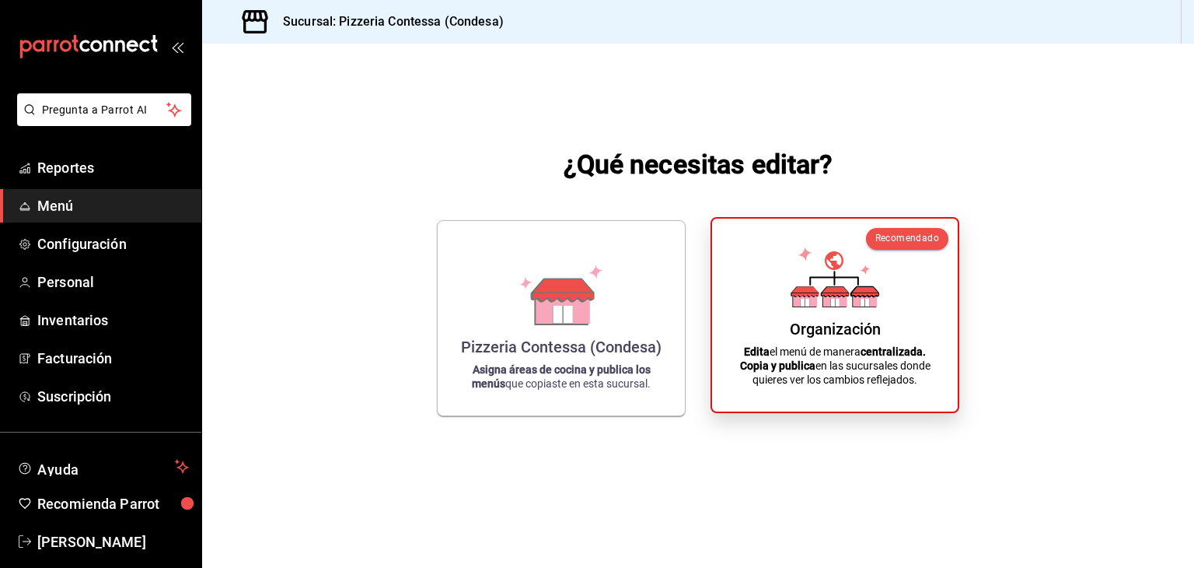
click at [735, 284] on div "Organización Edita el menú de manera centralizada. Copia y publica en las sucur…" at bounding box center [835, 315] width 208 height 168
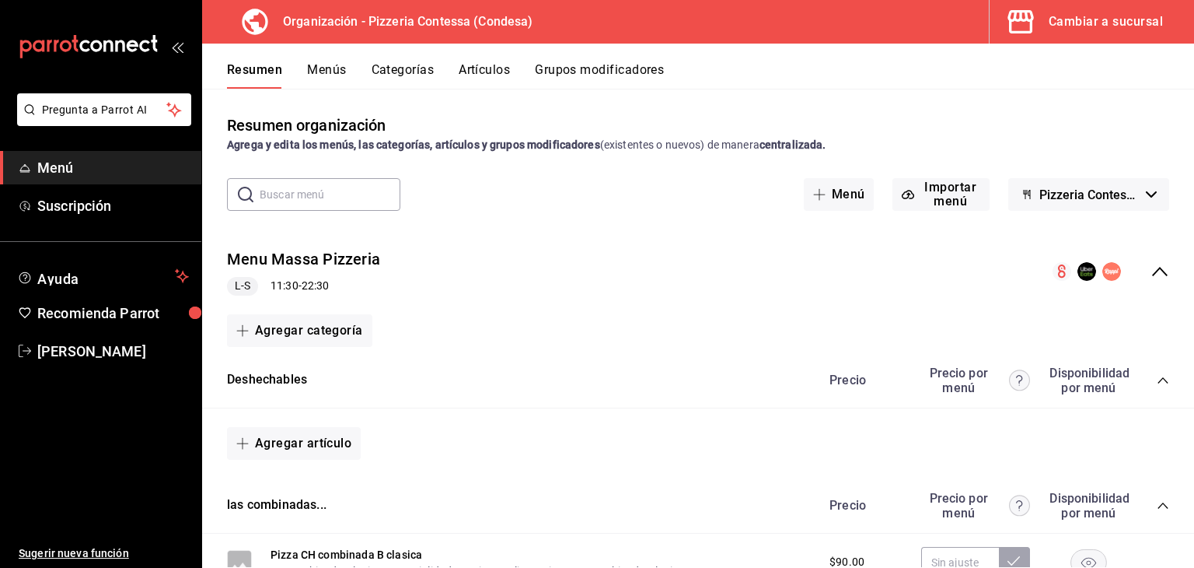
click at [340, 72] on button "Menús" at bounding box center [326, 75] width 39 height 26
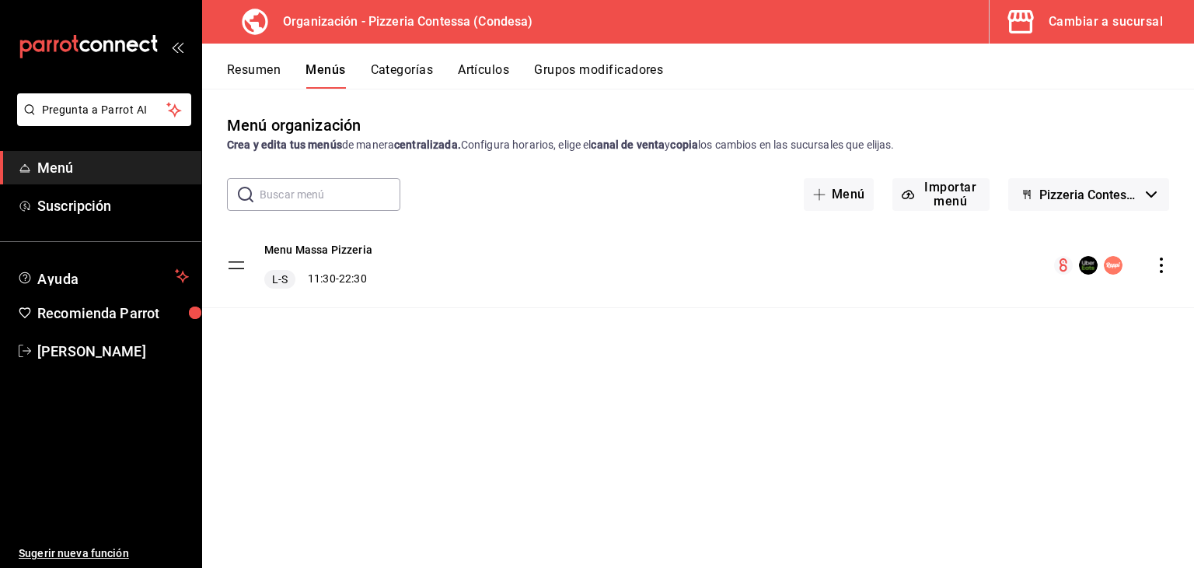
click at [1154, 259] on icon "actions" at bounding box center [1162, 265] width 16 height 16
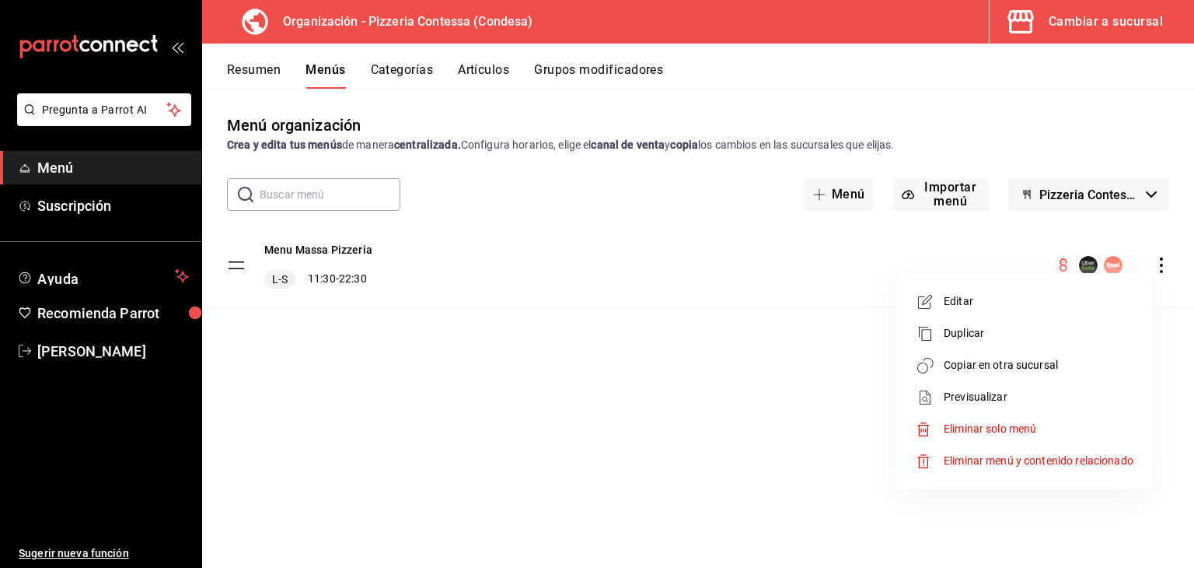
click at [1015, 360] on span "Copiar en otra sucursal" at bounding box center [1039, 365] width 190 height 16
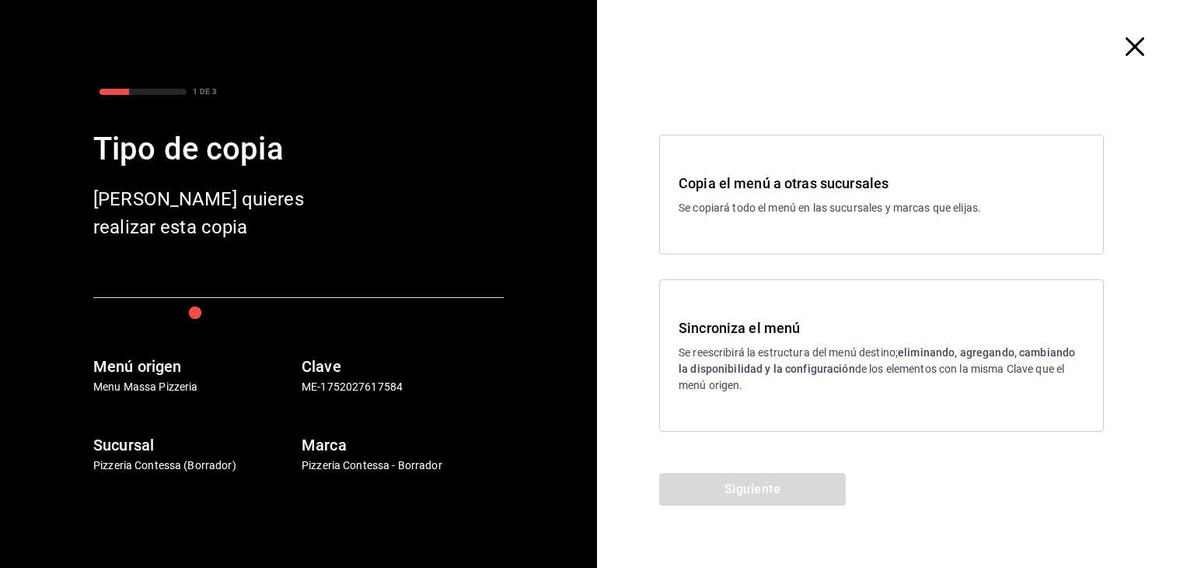
click at [877, 341] on div "Sincroniza el menú Se reescribirá la estructura del menú destino; eliminando, a…" at bounding box center [882, 355] width 406 height 76
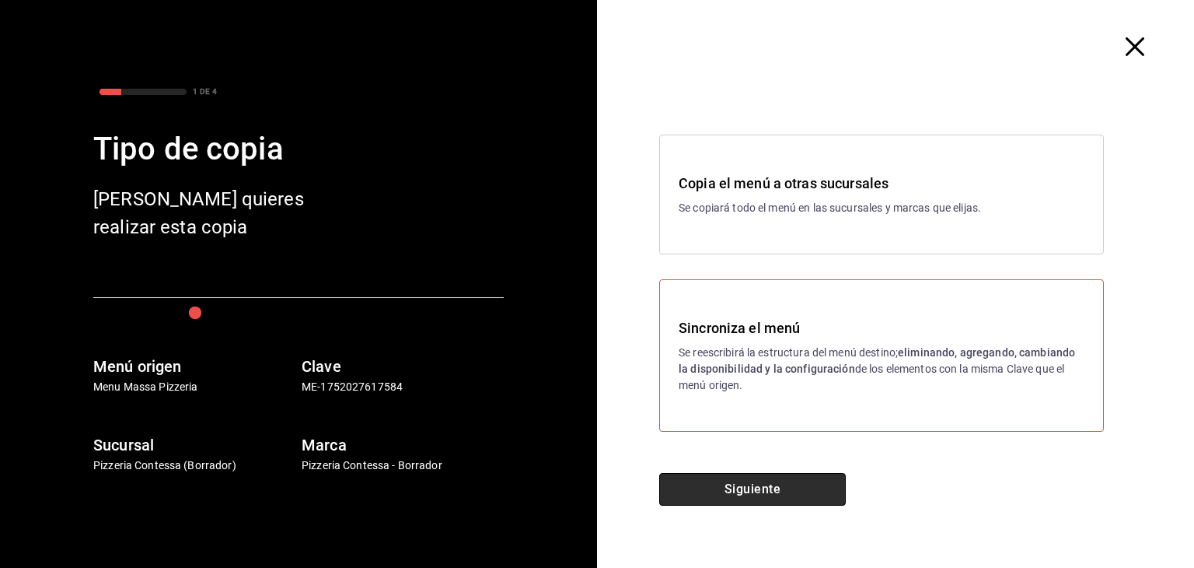
click at [769, 481] on button "Siguiente" at bounding box center [752, 489] width 187 height 33
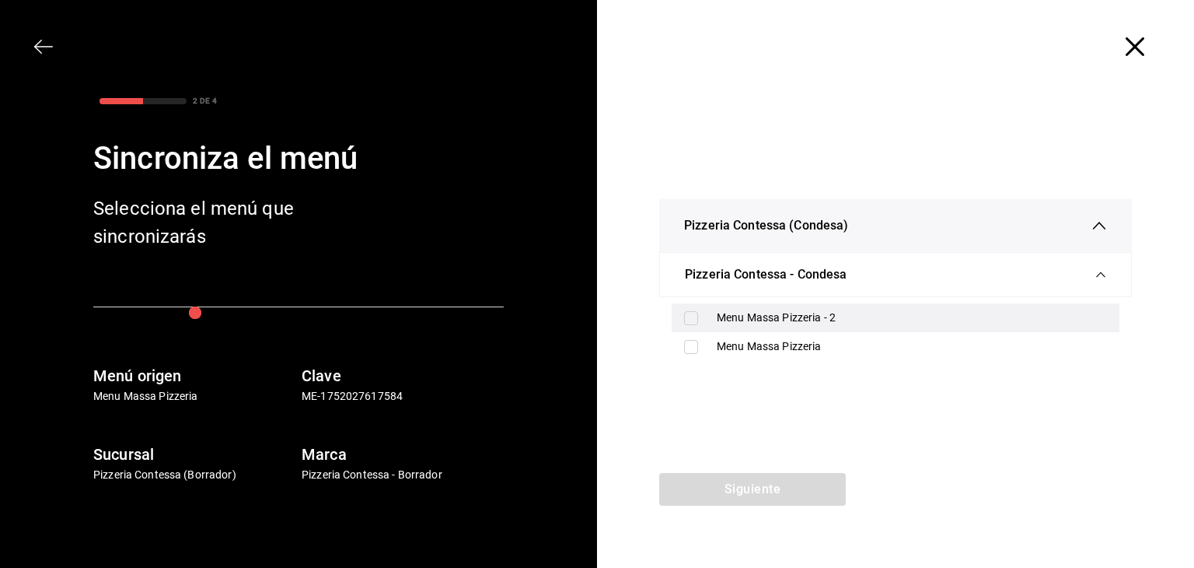
click at [818, 321] on div "Menu Massa Pizzeria - 2" at bounding box center [912, 317] width 390 height 16
checkbox input "true"
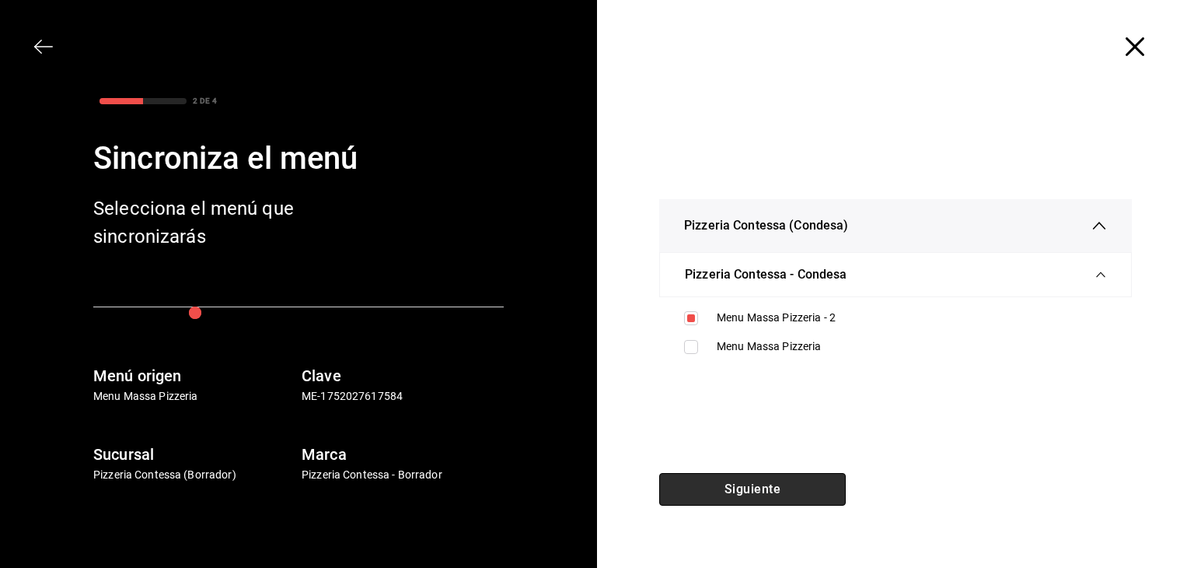
click at [764, 495] on button "Siguiente" at bounding box center [752, 489] width 187 height 33
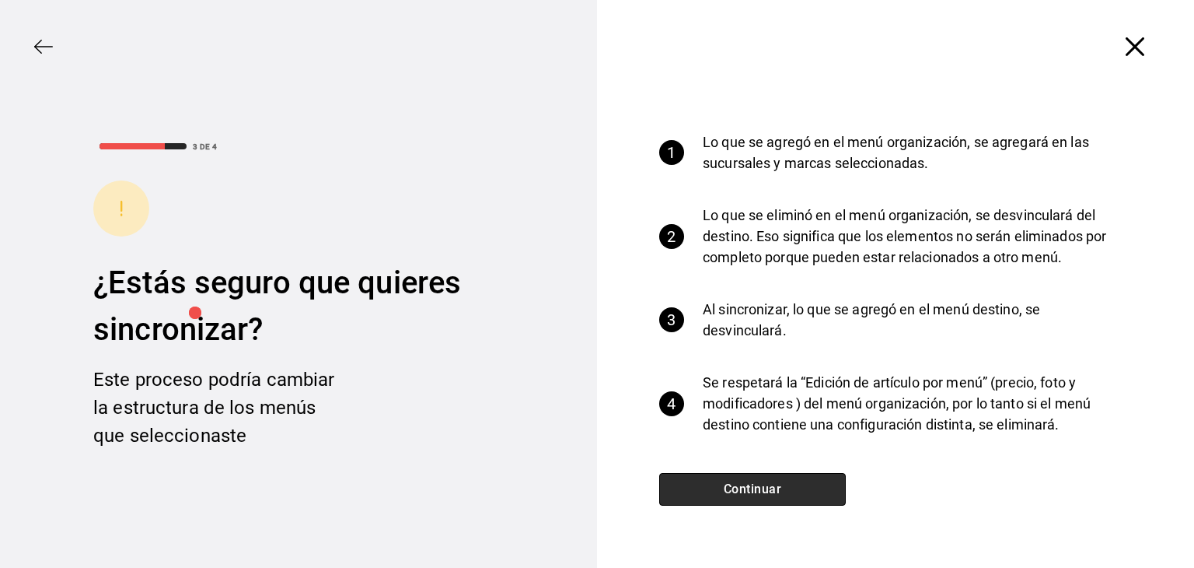
click at [768, 480] on button "Continuar" at bounding box center [752, 489] width 187 height 33
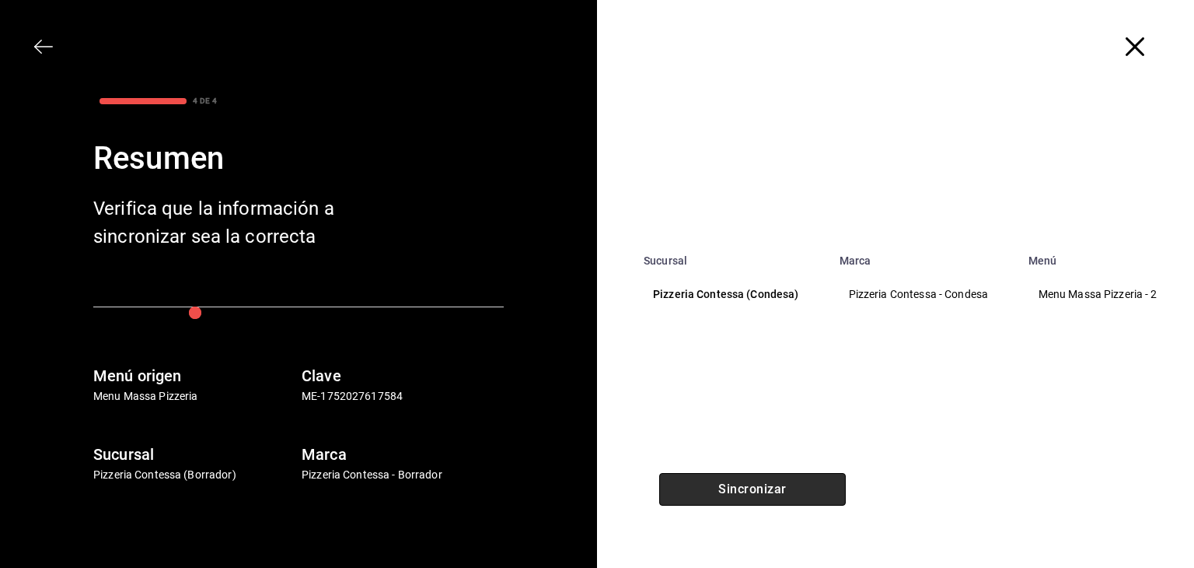
click at [768, 480] on button "Sincronizar" at bounding box center [752, 489] width 187 height 33
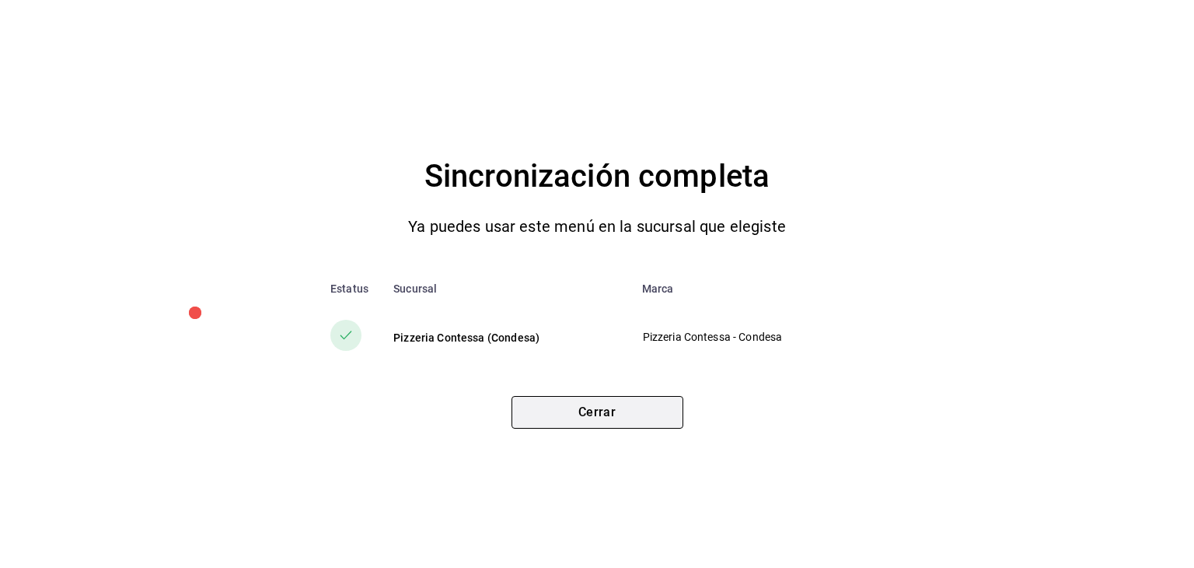
click at [628, 400] on button "Cerrar" at bounding box center [598, 412] width 172 height 33
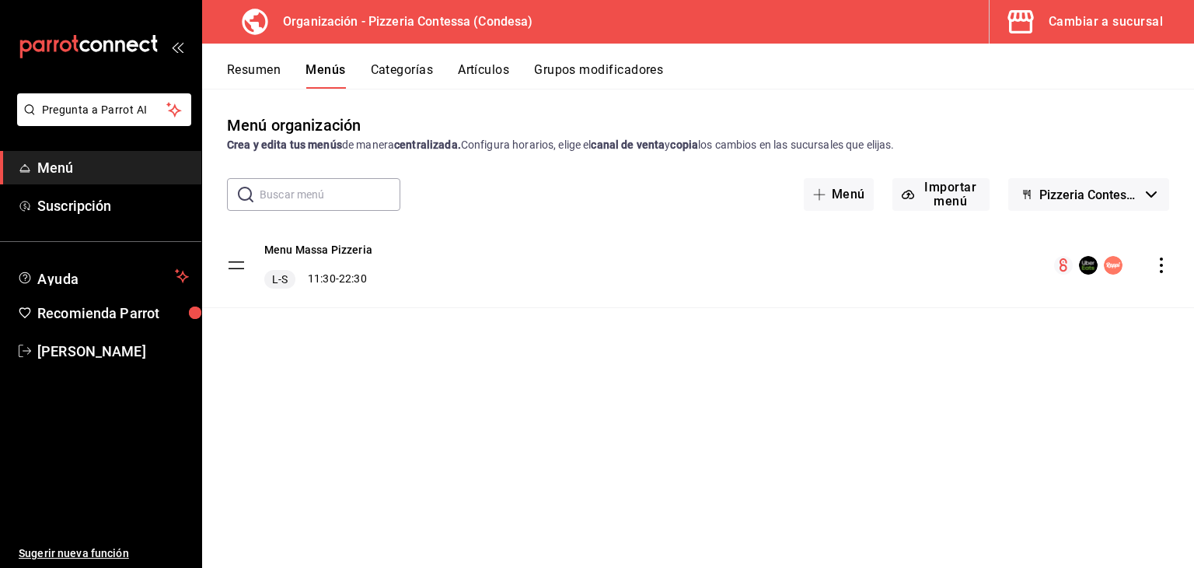
click at [1046, 30] on button "Cambiar a sucursal" at bounding box center [1086, 22] width 192 height 44
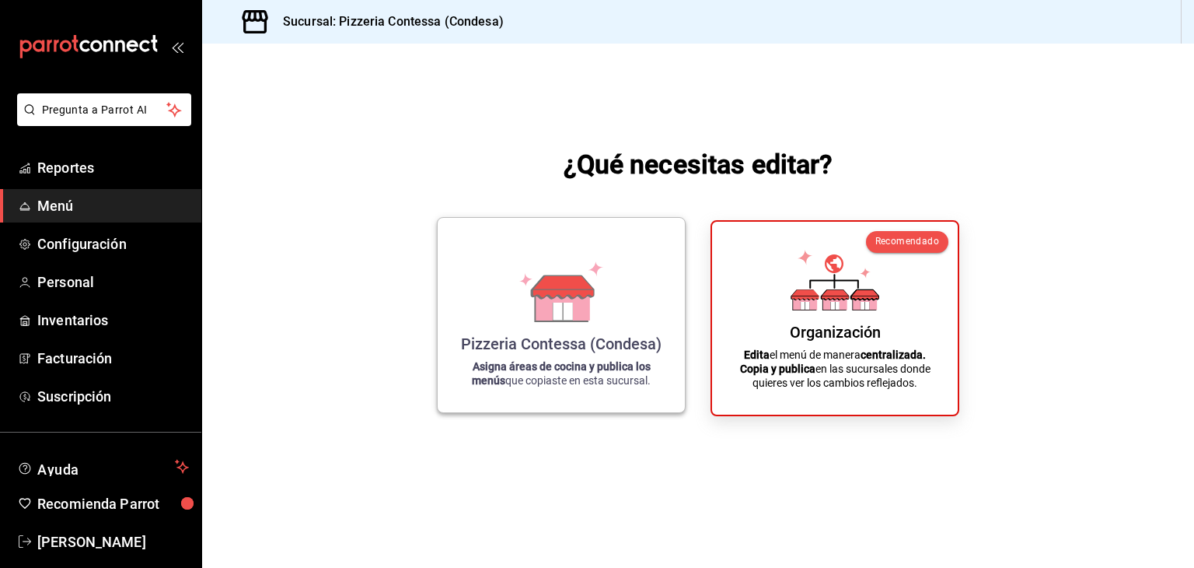
click at [537, 296] on icon at bounding box center [563, 304] width 54 height 33
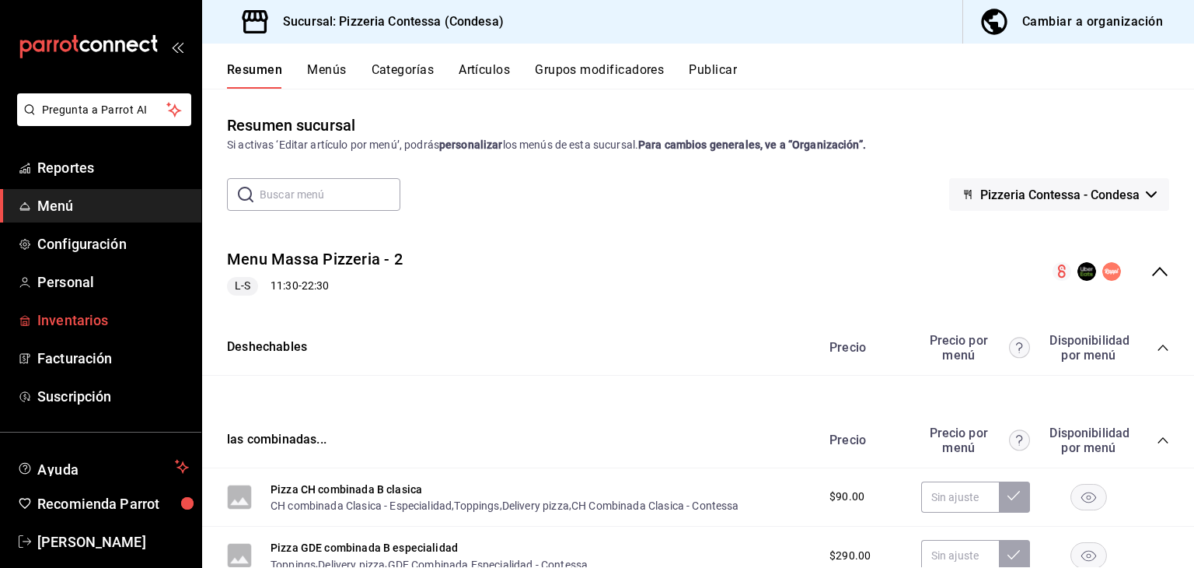
click at [85, 323] on span "Inventarios" at bounding box center [113, 319] width 152 height 21
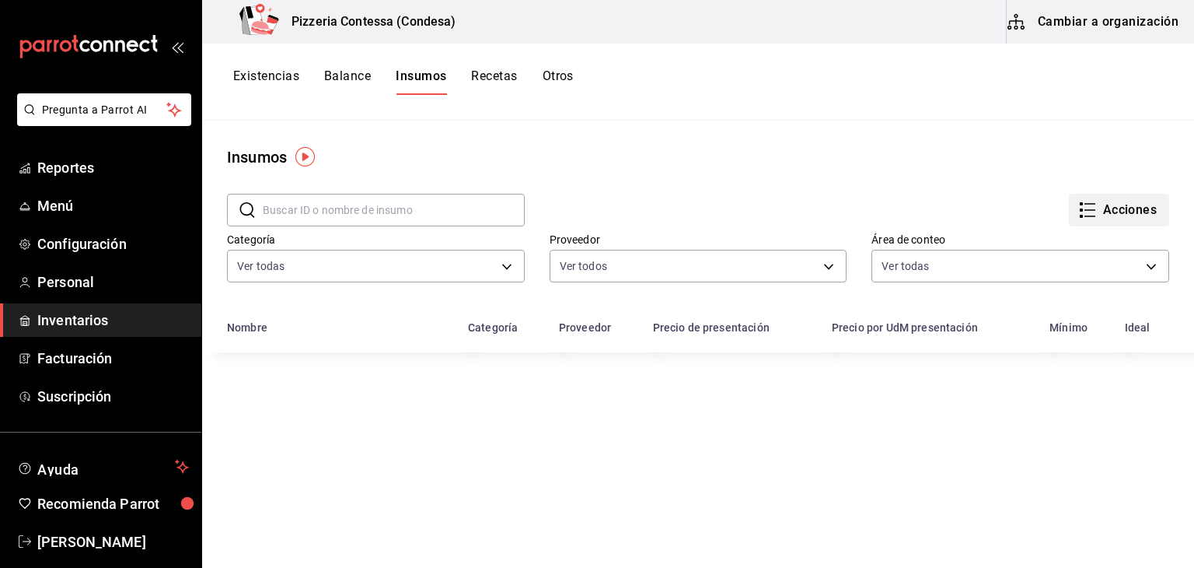
click at [1095, 215] on button "Acciones" at bounding box center [1119, 210] width 100 height 33
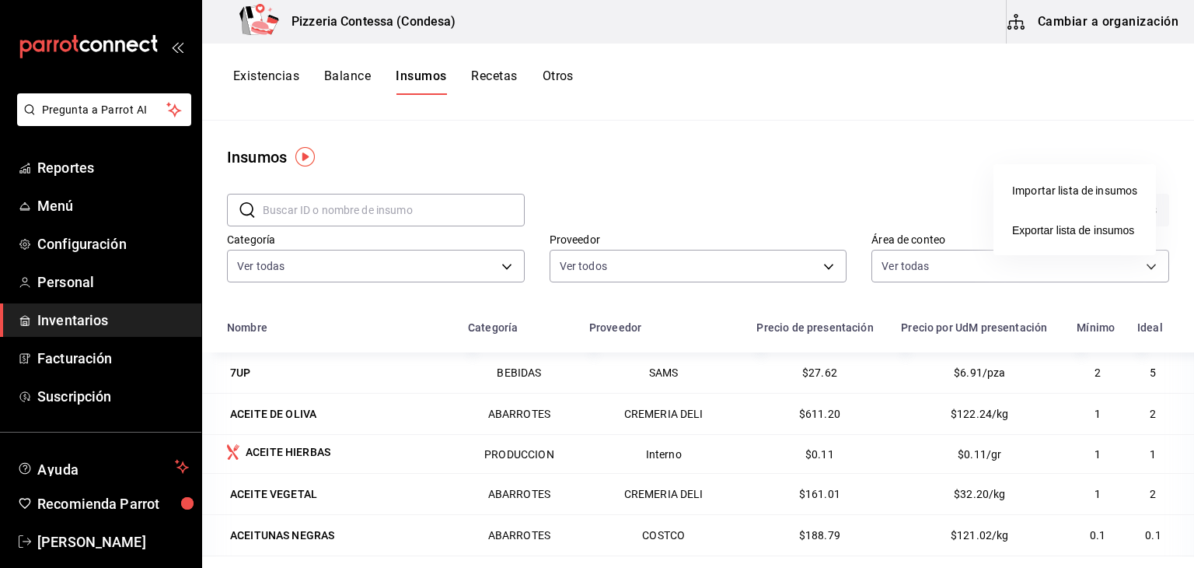
click at [781, 135] on div at bounding box center [597, 284] width 1194 height 568
click at [348, 72] on button "Balance" at bounding box center [347, 81] width 47 height 26
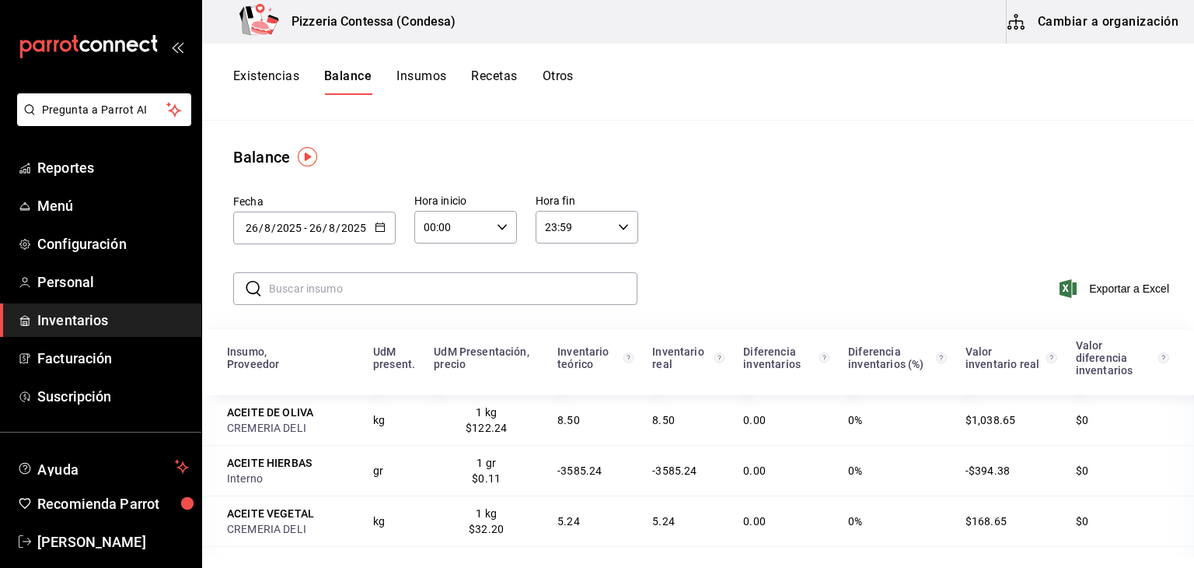
click at [274, 74] on button "Existencias" at bounding box center [266, 81] width 66 height 26
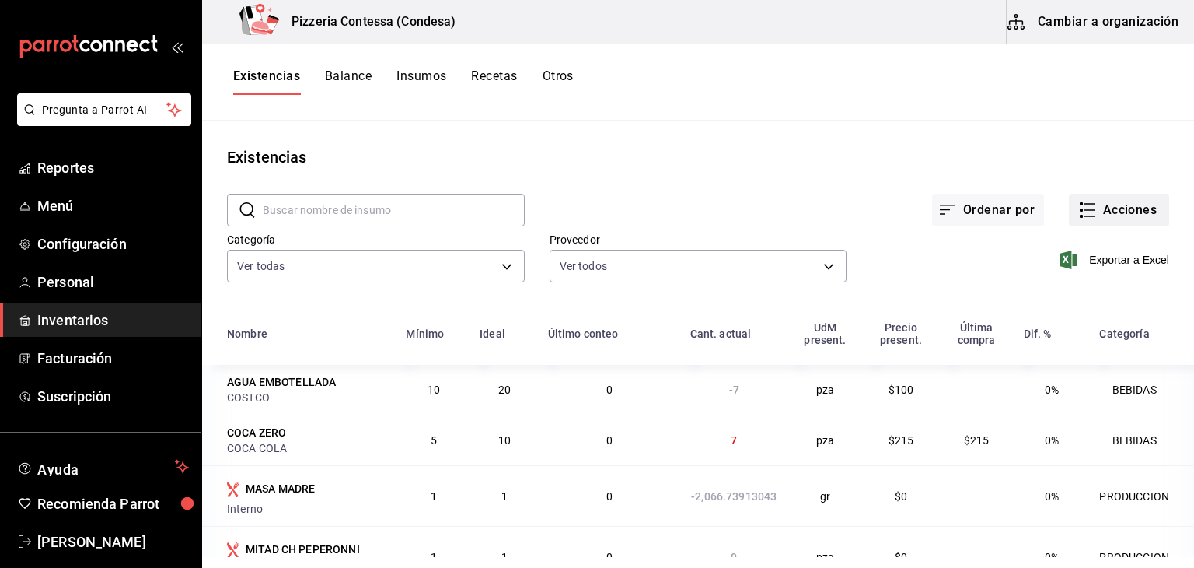
click at [1109, 215] on button "Acciones" at bounding box center [1119, 210] width 100 height 33
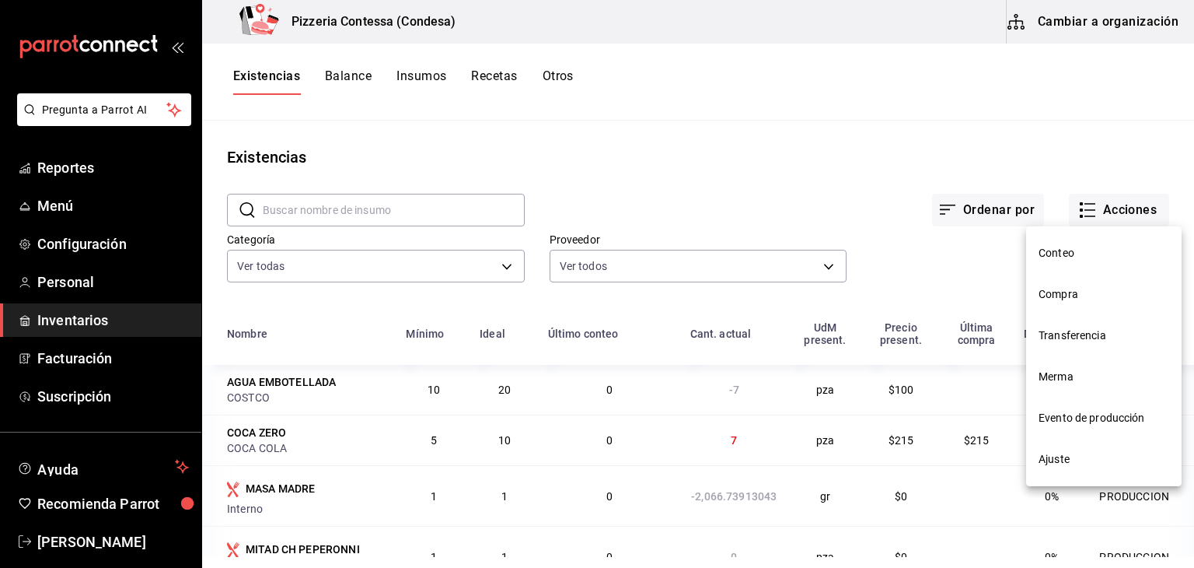
click at [1103, 408] on li "Evento de producción" at bounding box center [1104, 417] width 156 height 41
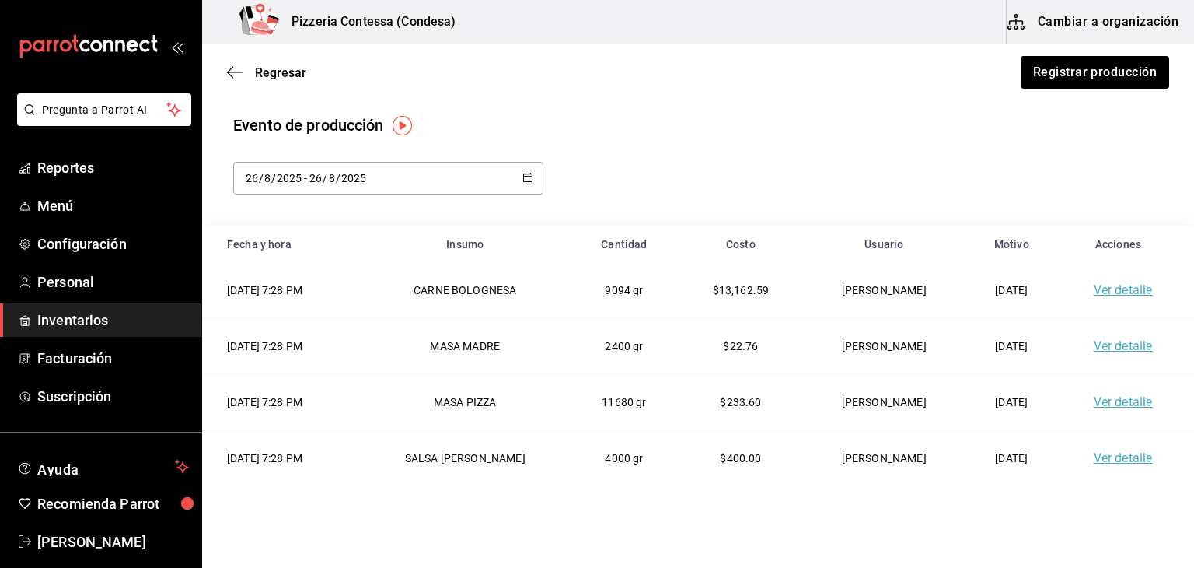
click at [1099, 290] on link "Ver detalle" at bounding box center [1123, 289] width 59 height 15
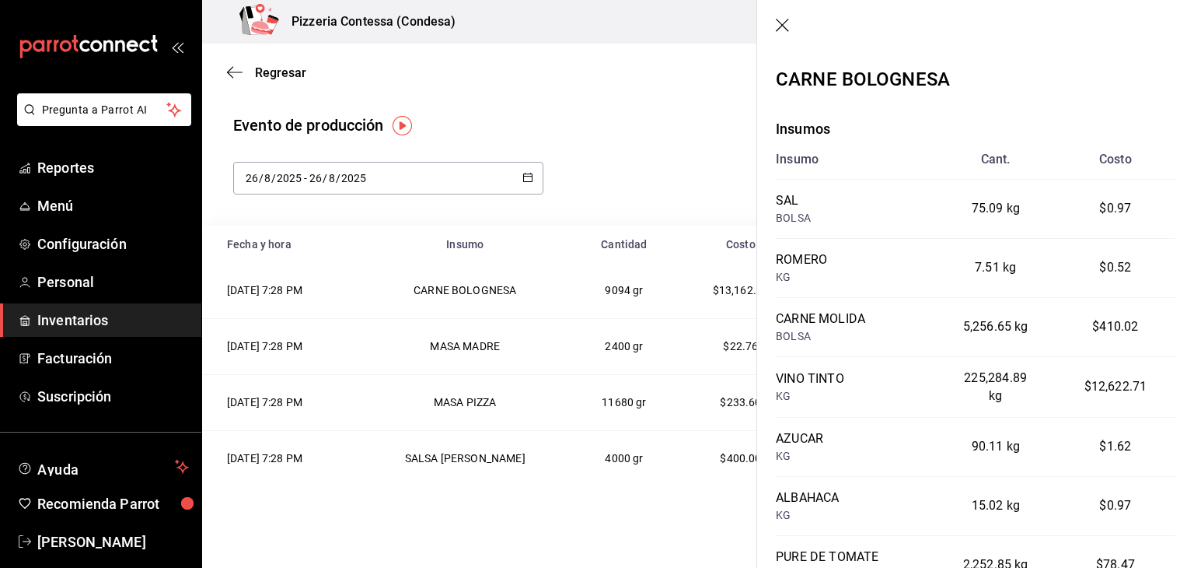
click at [773, 26] on header at bounding box center [975, 26] width 437 height 53
click at [781, 19] on icon "button" at bounding box center [784, 27] width 16 height 16
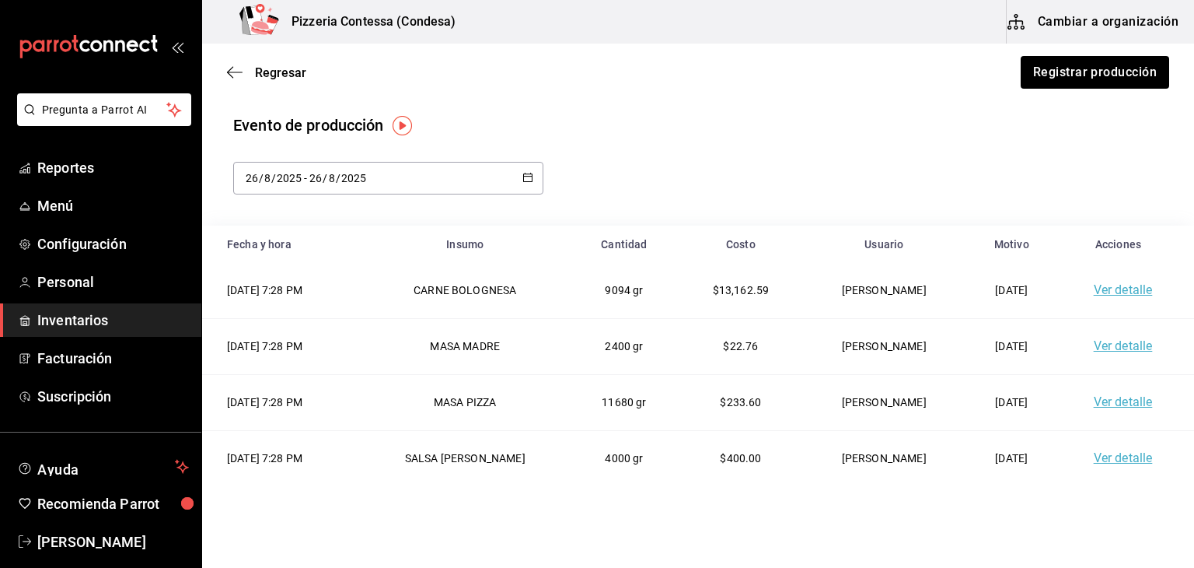
click at [90, 317] on span "Inventarios" at bounding box center [113, 319] width 152 height 21
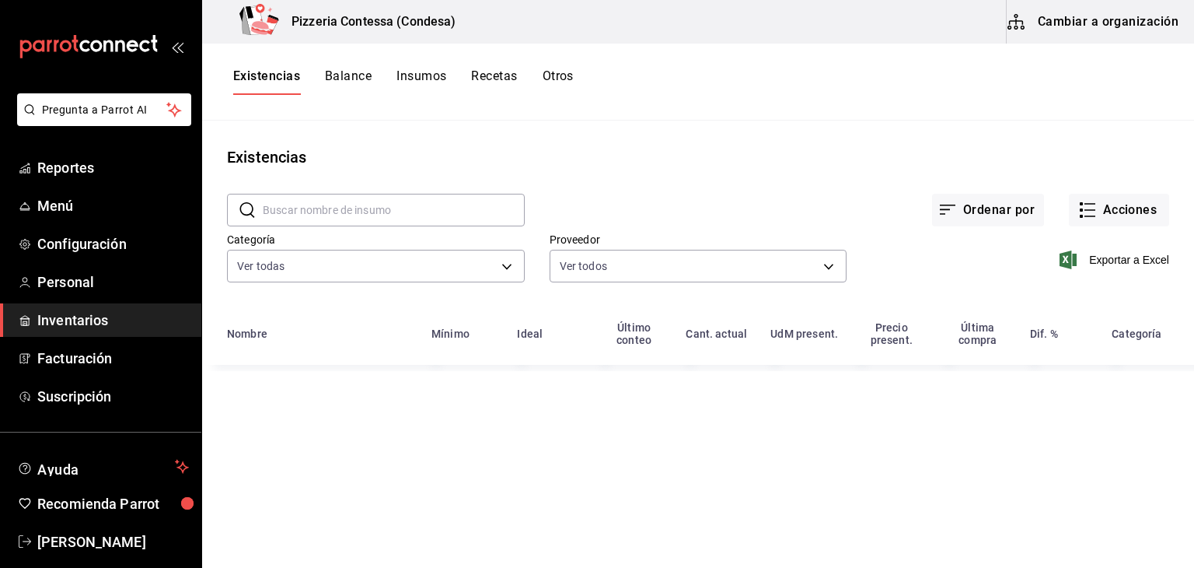
click at [1112, 19] on button "Cambiar a organización" at bounding box center [1094, 22] width 175 height 44
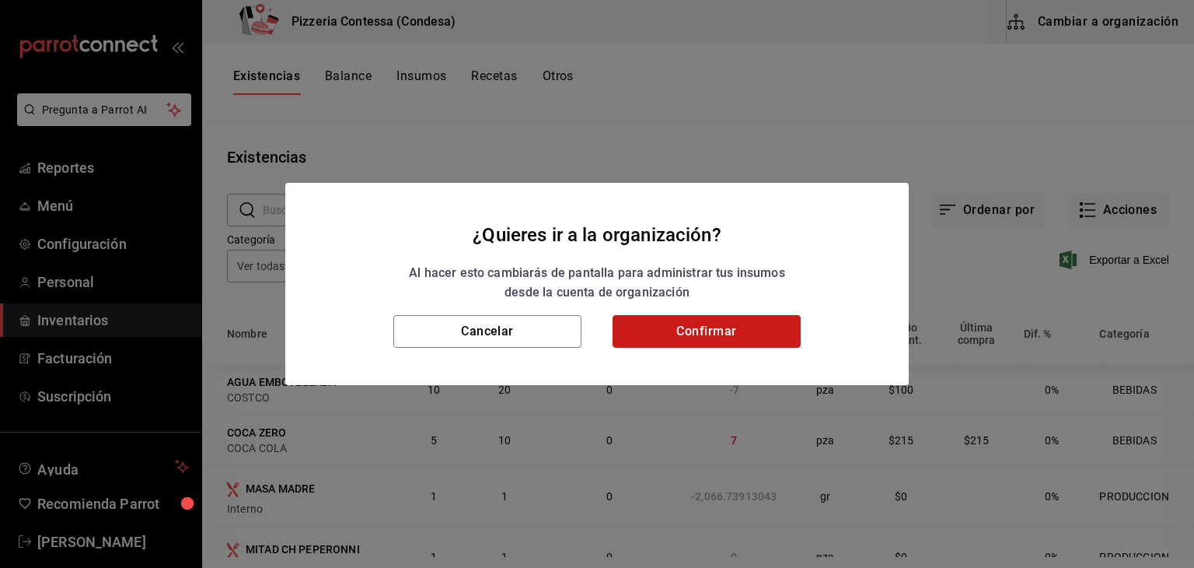
click at [735, 334] on button "Confirmar" at bounding box center [707, 331] width 188 height 33
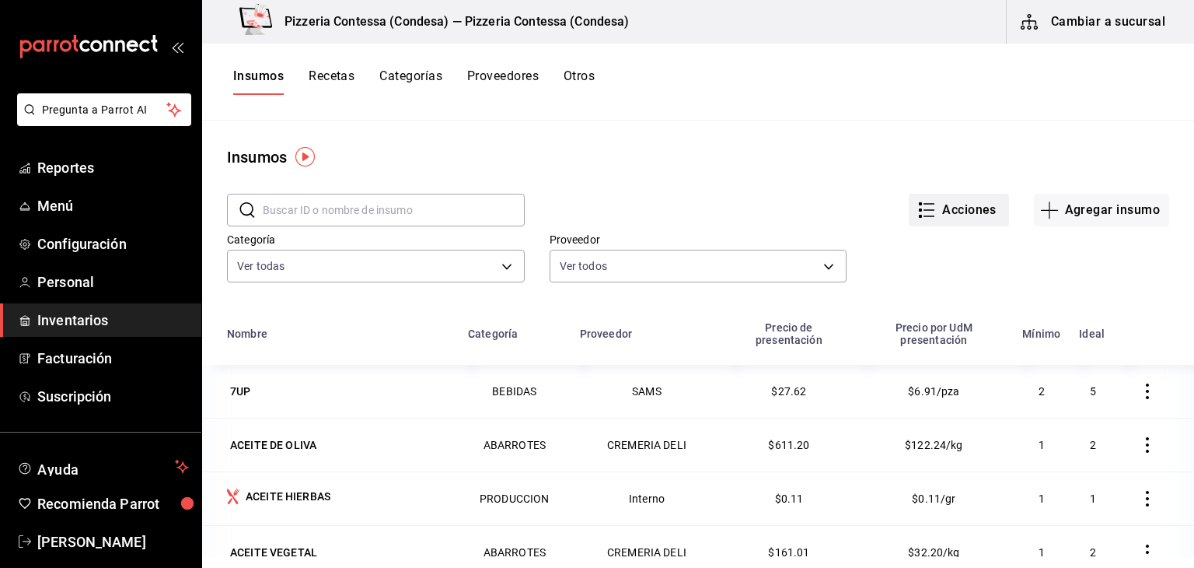
click at [950, 213] on button "Acciones" at bounding box center [959, 210] width 100 height 33
click at [323, 66] on div at bounding box center [597, 284] width 1194 height 568
click at [323, 71] on button "Recetas" at bounding box center [332, 81] width 46 height 26
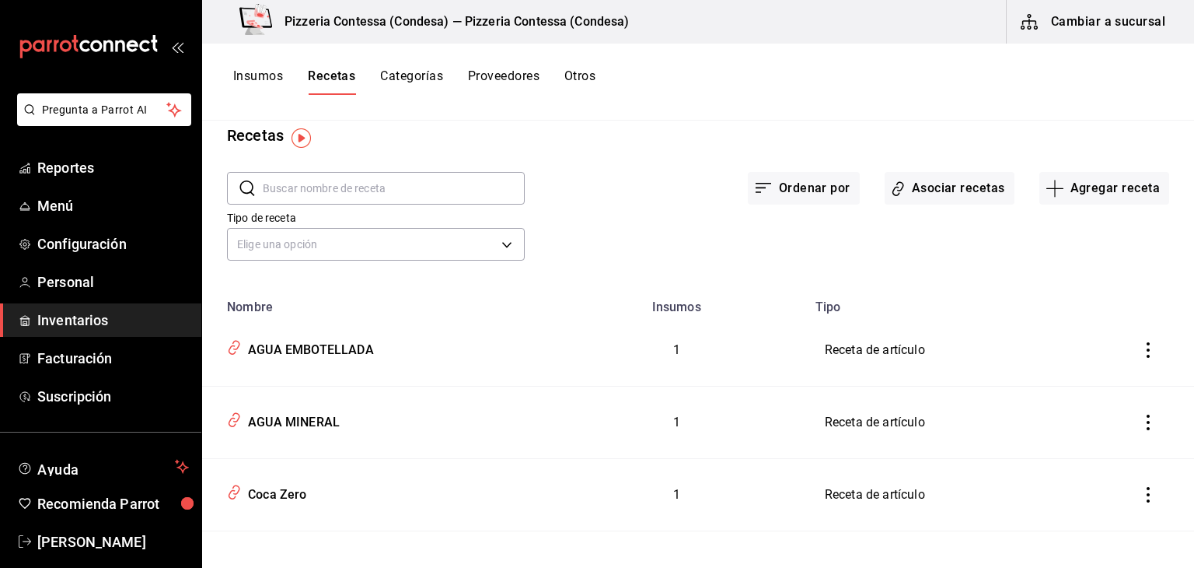
scroll to position [19, 0]
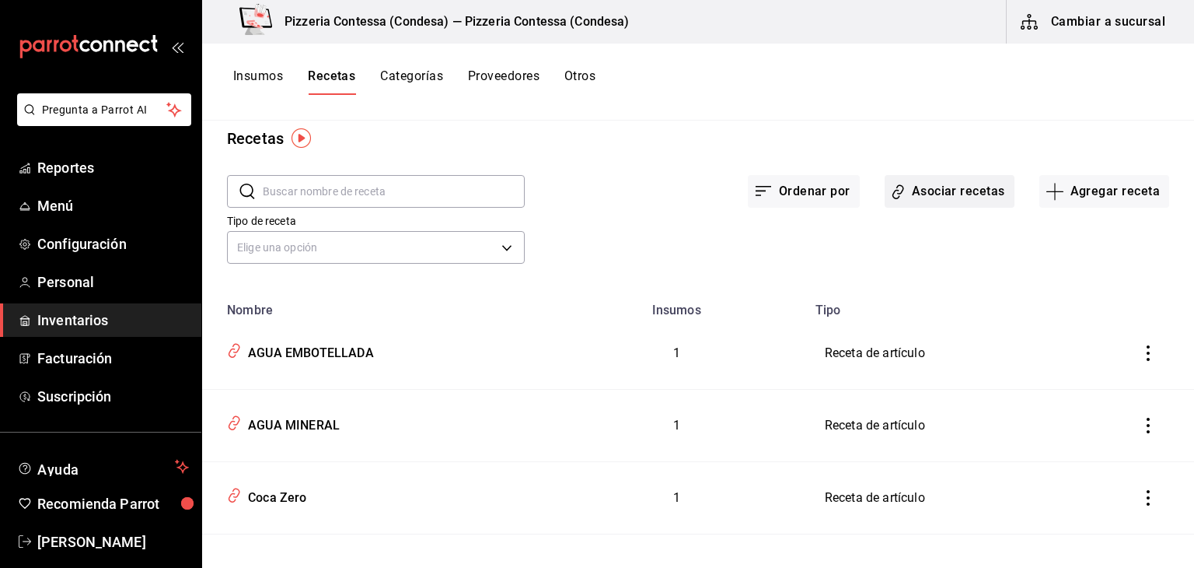
click at [940, 201] on button "Asociar recetas" at bounding box center [950, 191] width 130 height 33
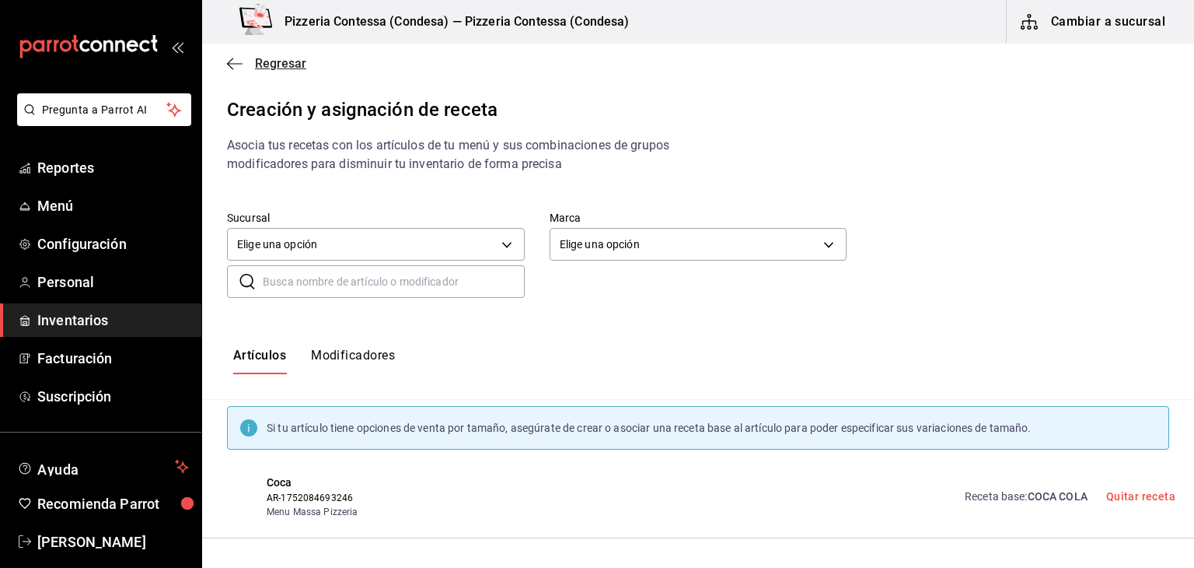
click at [255, 60] on span "Regresar" at bounding box center [280, 63] width 51 height 15
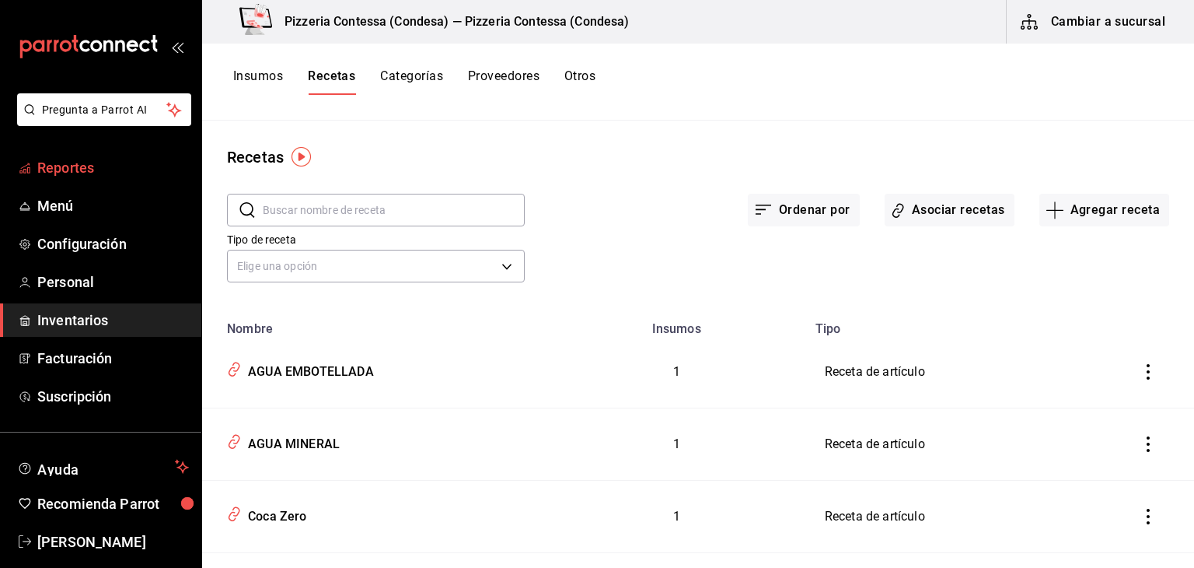
click at [65, 163] on span "Reportes" at bounding box center [113, 167] width 152 height 21
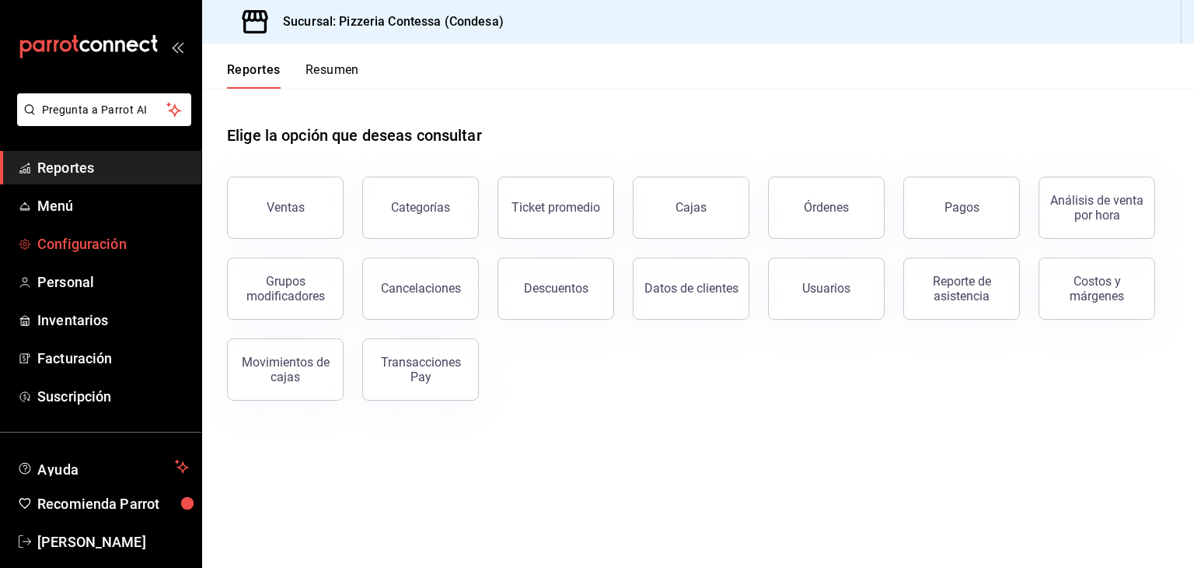
click at [93, 233] on span "Configuración" at bounding box center [113, 243] width 152 height 21
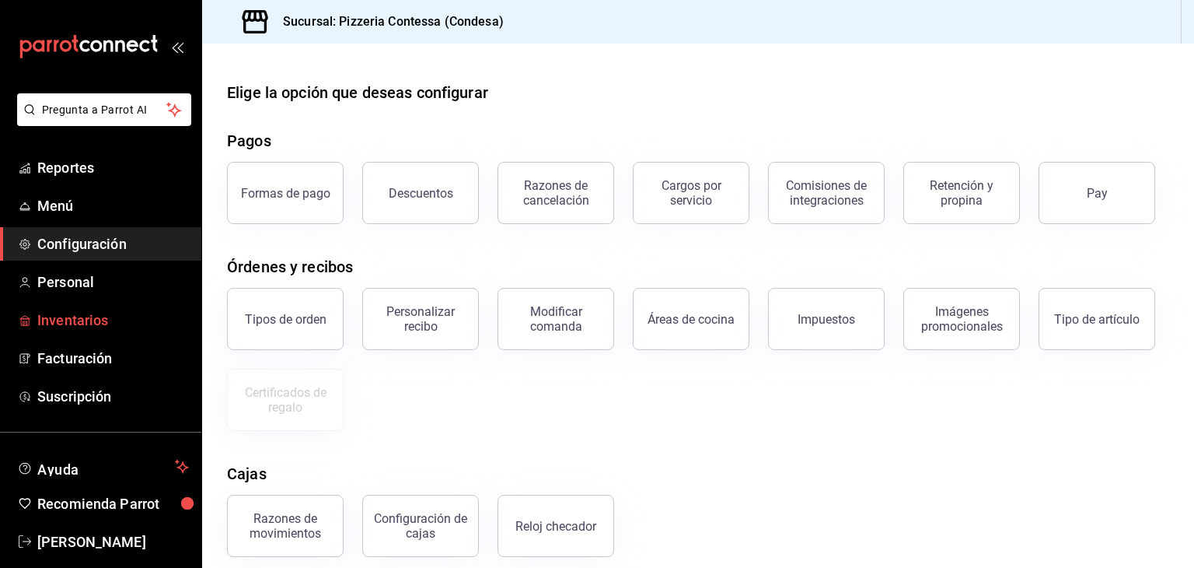
click at [44, 314] on span "Inventarios" at bounding box center [113, 319] width 152 height 21
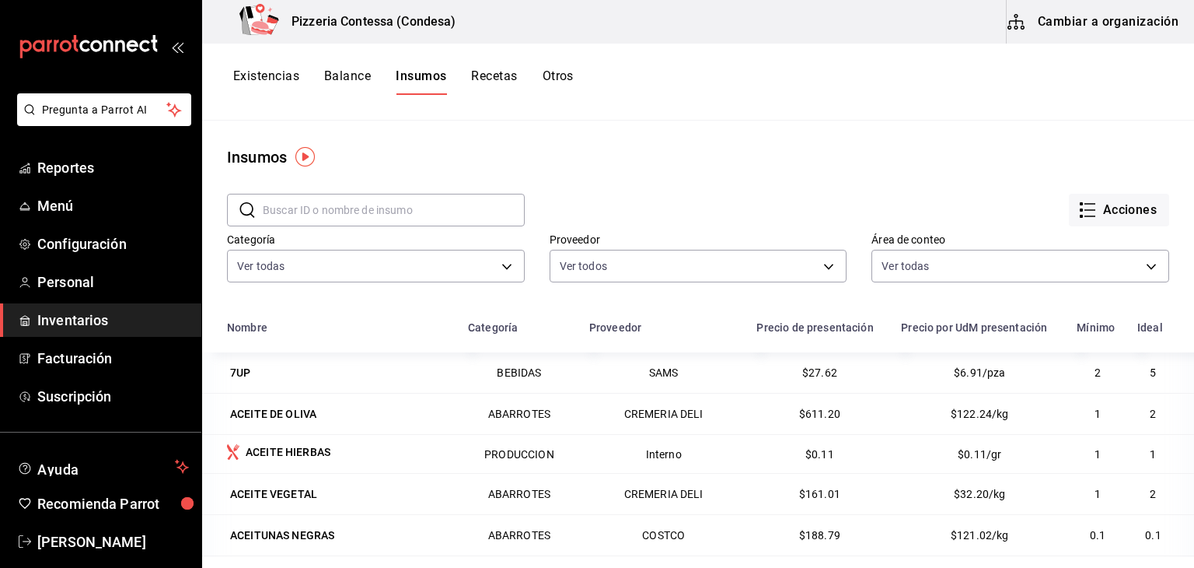
click at [1068, 17] on button "Cambiar a organización" at bounding box center [1094, 22] width 175 height 44
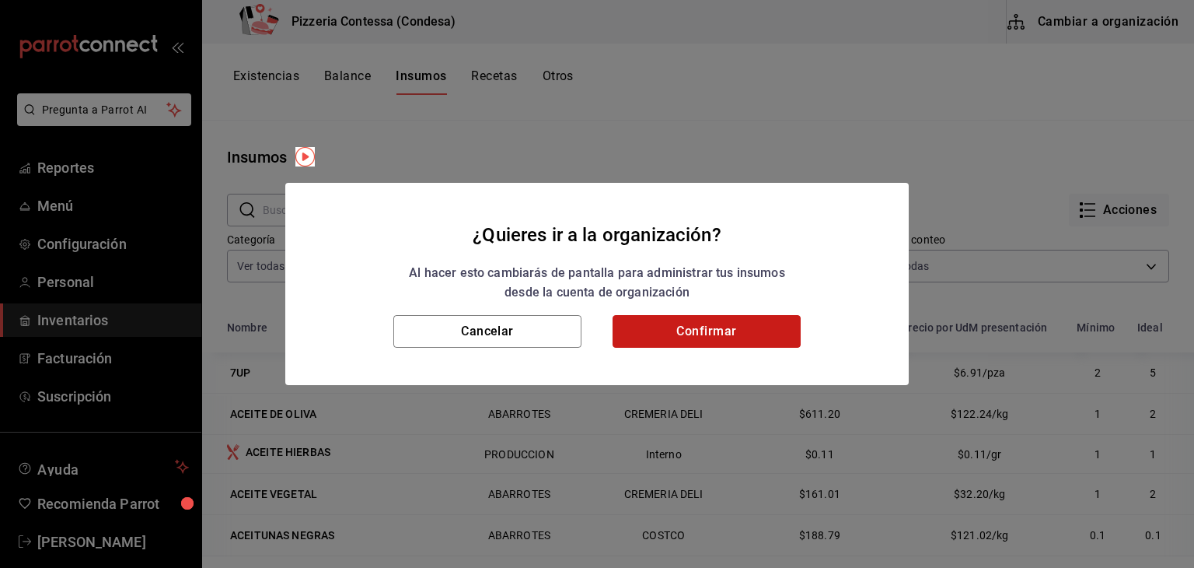
click at [778, 321] on button "Confirmar" at bounding box center [707, 331] width 188 height 33
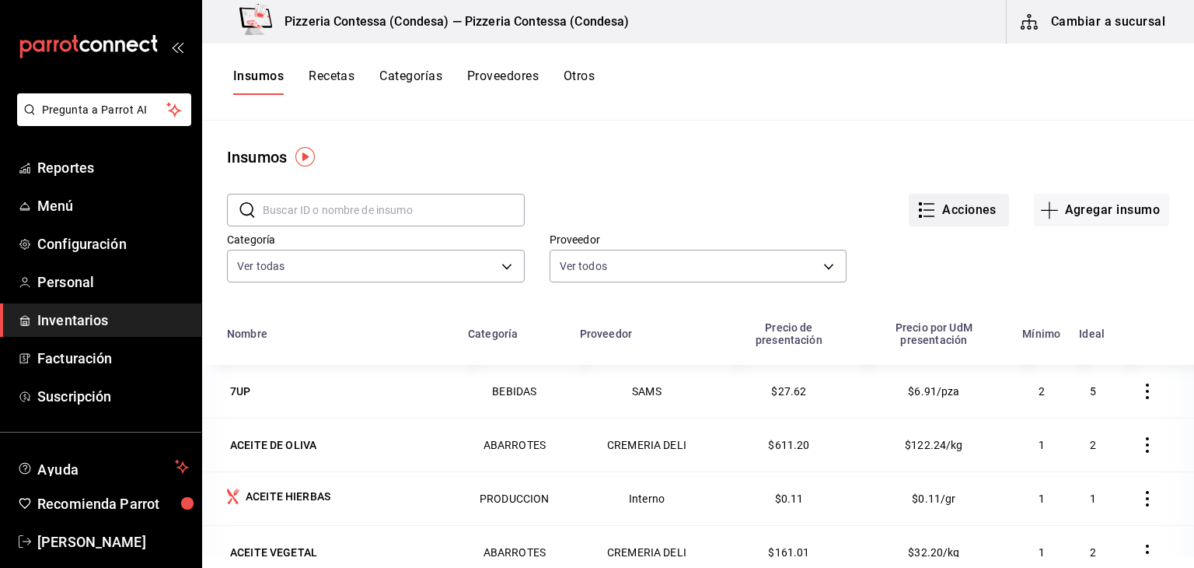
click at [918, 197] on button "Acciones" at bounding box center [959, 210] width 100 height 33
click at [82, 318] on div at bounding box center [597, 284] width 1194 height 568
click at [100, 317] on span "Inventarios" at bounding box center [113, 319] width 152 height 21
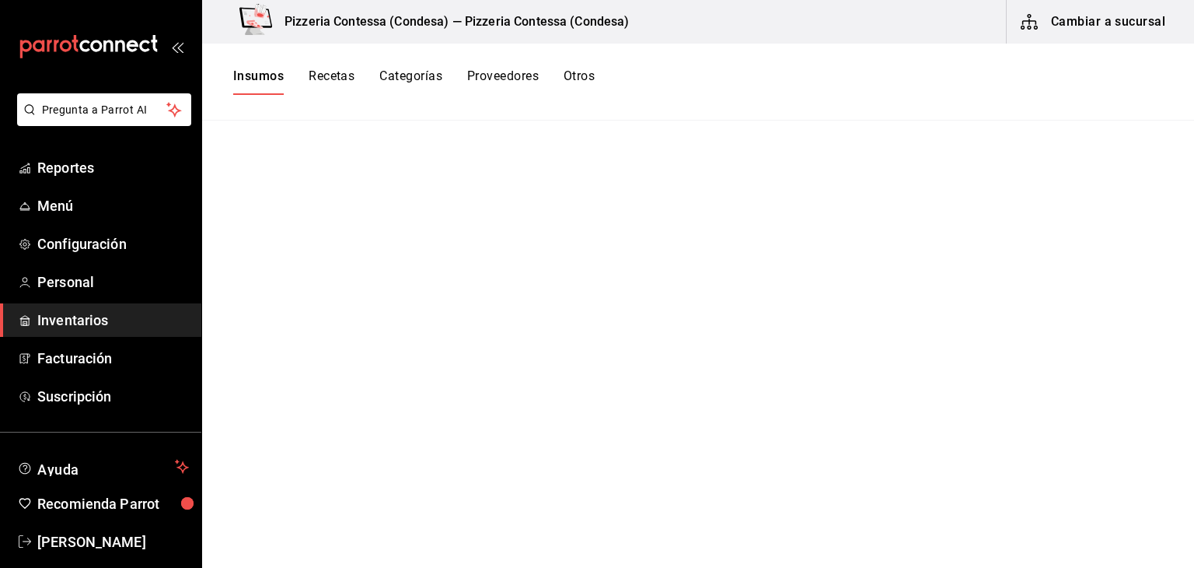
click at [1102, 16] on button "Cambiar a sucursal" at bounding box center [1094, 22] width 175 height 44
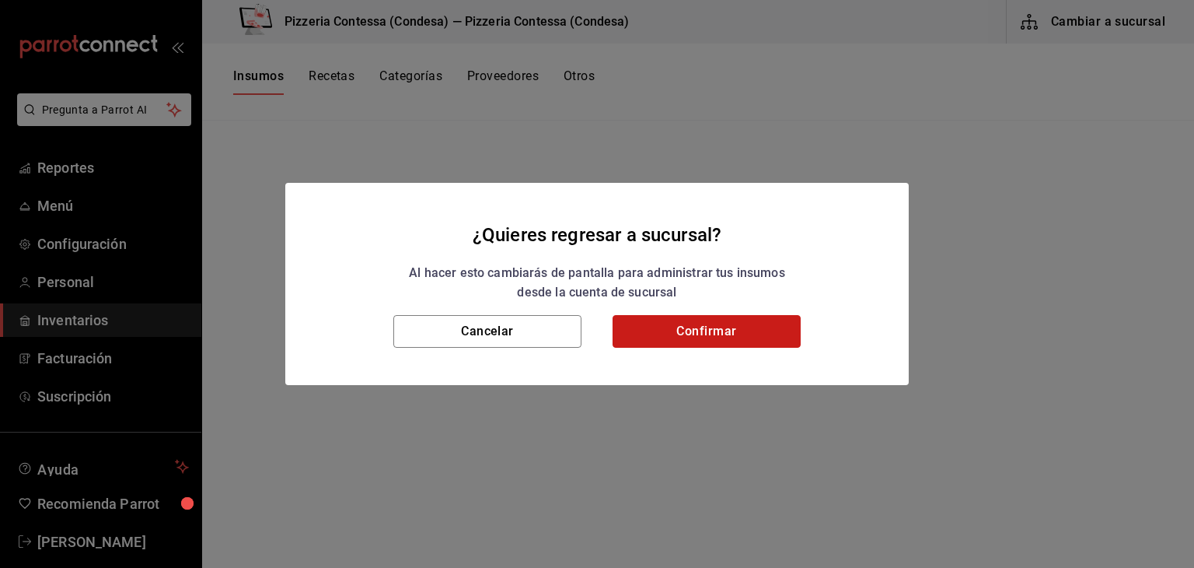
click at [739, 321] on button "Confirmar" at bounding box center [707, 331] width 188 height 33
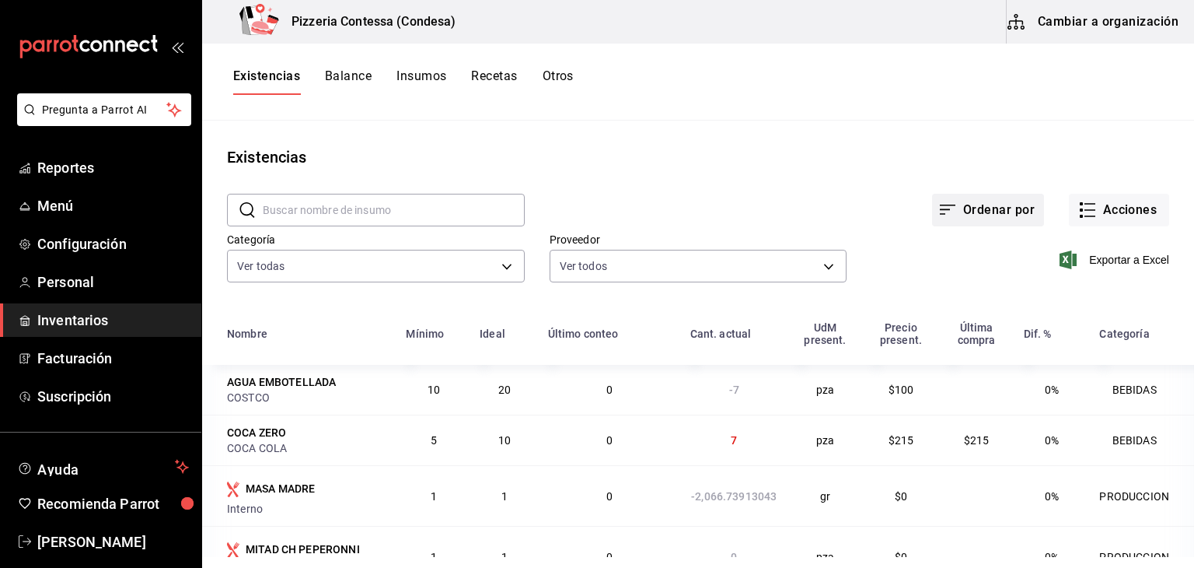
click at [994, 211] on button "Ordenar por" at bounding box center [988, 210] width 112 height 33
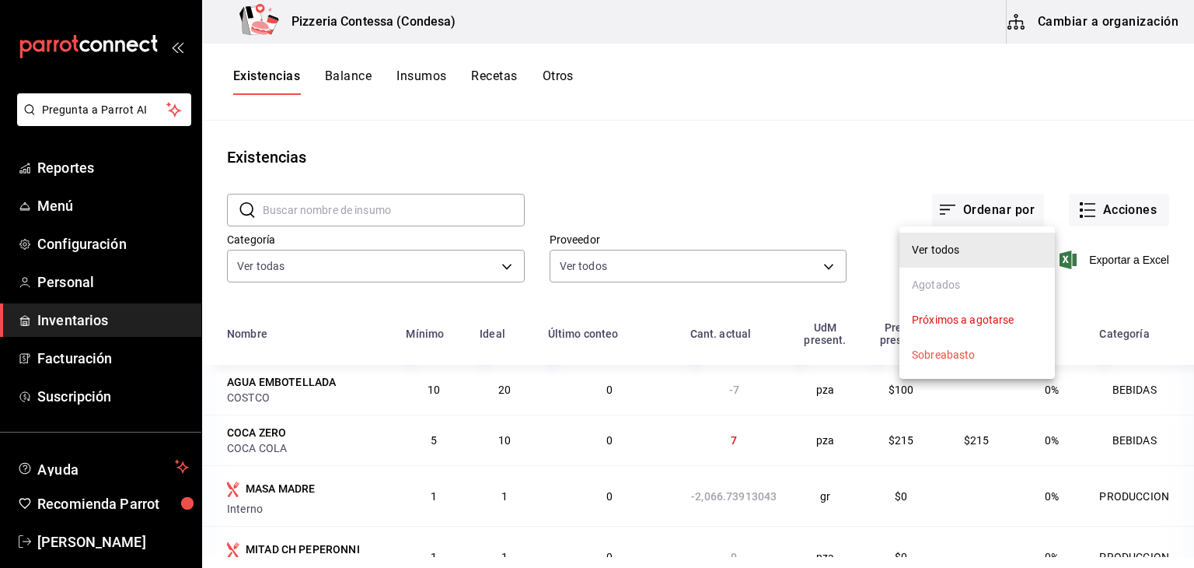
click at [1113, 150] on div at bounding box center [597, 284] width 1194 height 568
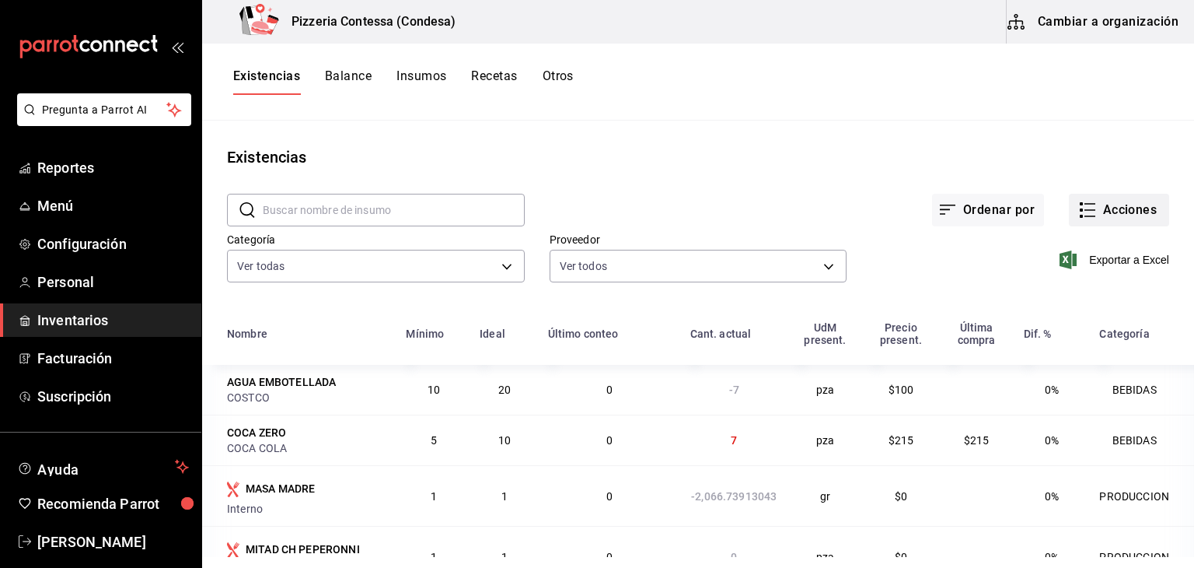
click at [1095, 212] on button "Acciones" at bounding box center [1119, 210] width 100 height 33
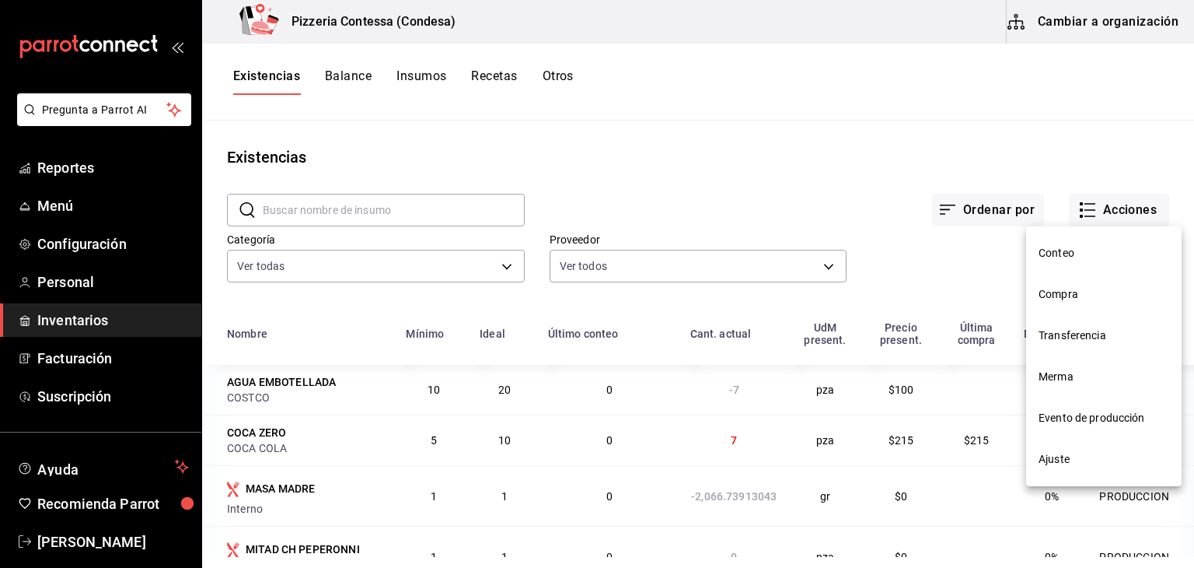
click at [1107, 406] on li "Evento de producción" at bounding box center [1104, 417] width 156 height 41
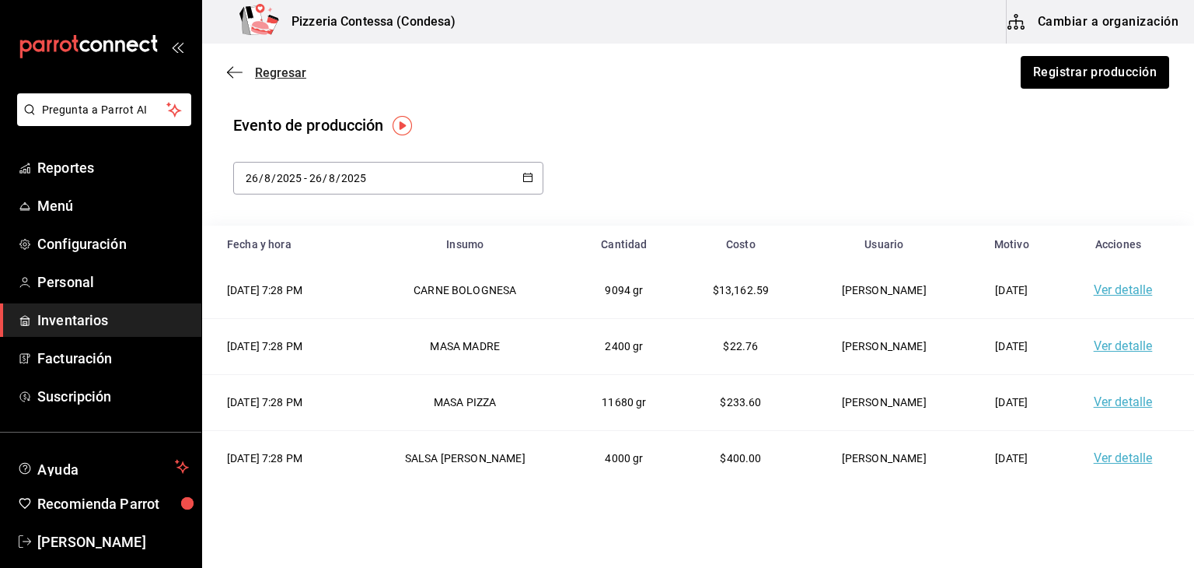
click at [283, 76] on span "Regresar" at bounding box center [280, 72] width 51 height 15
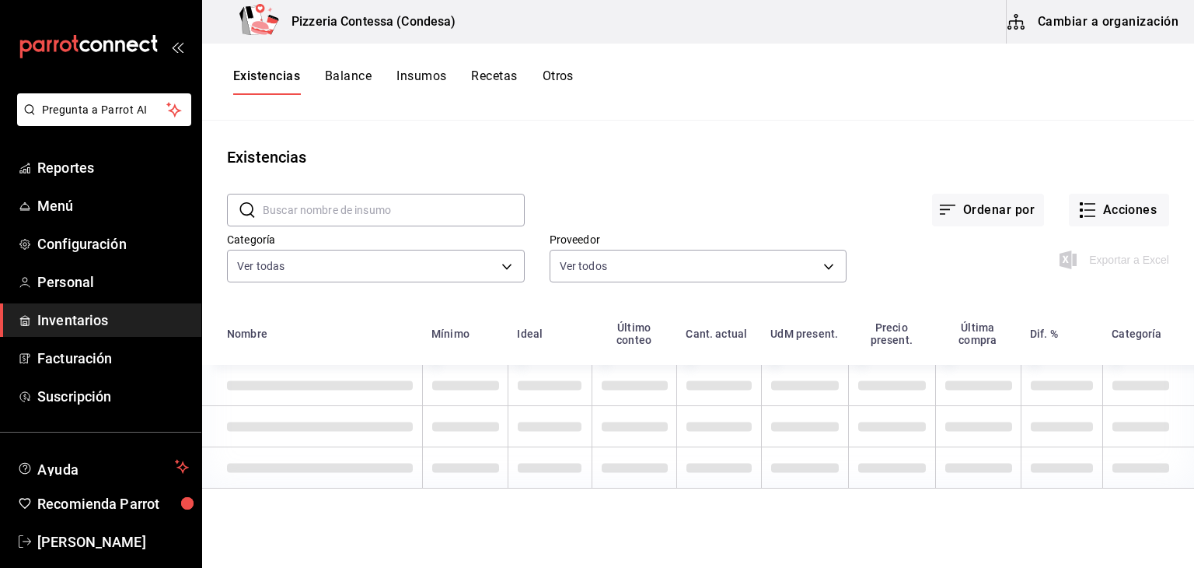
click at [422, 75] on button "Insumos" at bounding box center [422, 81] width 50 height 26
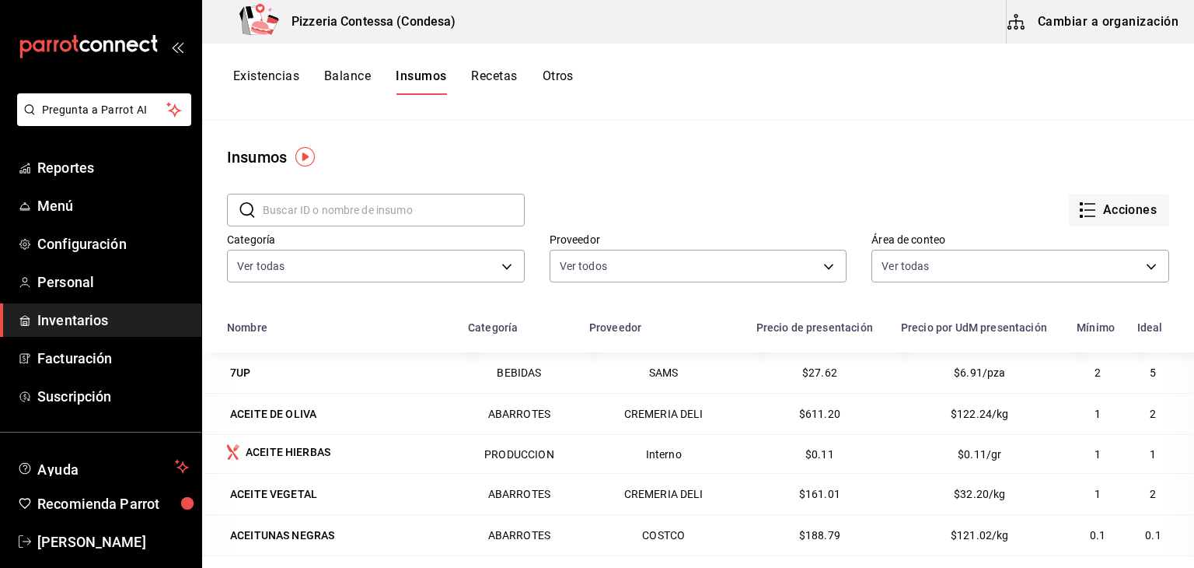
click at [488, 75] on button "Recetas" at bounding box center [494, 81] width 46 height 26
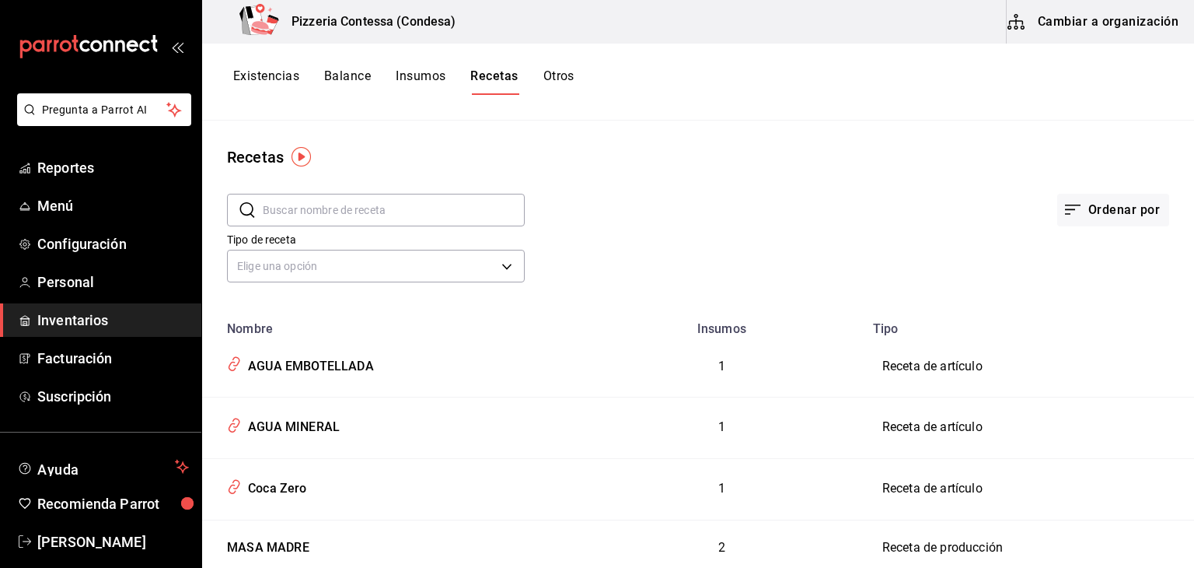
click at [364, 211] on input "text" at bounding box center [394, 209] width 262 height 31
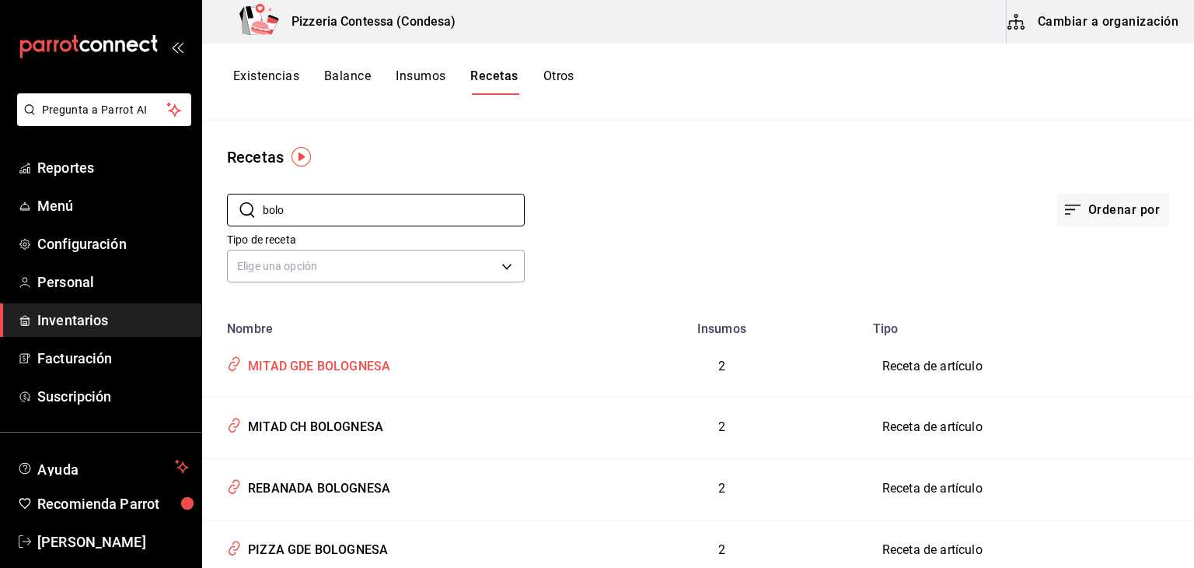
scroll to position [289, 0]
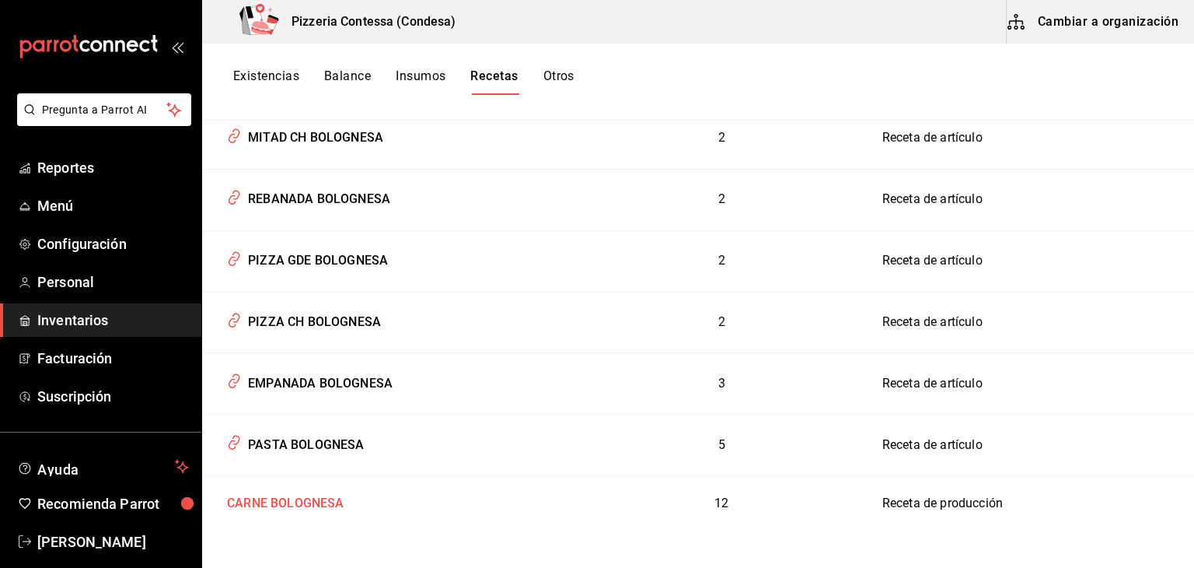
type input "bolo"
click at [319, 488] on div "CARNE BOLOGNESA" at bounding box center [283, 500] width 124 height 24
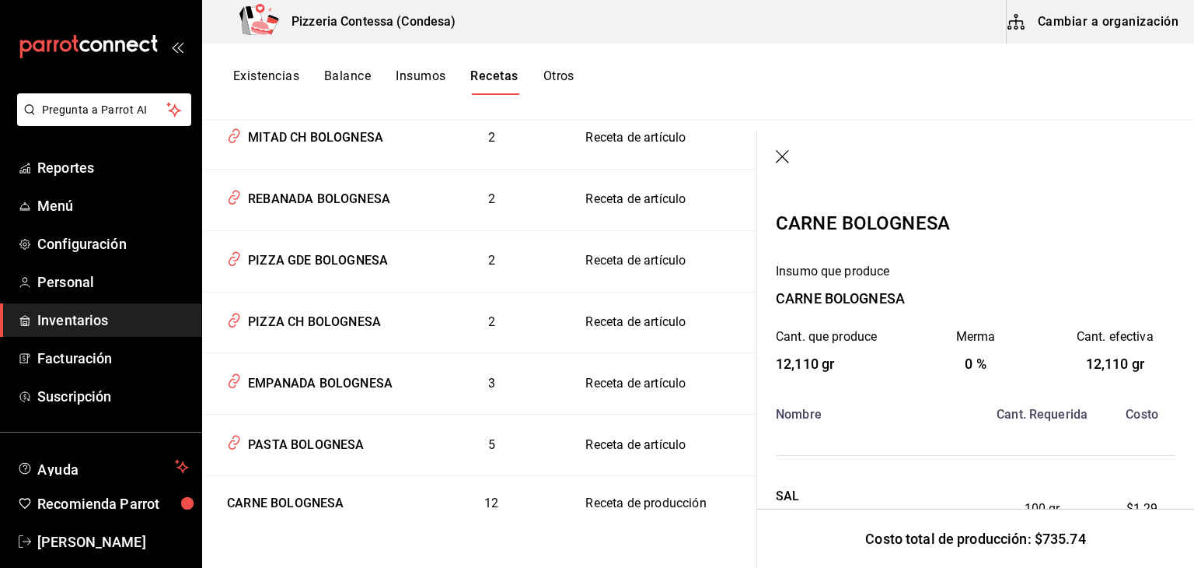
click at [774, 154] on header at bounding box center [975, 157] width 437 height 53
click at [786, 158] on icon "button" at bounding box center [784, 158] width 16 height 16
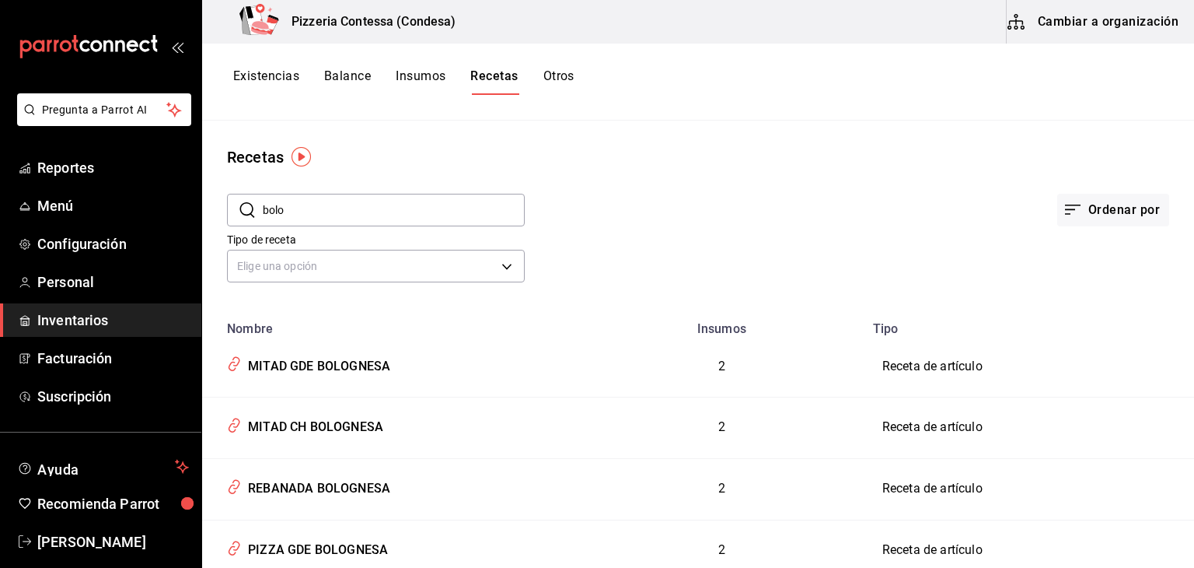
click at [425, 75] on button "Insumos" at bounding box center [421, 81] width 50 height 26
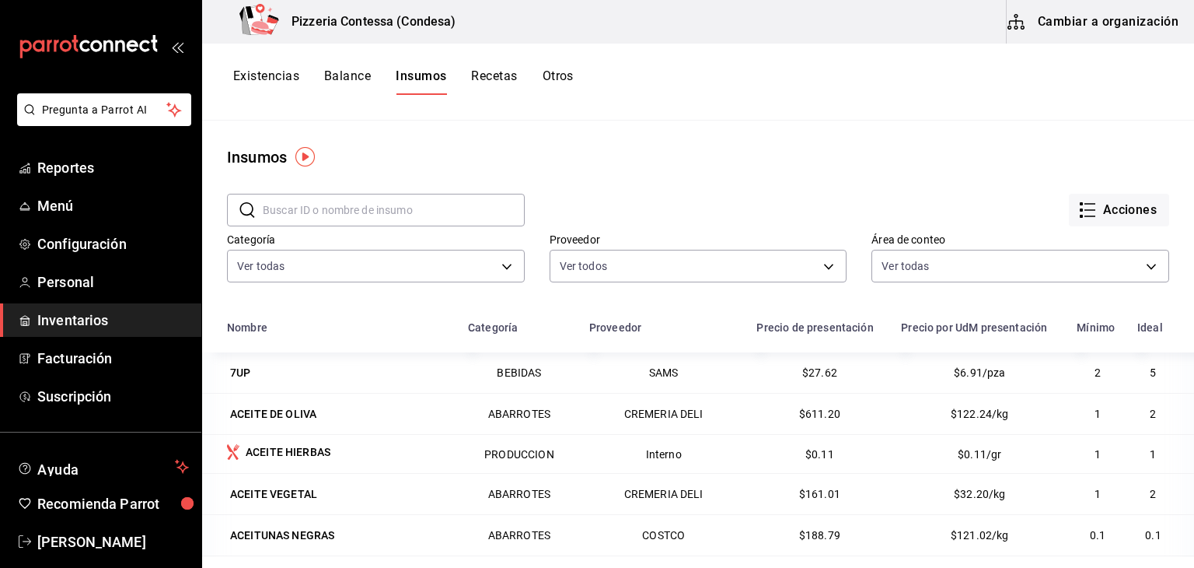
click at [554, 74] on button "Otros" at bounding box center [558, 81] width 31 height 26
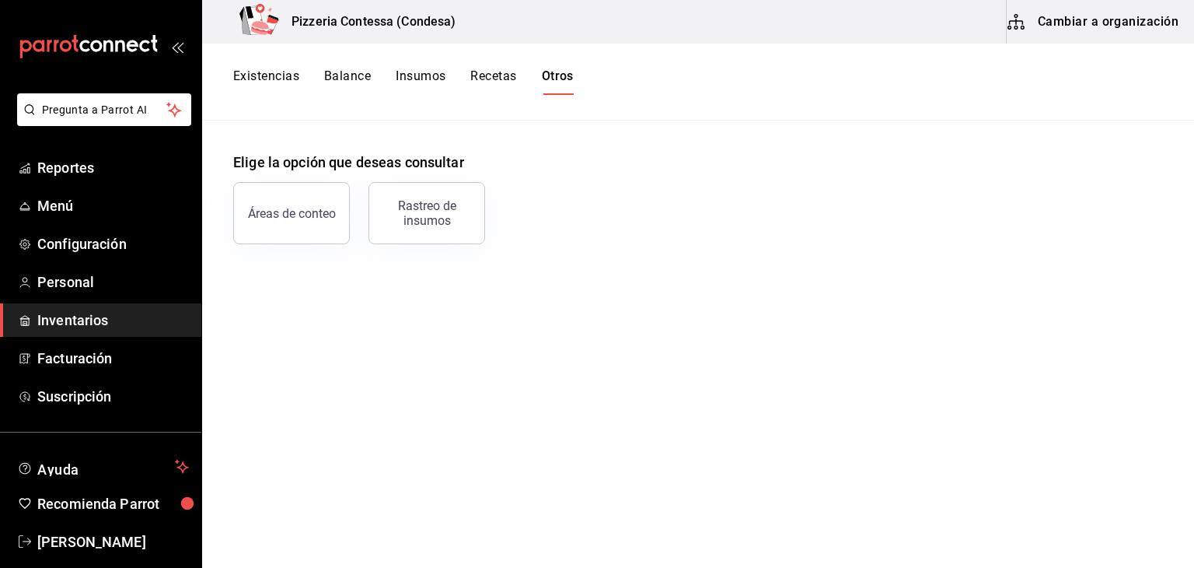
click at [344, 78] on button "Balance" at bounding box center [347, 81] width 47 height 26
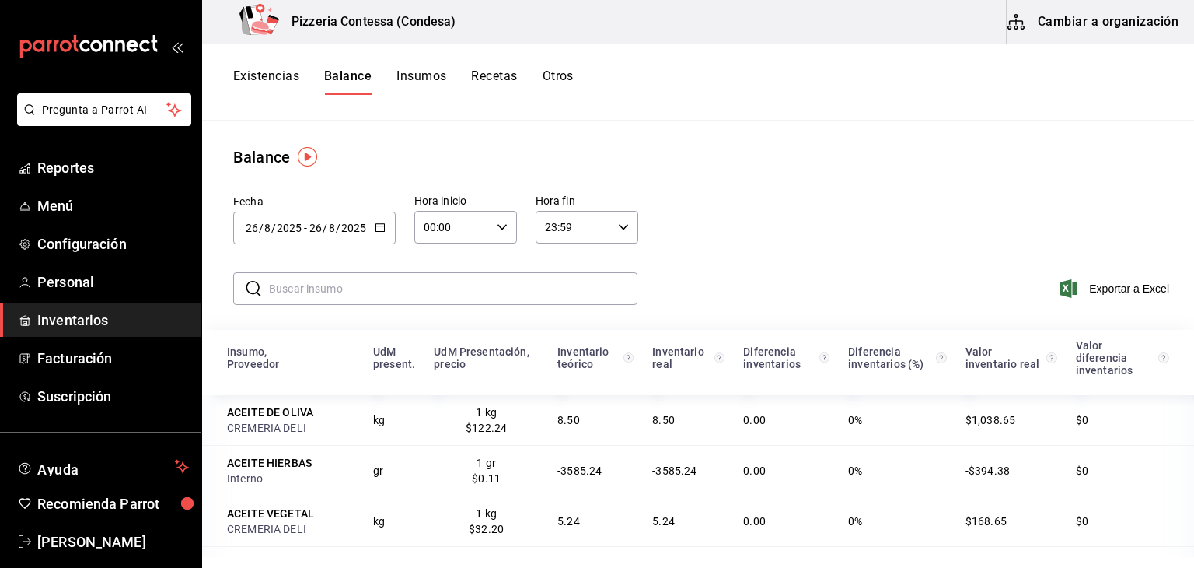
click at [273, 73] on button "Existencias" at bounding box center [266, 81] width 66 height 26
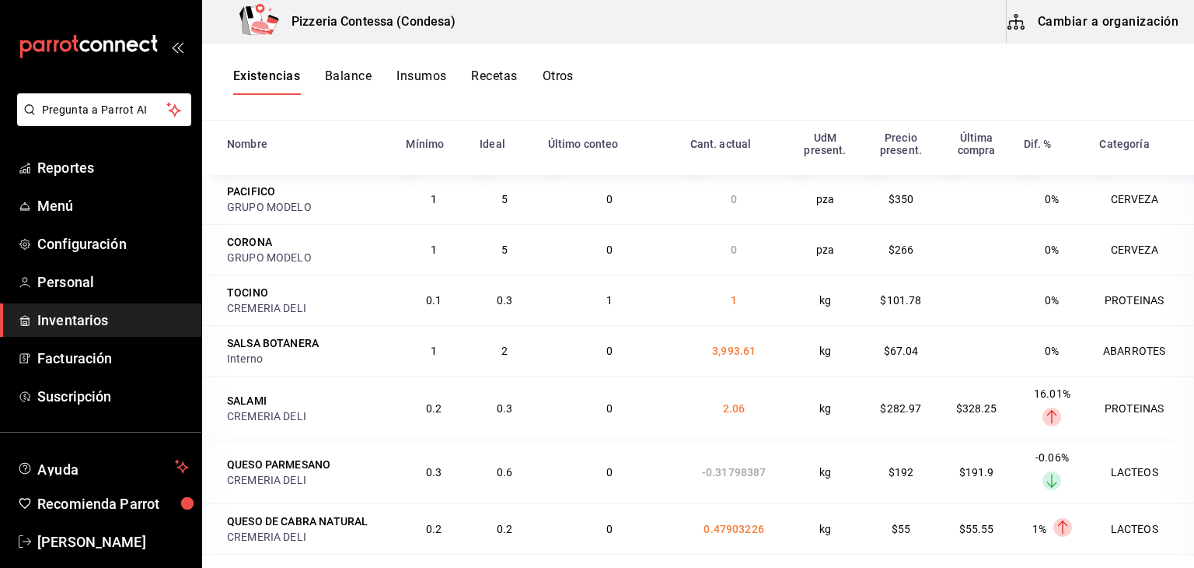
scroll to position [4012, 0]
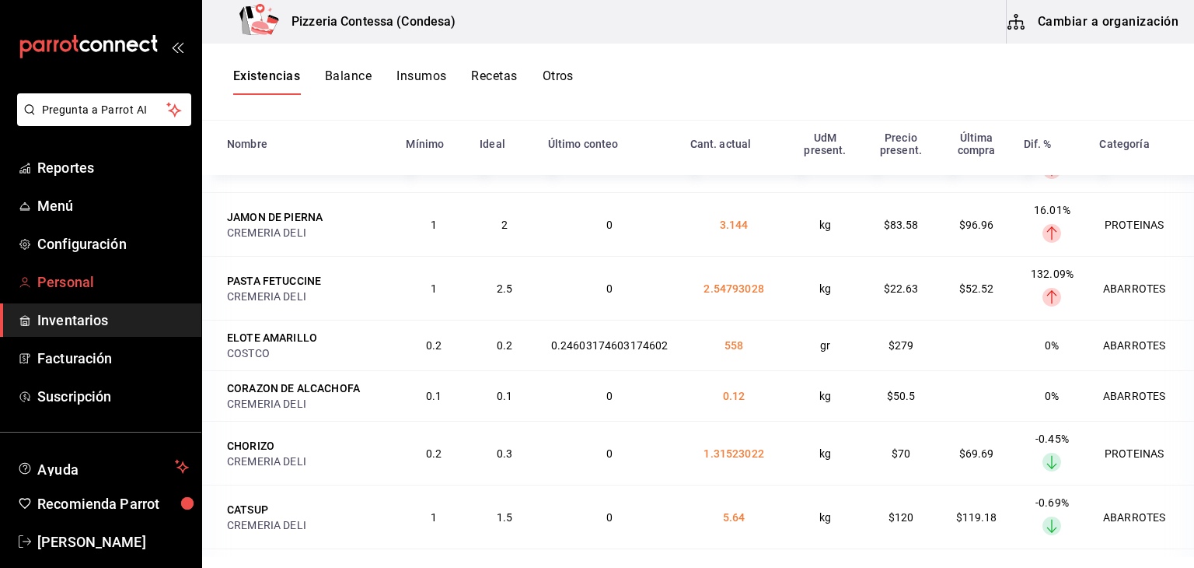
click at [70, 278] on span "Personal" at bounding box center [113, 281] width 152 height 21
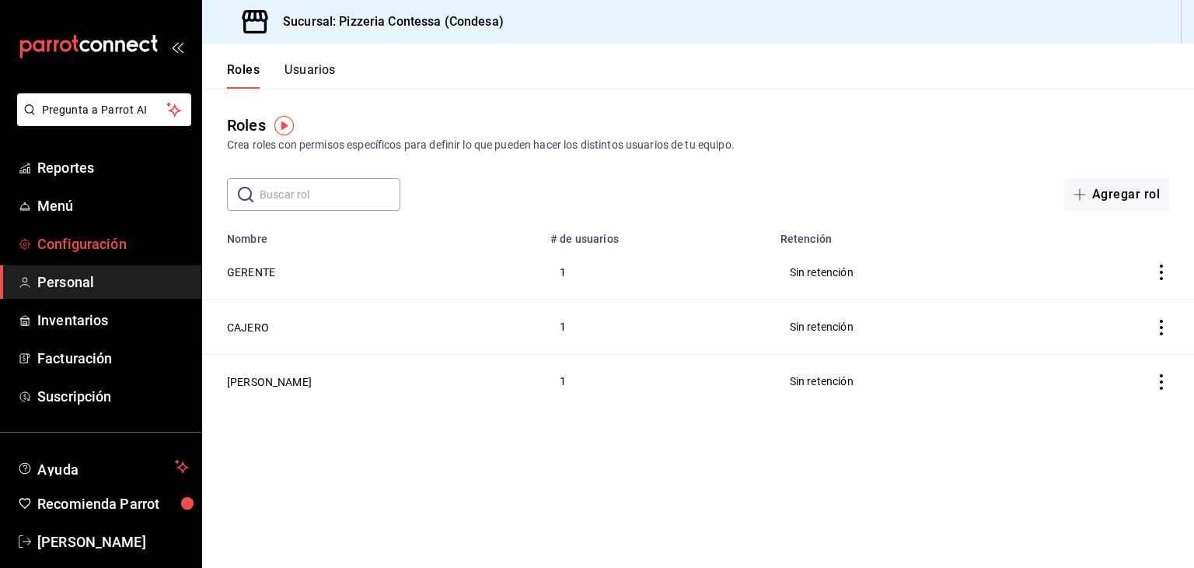
click at [108, 228] on link "Configuración" at bounding box center [100, 243] width 201 height 33
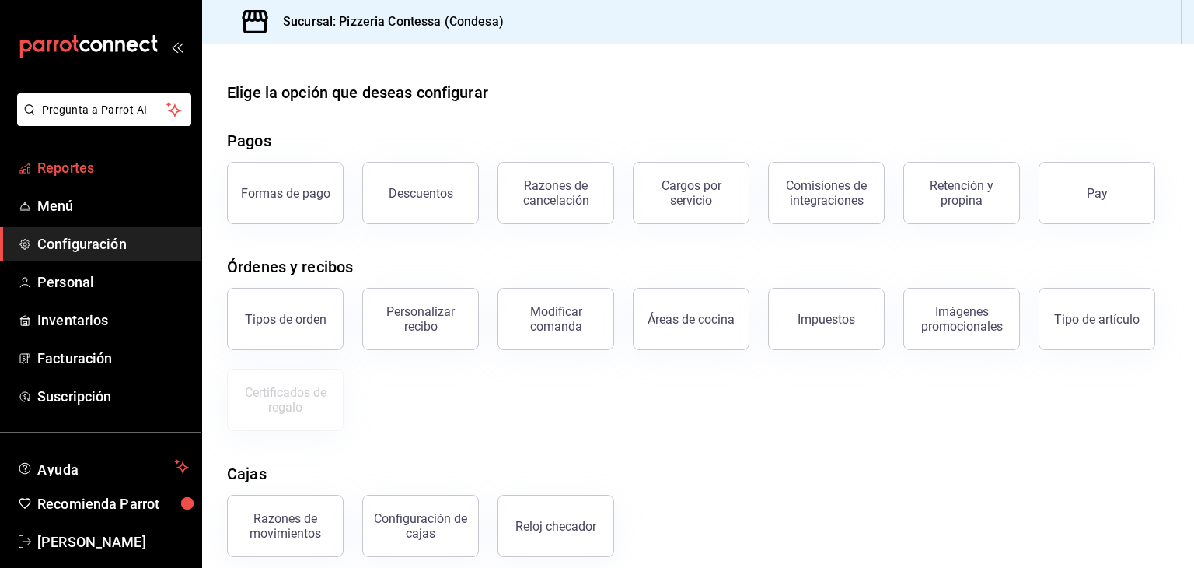
click at [67, 157] on span "Reportes" at bounding box center [113, 167] width 152 height 21
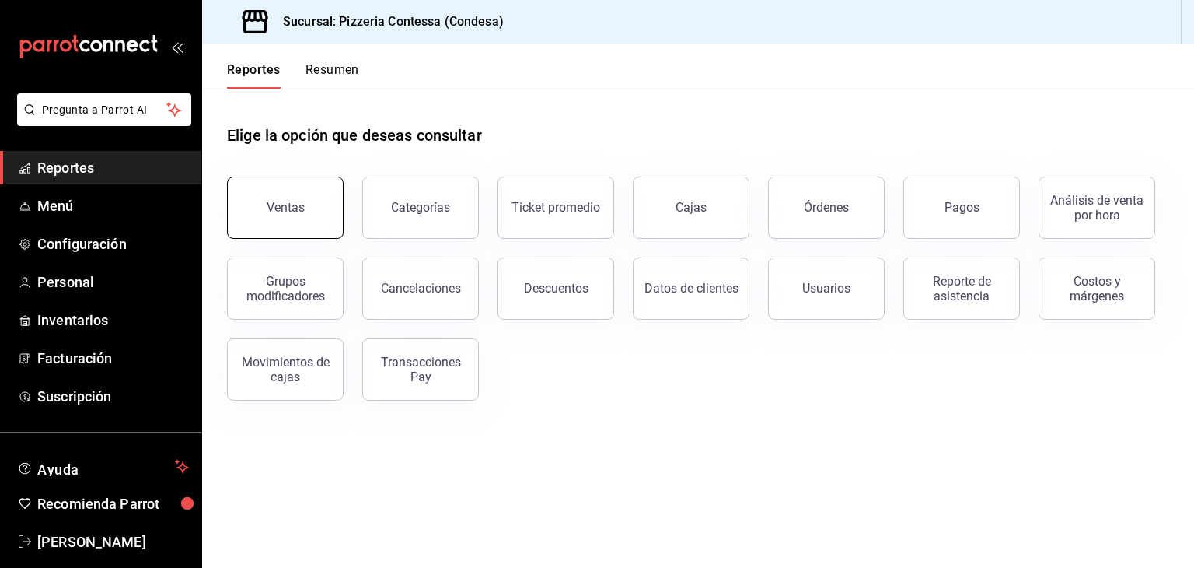
click at [311, 221] on button "Ventas" at bounding box center [285, 207] width 117 height 62
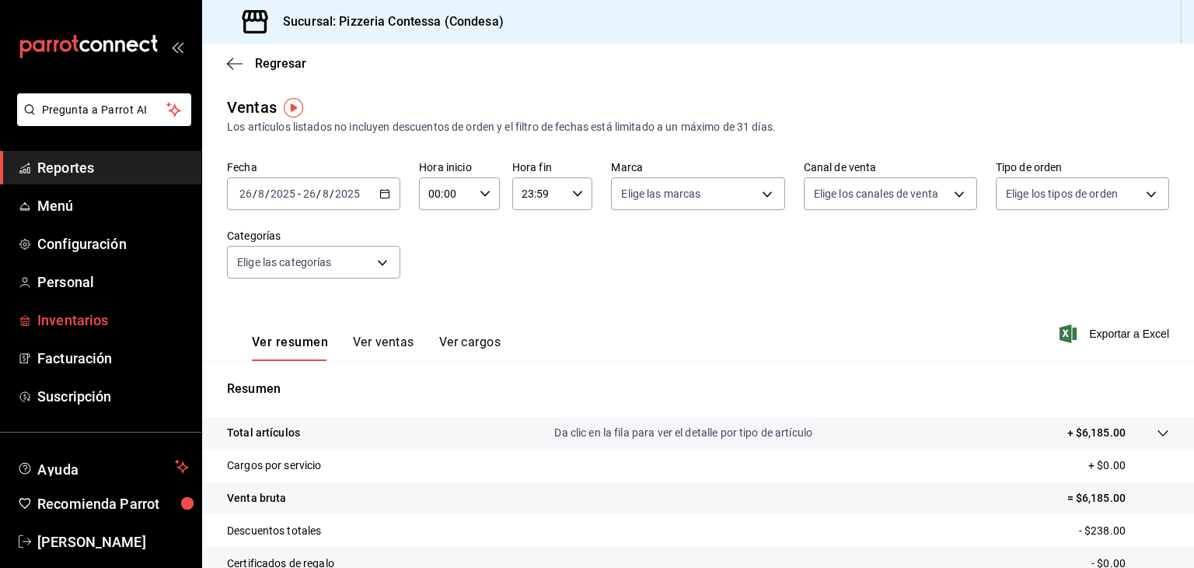
click at [85, 317] on span "Inventarios" at bounding box center [113, 319] width 152 height 21
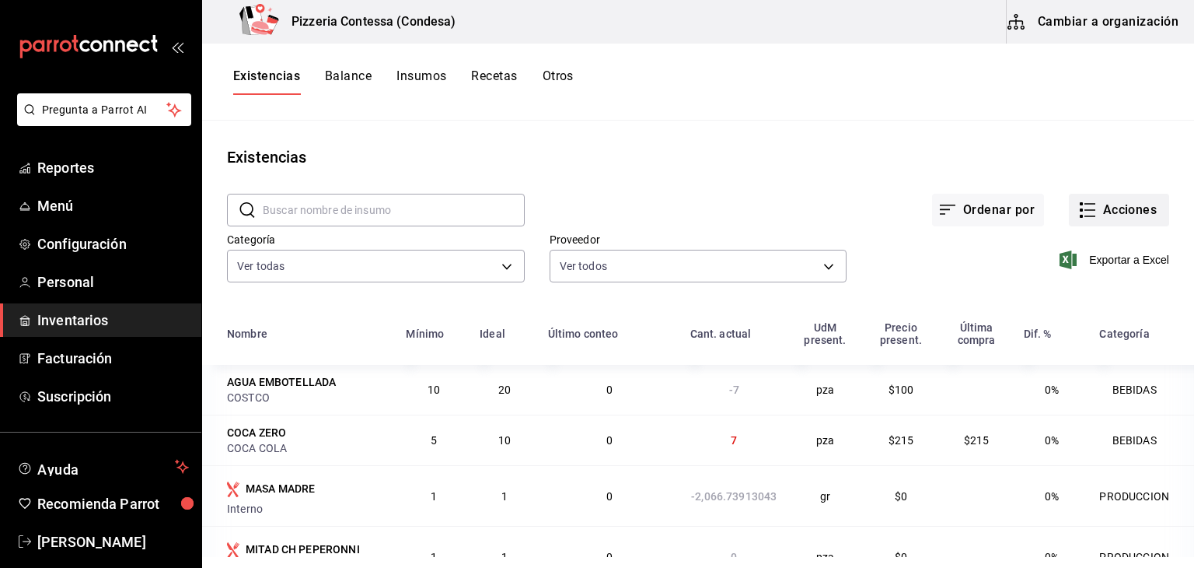
click at [1107, 206] on button "Acciones" at bounding box center [1119, 210] width 100 height 33
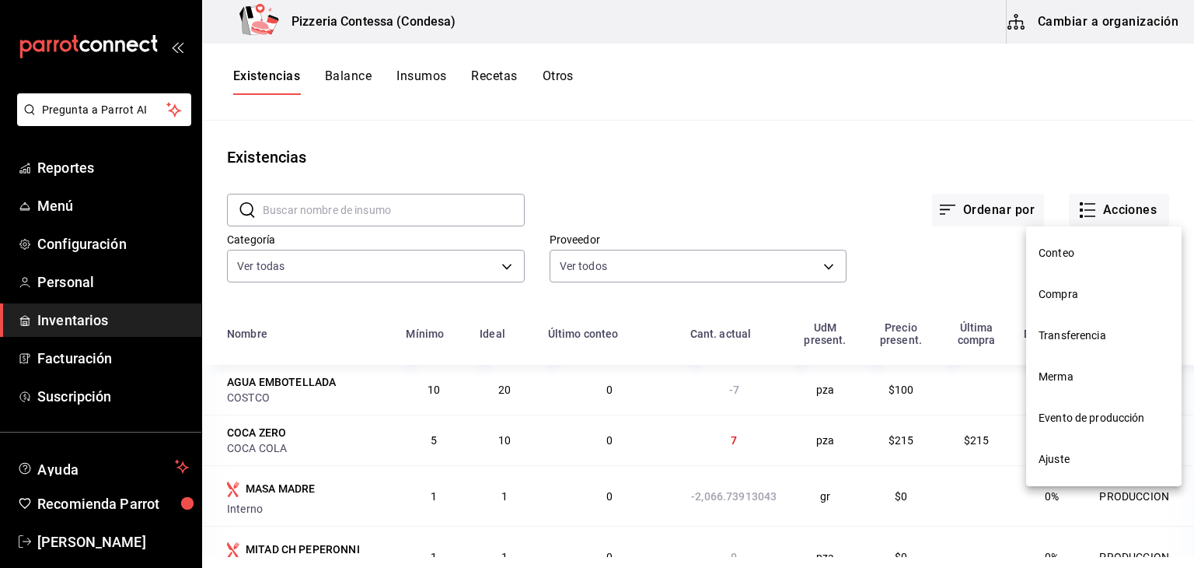
click at [1070, 379] on span "Merma" at bounding box center [1104, 377] width 131 height 16
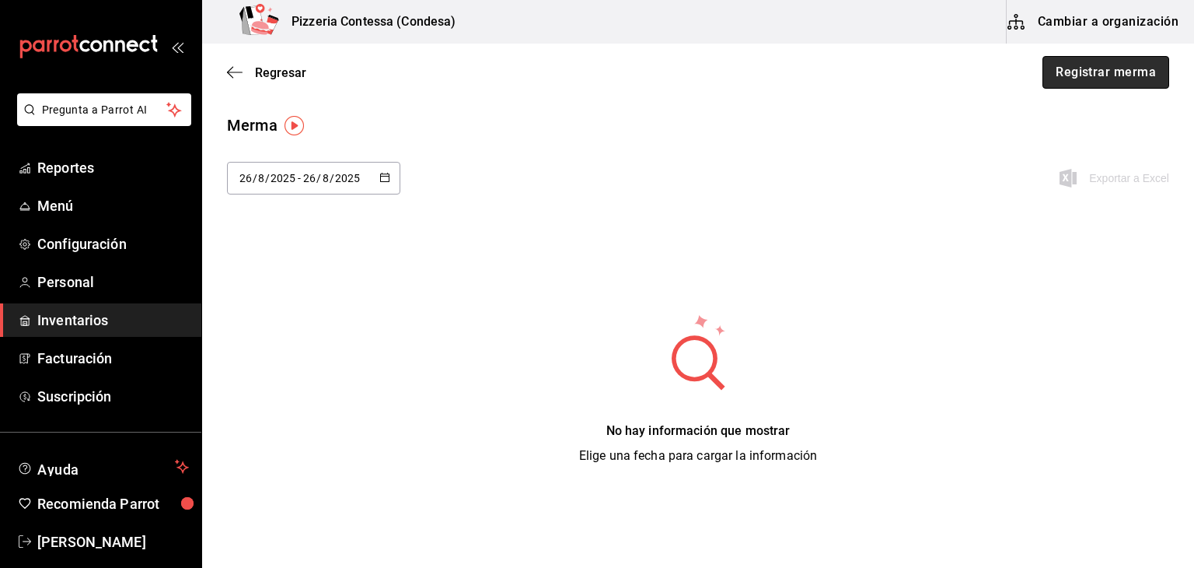
click at [1082, 72] on button "Registrar merma" at bounding box center [1106, 72] width 127 height 33
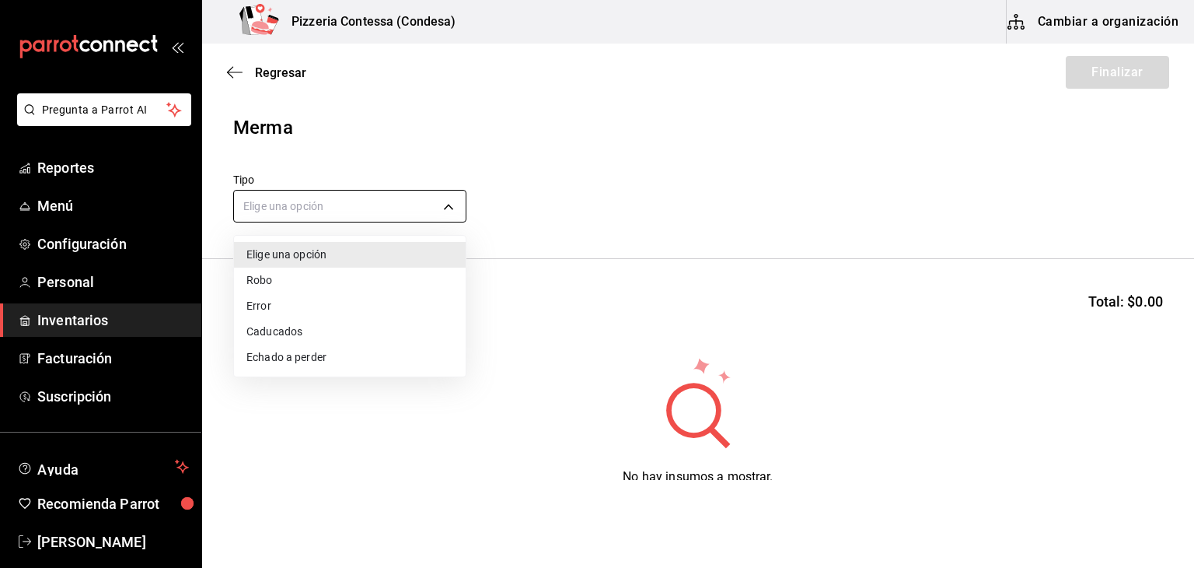
click at [314, 215] on body "Pregunta a Parrot AI Reportes Menú Configuración Personal Inventarios Facturaci…" at bounding box center [597, 240] width 1194 height 480
click at [317, 306] on li "Error" at bounding box center [350, 306] width 232 height 26
type input "ERROR"
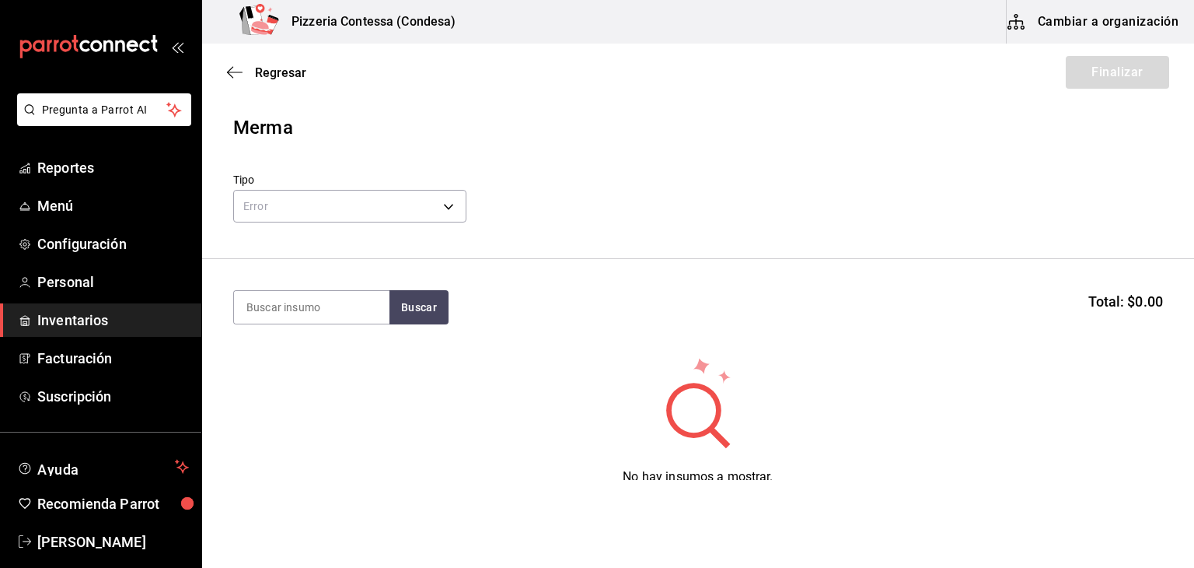
click at [317, 306] on input at bounding box center [312, 307] width 156 height 33
type input "pla"
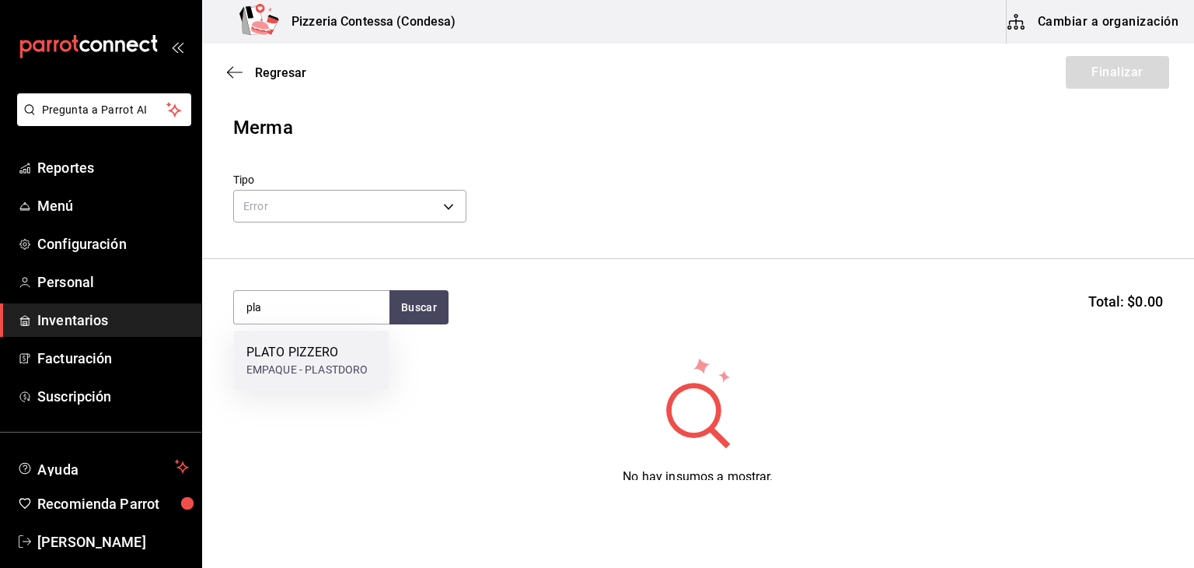
click at [315, 368] on div "EMPAQUE - PLASTDORO" at bounding box center [307, 370] width 122 height 16
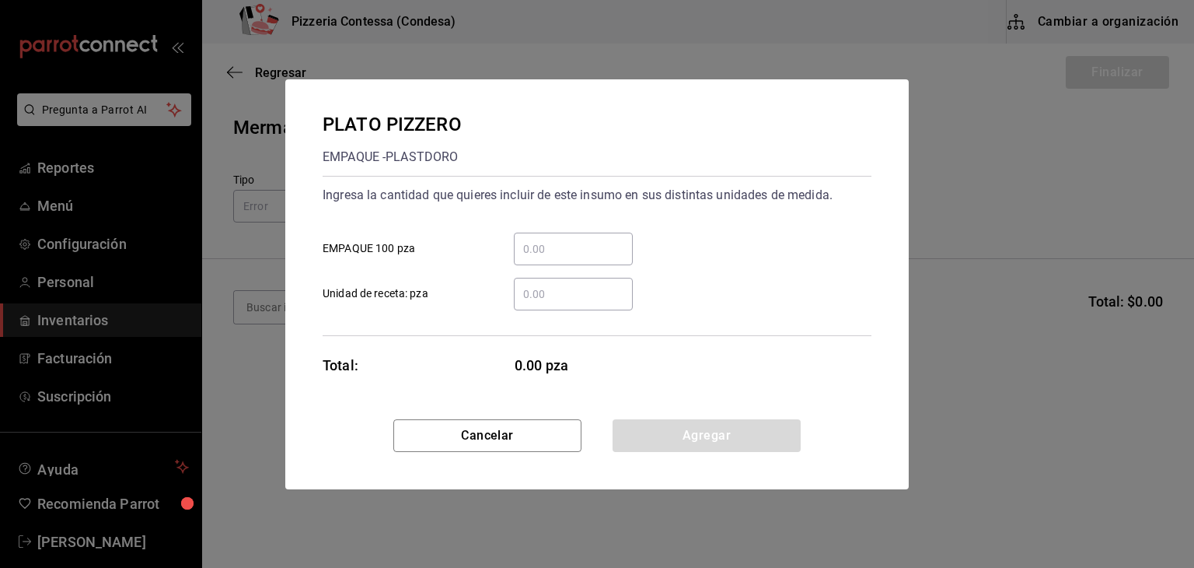
click at [542, 242] on input "​ EMPAQUE 100 pza" at bounding box center [573, 248] width 119 height 19
click at [533, 280] on div "​" at bounding box center [573, 294] width 119 height 33
click at [533, 285] on input "​ Unidad de receta: pza" at bounding box center [573, 294] width 119 height 19
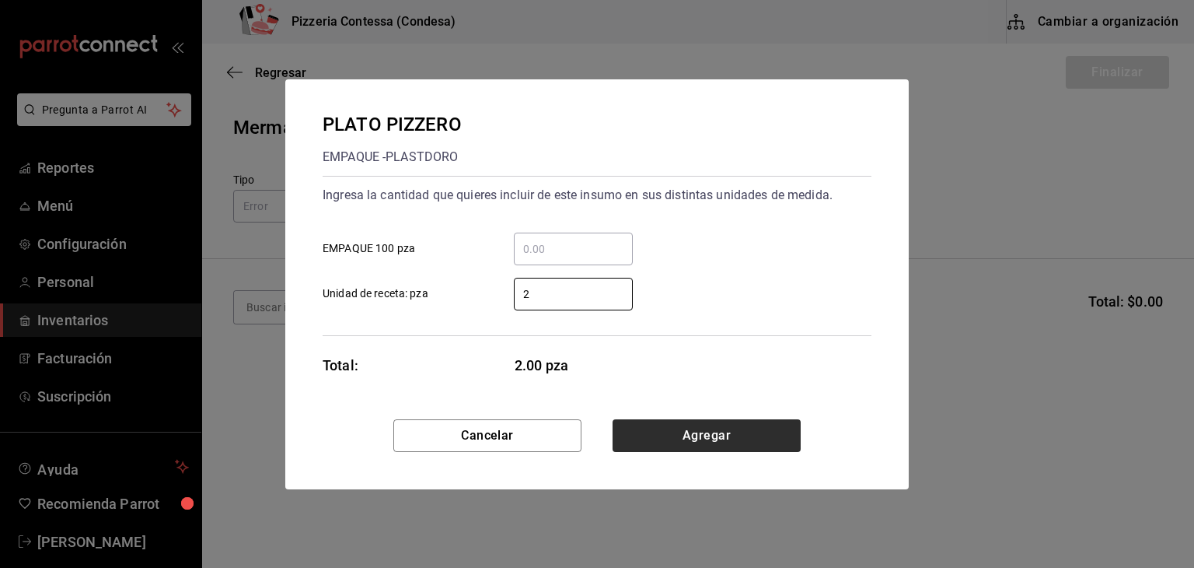
type input "2"
click at [702, 425] on button "Agregar" at bounding box center [707, 435] width 188 height 33
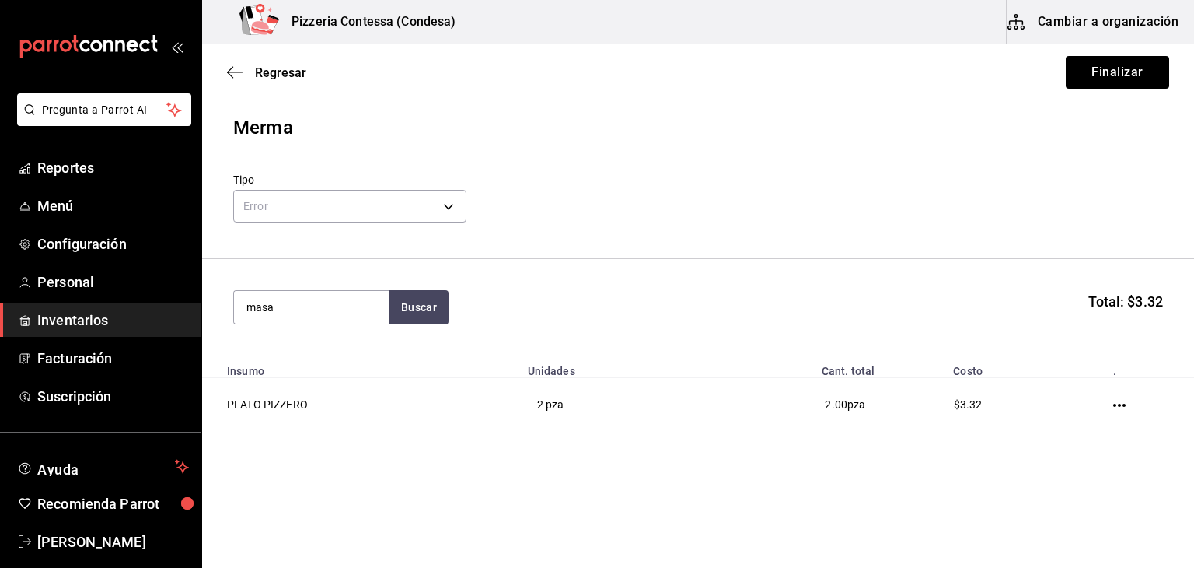
type input "masa"
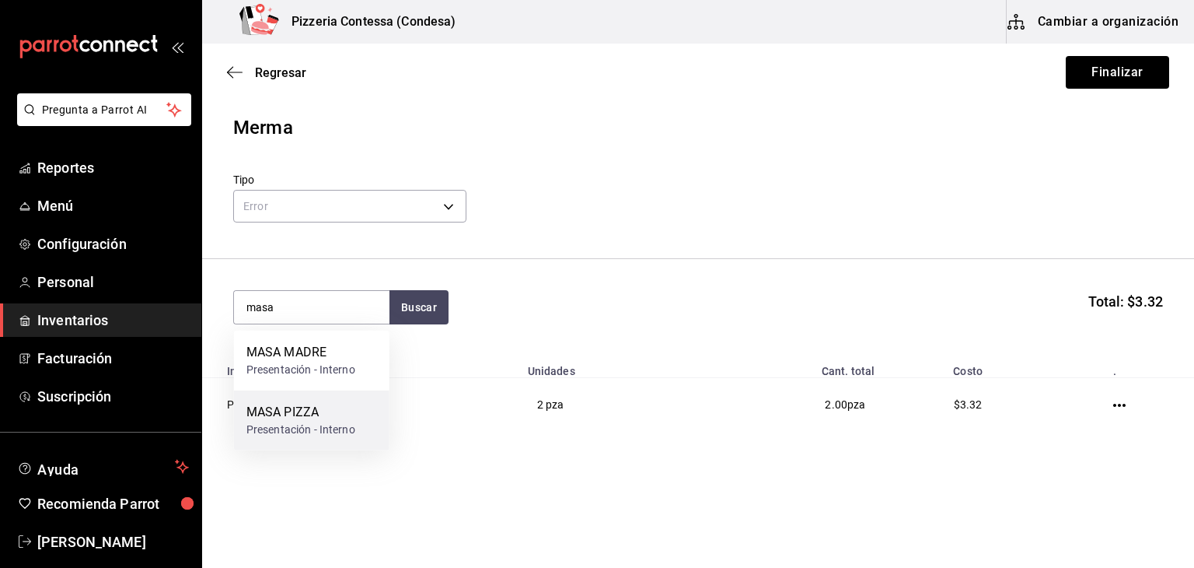
click at [323, 404] on div "MASA PIZZA" at bounding box center [300, 412] width 109 height 19
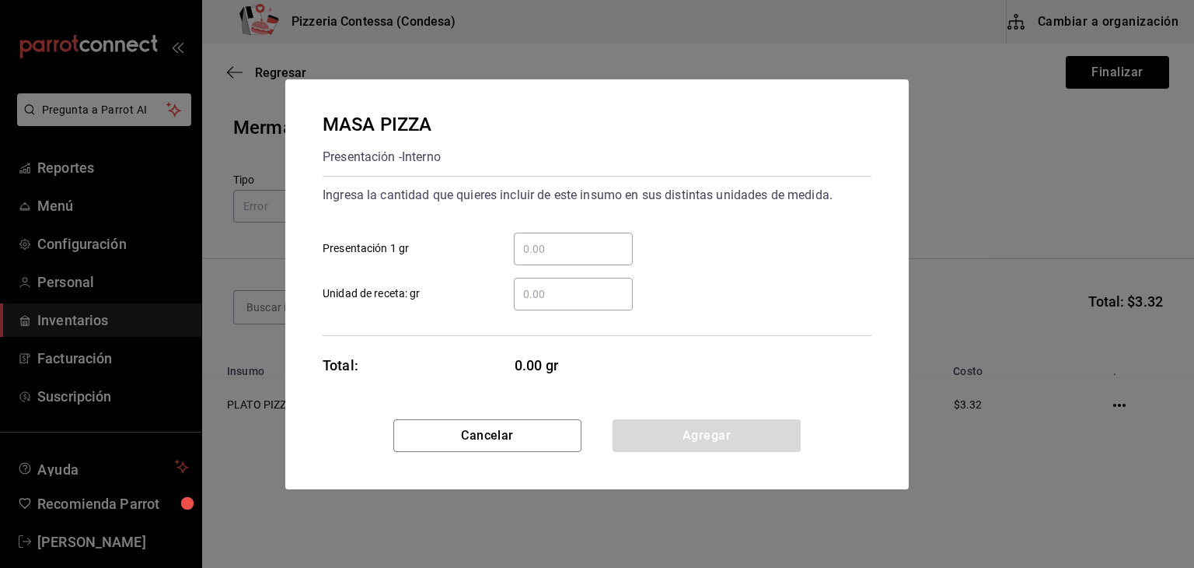
click at [543, 290] on input "​ Unidad de receta: gr" at bounding box center [573, 294] width 119 height 19
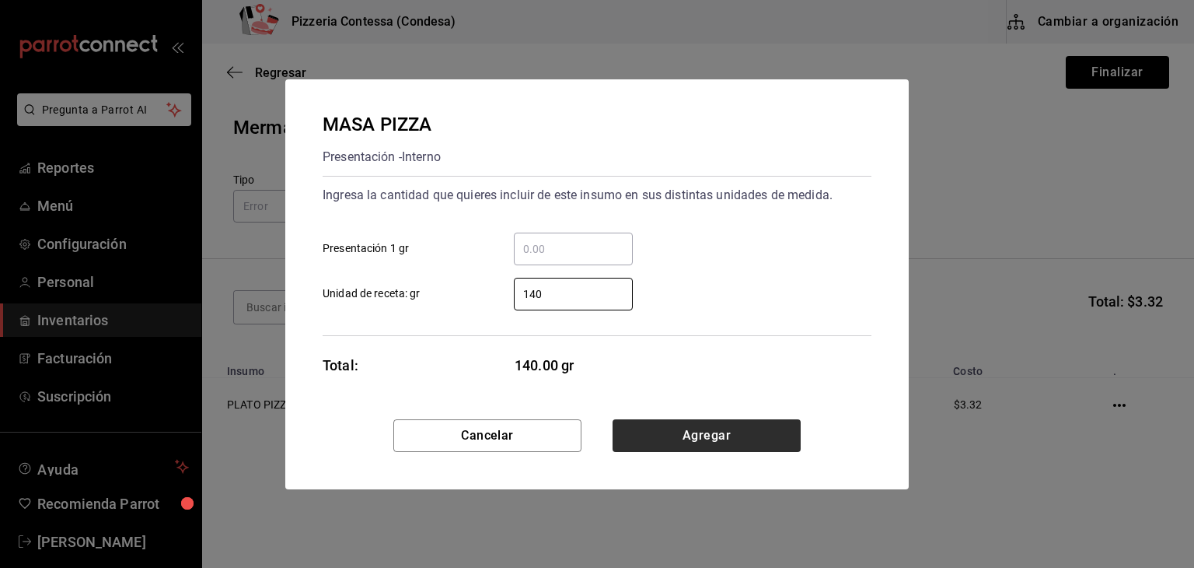
type input "140"
click at [690, 432] on button "Agregar" at bounding box center [707, 435] width 188 height 33
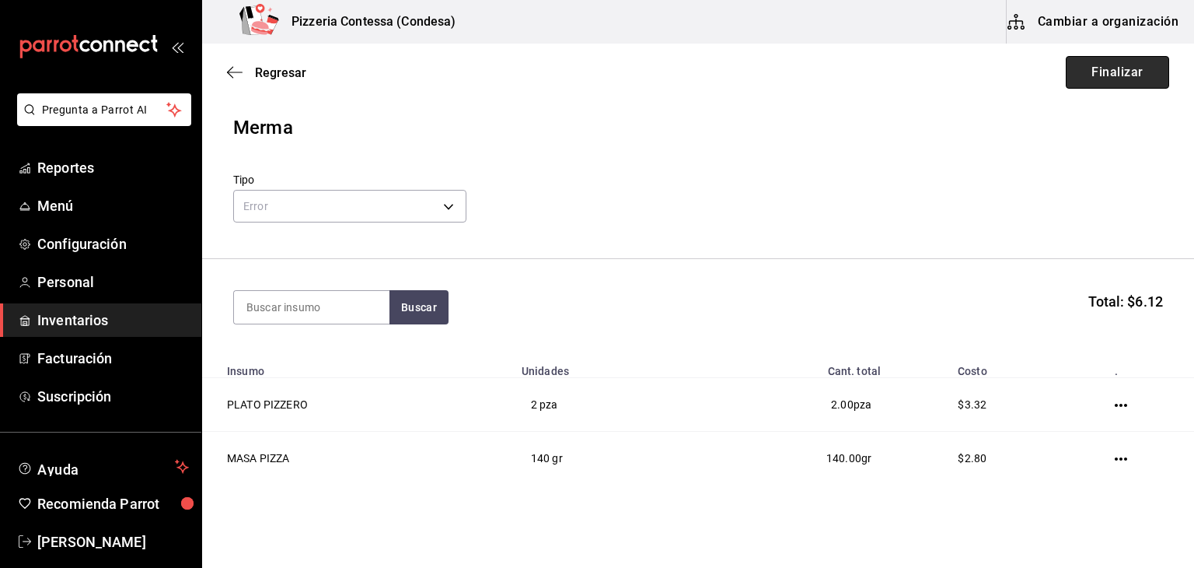
click at [1094, 75] on button "Finalizar" at bounding box center [1117, 72] width 103 height 33
